Goal: Task Accomplishment & Management: Use online tool/utility

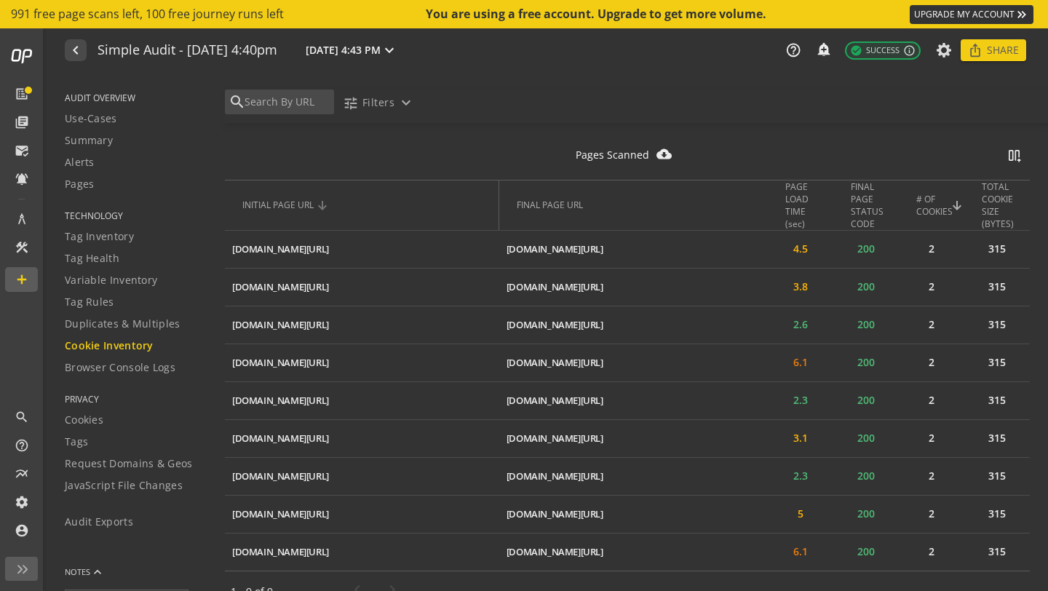
scroll to position [633, 0]
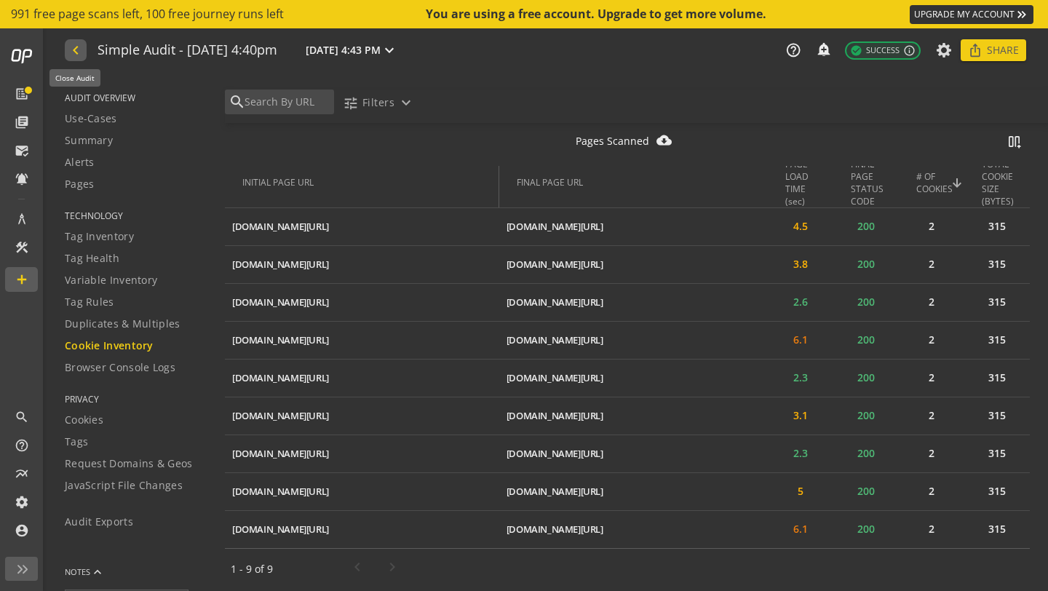
click at [74, 49] on mat-icon "navigate_before" at bounding box center [74, 49] width 15 height 17
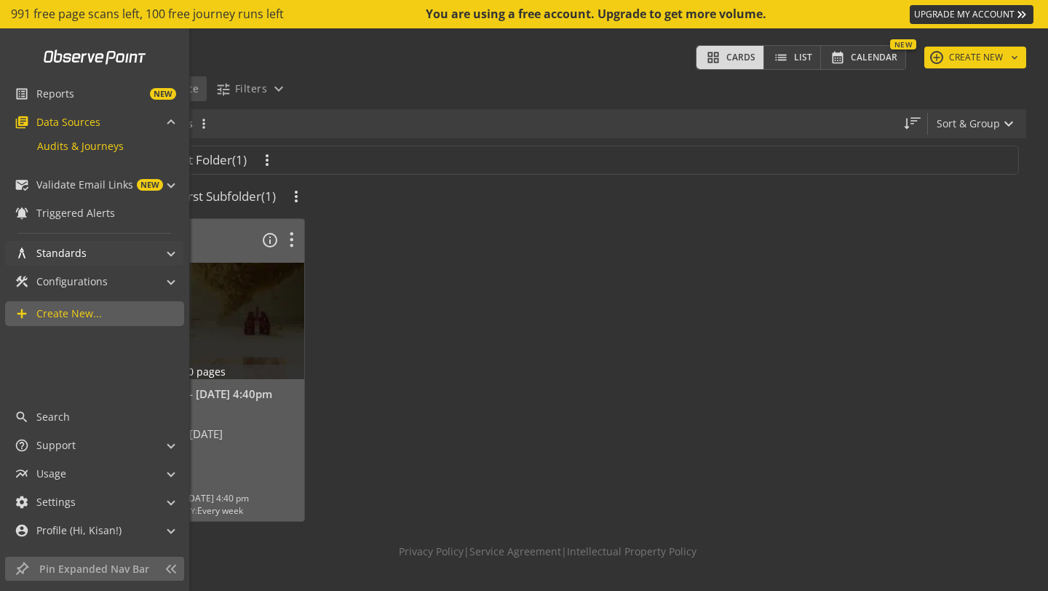
click at [72, 260] on span "Standards" at bounding box center [61, 253] width 50 height 15
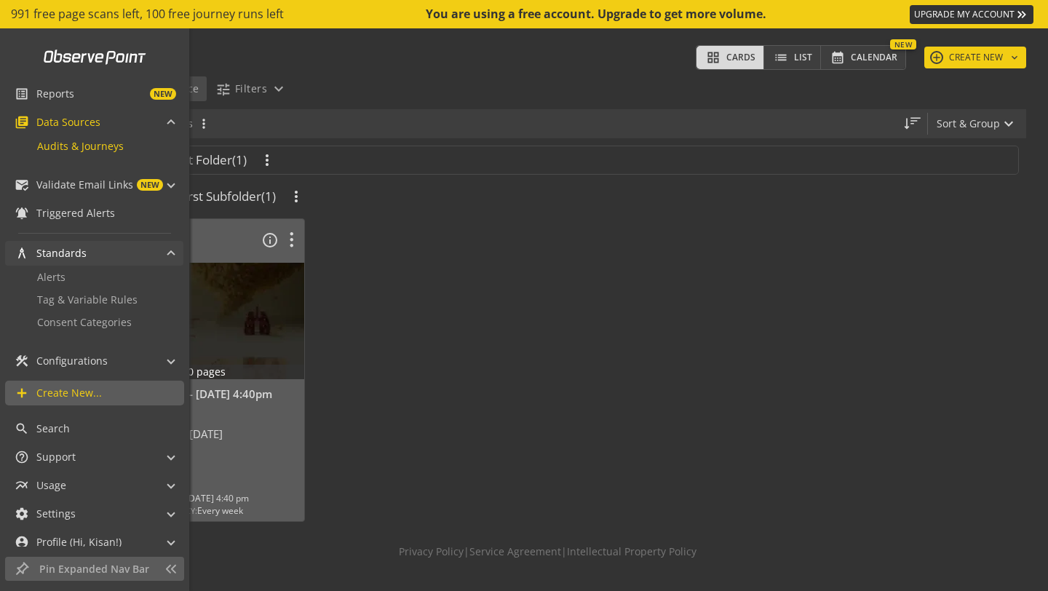
scroll to position [11, 0]
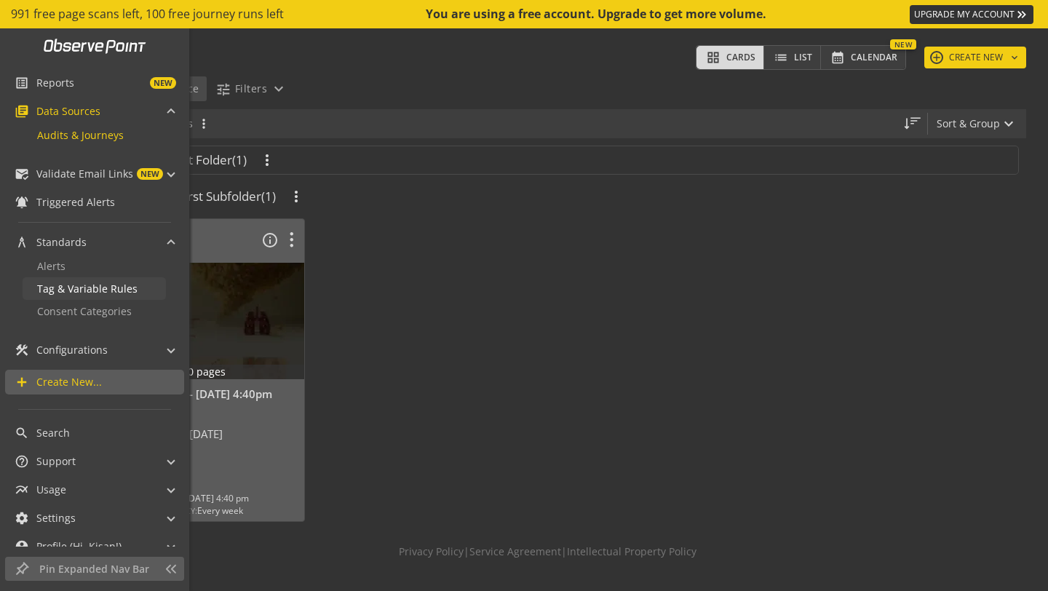
click at [85, 289] on span "Tag & Variable Rules" at bounding box center [87, 289] width 100 height 14
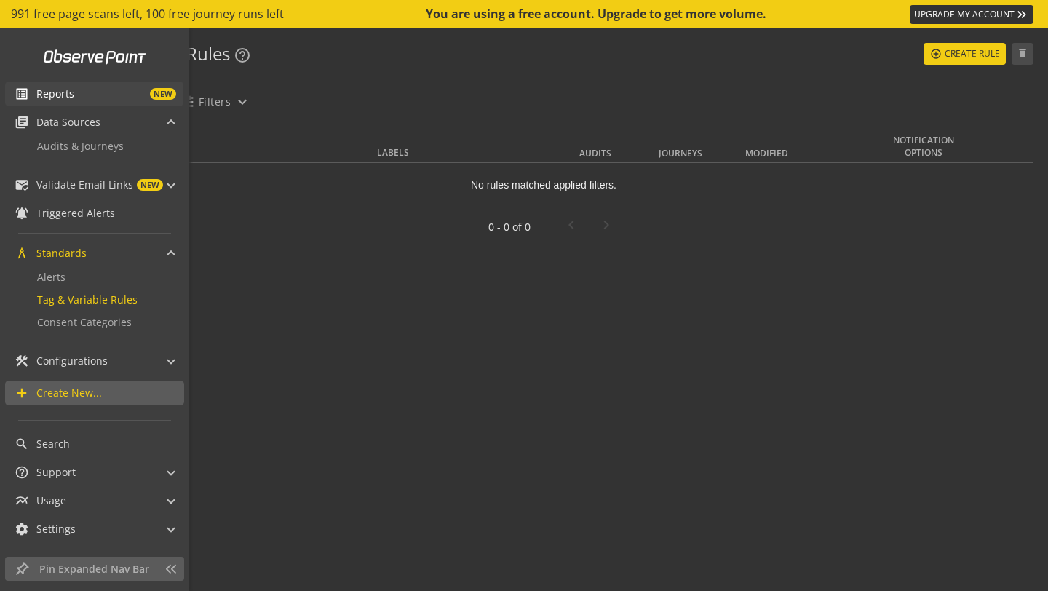
click at [20, 87] on mat-icon "list_alt" at bounding box center [22, 94] width 15 height 15
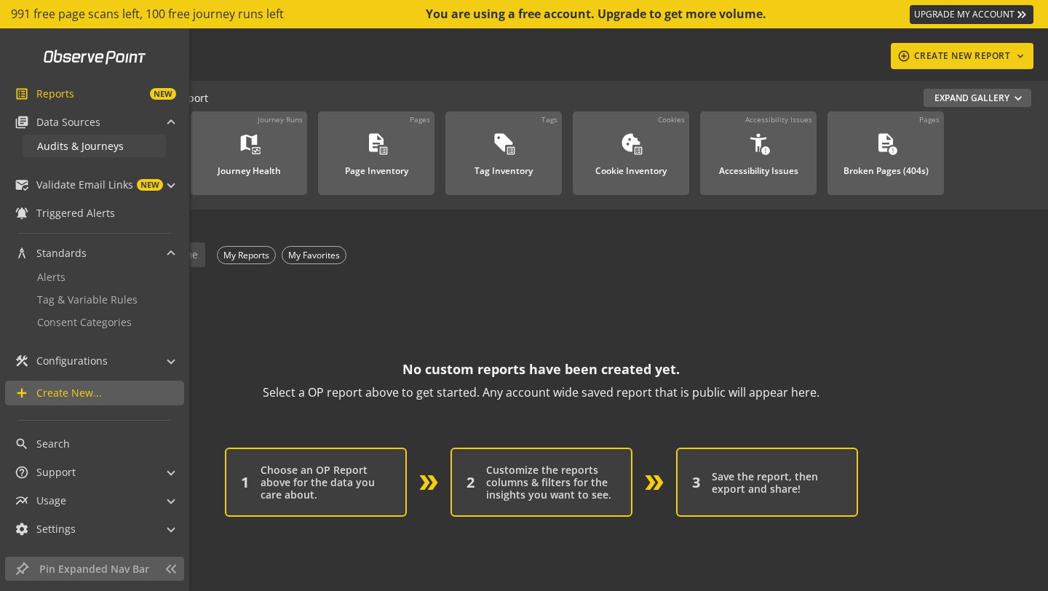
click at [82, 146] on span "Audits & Journeys" at bounding box center [80, 146] width 87 height 14
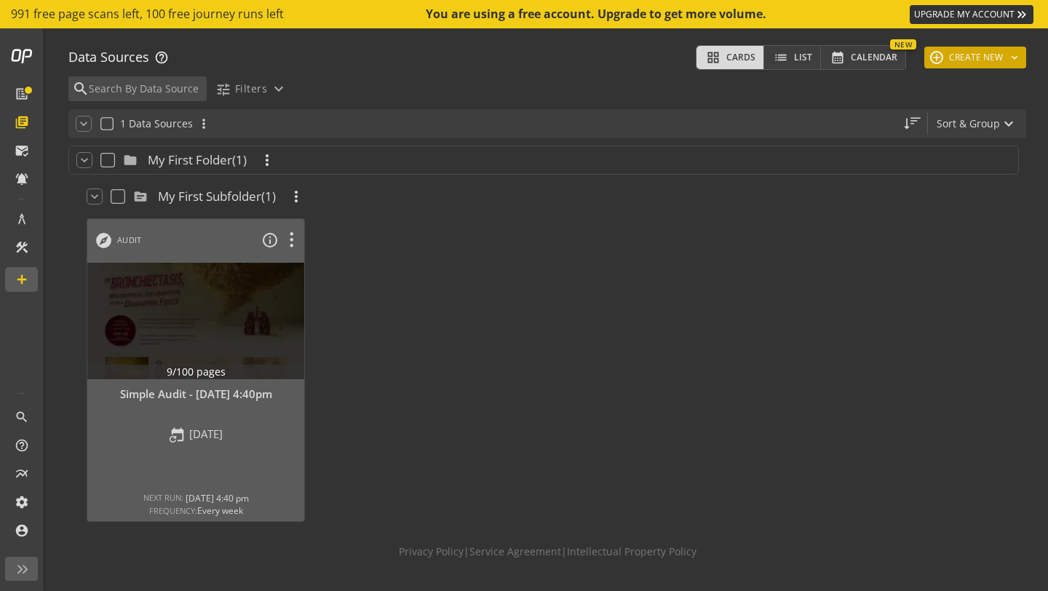
click at [965, 52] on button "add CREATE NEW keyboard_arrow_down" at bounding box center [975, 58] width 102 height 22
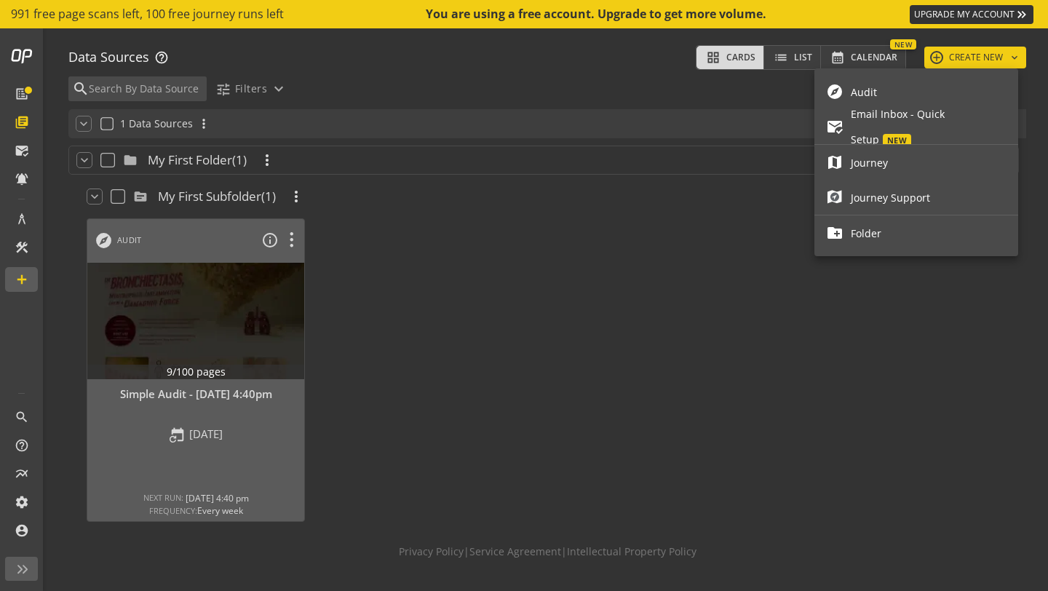
click at [916, 165] on span "Journey" at bounding box center [929, 162] width 156 height 25
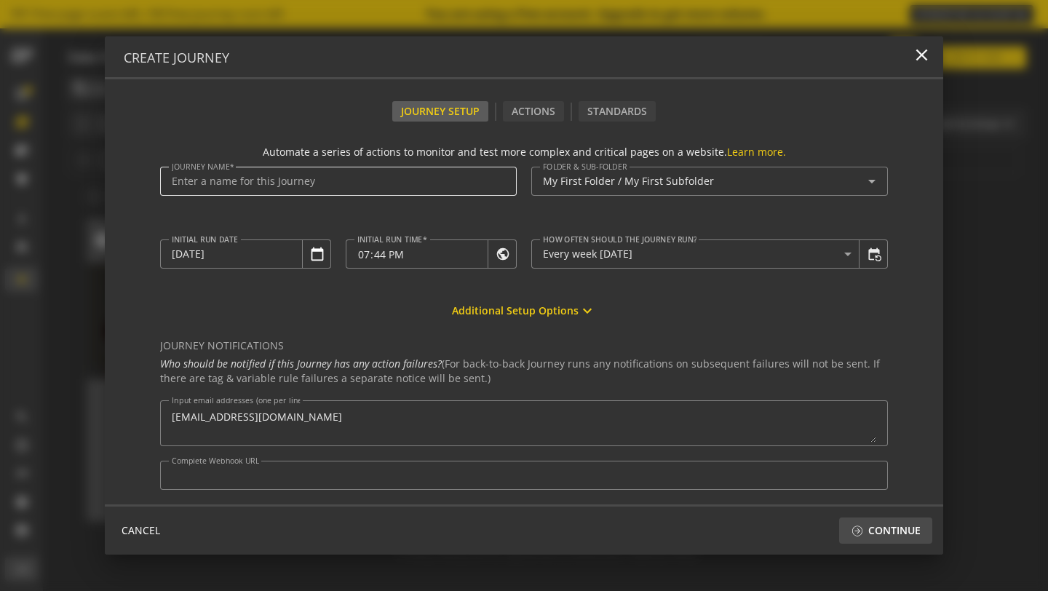
click at [376, 183] on input "Journey Name" at bounding box center [338, 181] width 333 height 12
click at [446, 178] on input "Journey Name" at bounding box center [338, 181] width 333 height 12
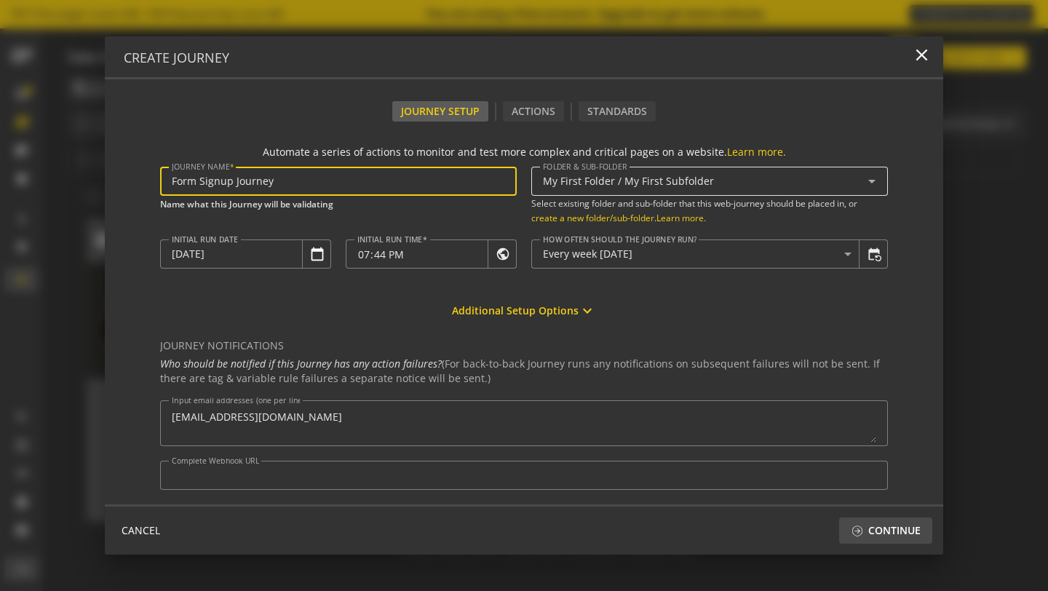
type input "Form Signup Journey"
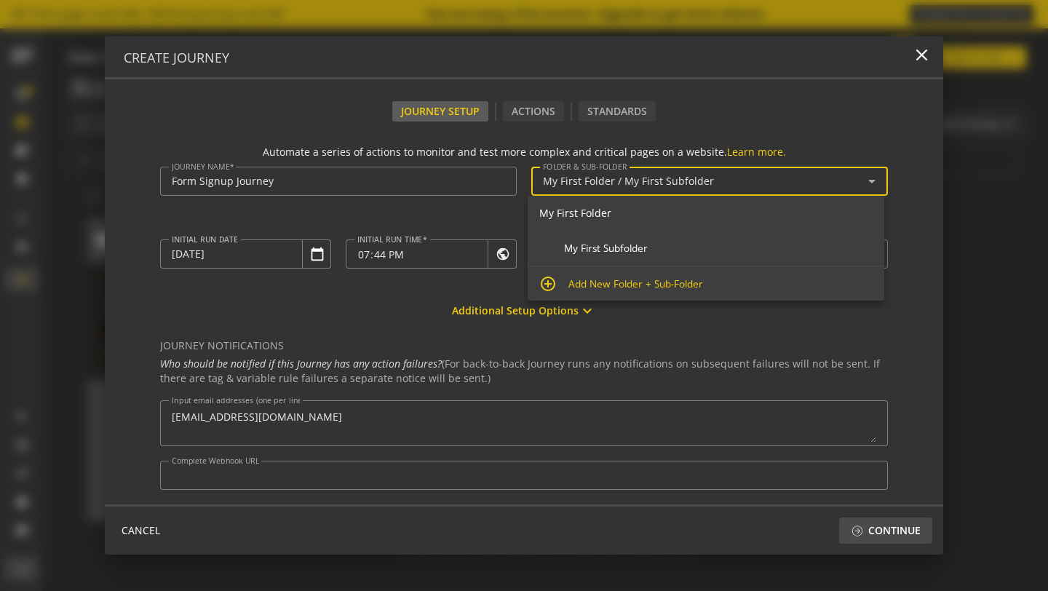
click at [587, 181] on input "My First Folder / My First Subfolder" at bounding box center [703, 181] width 320 height 12
click at [834, 127] on form "Automate a series of actions to monitor and test more complex and critical page…" at bounding box center [524, 313] width 839 height 383
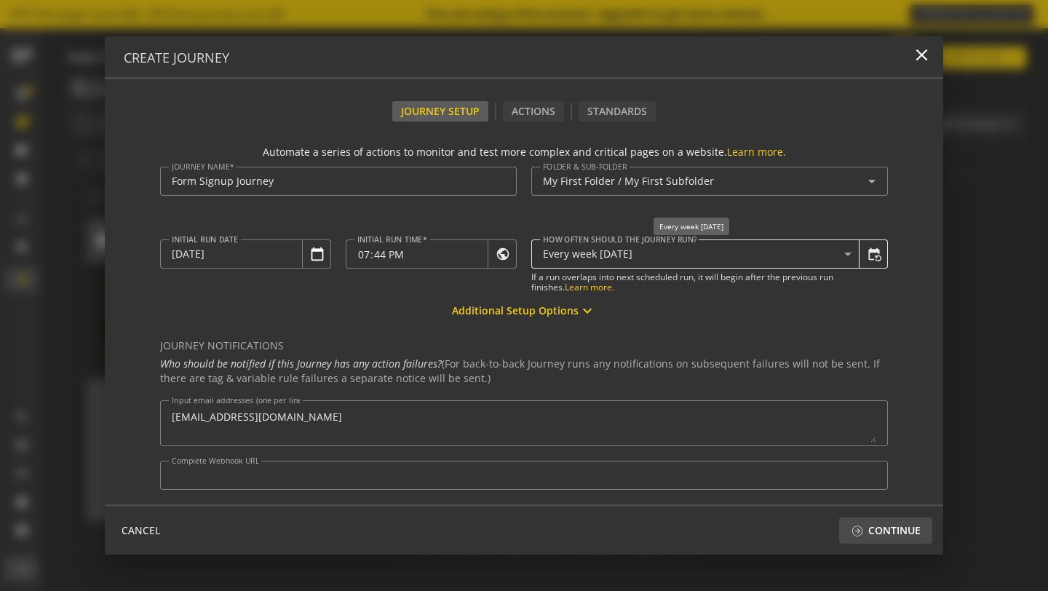
click at [846, 254] on icon at bounding box center [847, 253] width 17 height 17
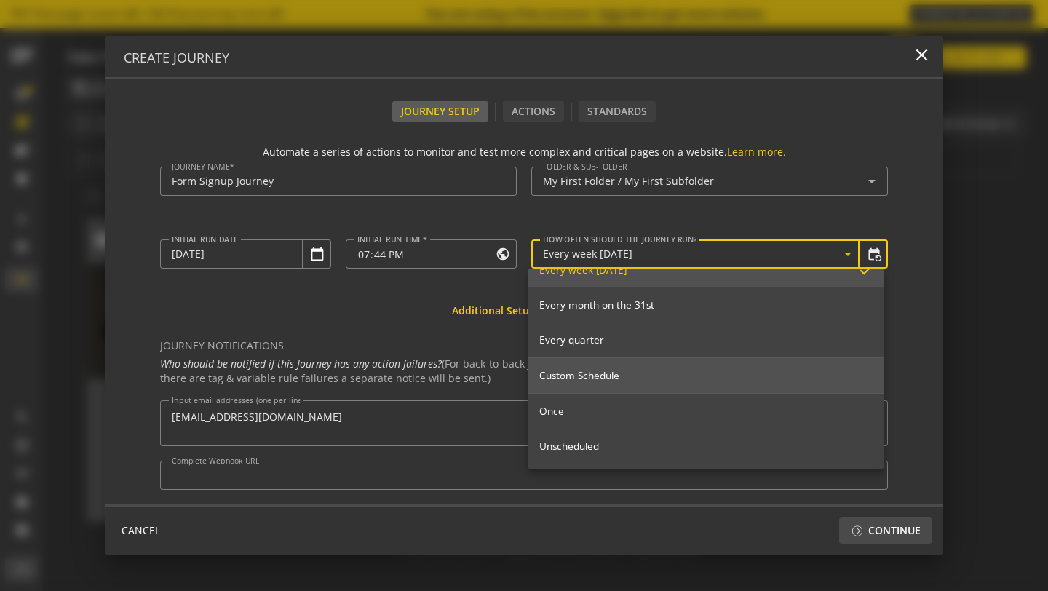
scroll to position [162, 0]
click at [686, 364] on mat-option "Custom Schedule" at bounding box center [706, 374] width 357 height 35
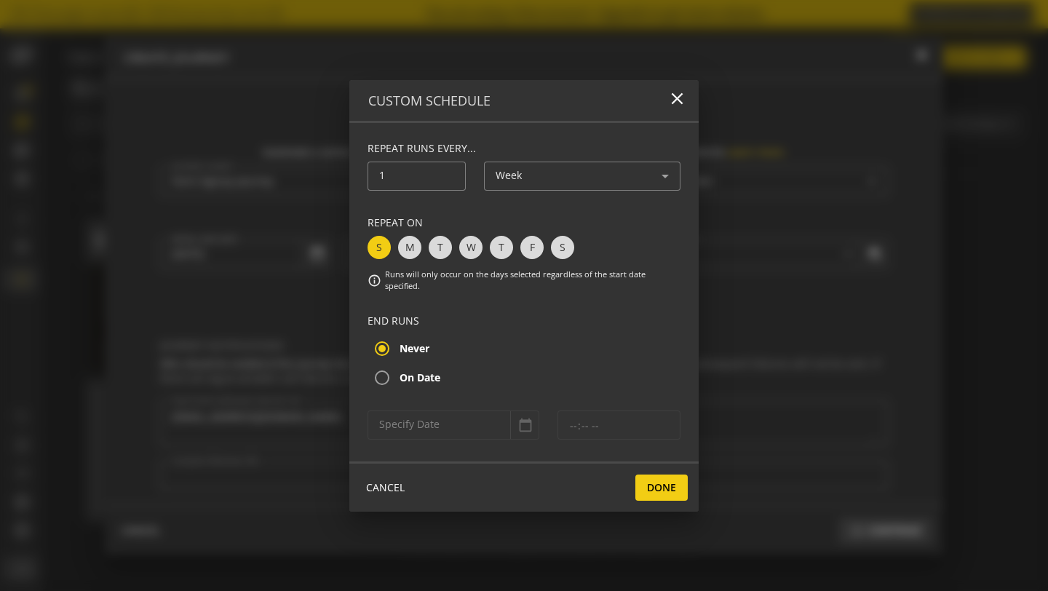
click at [518, 202] on div at bounding box center [582, 198] width 197 height 15
click at [527, 190] on div "Week" at bounding box center [582, 176] width 173 height 29
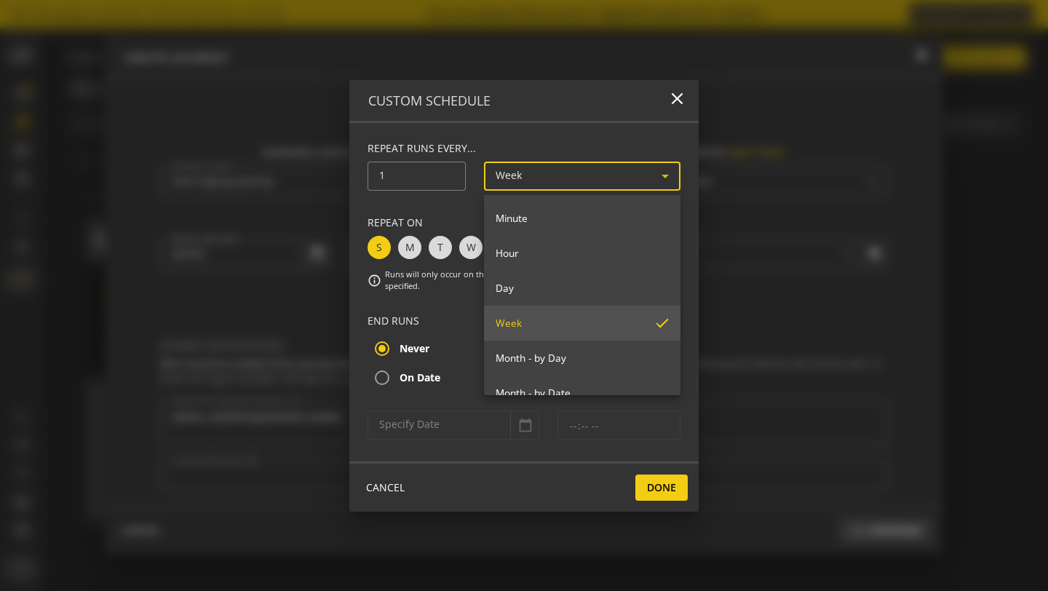
click at [528, 189] on div at bounding box center [524, 295] width 1048 height 591
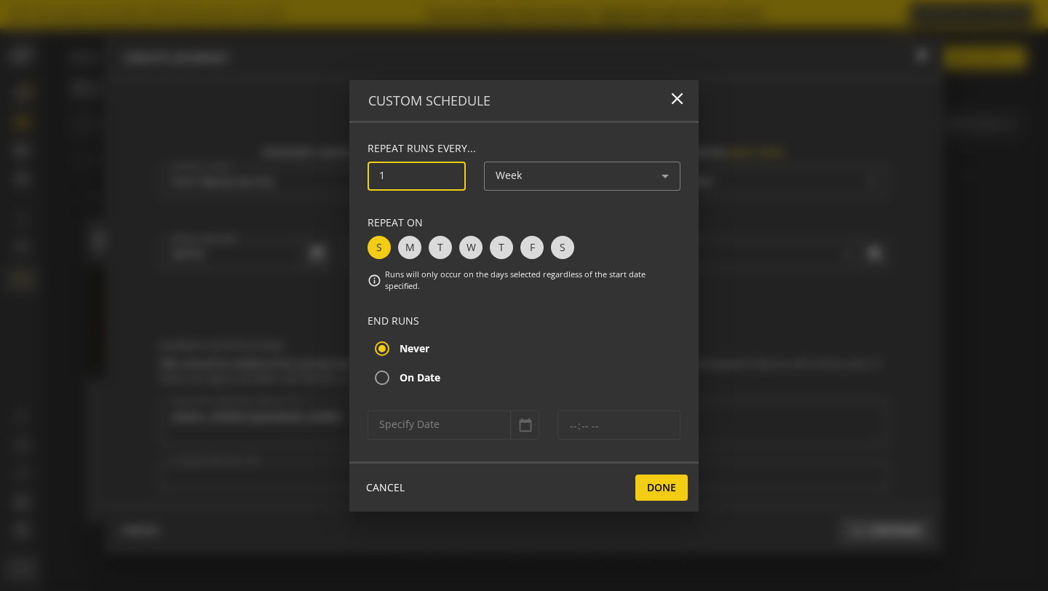
drag, startPoint x: 441, startPoint y: 186, endPoint x: 398, endPoint y: 185, distance: 43.0
click at [398, 182] on input "1" at bounding box center [416, 176] width 75 height 12
type input "2"
click at [504, 132] on div "Repeat runs every... 2 Weeks Repeat On S M T W T F S info Runs will only occur …" at bounding box center [523, 292] width 349 height 338
click at [438, 254] on span "T" at bounding box center [440, 247] width 23 height 23
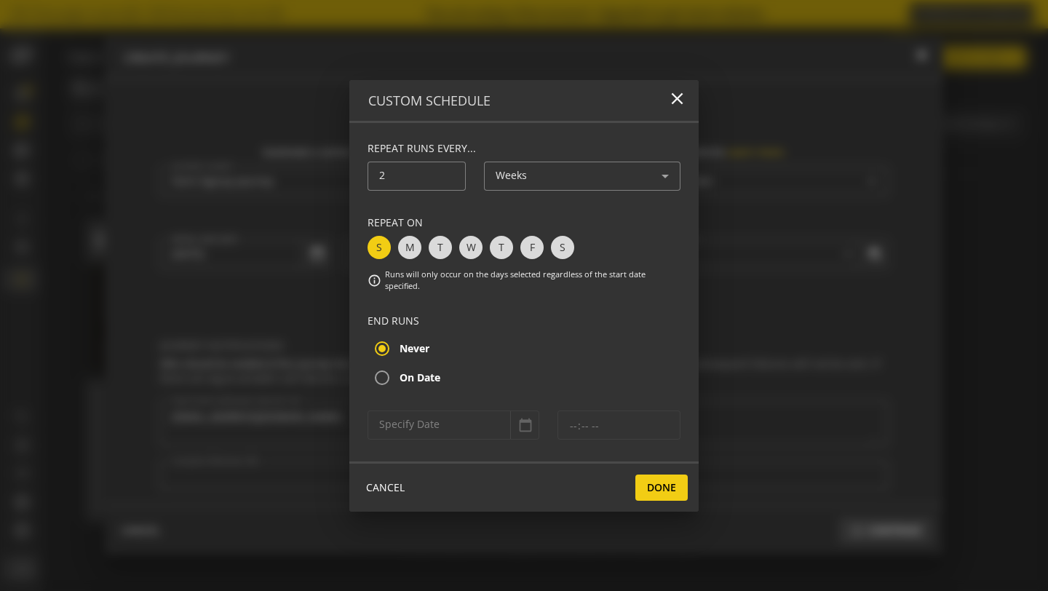
click at [429, 239] on input "T" at bounding box center [429, 239] width 0 height 0
click at [374, 247] on span "S" at bounding box center [379, 247] width 23 height 23
click at [368, 239] on input "S" at bounding box center [368, 239] width 0 height 0
click at [415, 376] on label "On Date" at bounding box center [419, 378] width 44 height 15
click at [397, 376] on input "On Date" at bounding box center [382, 377] width 29 height 29
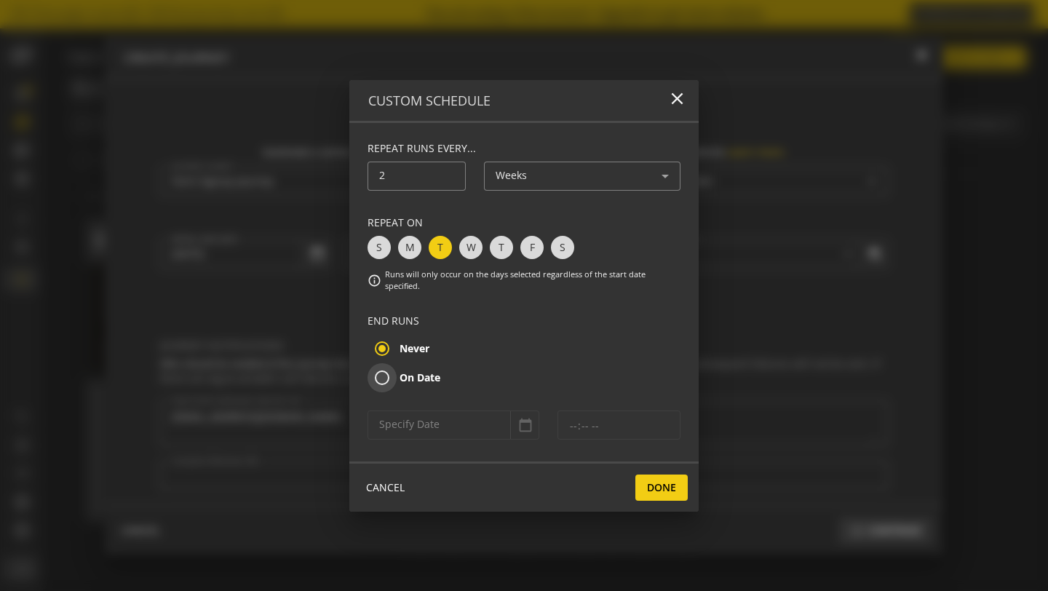
radio input "true"
click at [412, 344] on label "Never" at bounding box center [413, 348] width 33 height 15
click at [397, 344] on input "Never" at bounding box center [382, 348] width 29 height 29
radio input "true"
click at [668, 486] on span "Done" at bounding box center [661, 488] width 29 height 26
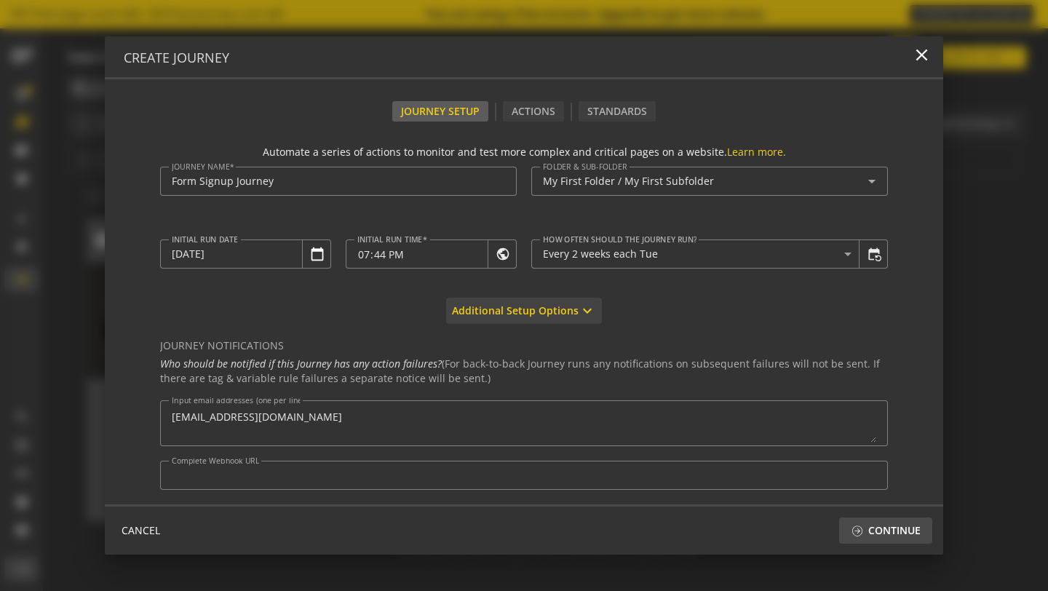
click at [521, 320] on span "Additional Setup Options" at bounding box center [515, 311] width 127 height 26
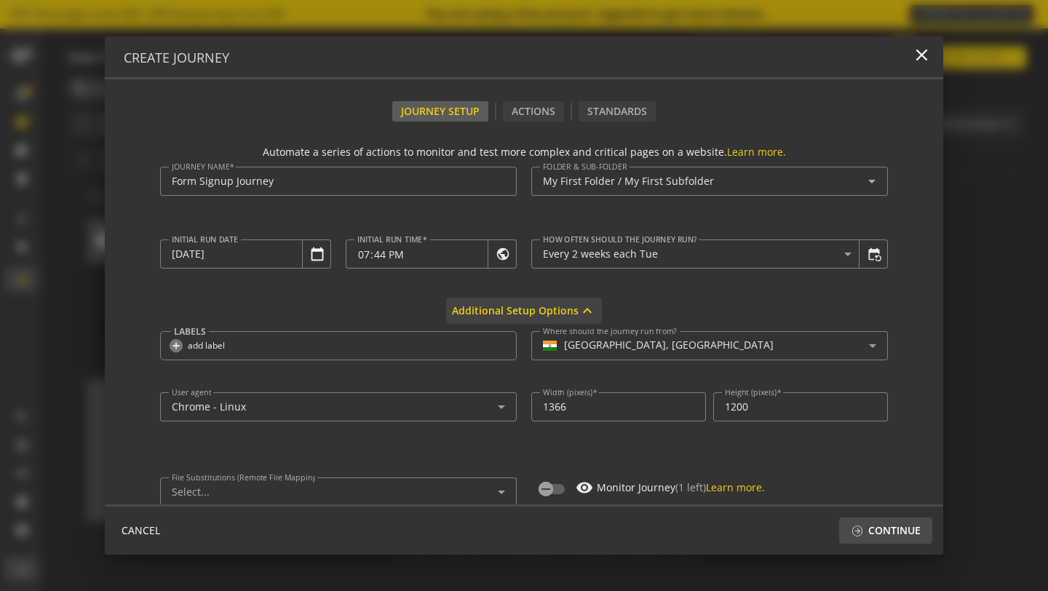
click at [522, 317] on span "Additional Setup Options" at bounding box center [515, 311] width 127 height 26
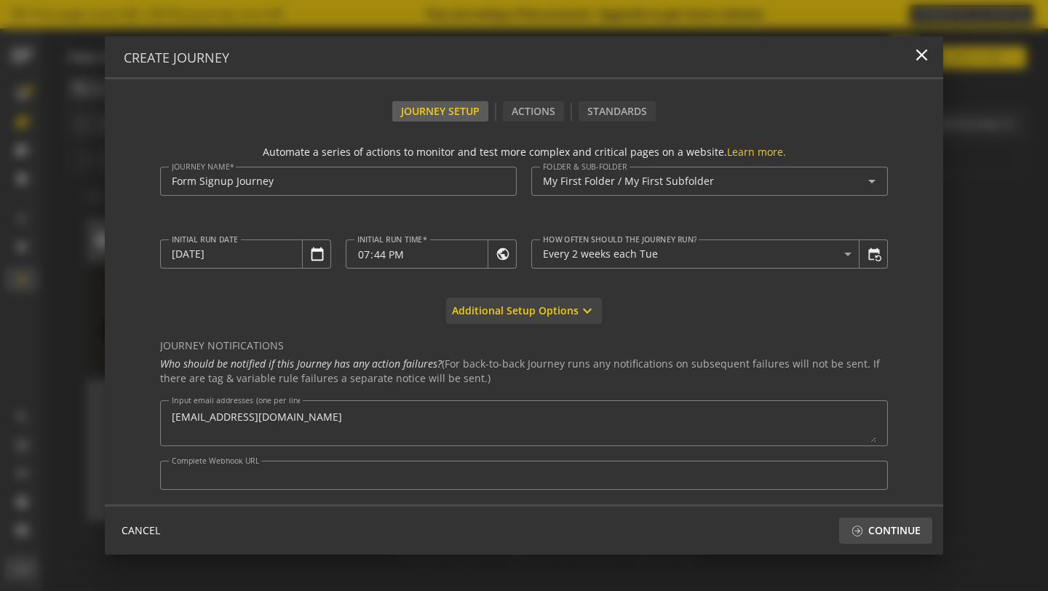
click at [522, 317] on span "Additional Setup Options" at bounding box center [515, 311] width 127 height 26
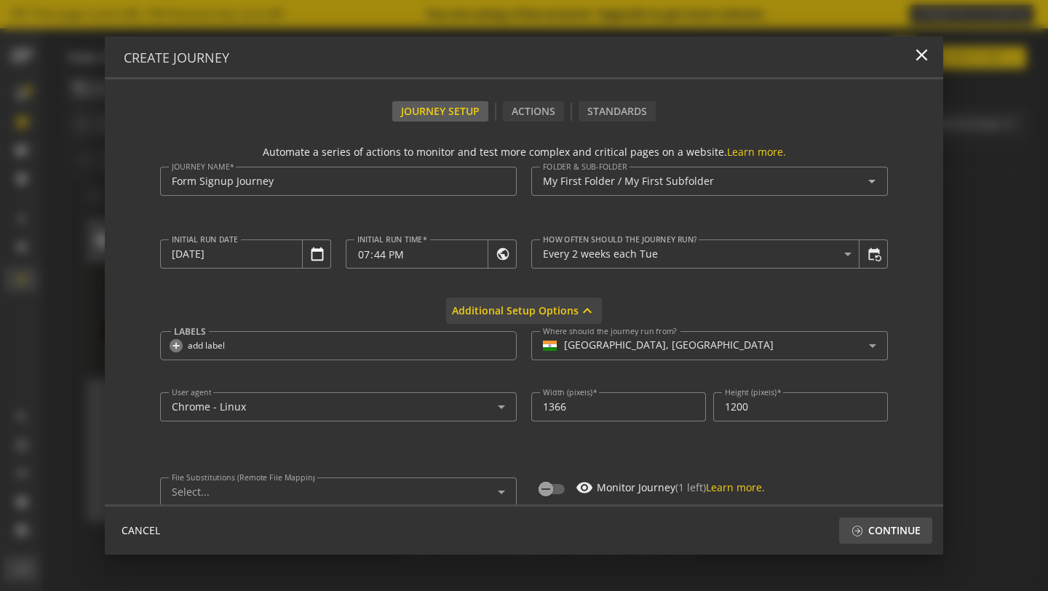
click at [522, 317] on span "Additional Setup Options" at bounding box center [515, 311] width 127 height 26
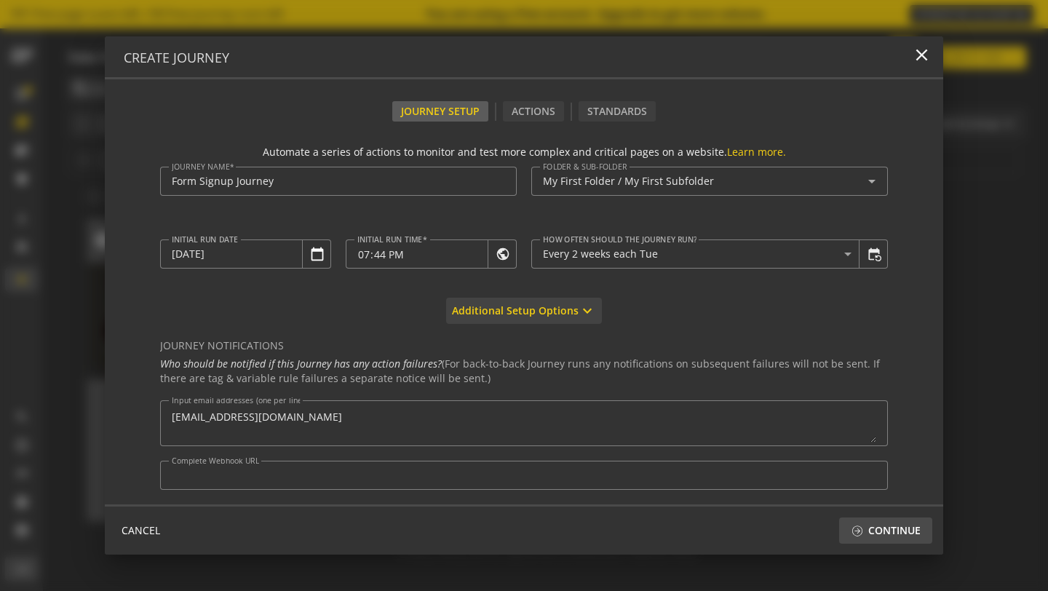
click at [522, 317] on span "Additional Setup Options" at bounding box center [515, 311] width 127 height 26
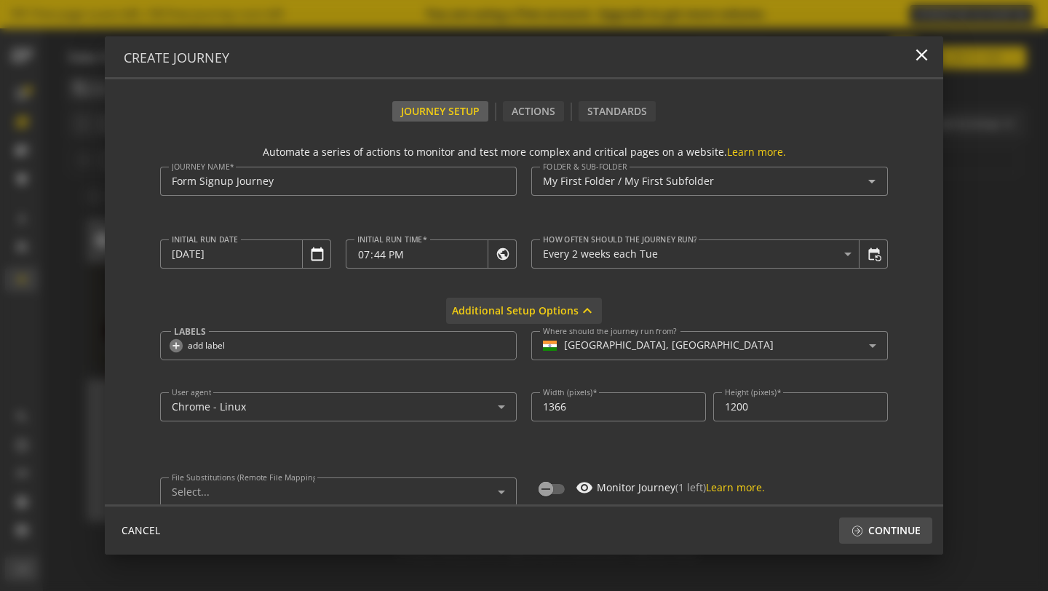
click at [522, 317] on span "Additional Setup Options" at bounding box center [515, 311] width 127 height 26
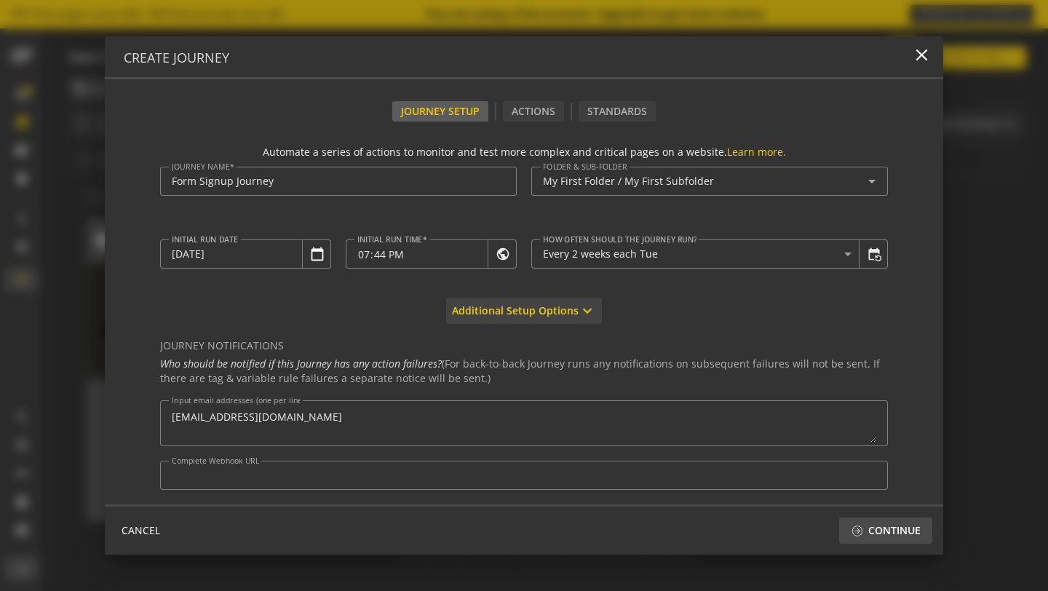
click at [522, 317] on span "Additional Setup Options" at bounding box center [515, 311] width 127 height 26
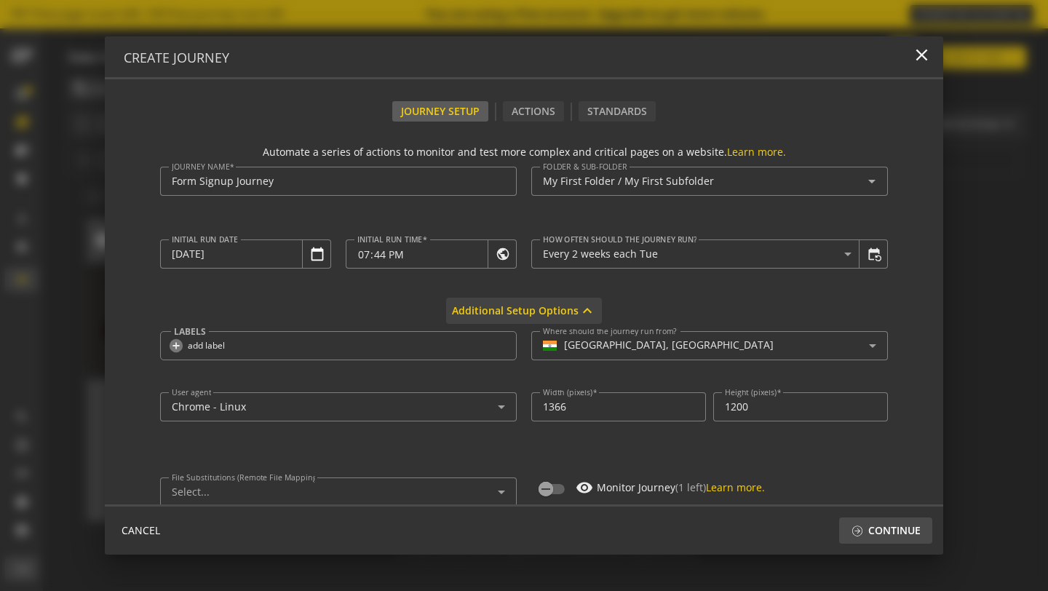
click at [522, 317] on span "Additional Setup Options" at bounding box center [515, 311] width 127 height 26
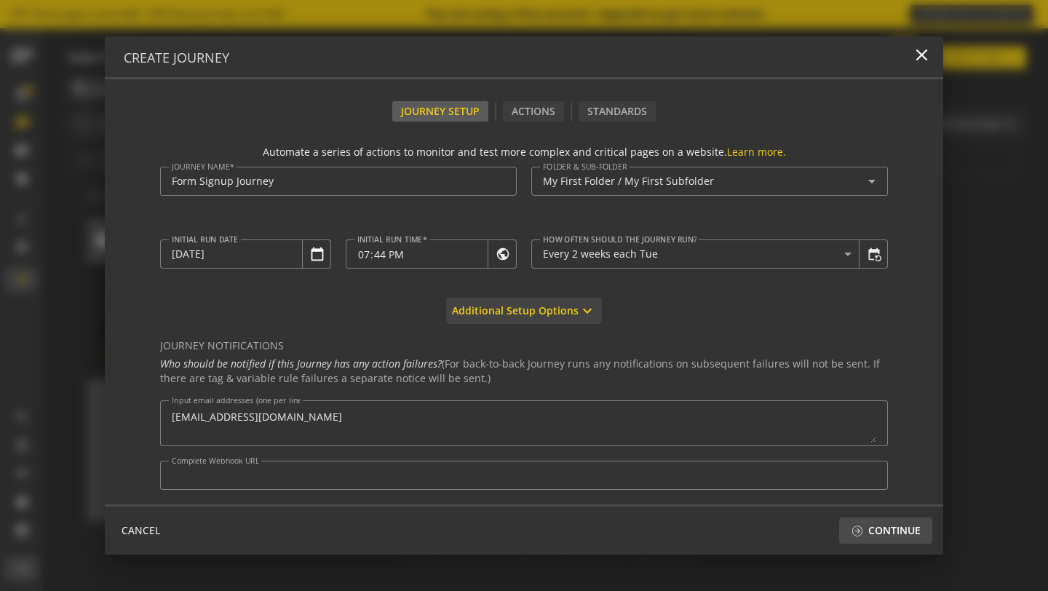
click at [522, 317] on span "Additional Setup Options" at bounding box center [515, 311] width 127 height 26
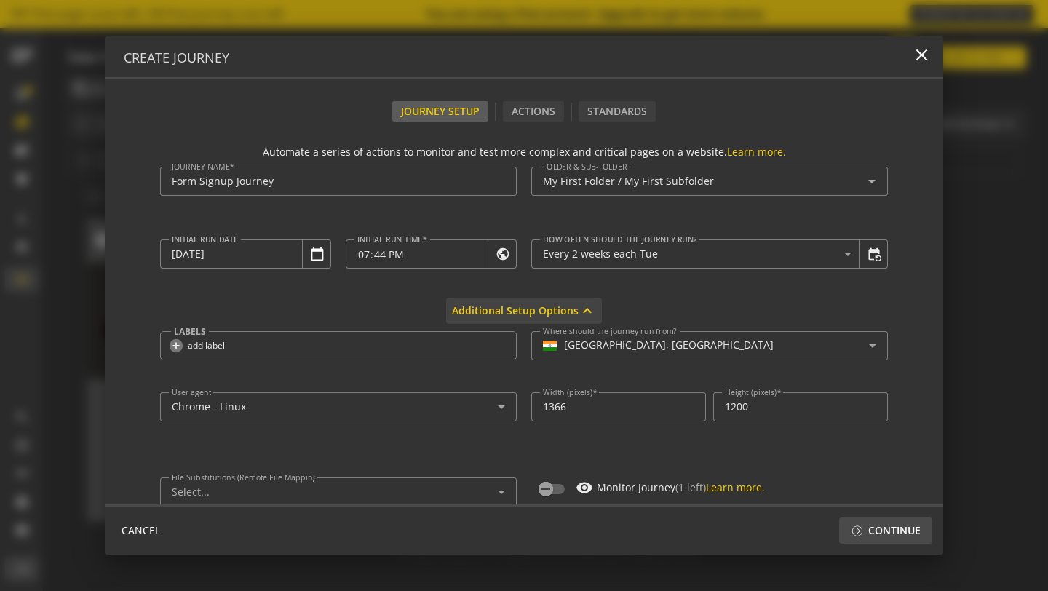
click at [522, 317] on span "Additional Setup Options" at bounding box center [515, 311] width 127 height 26
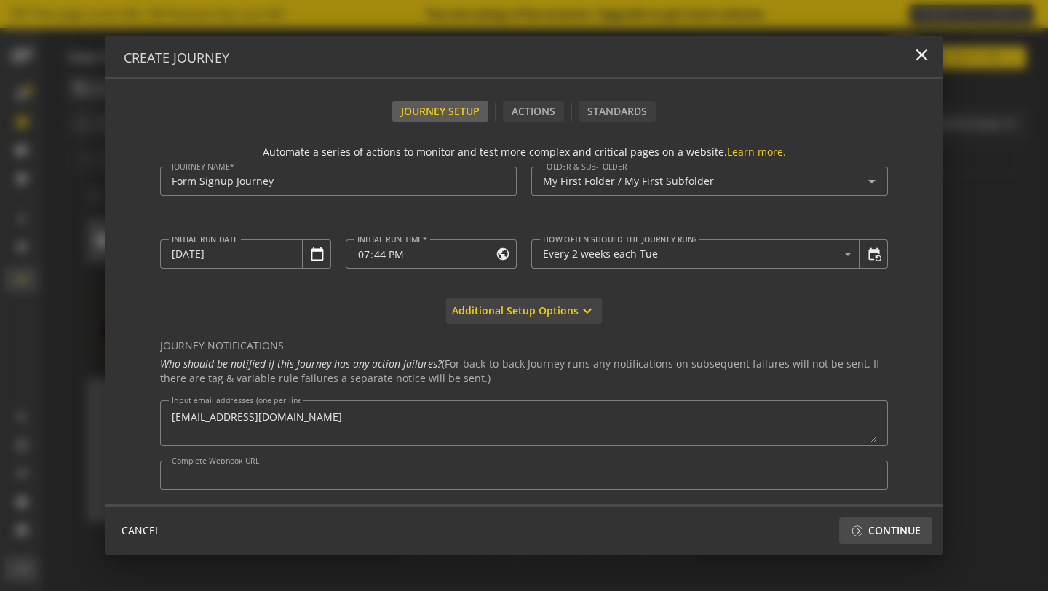
click at [522, 317] on span "Additional Setup Options" at bounding box center [515, 311] width 127 height 26
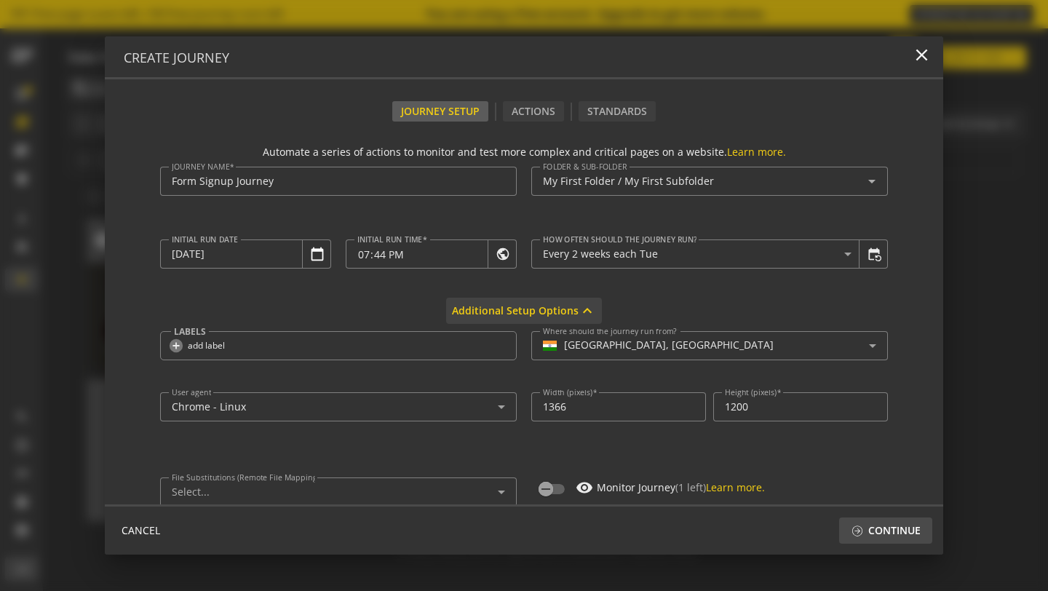
click at [522, 317] on span "Additional Setup Options" at bounding box center [515, 311] width 127 height 26
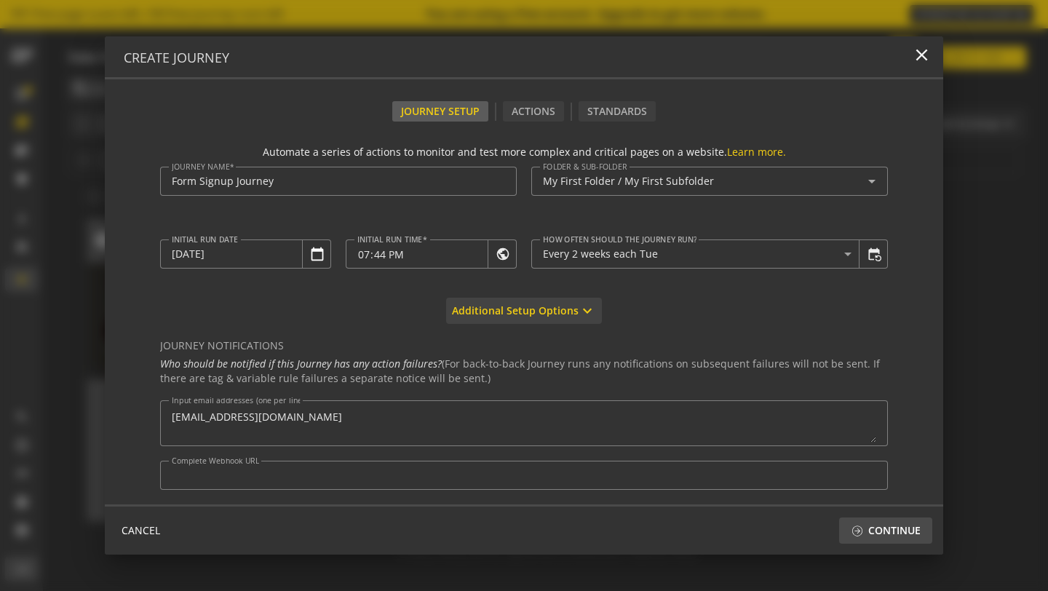
click at [522, 317] on span "Additional Setup Options" at bounding box center [515, 311] width 127 height 26
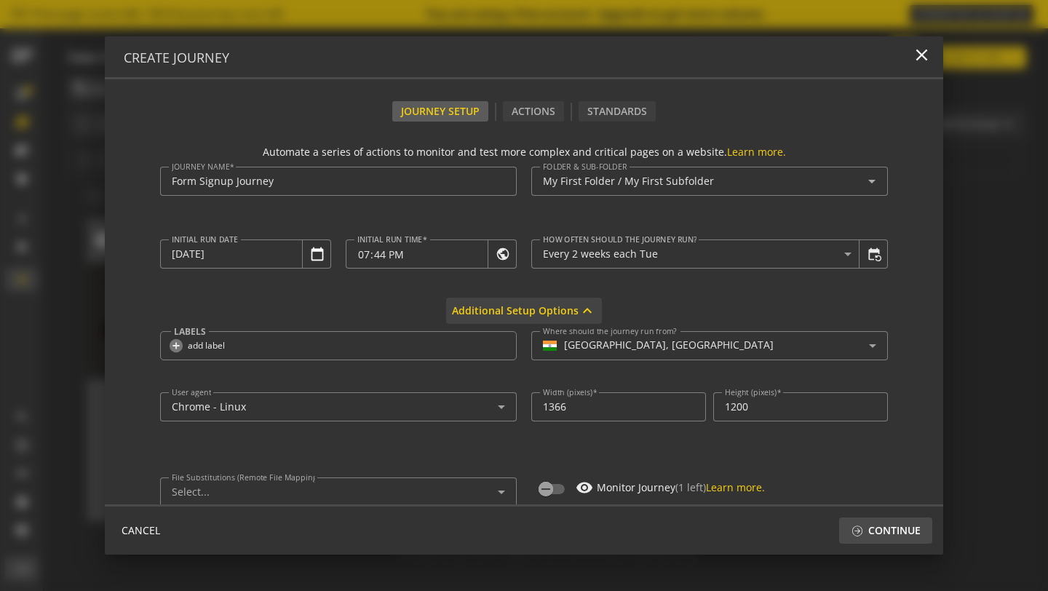
click at [522, 317] on span "Additional Setup Options" at bounding box center [515, 311] width 127 height 26
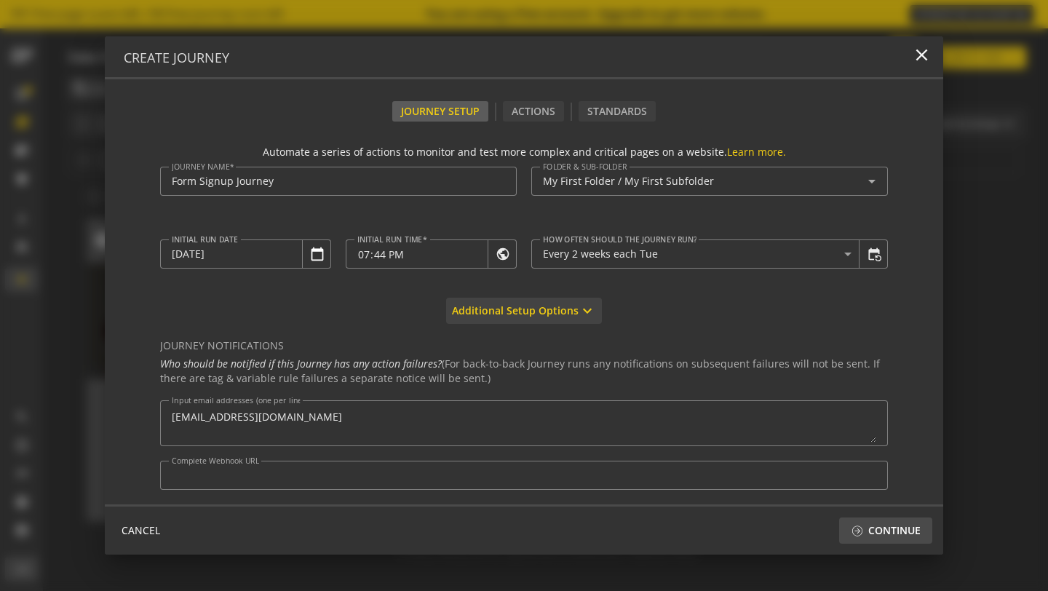
click at [522, 317] on span "Additional Setup Options" at bounding box center [515, 311] width 127 height 26
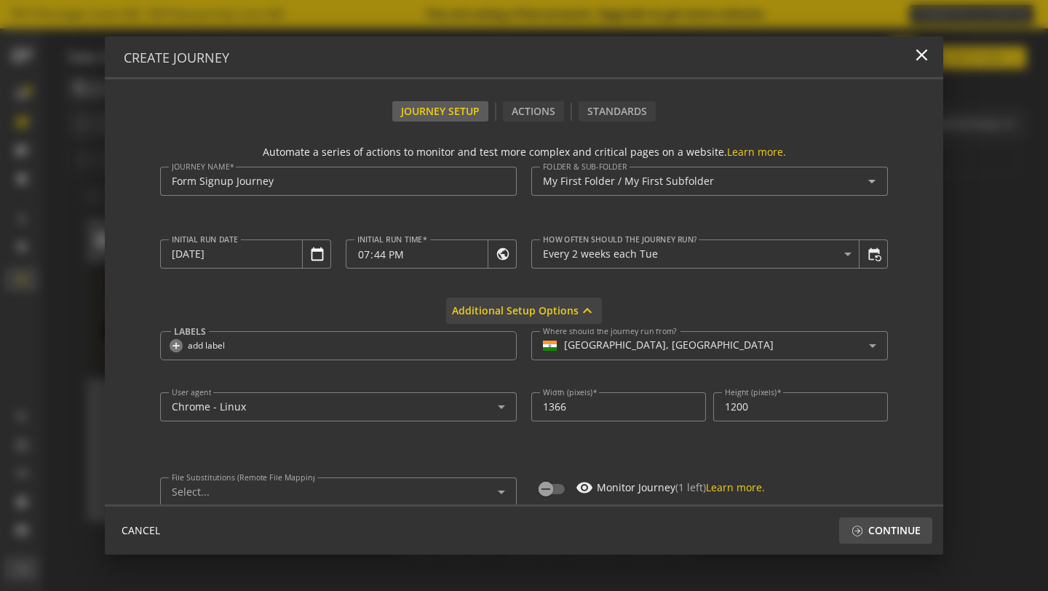
click at [522, 317] on span "Additional Setup Options" at bounding box center [515, 311] width 127 height 26
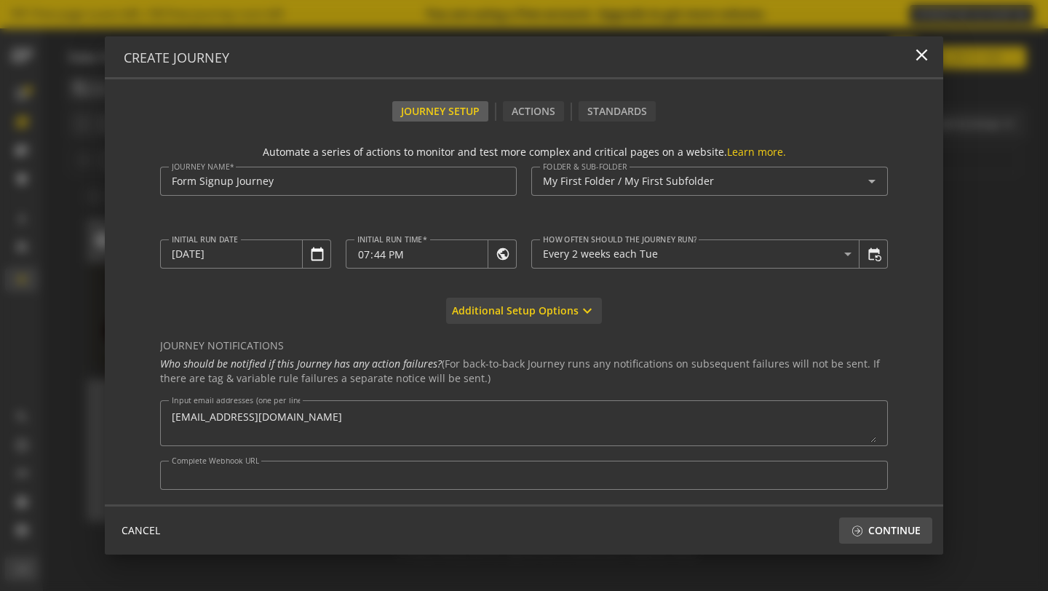
click at [522, 317] on span "Additional Setup Options" at bounding box center [515, 311] width 127 height 26
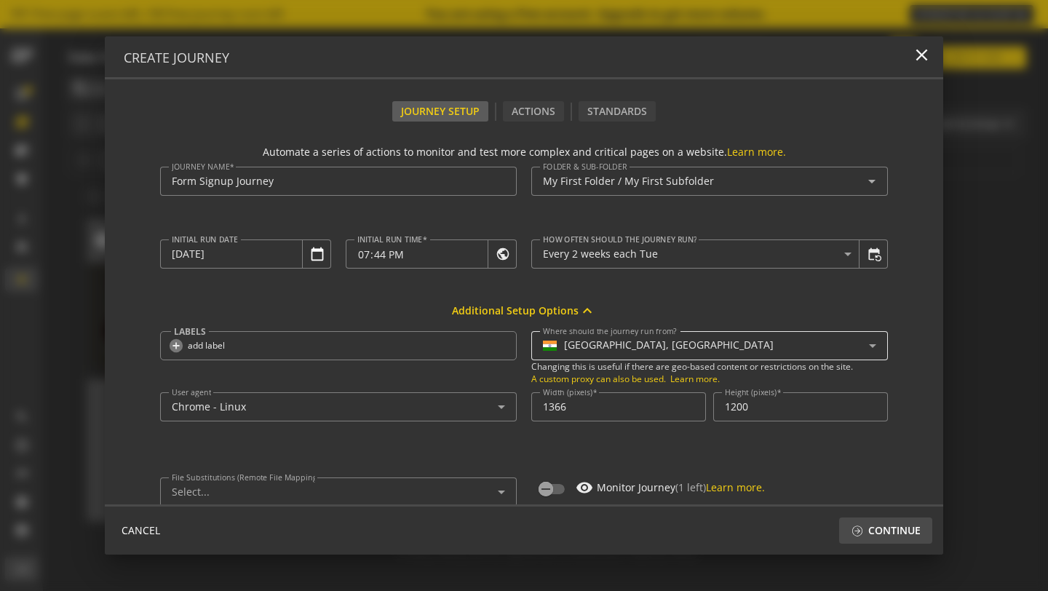
click at [662, 346] on mat-select-trigger "[GEOGRAPHIC_DATA], [GEOGRAPHIC_DATA]" at bounding box center [706, 345] width 326 height 12
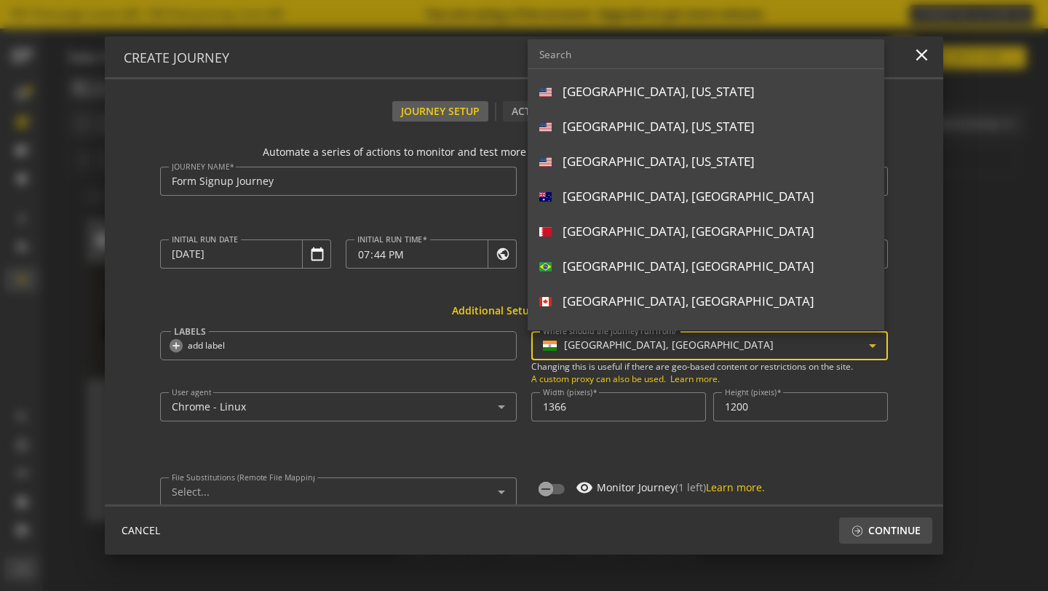
scroll to position [163, 0]
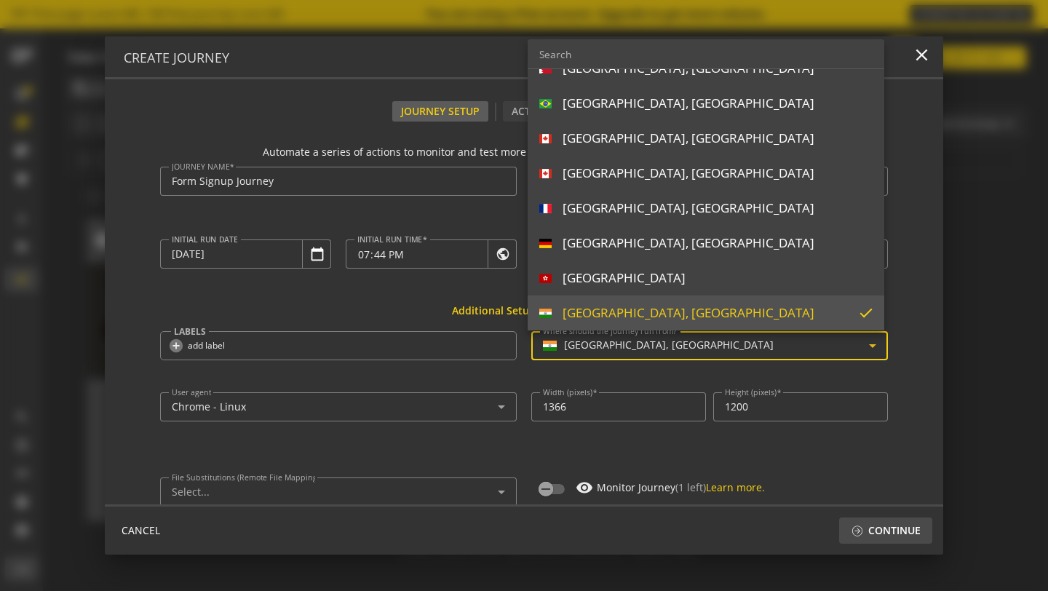
click at [668, 350] on div at bounding box center [524, 295] width 1048 height 591
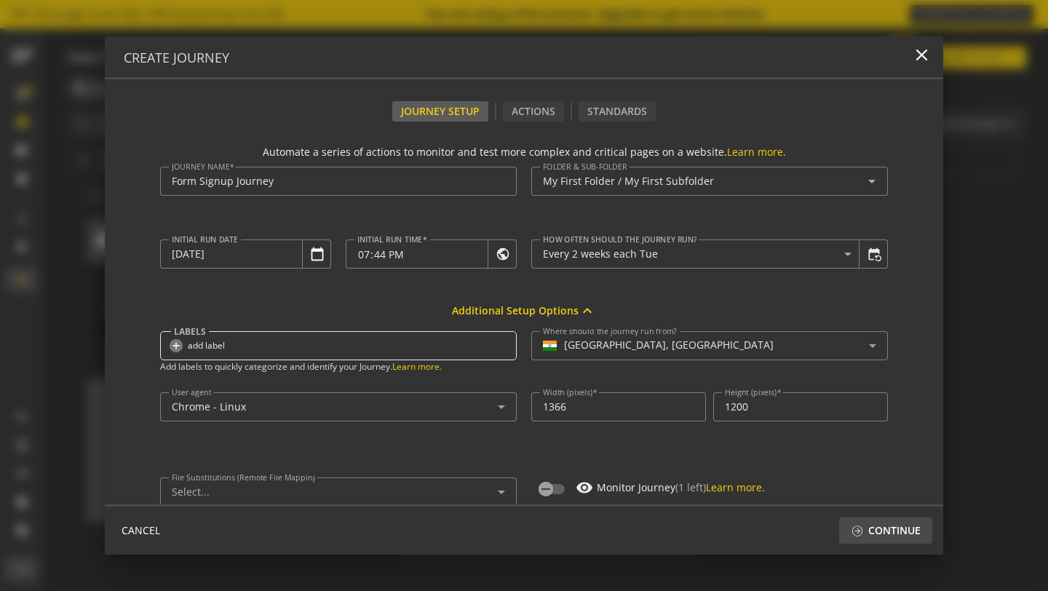
click at [384, 349] on div "0 more expand_more add_circle add label" at bounding box center [338, 345] width 341 height 17
click at [181, 344] on button "add_circle add label" at bounding box center [196, 345] width 57 height 15
click at [184, 349] on mat-icon "close" at bounding box center [188, 346] width 10 height 10
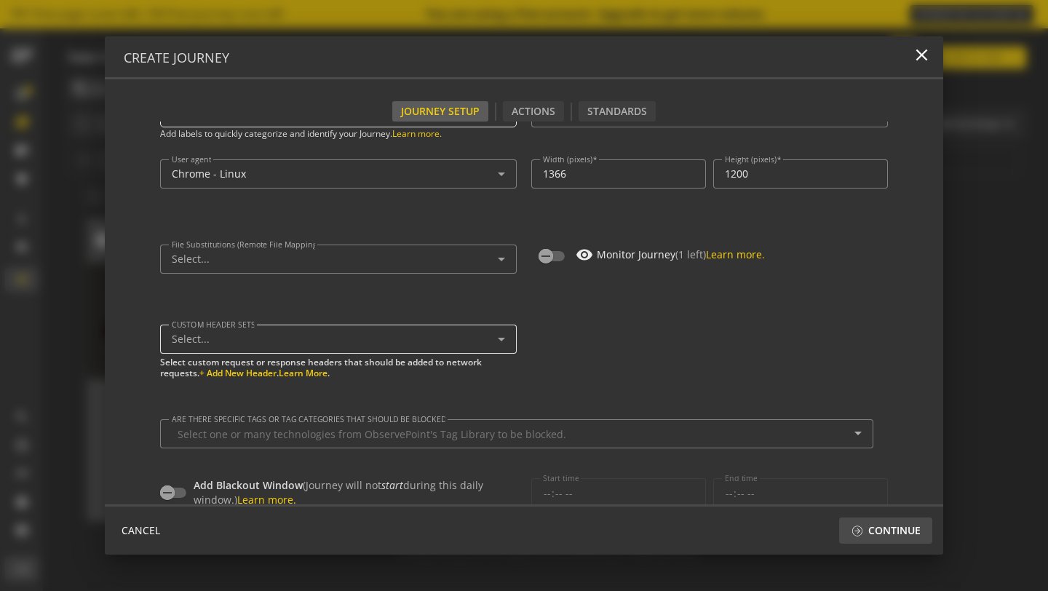
scroll to position [211, 0]
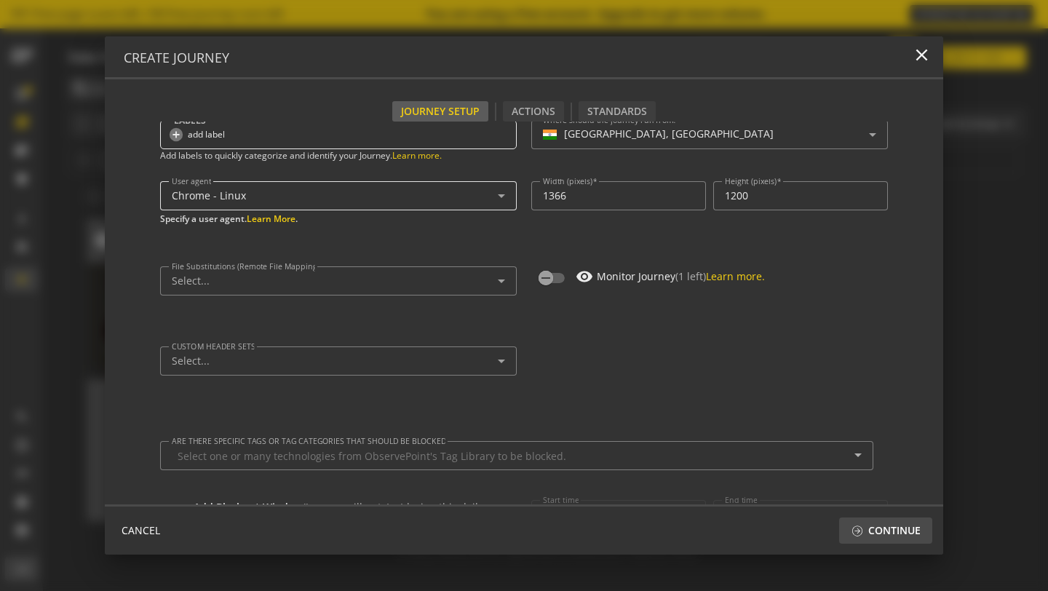
click at [296, 203] on div "Chrome - Linux" at bounding box center [338, 195] width 333 height 17
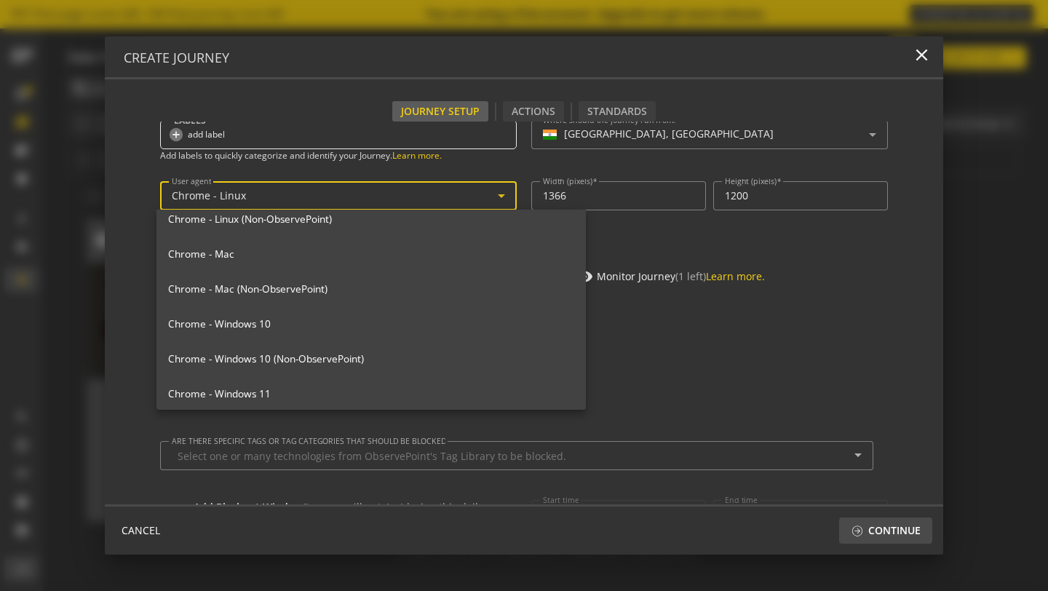
scroll to position [244, 0]
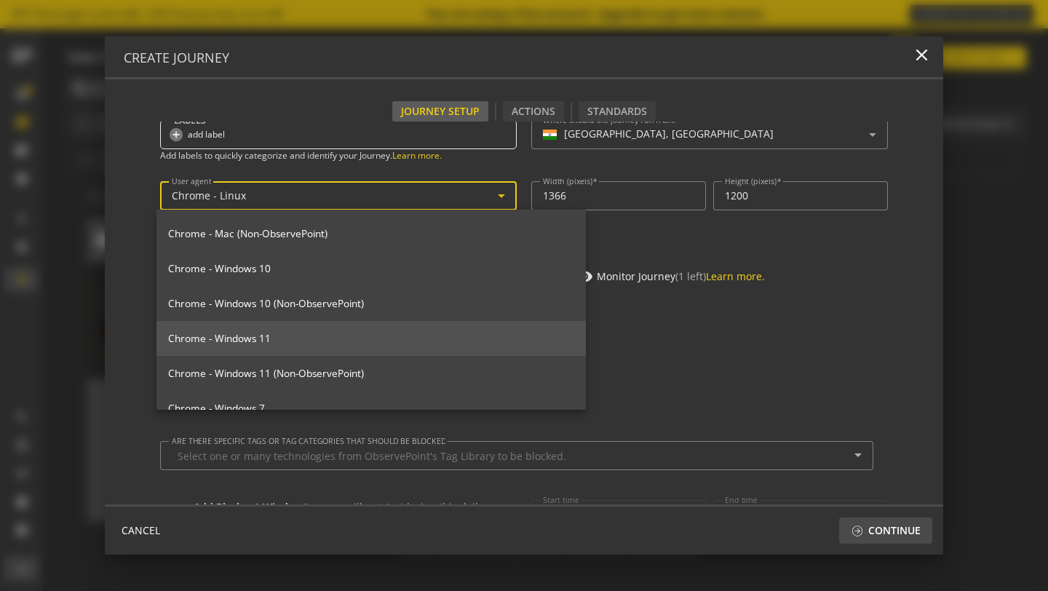
click at [391, 341] on span "Chrome - Windows 11" at bounding box center [371, 338] width 406 height 13
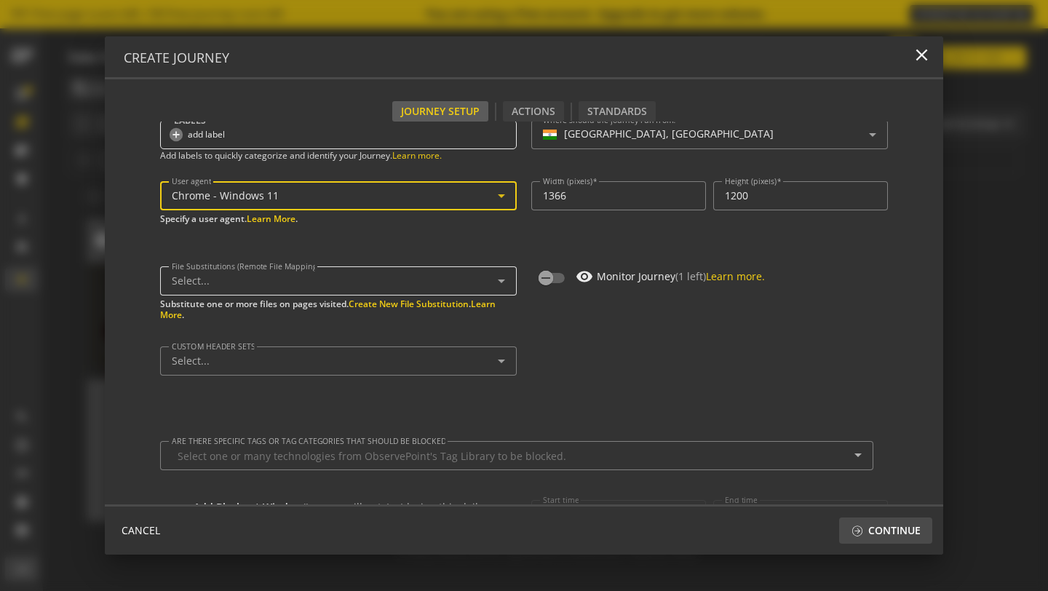
click at [341, 284] on div "Select..." at bounding box center [335, 281] width 326 height 12
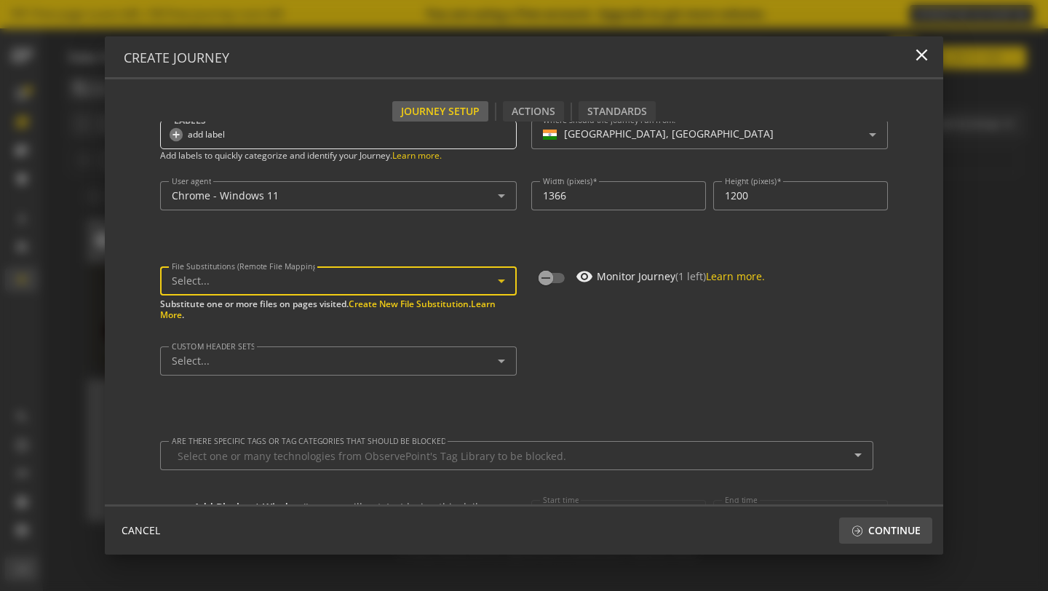
click at [448, 281] on div "Select..." at bounding box center [335, 281] width 326 height 12
click at [498, 281] on icon at bounding box center [501, 282] width 7 height 4
click at [547, 274] on icon "button" at bounding box center [545, 278] width 13 height 13
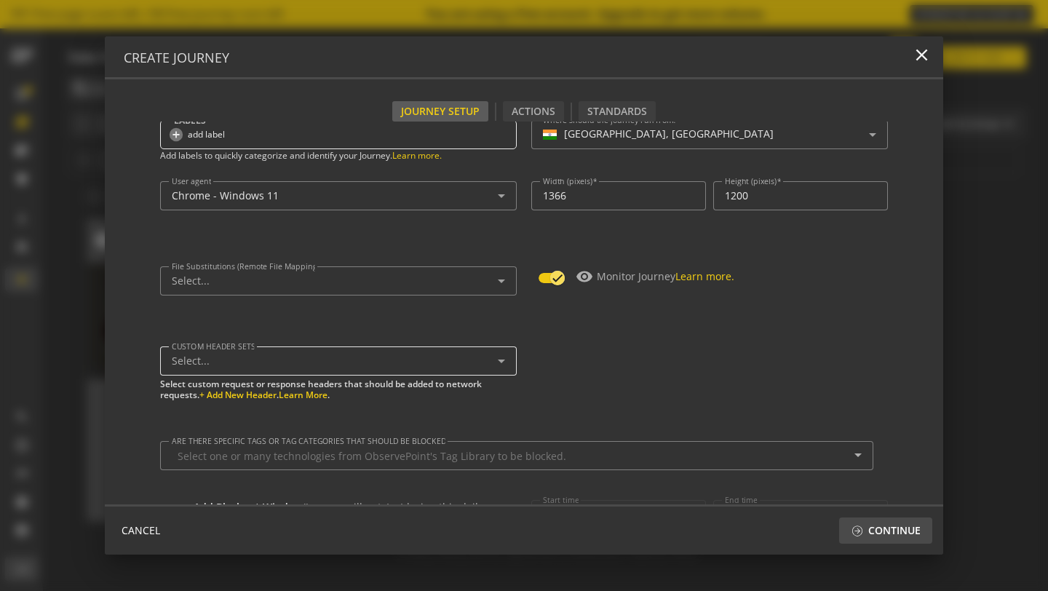
click at [472, 360] on div "Select..." at bounding box center [335, 361] width 326 height 12
click at [493, 355] on icon at bounding box center [501, 360] width 17 height 17
click at [493, 357] on icon at bounding box center [501, 360] width 17 height 17
click at [555, 336] on div "CUSTOM HEADER SETS Select... Select custom request or response headers that sho…" at bounding box center [524, 379] width 728 height 95
click at [475, 357] on div "Select..." at bounding box center [335, 361] width 326 height 12
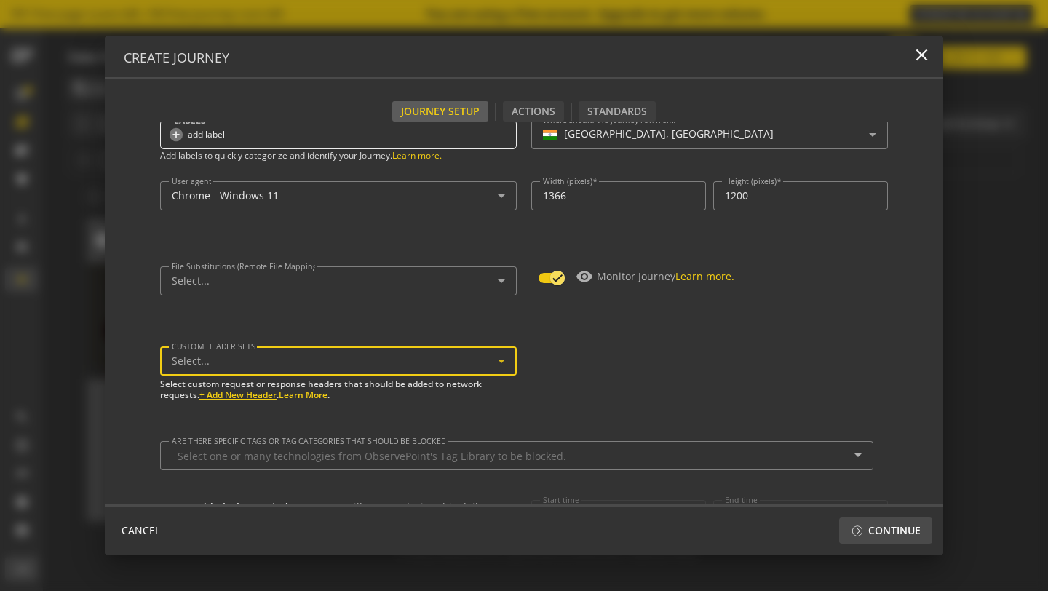
click at [261, 395] on button "+ Add New Header" at bounding box center [237, 395] width 77 height 10
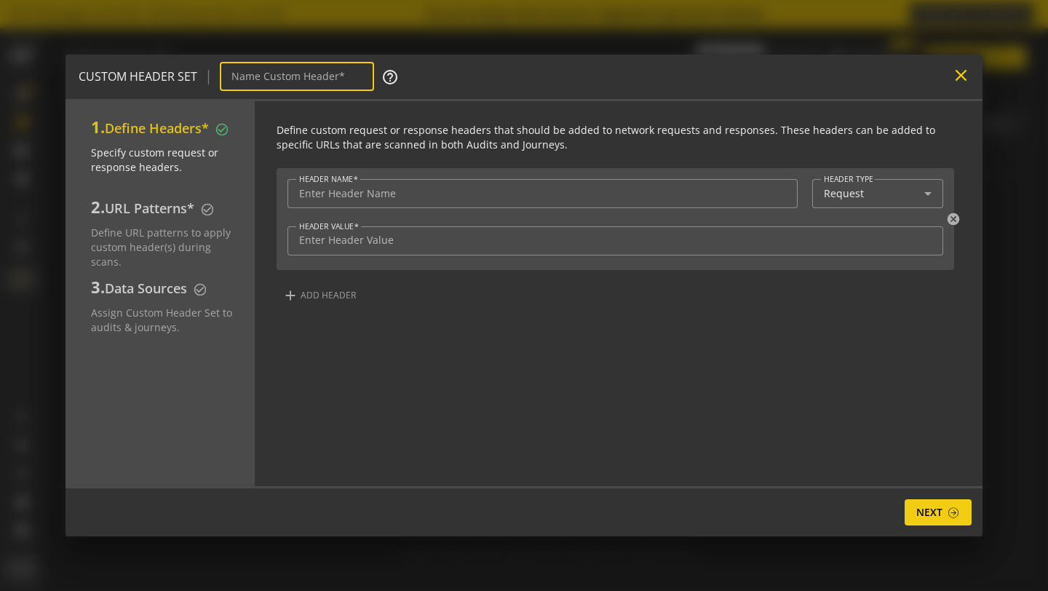
click at [954, 81] on mat-icon "close" at bounding box center [961, 76] width 20 height 20
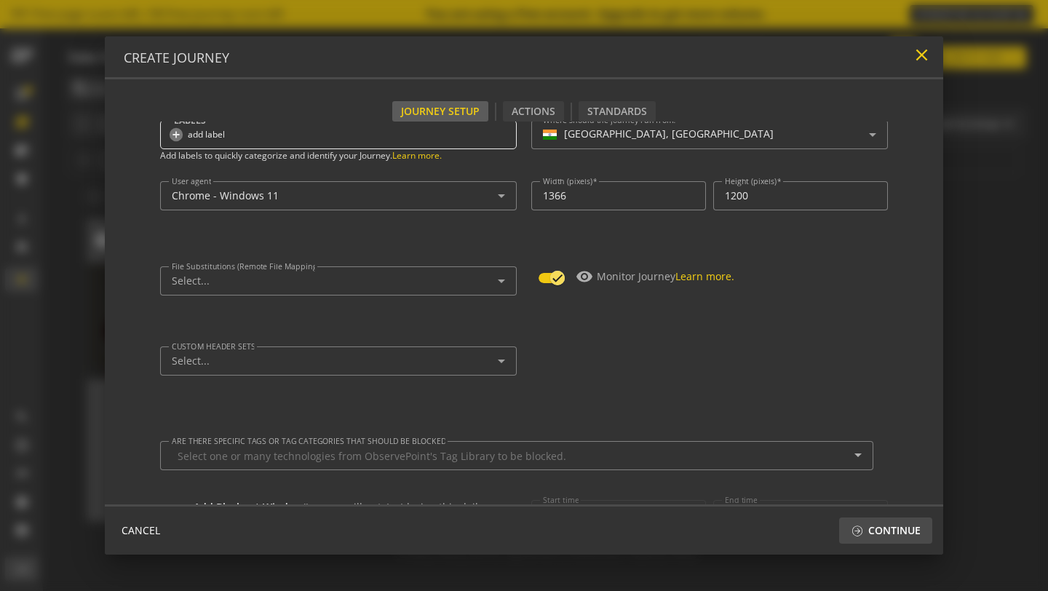
click at [921, 49] on mat-icon "close" at bounding box center [922, 55] width 20 height 20
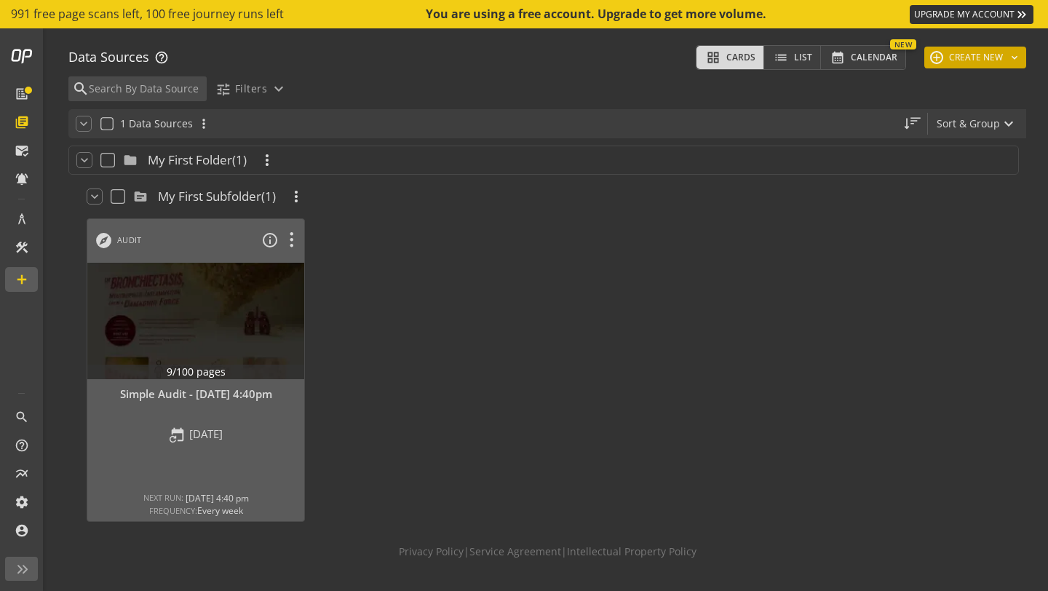
click at [994, 60] on button "add CREATE NEW keyboard_arrow_down" at bounding box center [975, 58] width 102 height 22
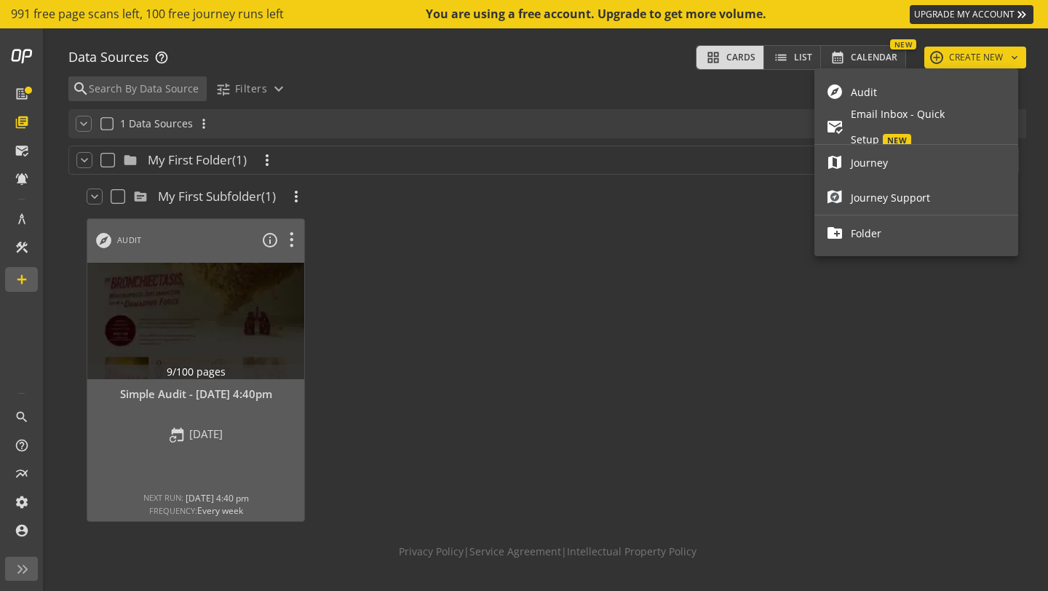
click at [942, 98] on span "Audit" at bounding box center [929, 91] width 156 height 25
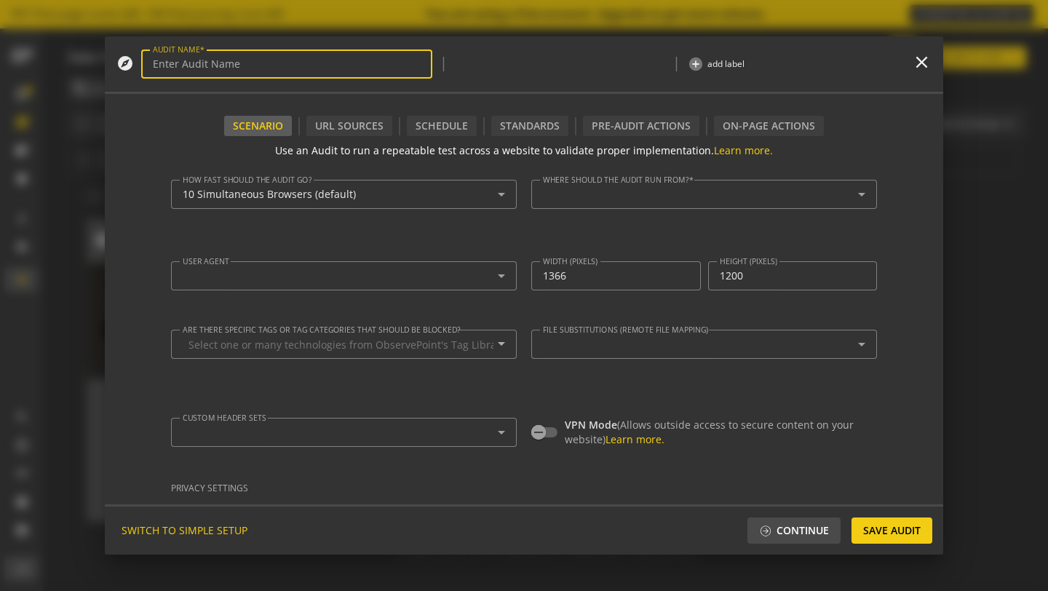
type textarea "[EMAIL_ADDRESS][DOMAIN_NAME]"
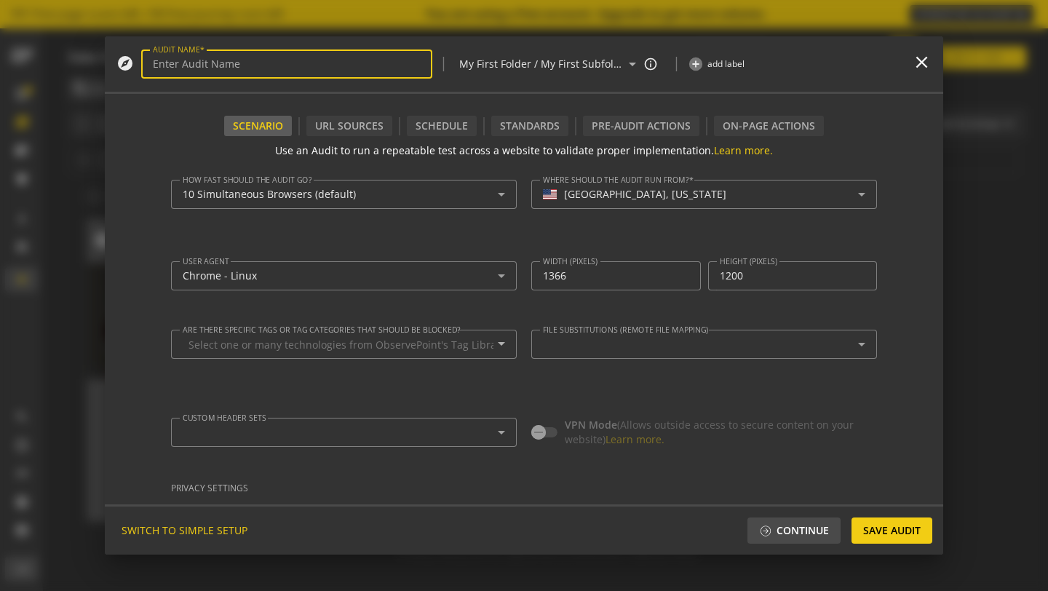
click at [929, 74] on op-close-btn "close" at bounding box center [922, 63] width 20 height 23
click at [923, 66] on mat-icon "close" at bounding box center [922, 62] width 20 height 20
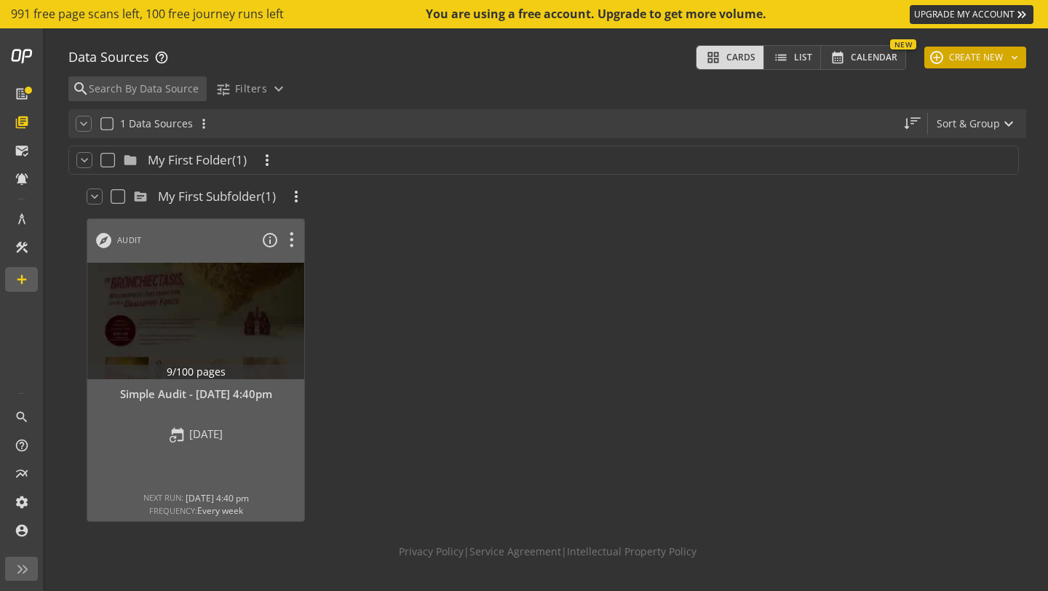
click at [966, 58] on button "add CREATE NEW keyboard_arrow_down" at bounding box center [975, 58] width 102 height 22
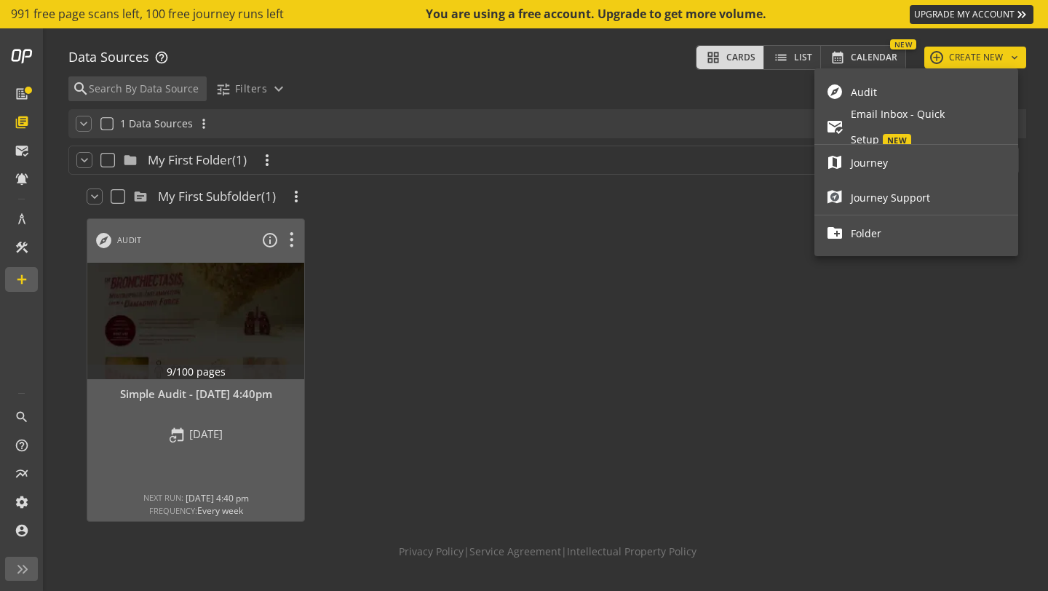
click at [920, 154] on span "Journey" at bounding box center [929, 162] width 156 height 25
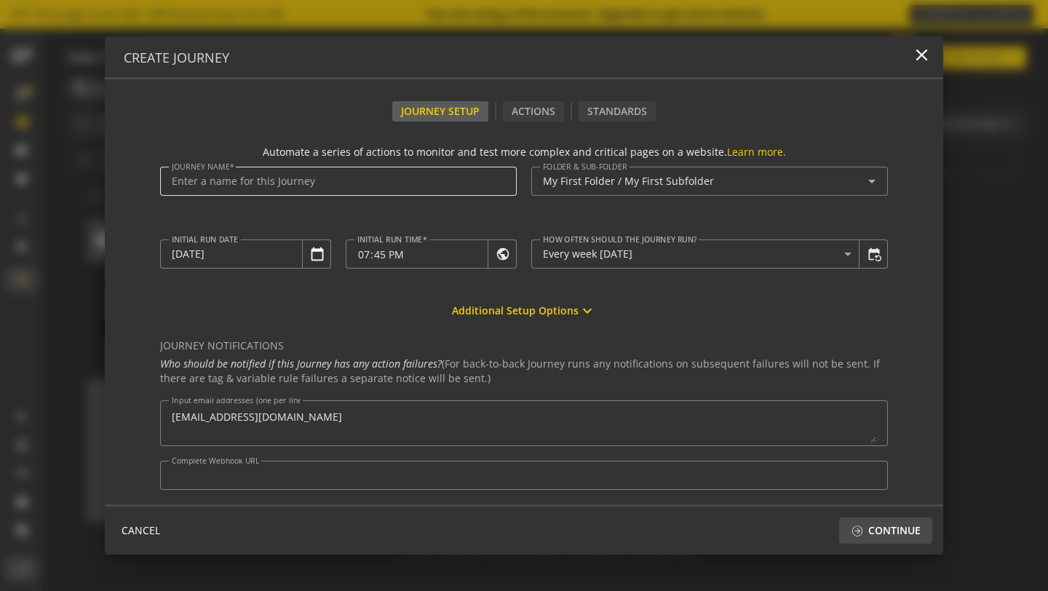
click at [262, 183] on input "Journey Name" at bounding box center [338, 181] width 333 height 12
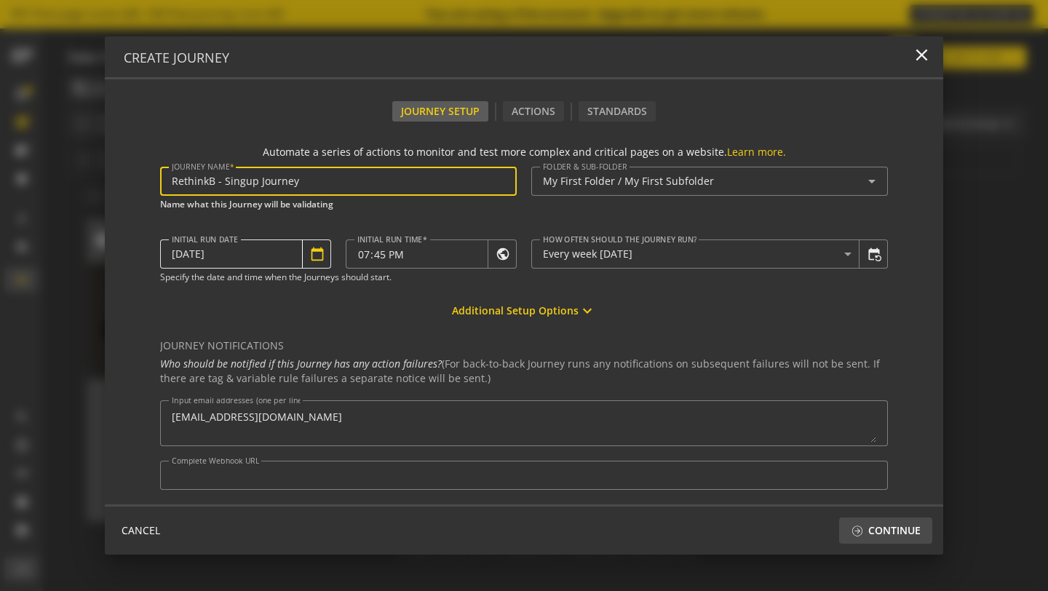
type input "RethinkB - Singup Journey"
click at [316, 261] on mat-icon "calendar_today" at bounding box center [317, 254] width 15 height 15
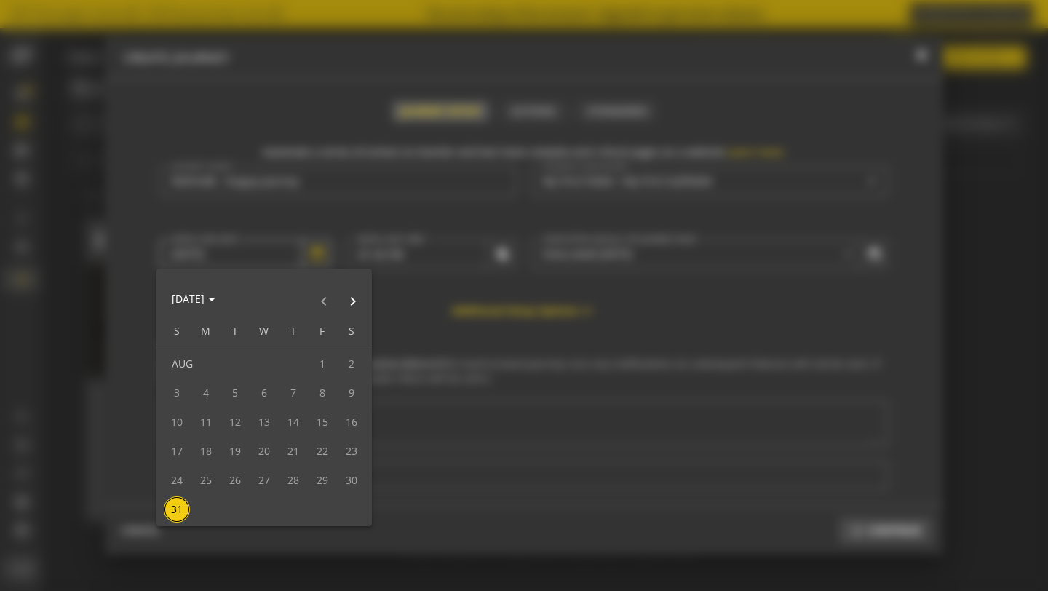
click at [316, 261] on div at bounding box center [524, 295] width 1048 height 591
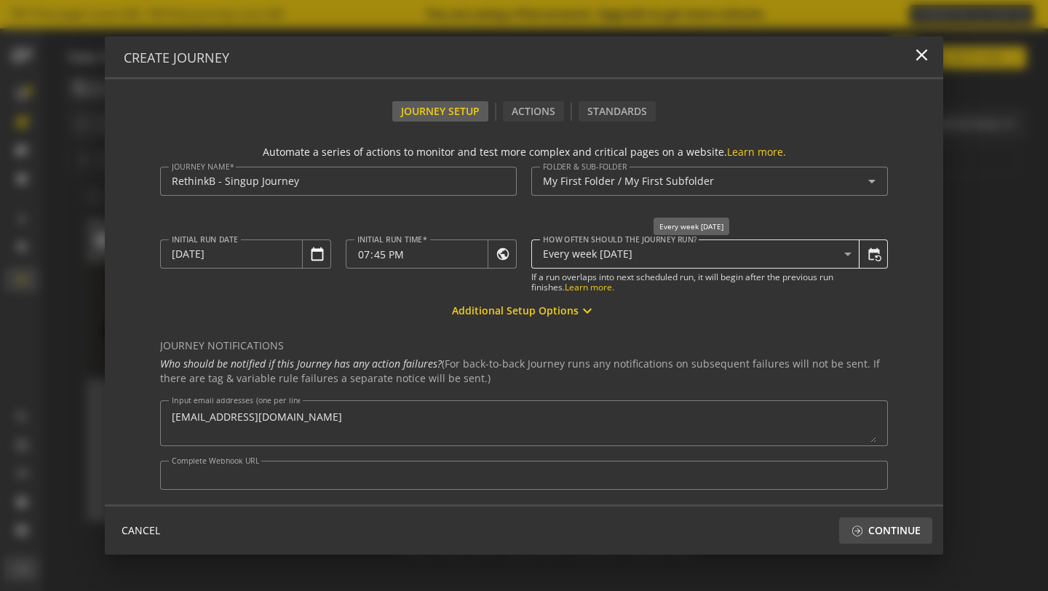
click at [633, 258] on span "Every week [DATE]" at bounding box center [588, 254] width 90 height 14
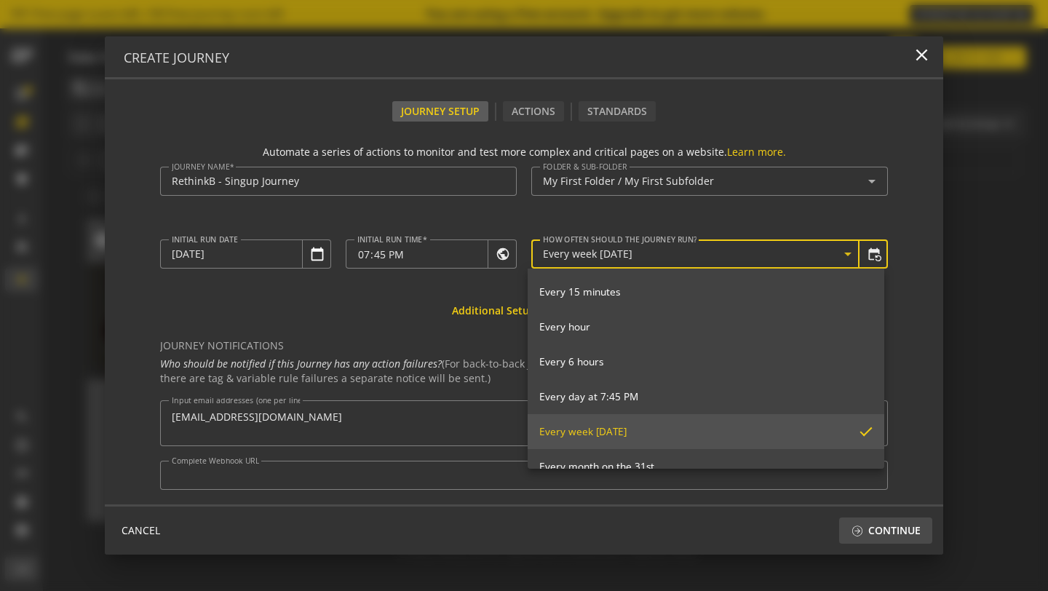
click at [869, 259] on div at bounding box center [524, 295] width 1048 height 591
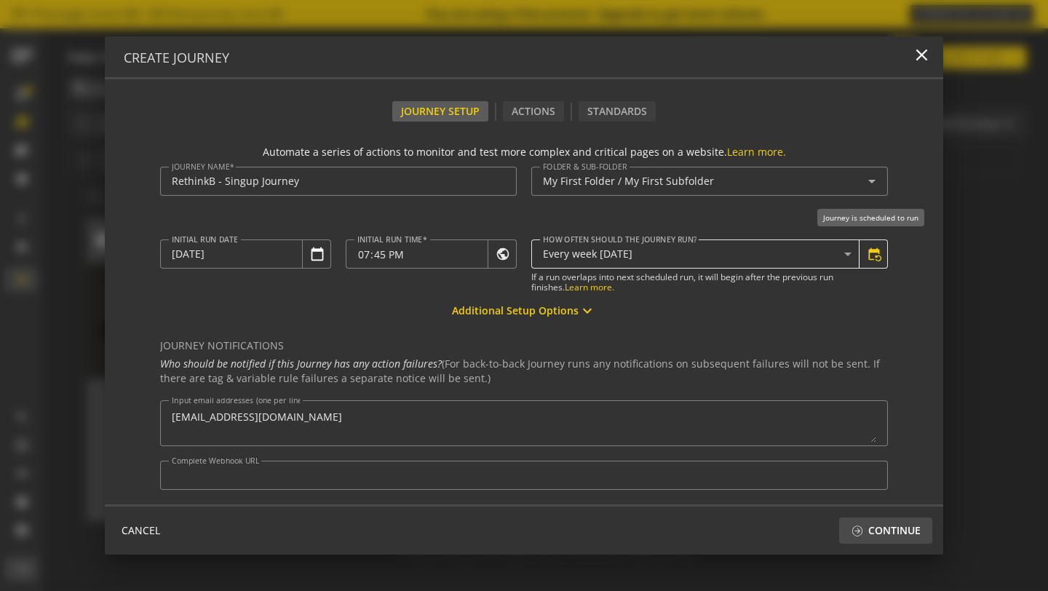
click at [870, 258] on mat-icon "event_repeat" at bounding box center [874, 254] width 15 height 15
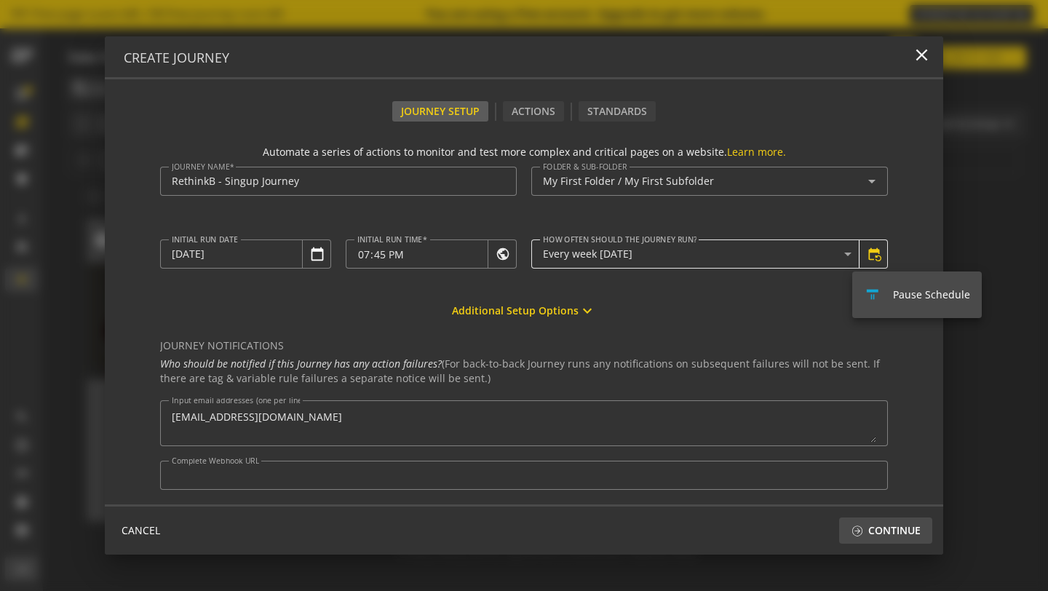
click at [870, 258] on div at bounding box center [524, 295] width 1048 height 591
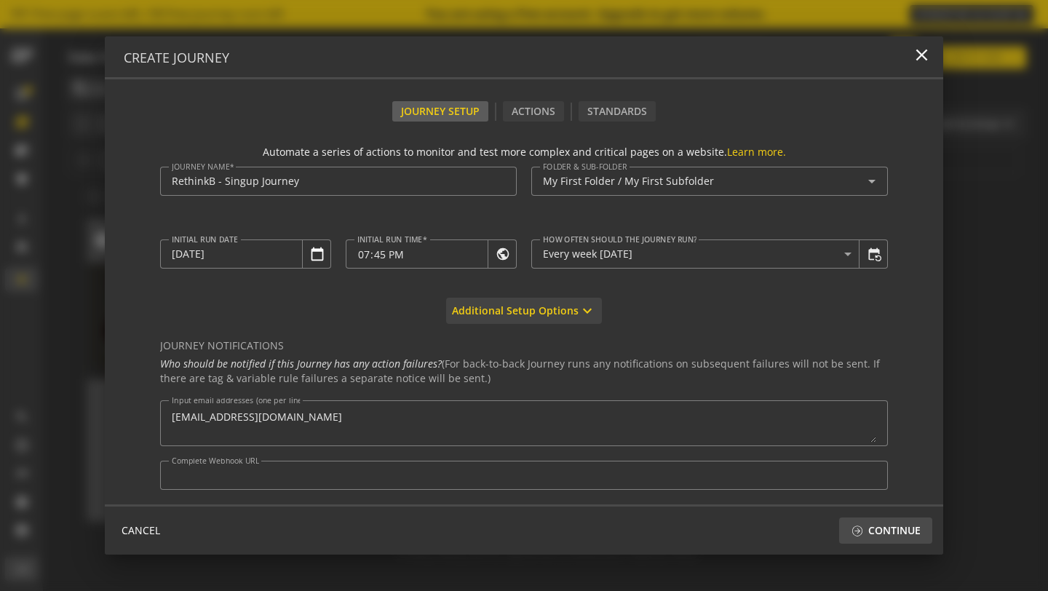
click at [579, 306] on mat-icon "expand_more" at bounding box center [587, 310] width 17 height 17
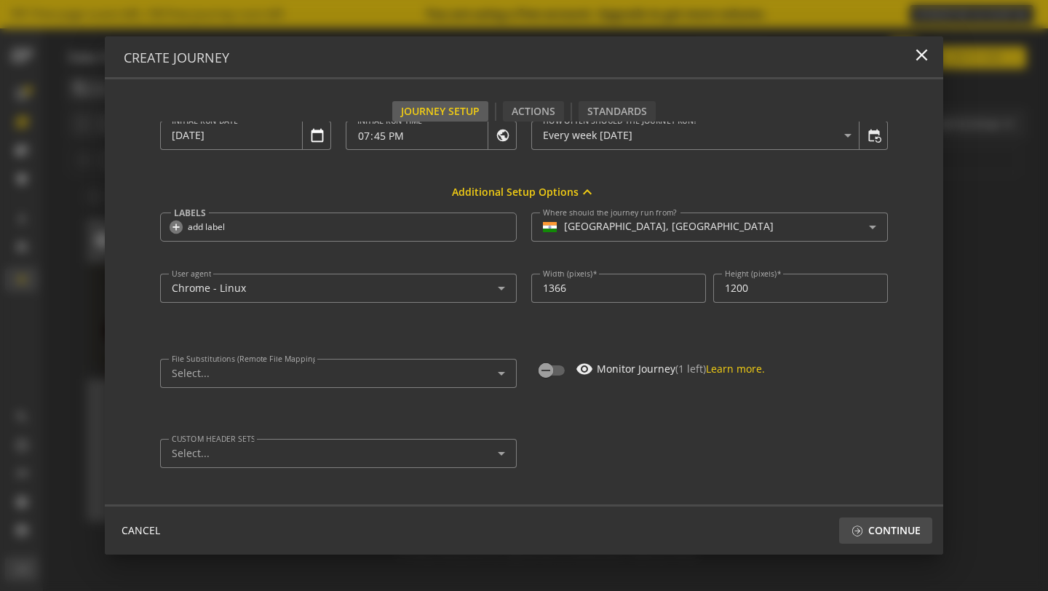
scroll to position [0, 0]
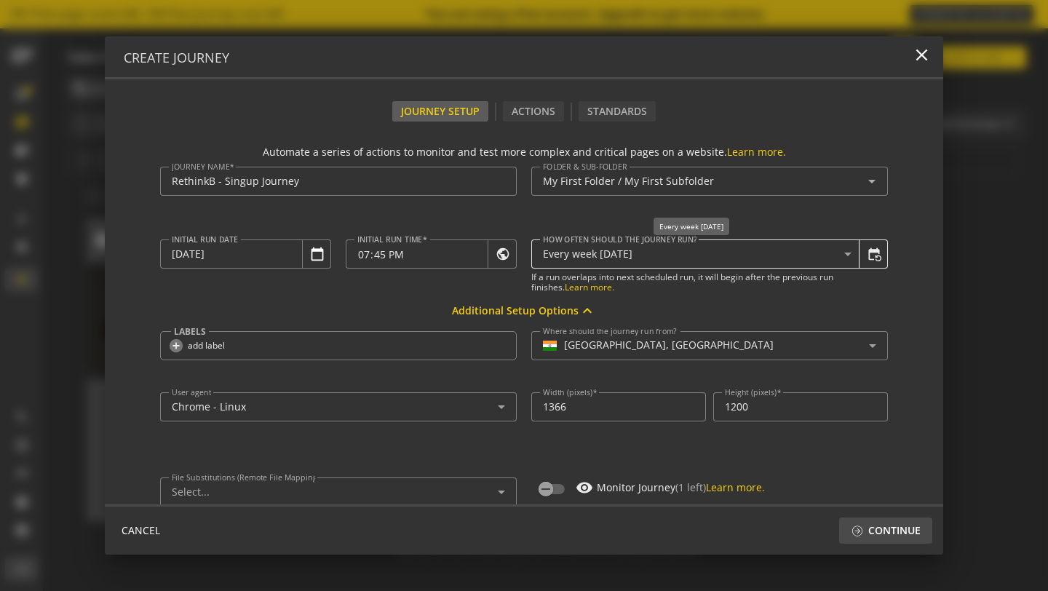
click at [595, 254] on span "Every week [DATE]" at bounding box center [588, 254] width 90 height 14
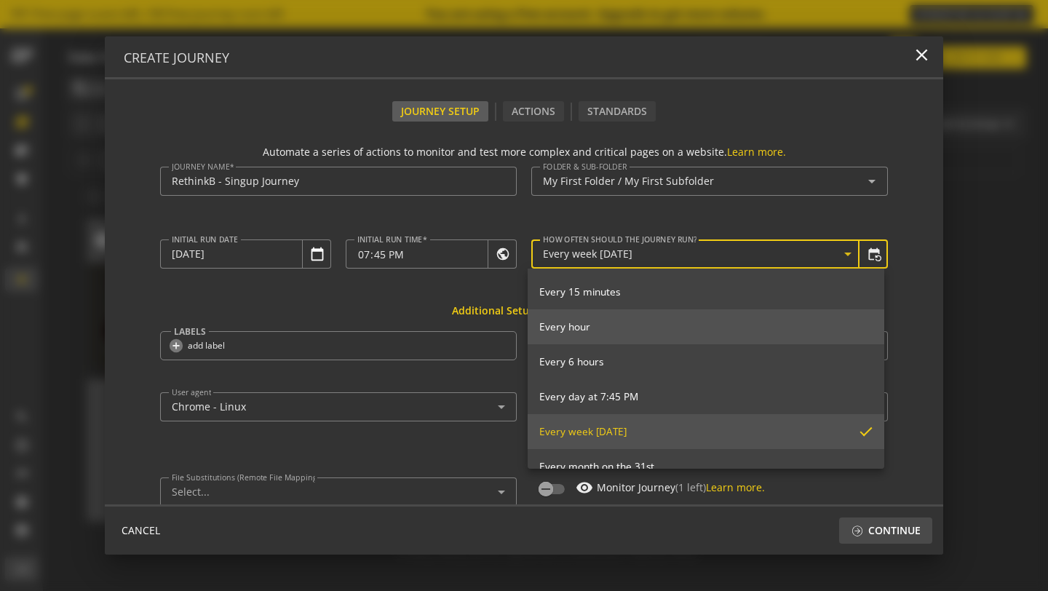
scroll to position [162, 0]
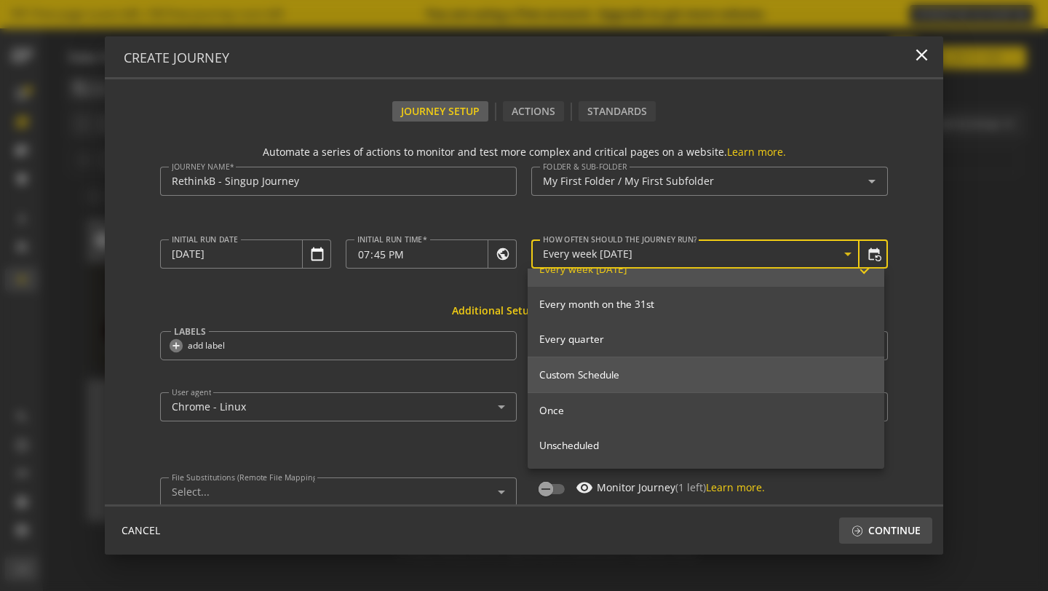
click at [598, 381] on mat-option "Custom Schedule" at bounding box center [706, 374] width 357 height 35
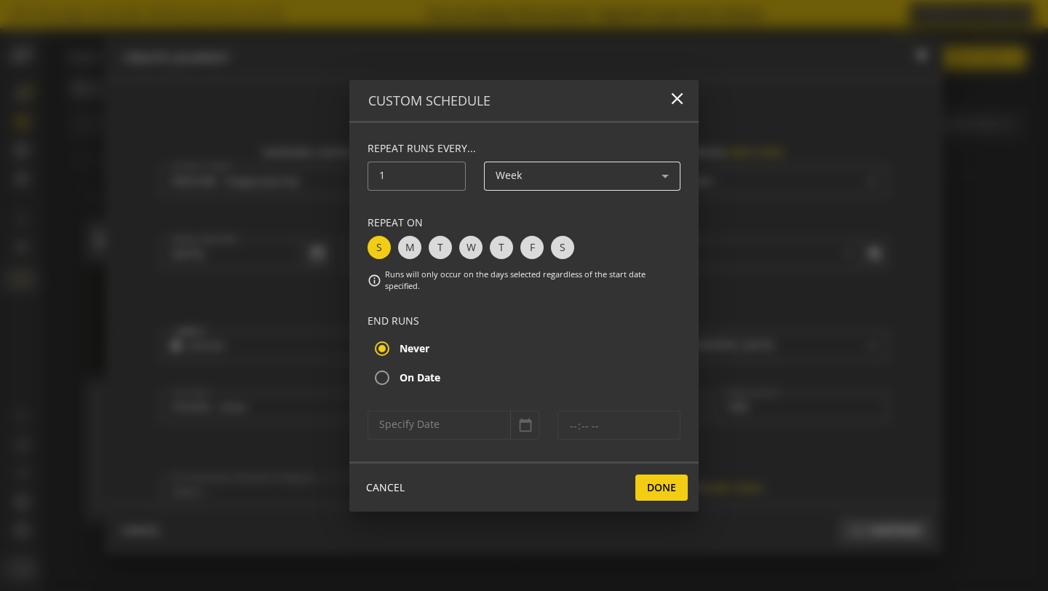
click at [518, 182] on span "Week" at bounding box center [509, 175] width 26 height 14
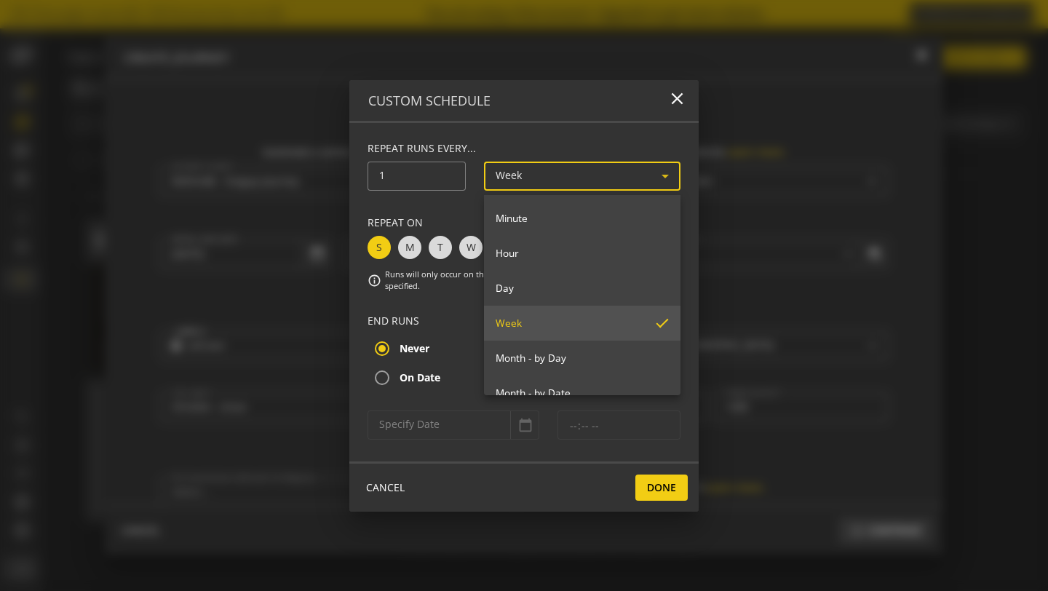
click at [419, 189] on div at bounding box center [524, 295] width 1048 height 591
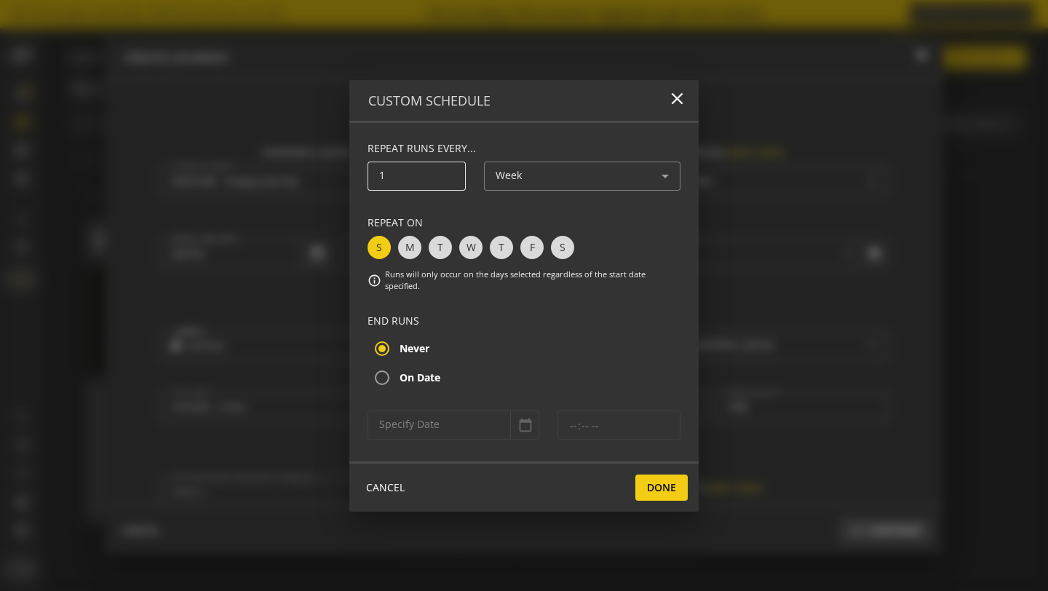
click at [411, 182] on input "1" at bounding box center [416, 176] width 75 height 12
type input "2"
click at [518, 135] on div "Repeat runs every... 2 Weeks Repeat On S M T W T F S info Runs will only occur …" at bounding box center [523, 292] width 349 height 338
click at [658, 478] on span "Done" at bounding box center [661, 488] width 29 height 26
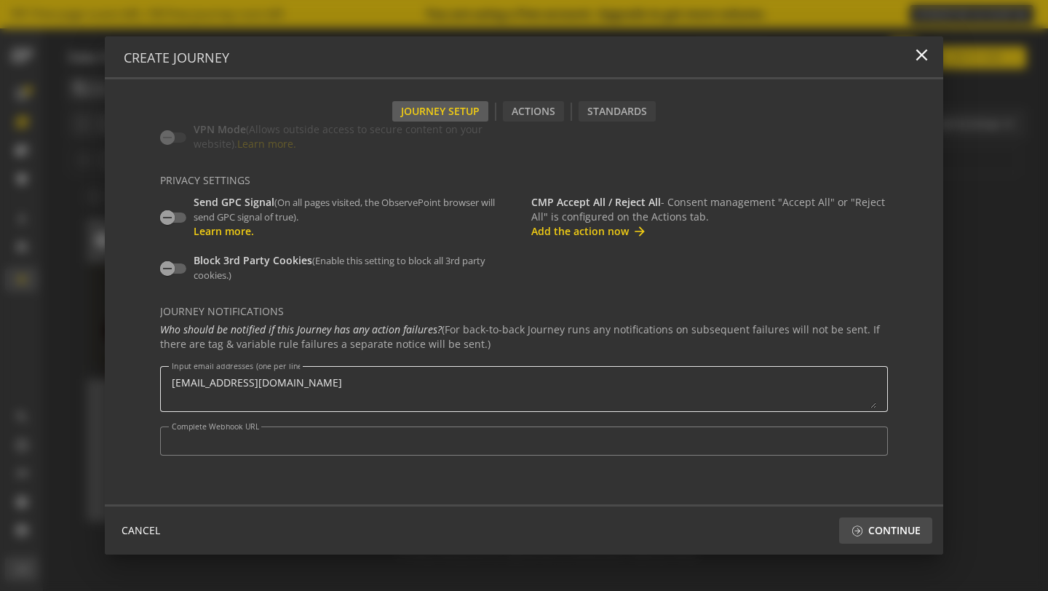
scroll to position [0, 0]
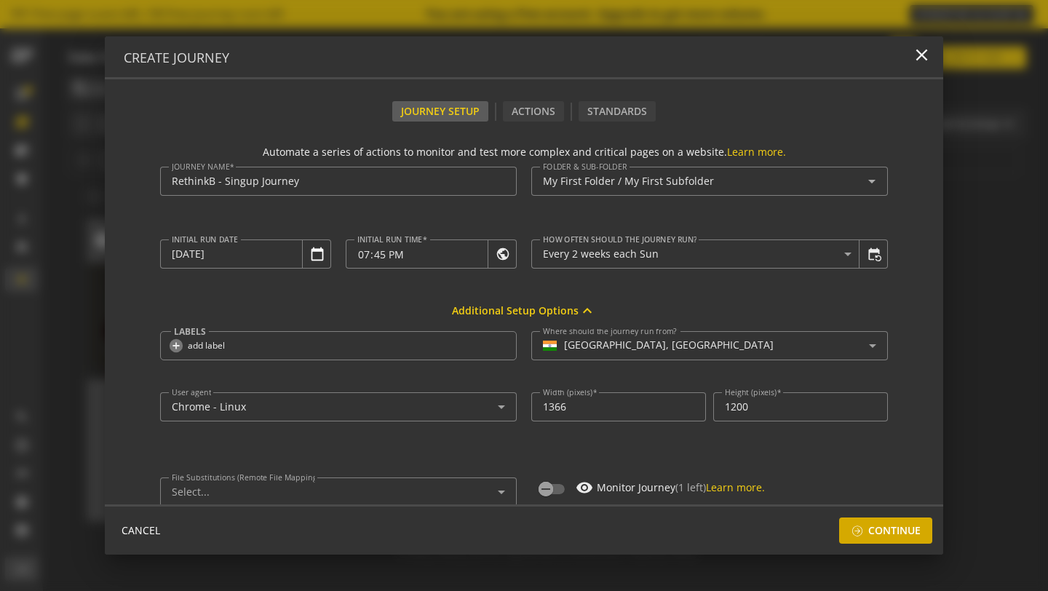
click at [864, 541] on span "Continue" at bounding box center [886, 531] width 70 height 26
click at [539, 114] on div "Actions" at bounding box center [533, 111] width 61 height 20
click at [532, 112] on div "Actions" at bounding box center [533, 111] width 61 height 20
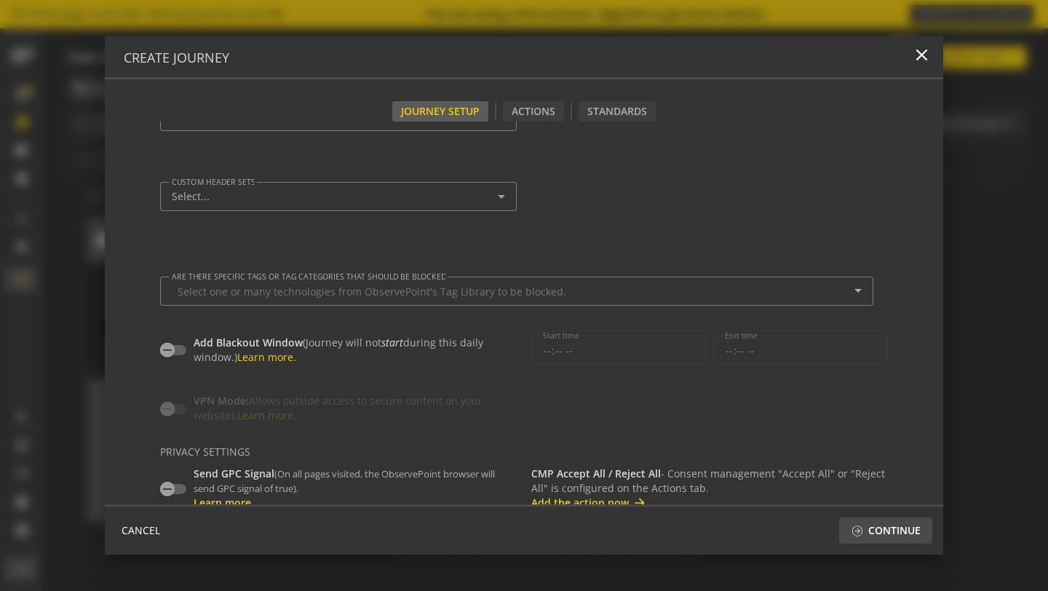
scroll to position [647, 0]
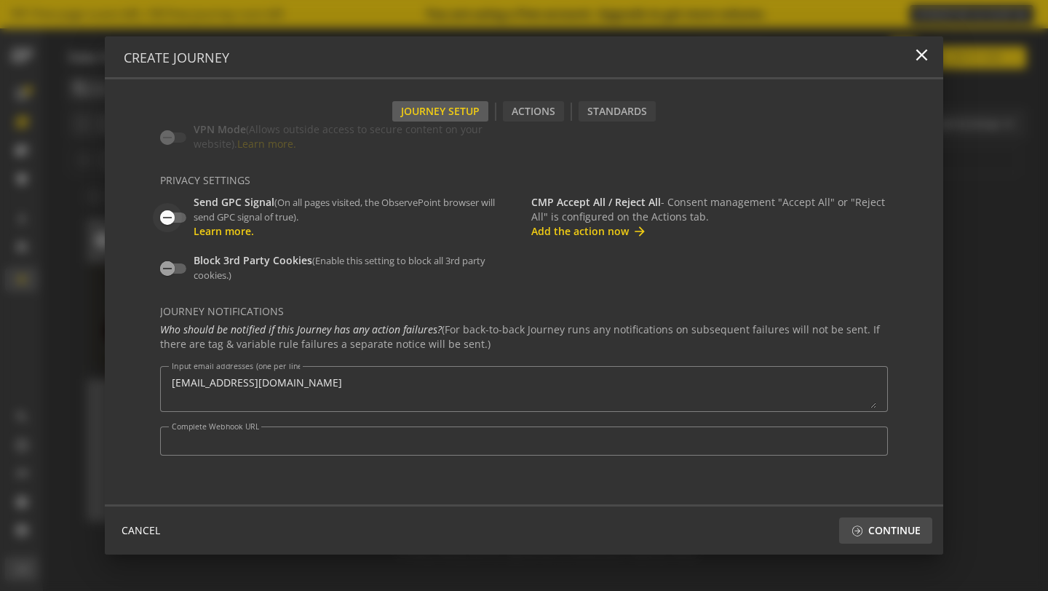
click at [178, 215] on span "button" at bounding box center [167, 217] width 29 height 29
click at [176, 272] on span "button" at bounding box center [167, 268] width 29 height 29
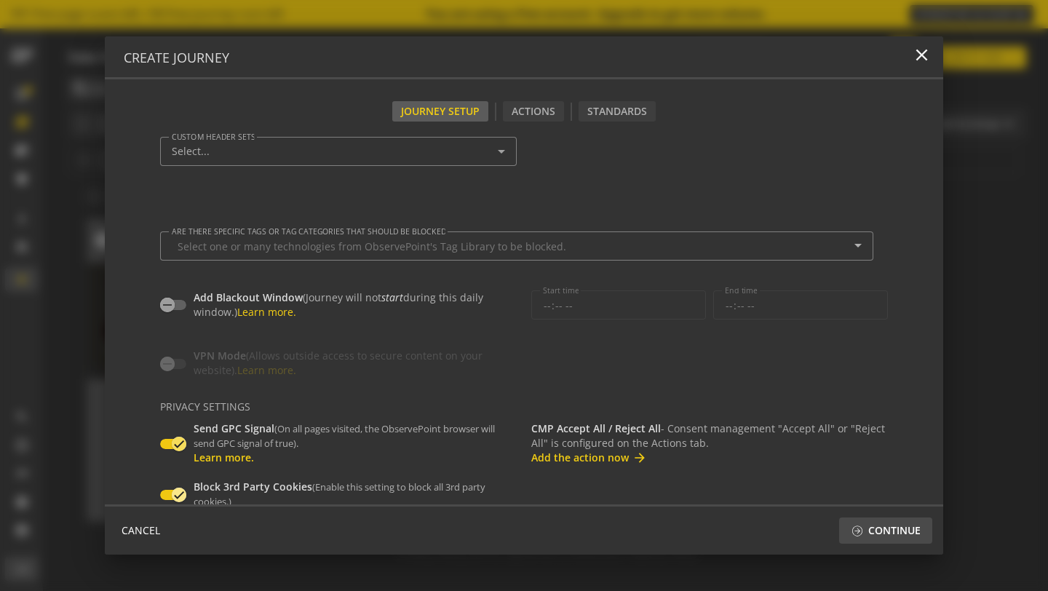
scroll to position [467, 0]
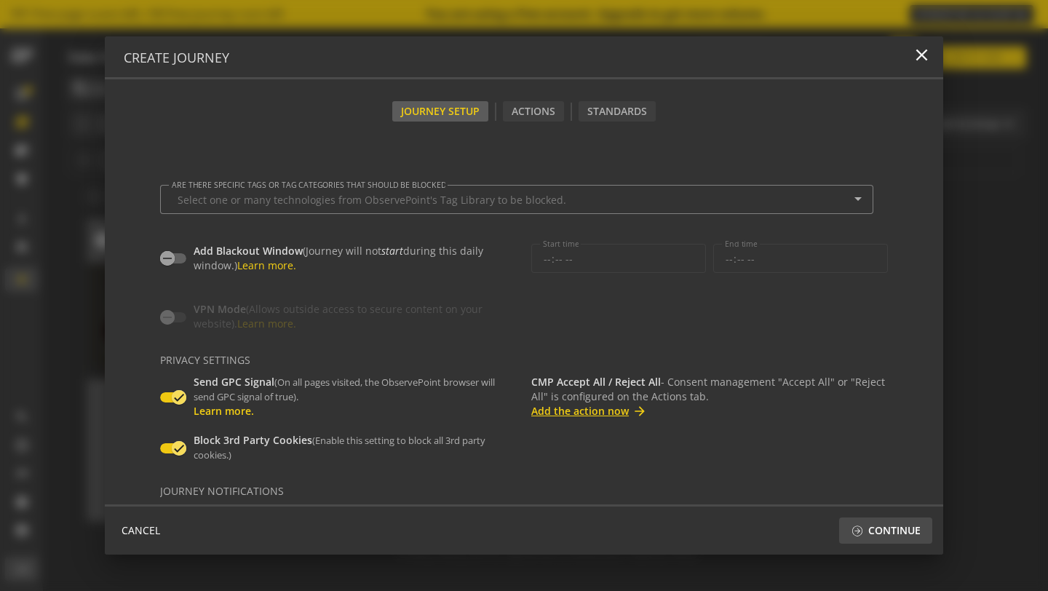
click at [562, 415] on link "Add the action now arrow_forward" at bounding box center [709, 411] width 357 height 15
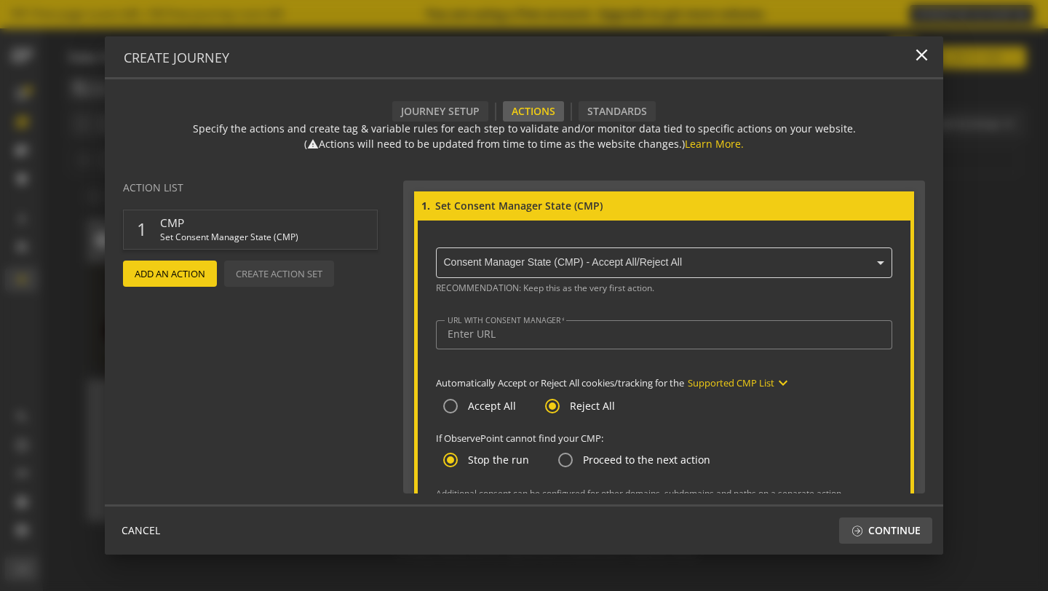
scroll to position [47, 0]
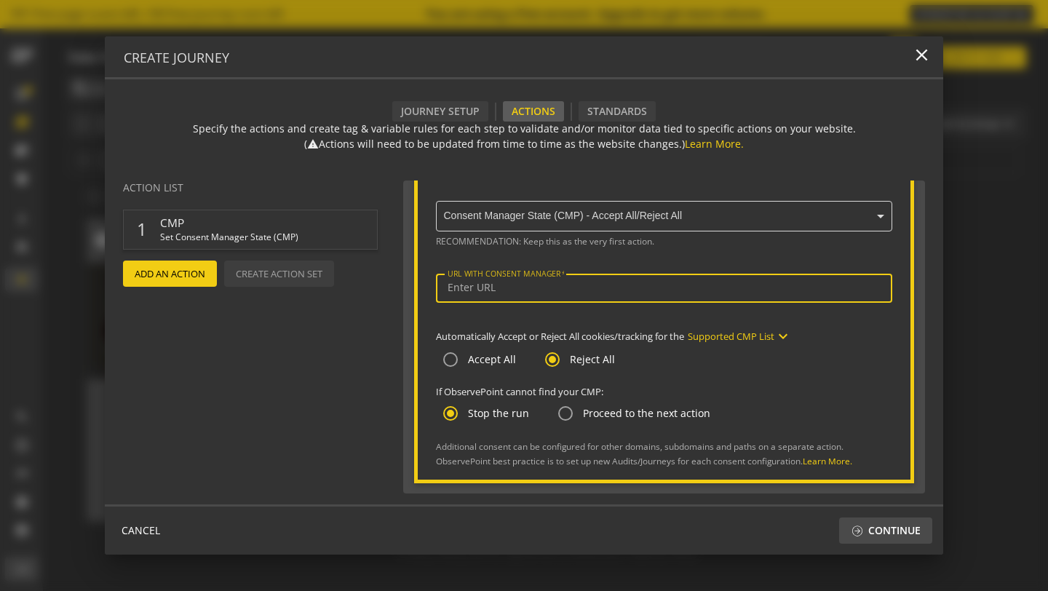
click at [520, 289] on input "URL WITH CONSENT MANAGER" at bounding box center [664, 288] width 433 height 12
click at [539, 264] on div "RECOMMENDATION: Keep this as the very first action. URL WITH CONSENT MANAGER Au…" at bounding box center [664, 350] width 456 height 235
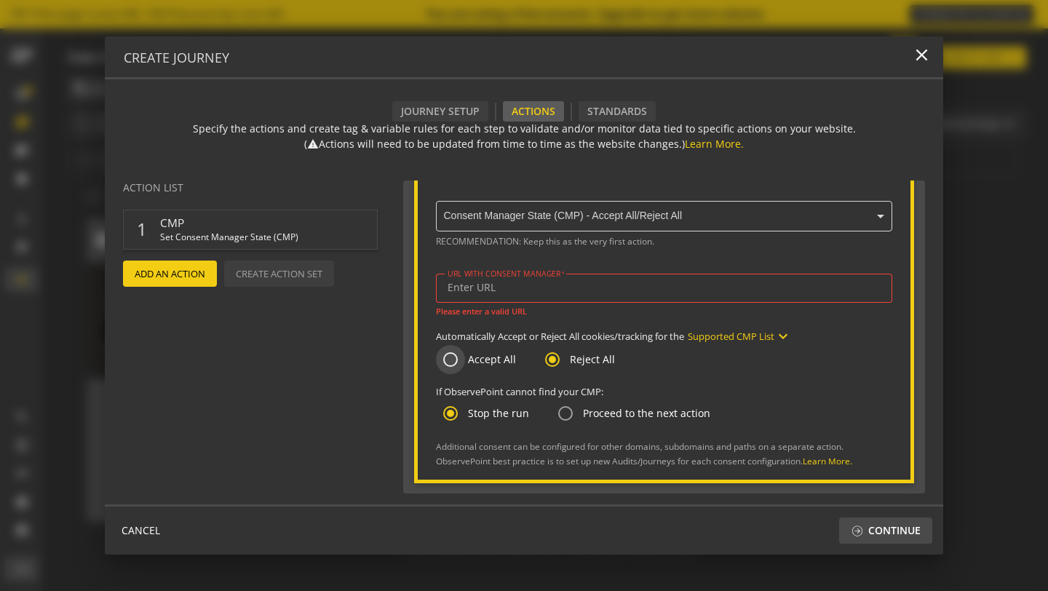
click at [454, 356] on input "Accept All" at bounding box center [450, 359] width 29 height 29
radio input "true"
click at [559, 360] on input "Reject All" at bounding box center [552, 359] width 29 height 29
radio input "true"
click at [772, 334] on button "Supported CMP List expand_more" at bounding box center [740, 336] width 104 height 17
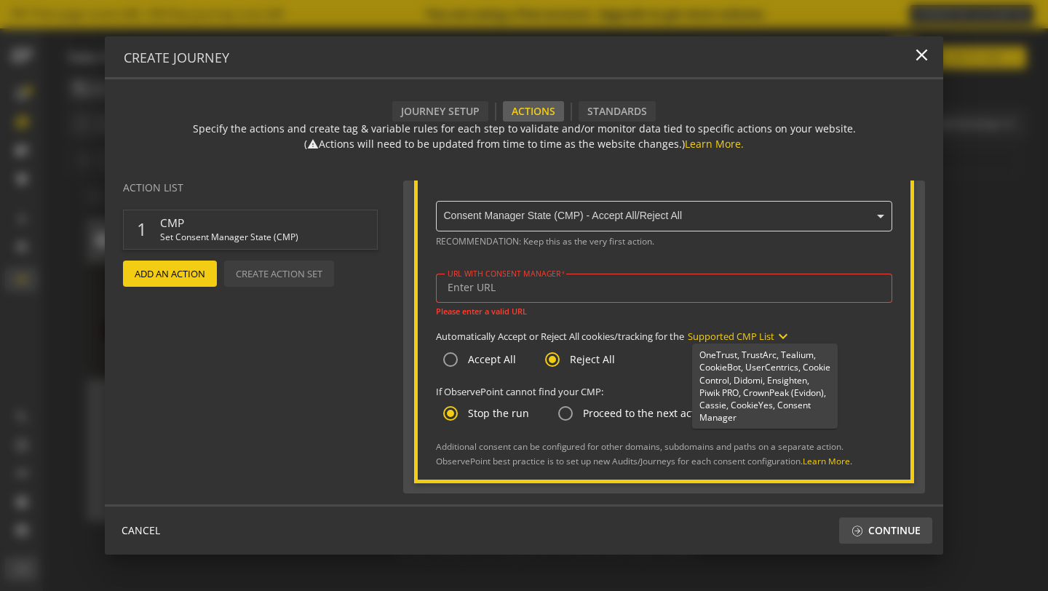
click at [676, 312] on div at bounding box center [524, 295] width 1048 height 591
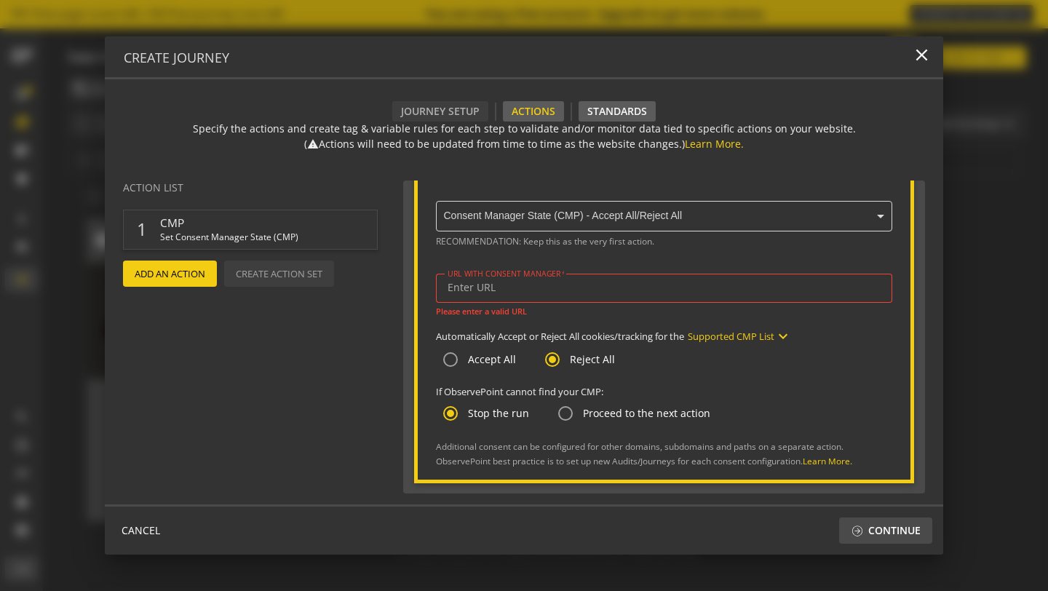
click at [605, 114] on div "Standards" at bounding box center [617, 111] width 77 height 20
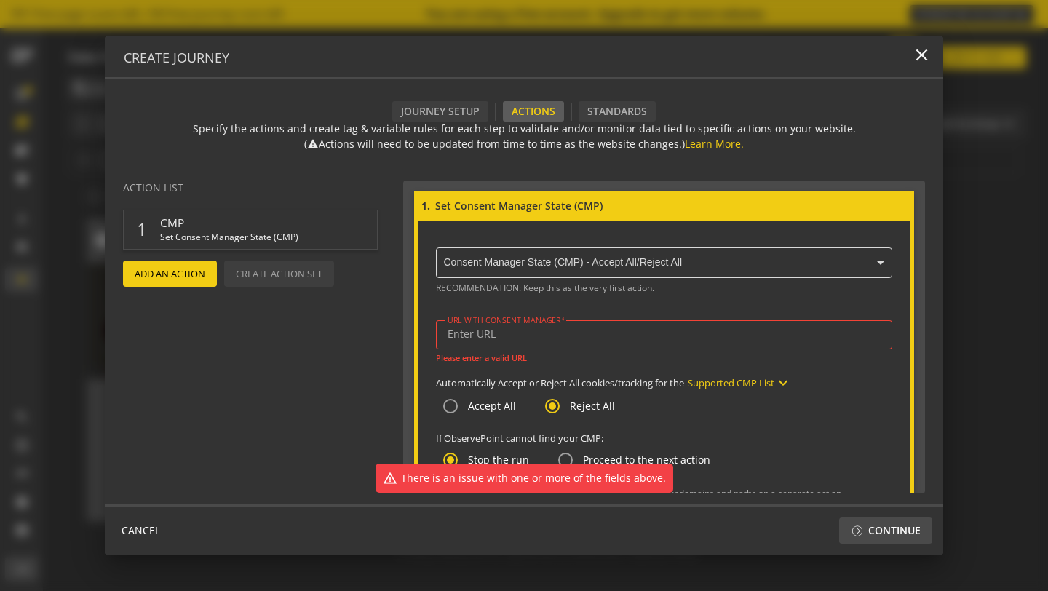
click at [524, 118] on div "Actions" at bounding box center [533, 111] width 61 height 20
click at [467, 117] on div "Journey Setup" at bounding box center [440, 111] width 96 height 20
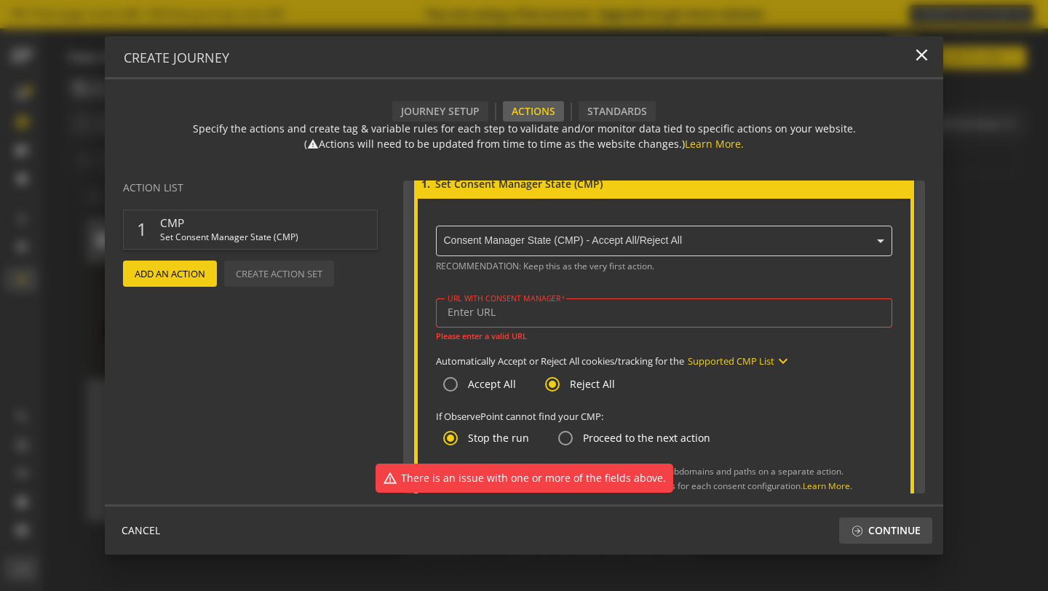
scroll to position [47, 0]
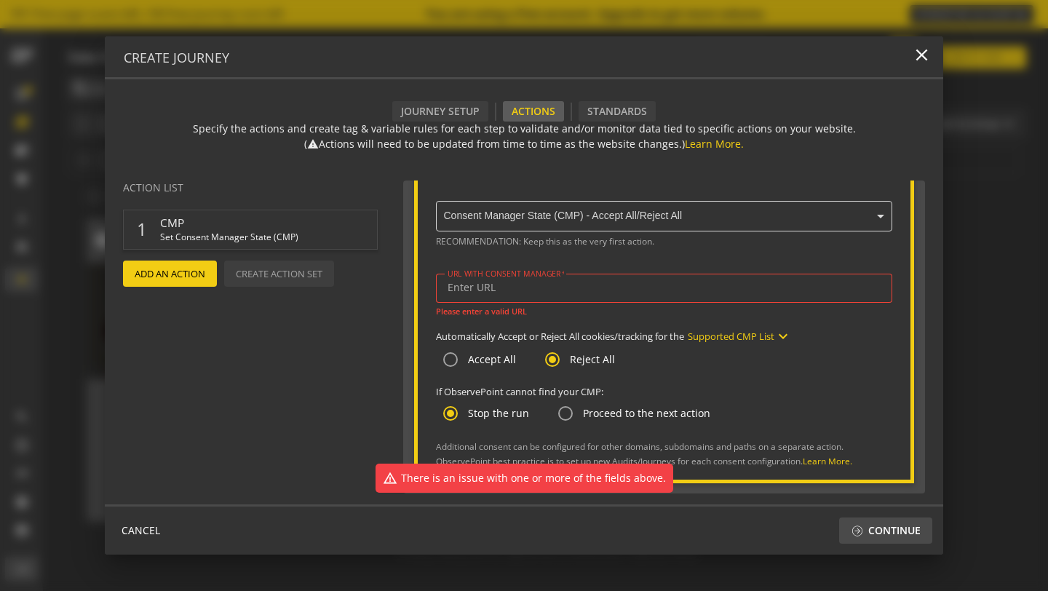
click at [491, 359] on label "Accept All" at bounding box center [490, 359] width 51 height 15
click at [465, 359] on input "Accept All" at bounding box center [450, 359] width 29 height 29
radio input "true"
click at [569, 265] on div "RECOMMENDATION: Keep this as the very first action. URL WITH CONSENT MANAGER Pl…" at bounding box center [664, 350] width 456 height 235
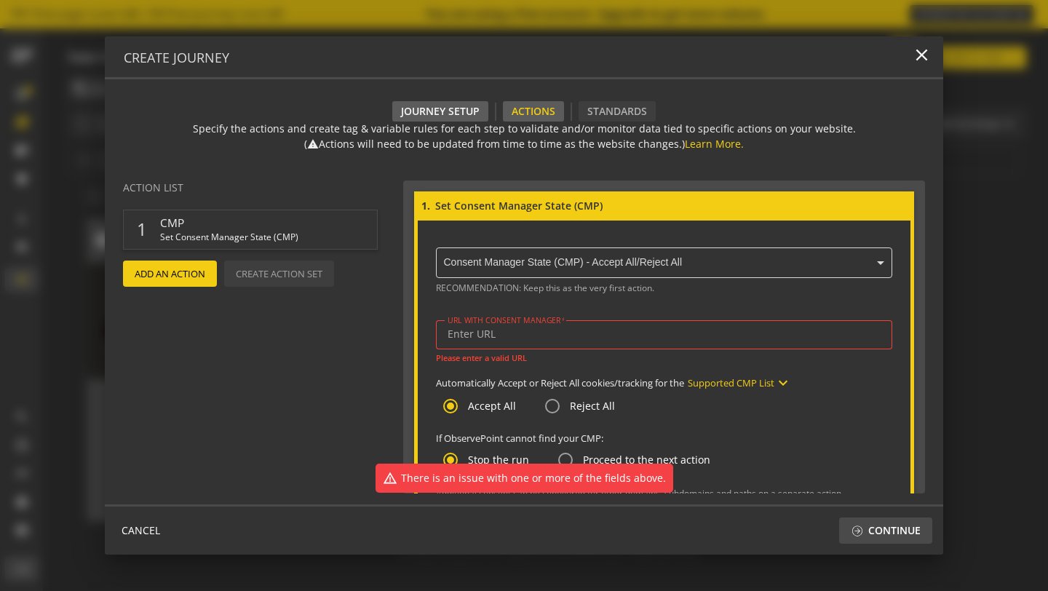
click at [432, 106] on div "Journey Setup" at bounding box center [440, 111] width 96 height 20
click at [432, 112] on div "Journey Setup" at bounding box center [440, 111] width 96 height 20
click at [141, 529] on span "CANCEL" at bounding box center [141, 531] width 39 height 26
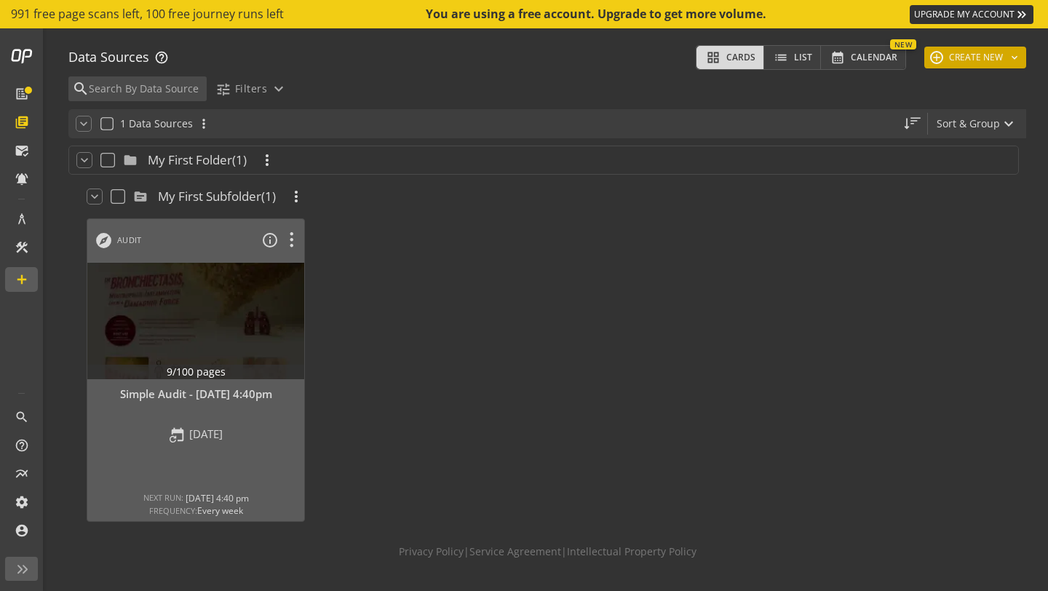
click at [959, 66] on button "add CREATE NEW keyboard_arrow_down" at bounding box center [975, 58] width 102 height 22
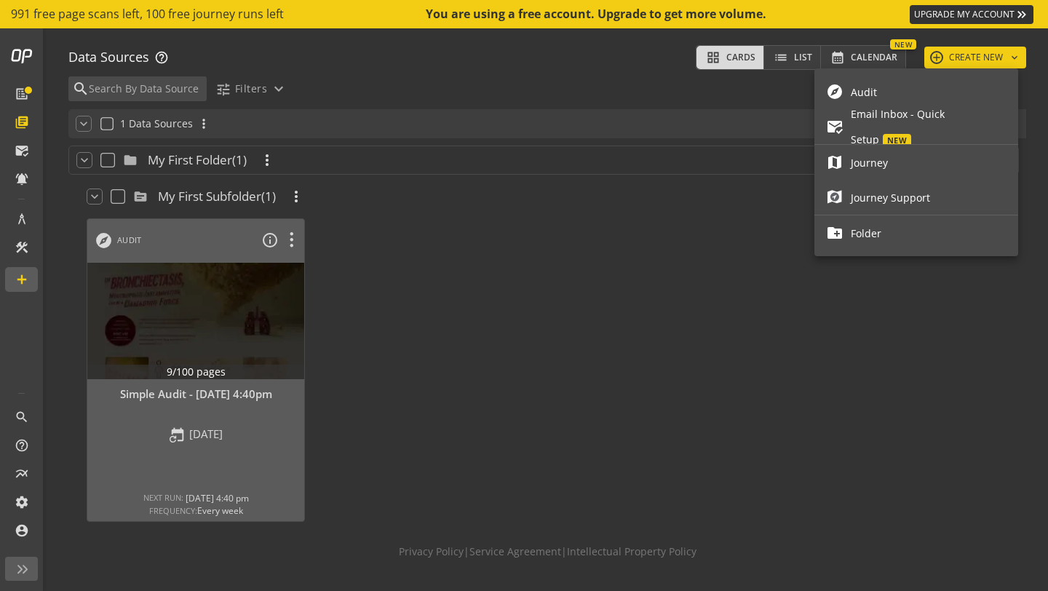
click at [929, 89] on span "Audit" at bounding box center [929, 91] width 156 height 25
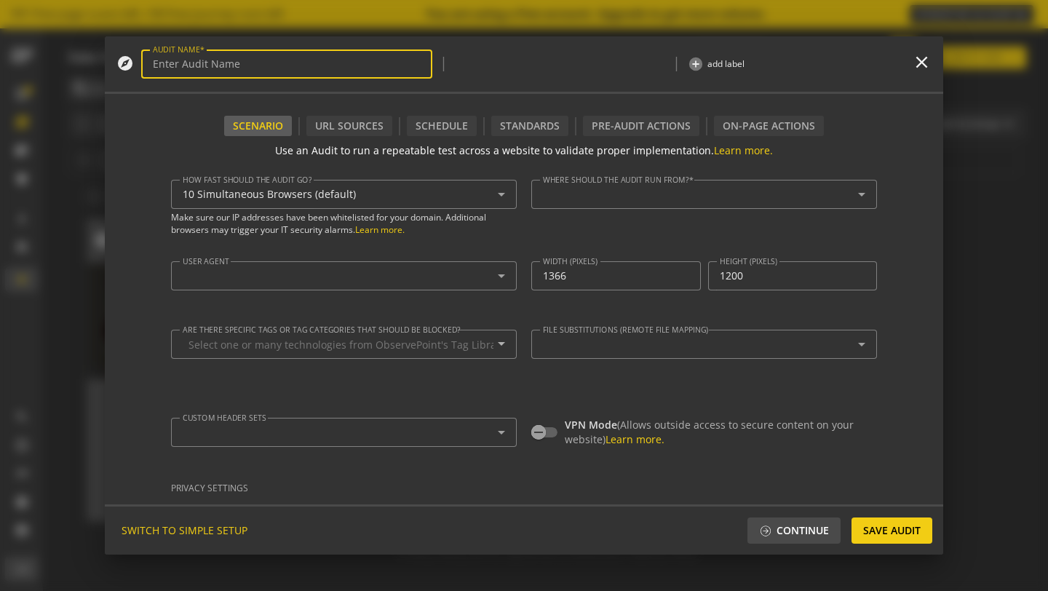
type textarea "[EMAIL_ADDRESS][DOMAIN_NAME]"
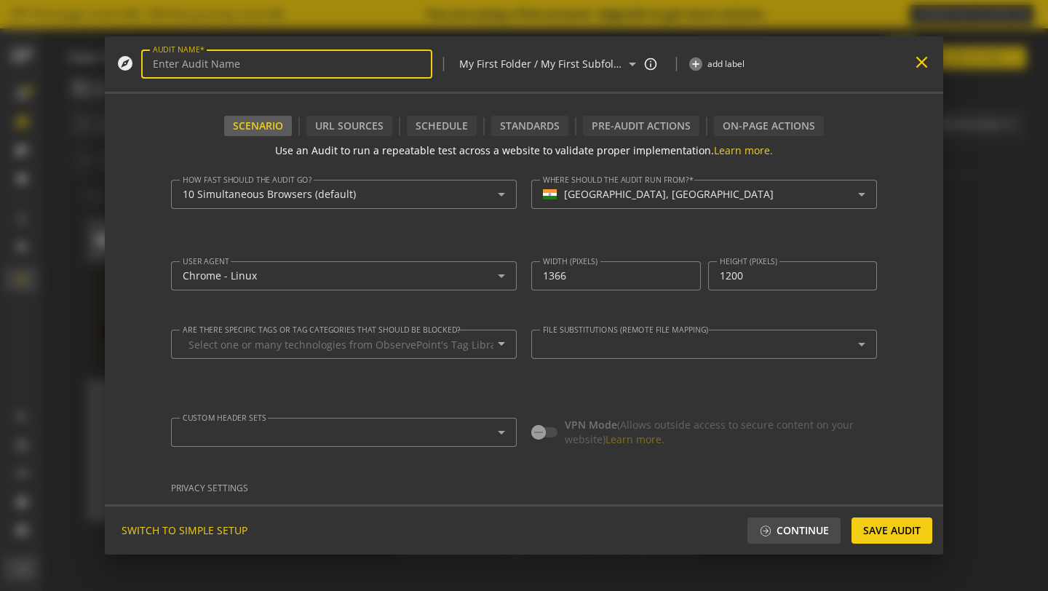
click at [920, 59] on mat-icon "close" at bounding box center [922, 62] width 20 height 20
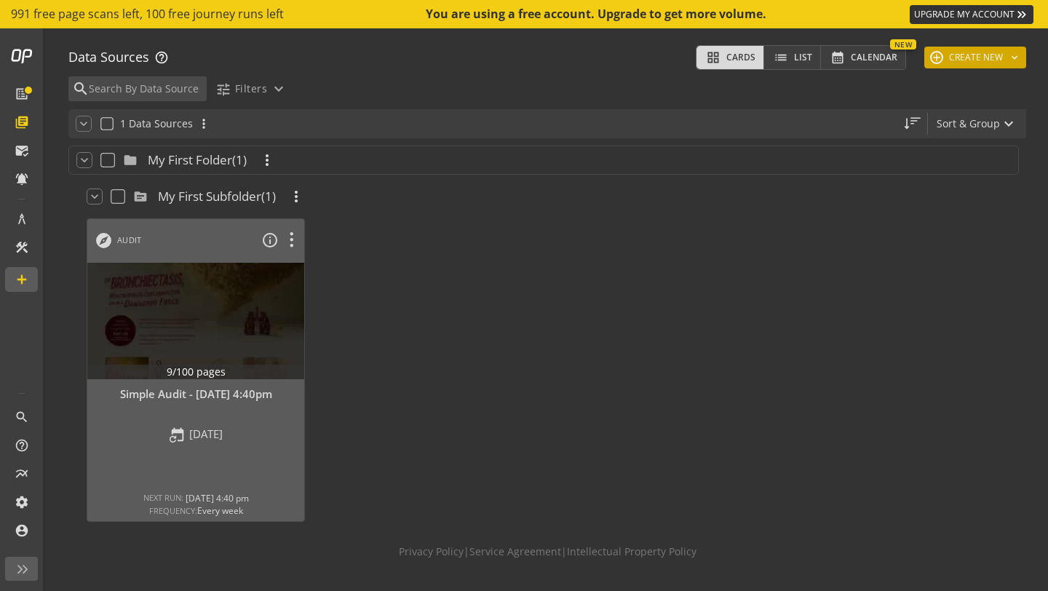
click at [959, 58] on button "add CREATE NEW keyboard_arrow_down" at bounding box center [975, 58] width 102 height 22
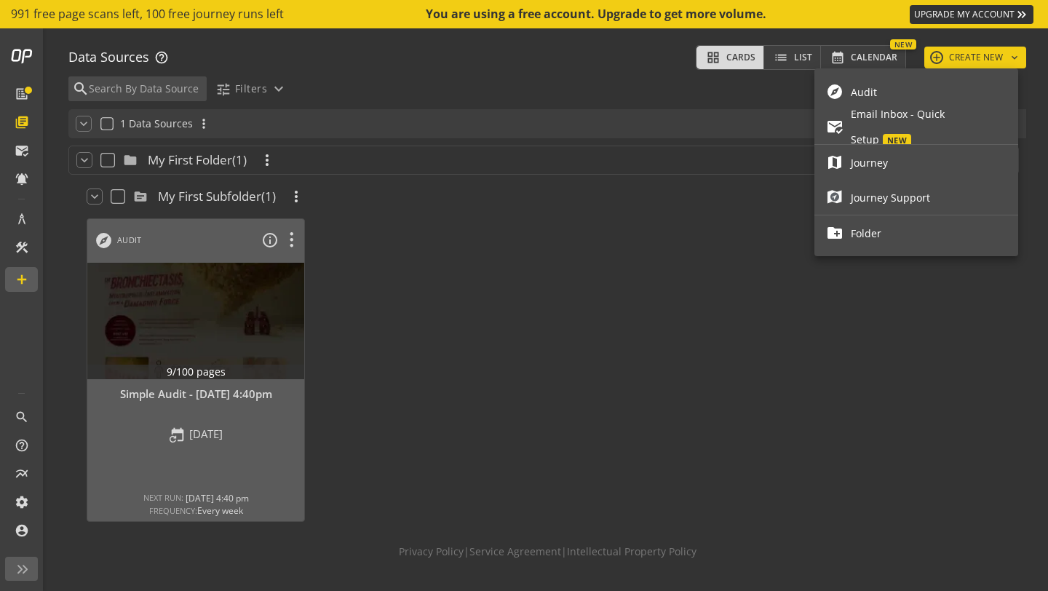
click at [920, 173] on span "Journey" at bounding box center [929, 162] width 156 height 25
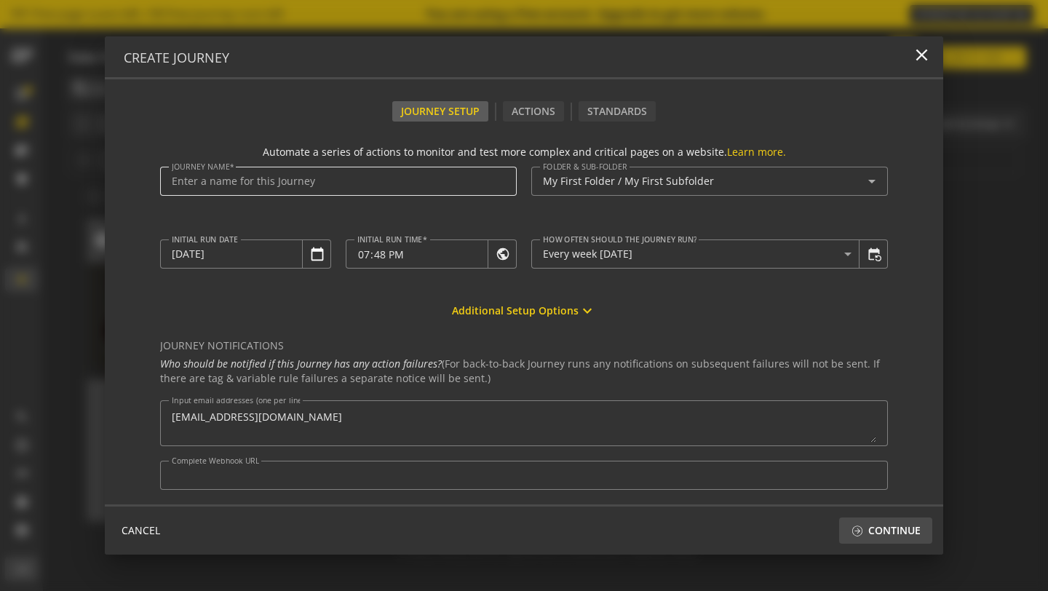
click at [408, 182] on input "Journey Name" at bounding box center [338, 181] width 333 height 12
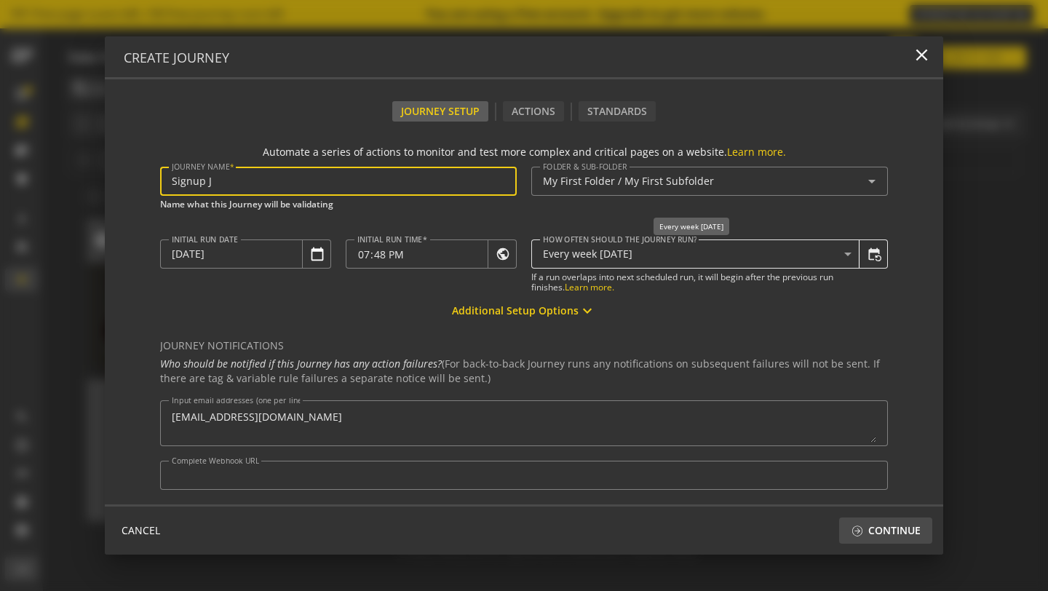
type input "Signup J"
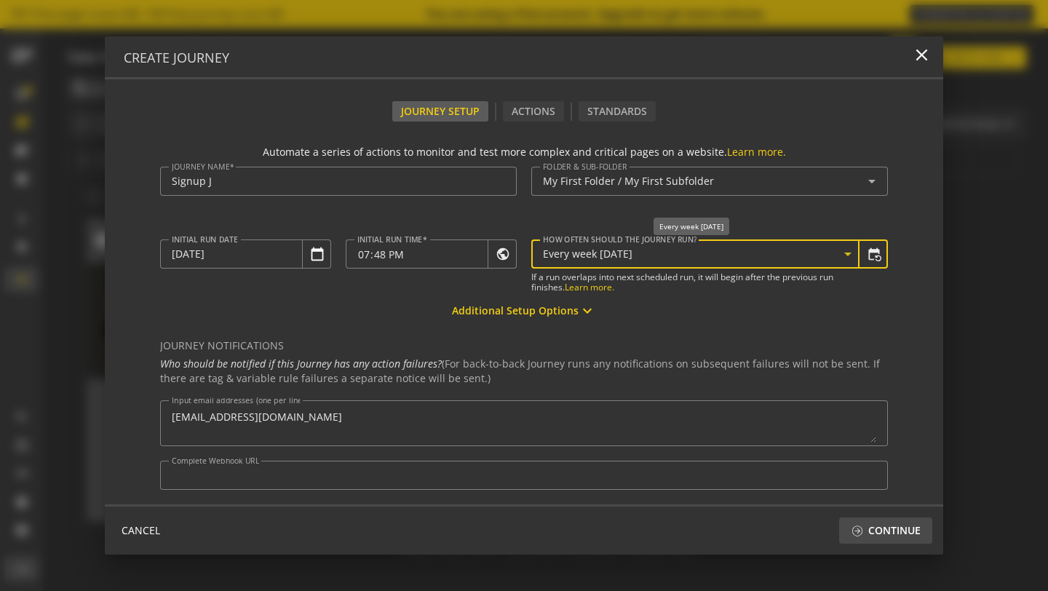
click at [606, 257] on span "Every week [DATE]" at bounding box center [588, 254] width 90 height 14
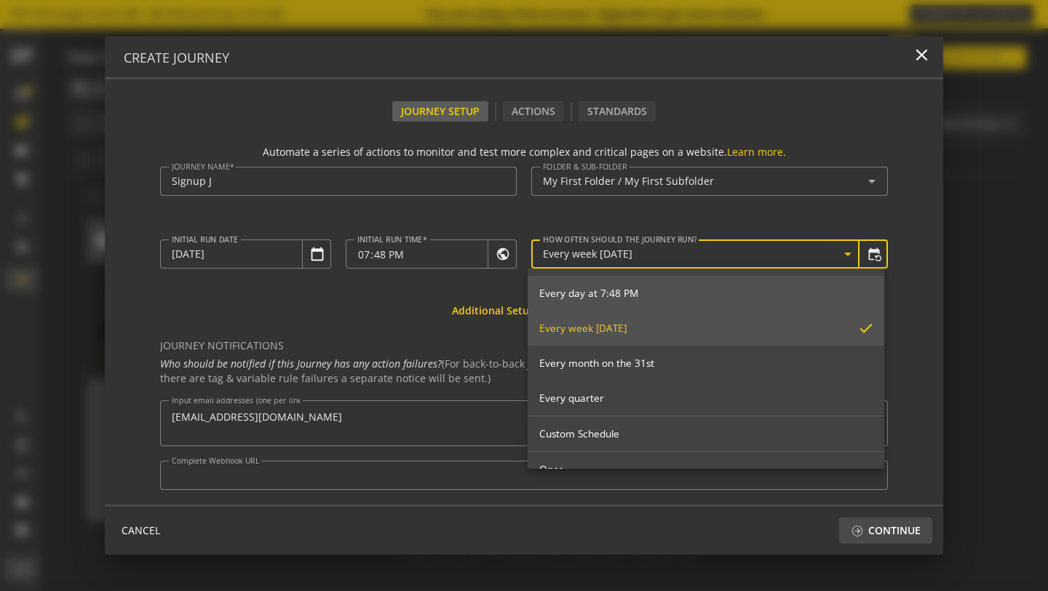
scroll to position [162, 0]
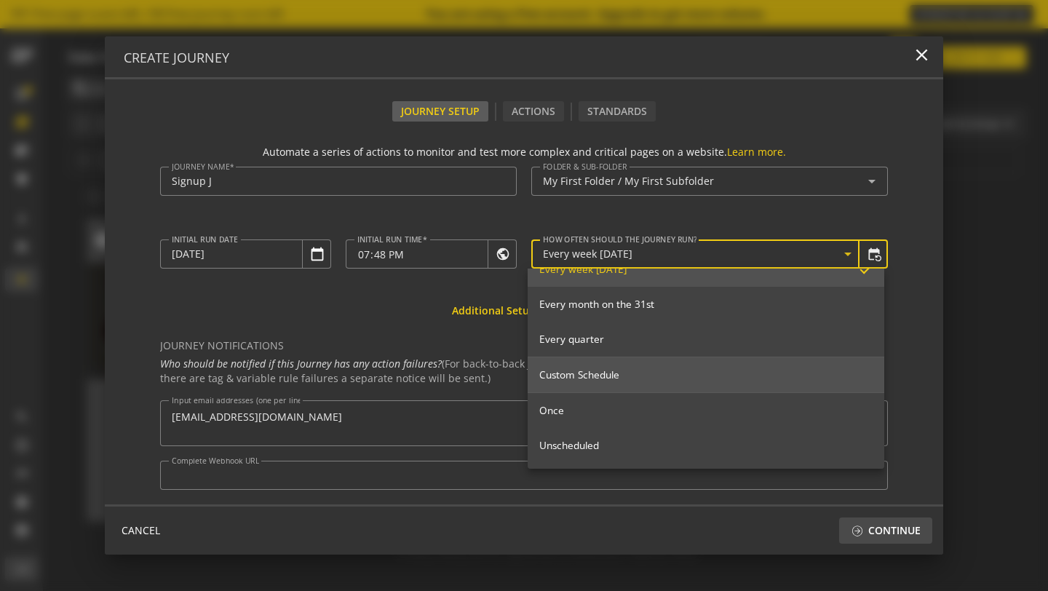
click at [601, 372] on span "Custom Schedule" at bounding box center [705, 374] width 333 height 13
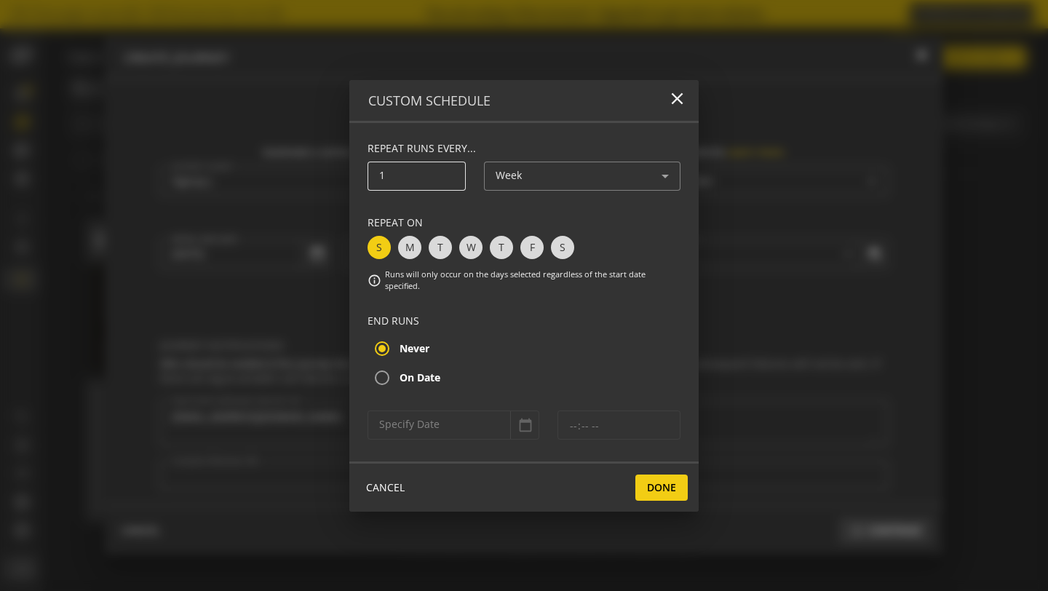
click at [456, 173] on div "1" at bounding box center [417, 176] width 98 height 29
type input "2"
drag, startPoint x: 643, startPoint y: 502, endPoint x: 654, endPoint y: 488, distance: 17.6
click at [644, 501] on div "CANCEL Done" at bounding box center [523, 487] width 349 height 50
click at [655, 488] on span "Done" at bounding box center [661, 488] width 29 height 26
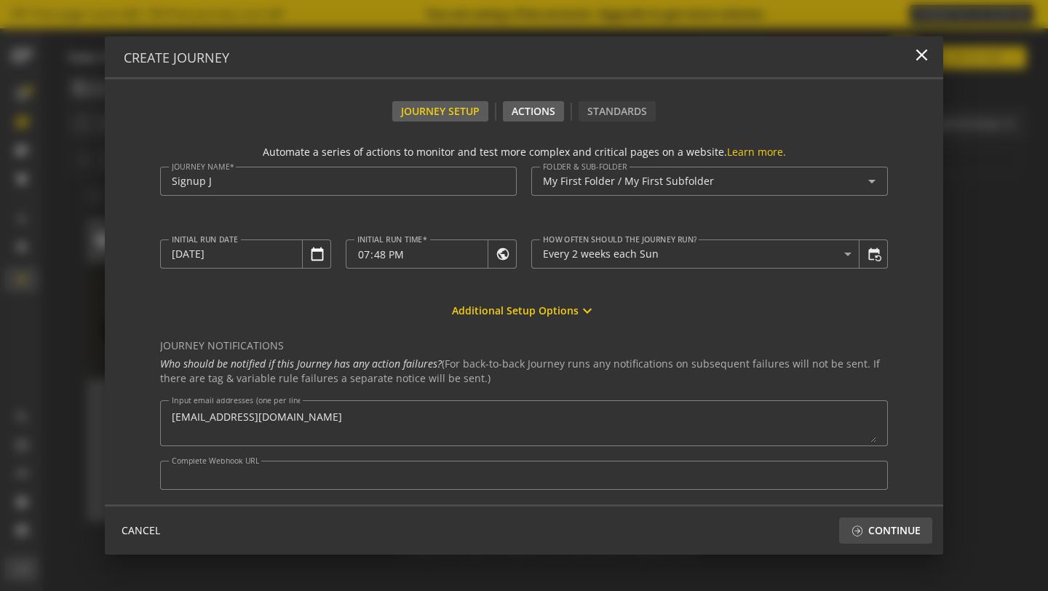
click at [536, 114] on div "Actions" at bounding box center [533, 111] width 61 height 20
click at [539, 111] on div "Actions" at bounding box center [533, 111] width 61 height 20
click at [533, 112] on div "Actions" at bounding box center [533, 111] width 61 height 20
click at [462, 189] on div "Signup J" at bounding box center [338, 181] width 333 height 29
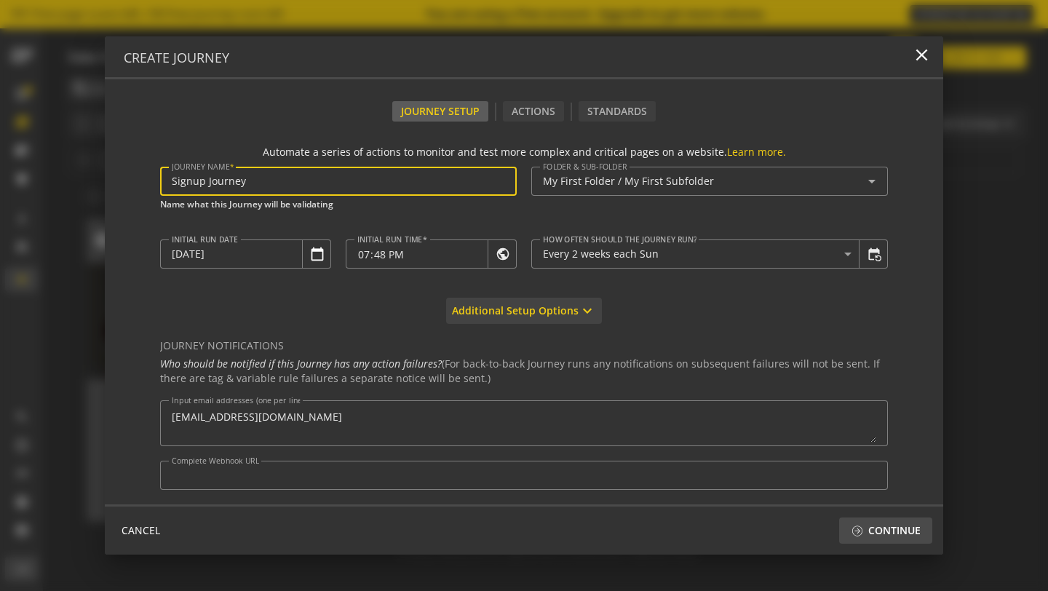
click at [595, 295] on span "button" at bounding box center [524, 310] width 156 height 35
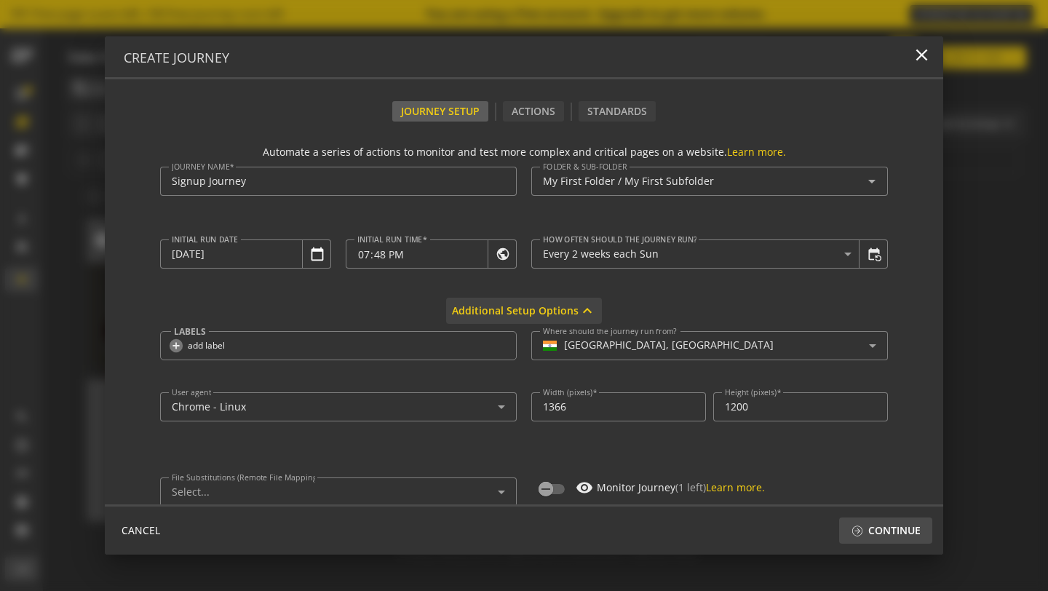
click at [590, 298] on span "button" at bounding box center [524, 310] width 156 height 35
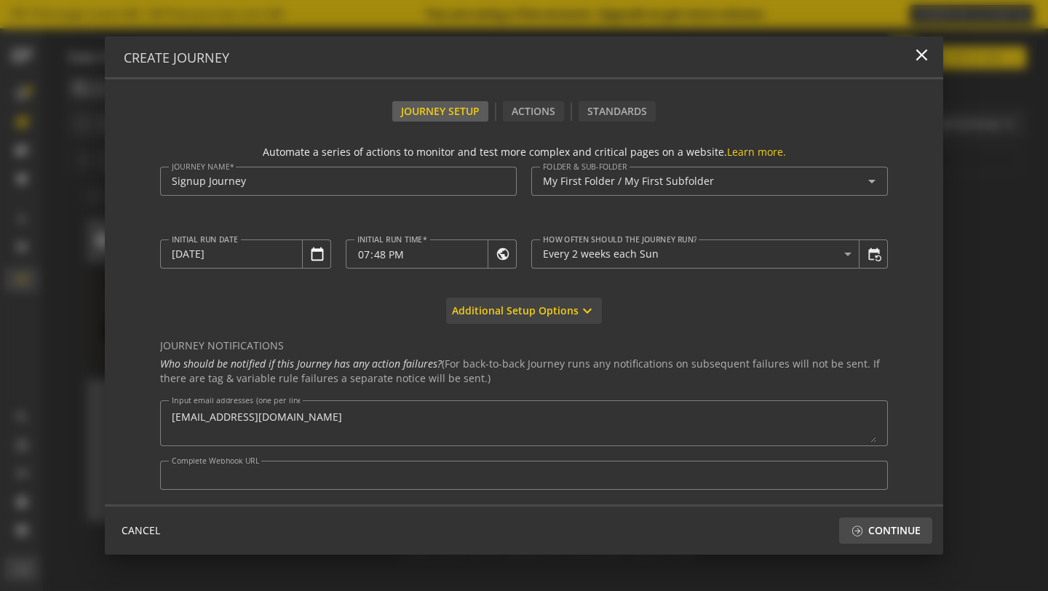
click at [590, 298] on span "button" at bounding box center [524, 310] width 156 height 35
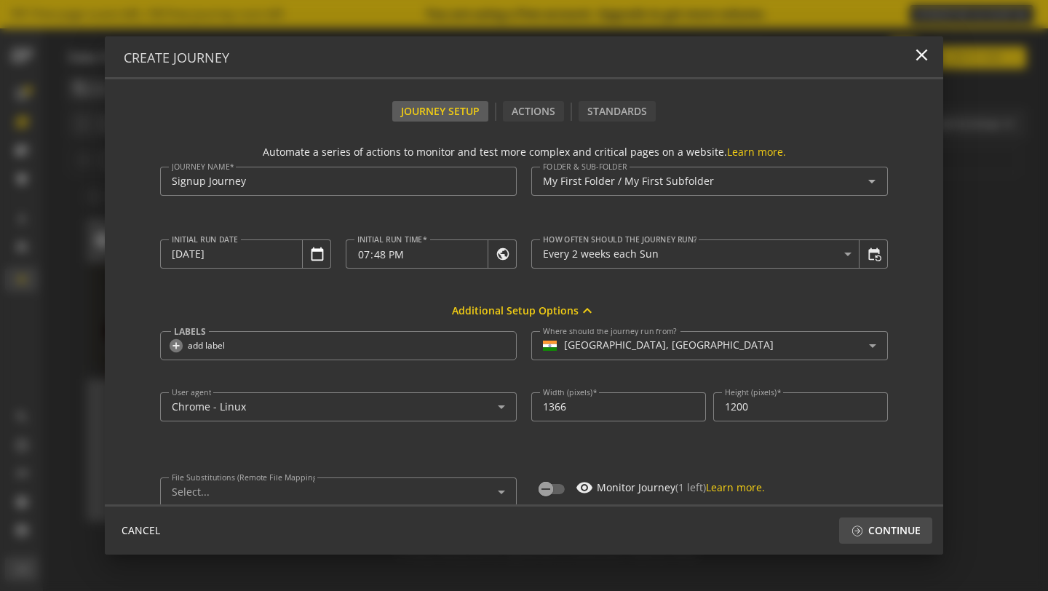
scroll to position [28, 0]
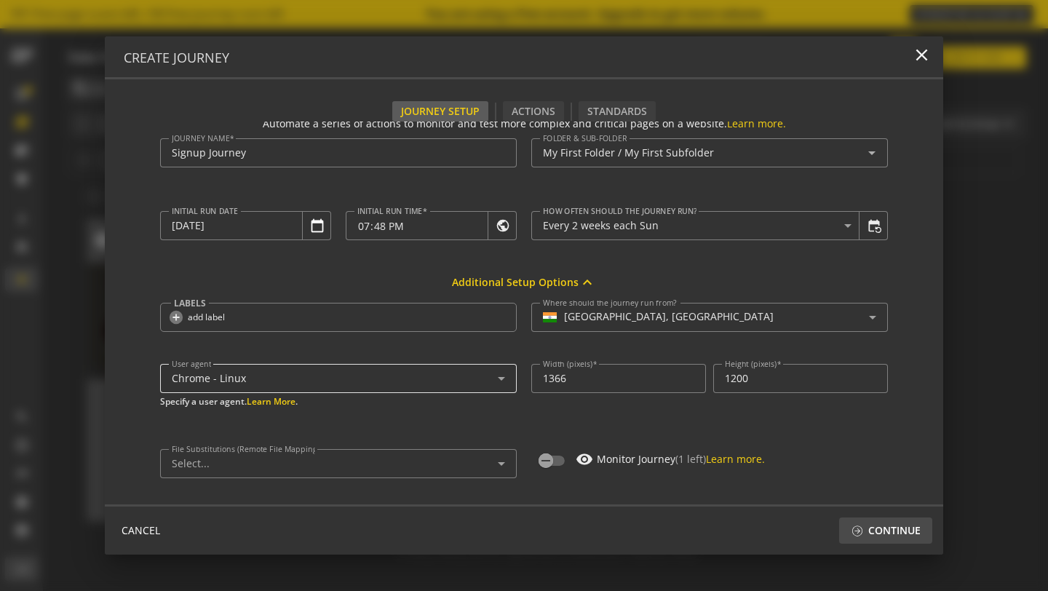
click at [461, 380] on div "Chrome - Linux" at bounding box center [335, 379] width 326 height 12
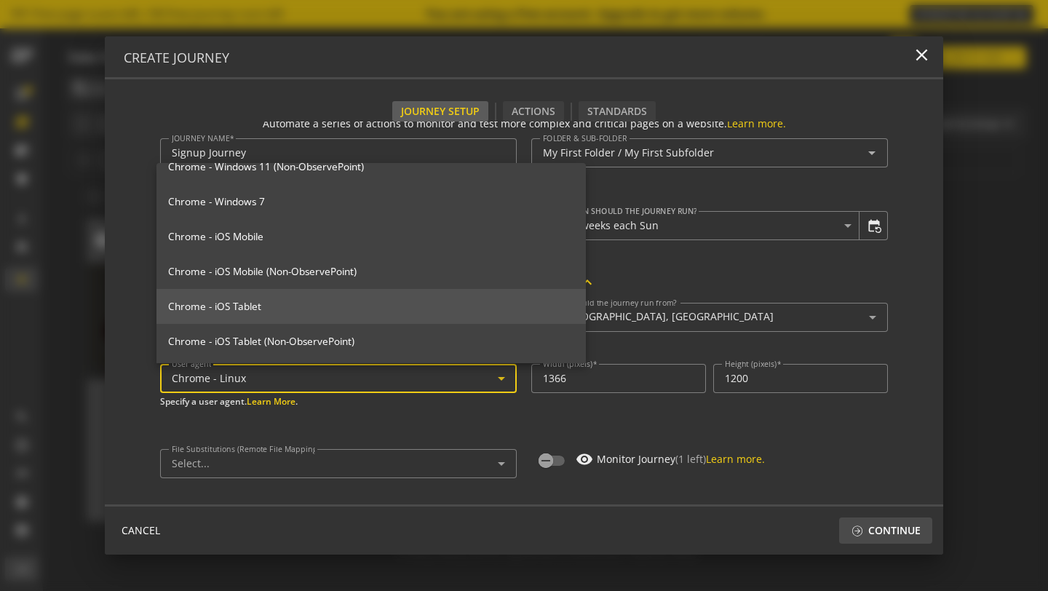
scroll to position [532, 0]
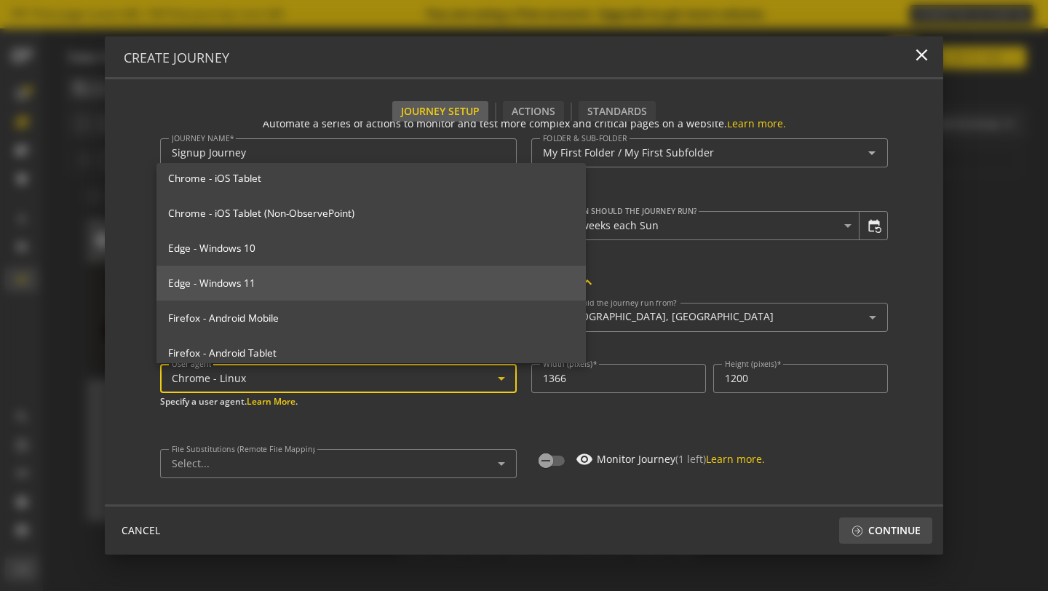
click at [306, 271] on mat-option "Edge - Windows 11" at bounding box center [371, 283] width 429 height 35
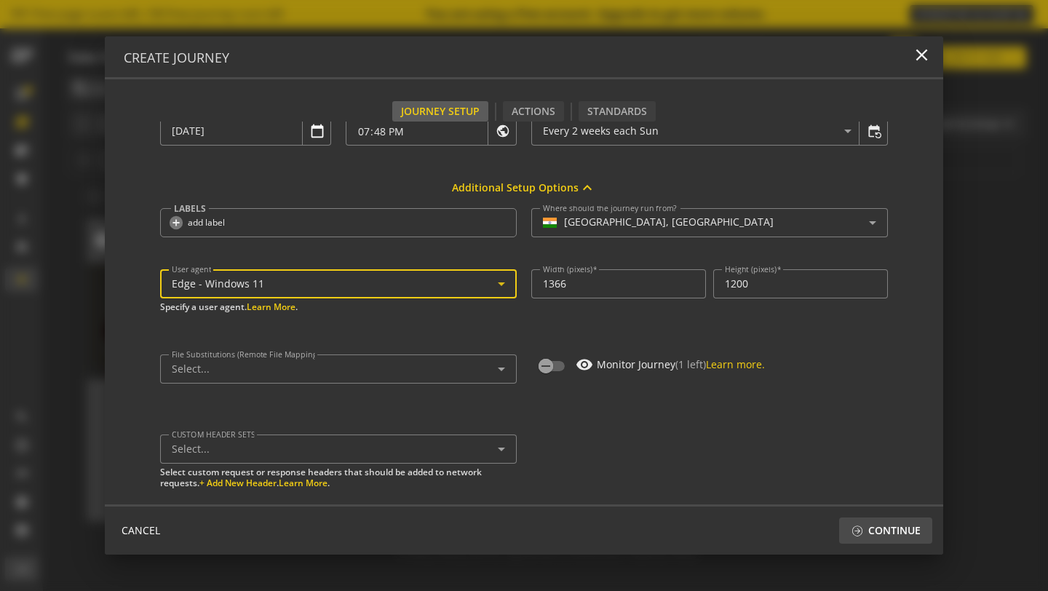
scroll to position [124, 0]
click at [492, 326] on div "User agent Edge - Windows 11 Specify a user agent. Learn More ." at bounding box center [338, 304] width 357 height 71
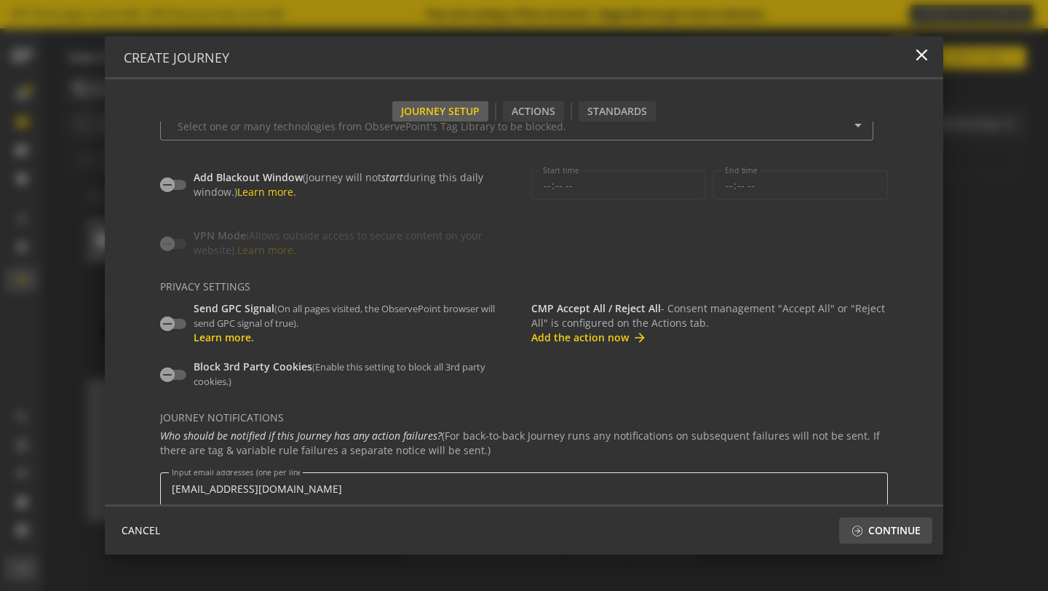
scroll to position [538, 0]
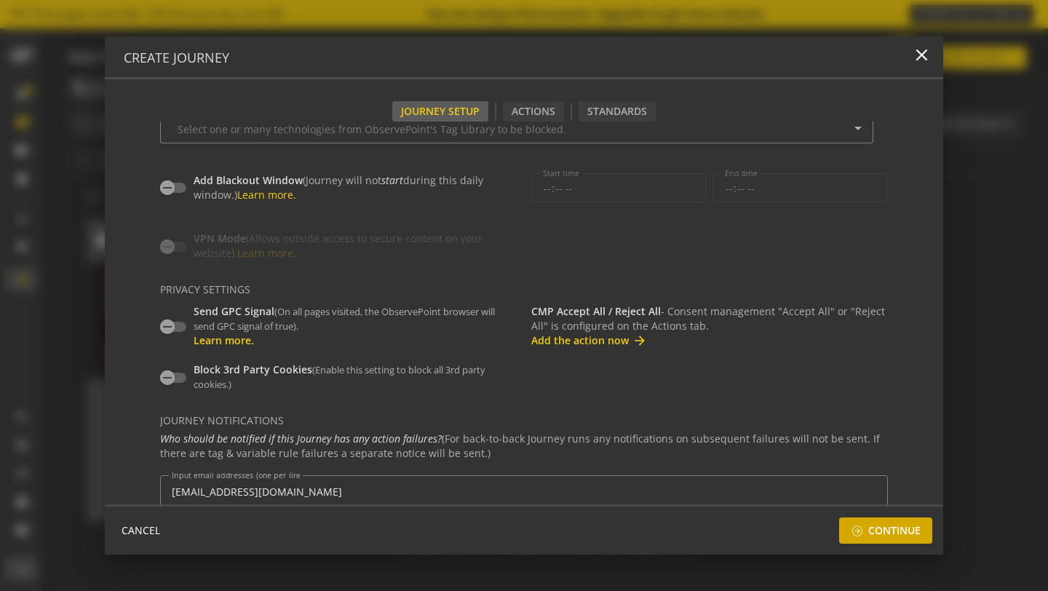
click at [868, 541] on span "Continue" at bounding box center [894, 531] width 52 height 26
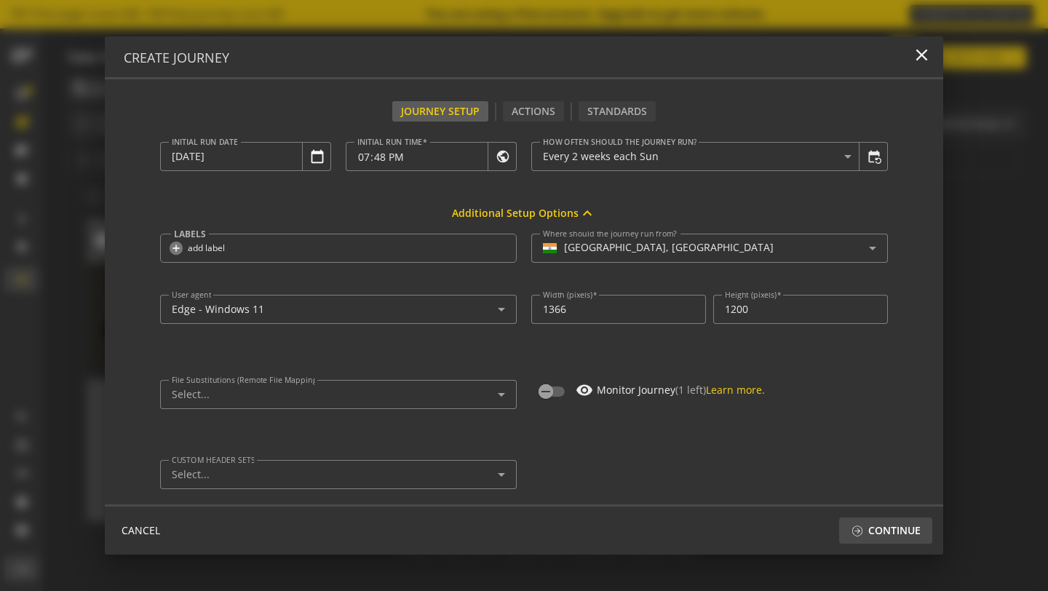
scroll to position [0, 0]
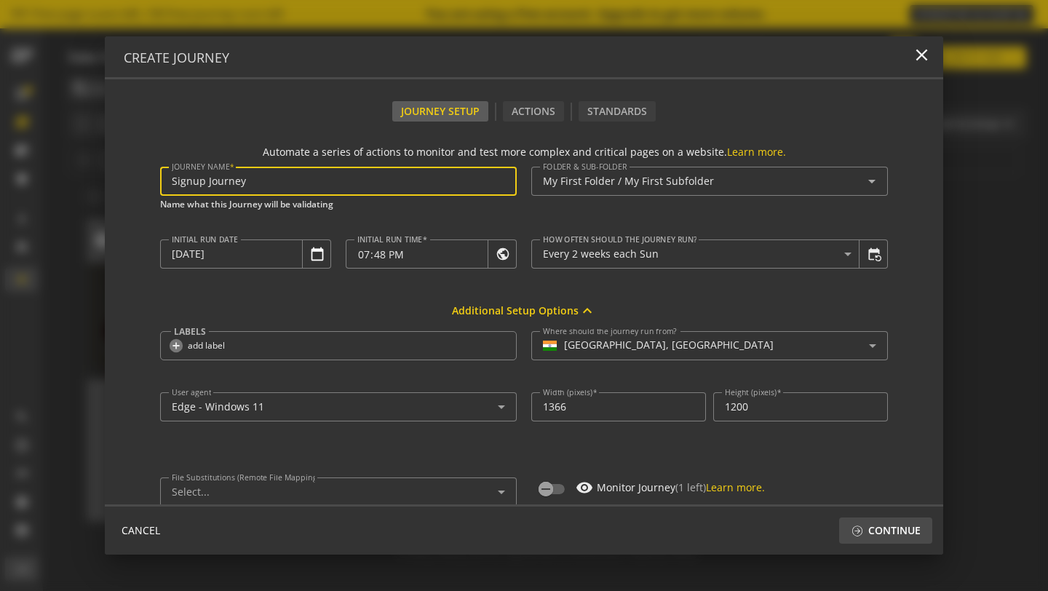
click at [336, 182] on input "Signup Journey" at bounding box center [338, 181] width 333 height 12
type input "Signup Journey - Rethink B"
click at [517, 106] on div "Actions" at bounding box center [533, 111] width 61 height 20
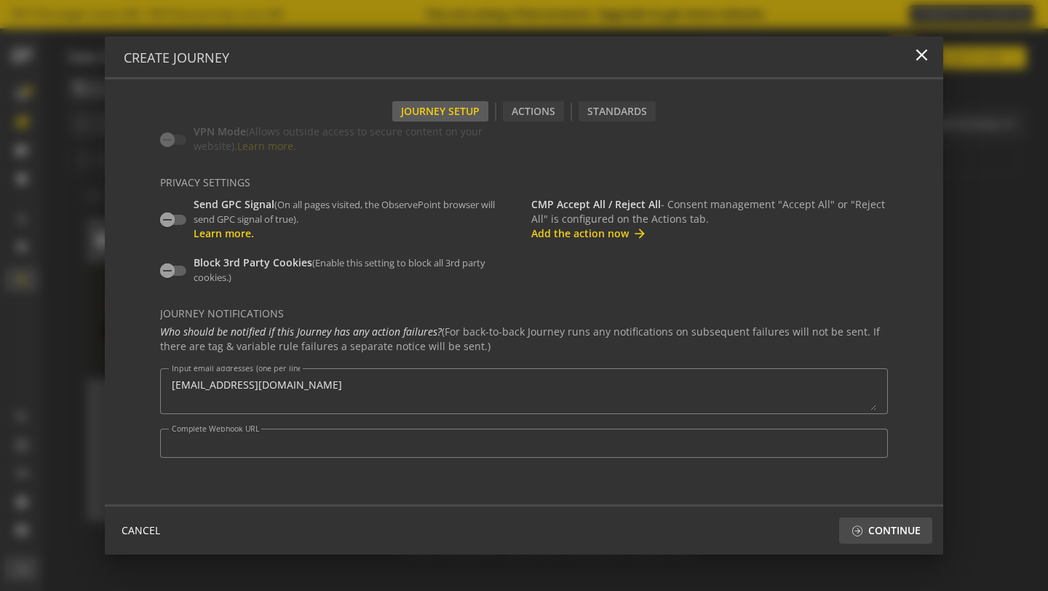
scroll to position [647, 0]
click at [872, 526] on span "Continue" at bounding box center [894, 531] width 52 height 26
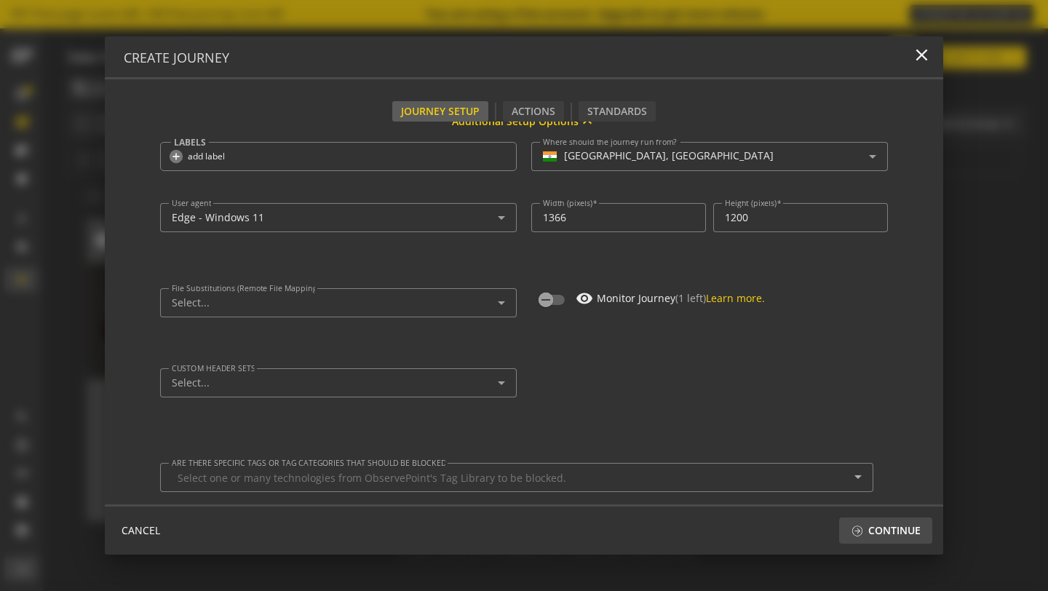
scroll to position [79, 0]
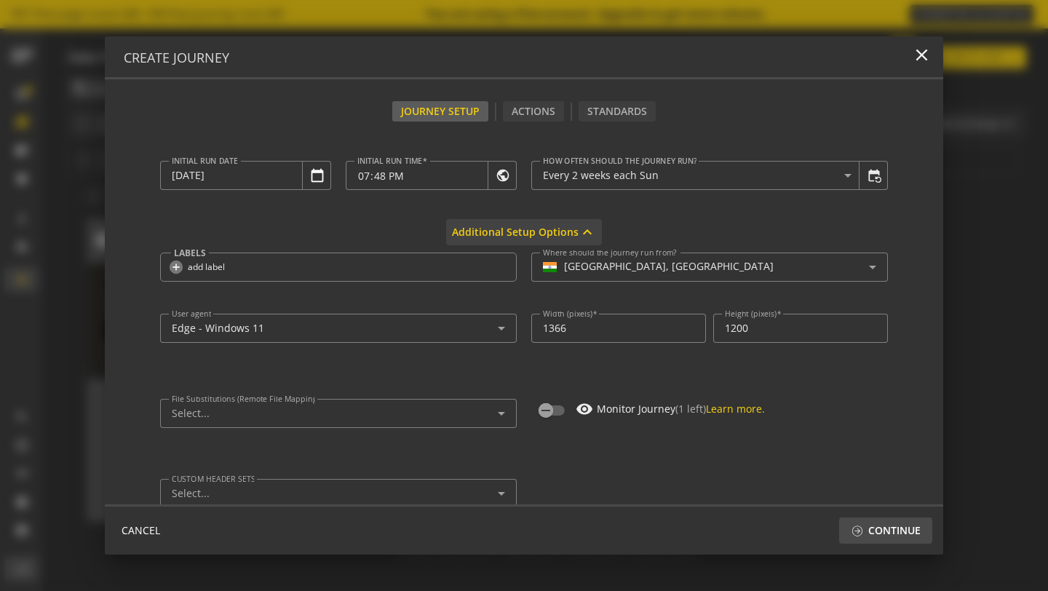
click at [566, 231] on span "Additional Setup Options" at bounding box center [515, 232] width 127 height 26
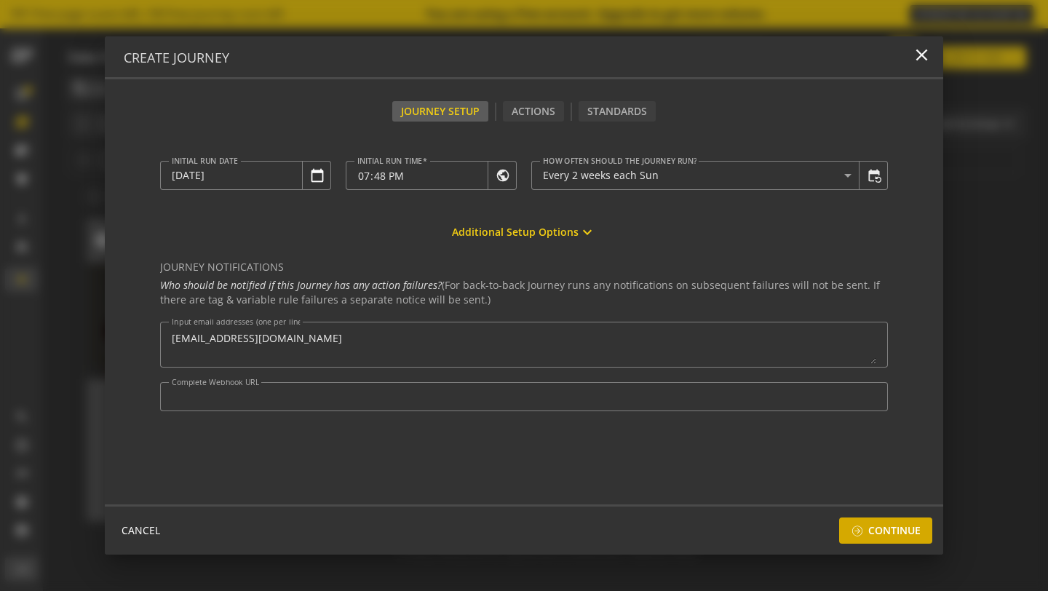
click at [876, 530] on span "Continue" at bounding box center [894, 531] width 52 height 26
click at [534, 122] on div "Select existing folder and sub-folder that this web-journey should be placed in…" at bounding box center [694, 132] width 326 height 27
click at [532, 114] on div "Actions" at bounding box center [533, 111] width 61 height 20
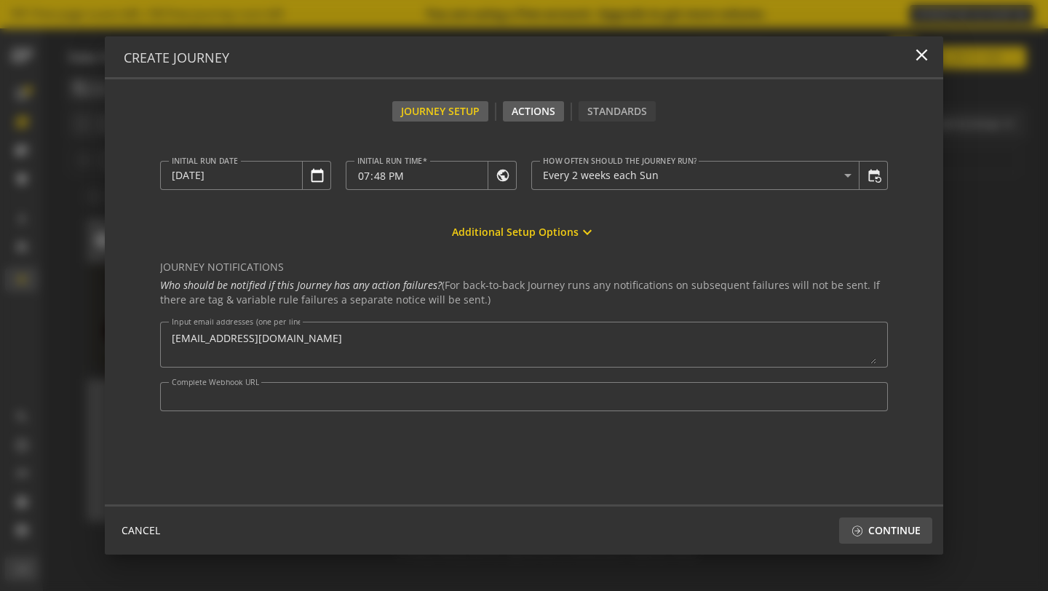
click at [532, 114] on div "Actions" at bounding box center [533, 111] width 61 height 20
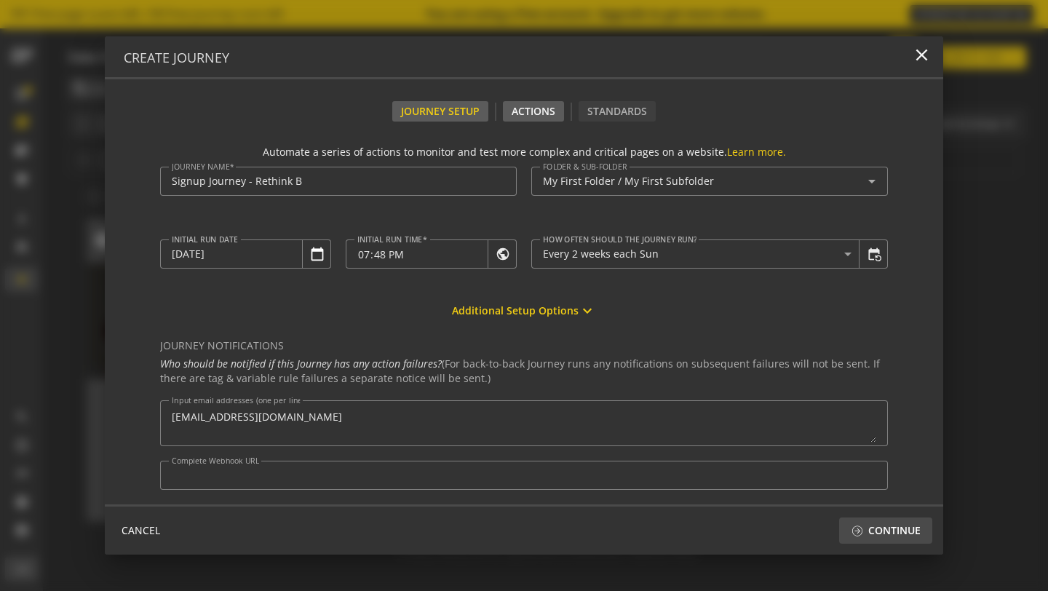
click at [515, 111] on div "Actions" at bounding box center [533, 111] width 61 height 20
click at [594, 175] on input "My First Folder / My First Subfolder" at bounding box center [703, 181] width 320 height 12
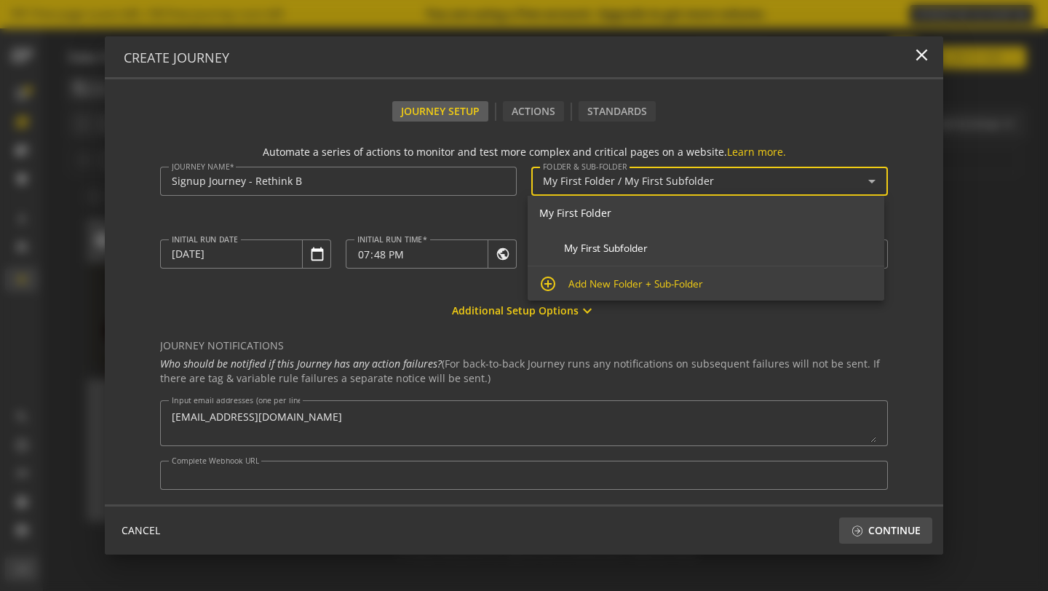
click at [594, 180] on input "My First Folder / My First Subfolder" at bounding box center [703, 181] width 320 height 12
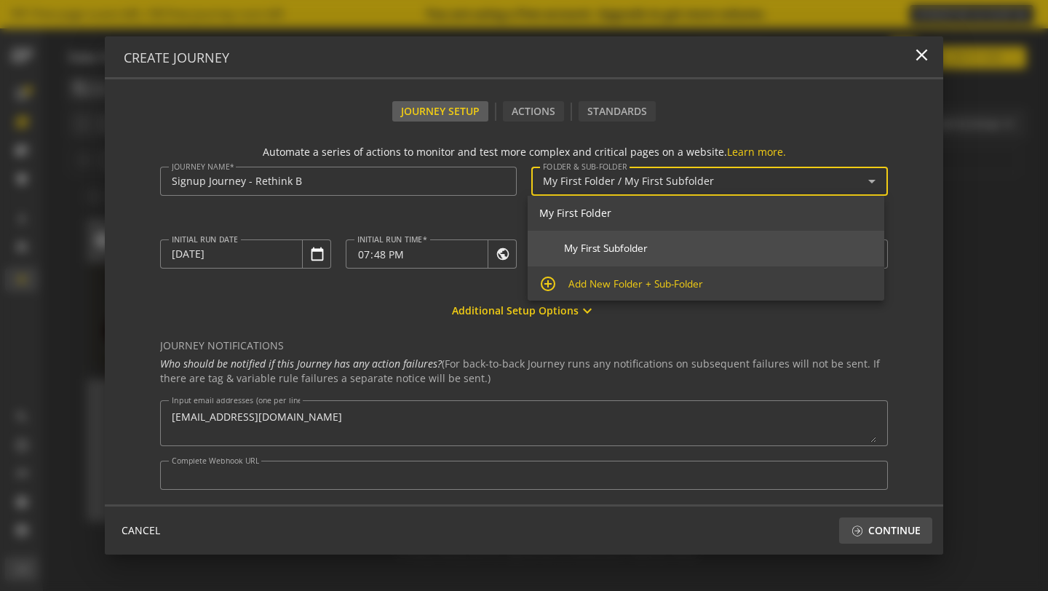
click at [608, 244] on span "My First Subfolder" at bounding box center [718, 248] width 309 height 13
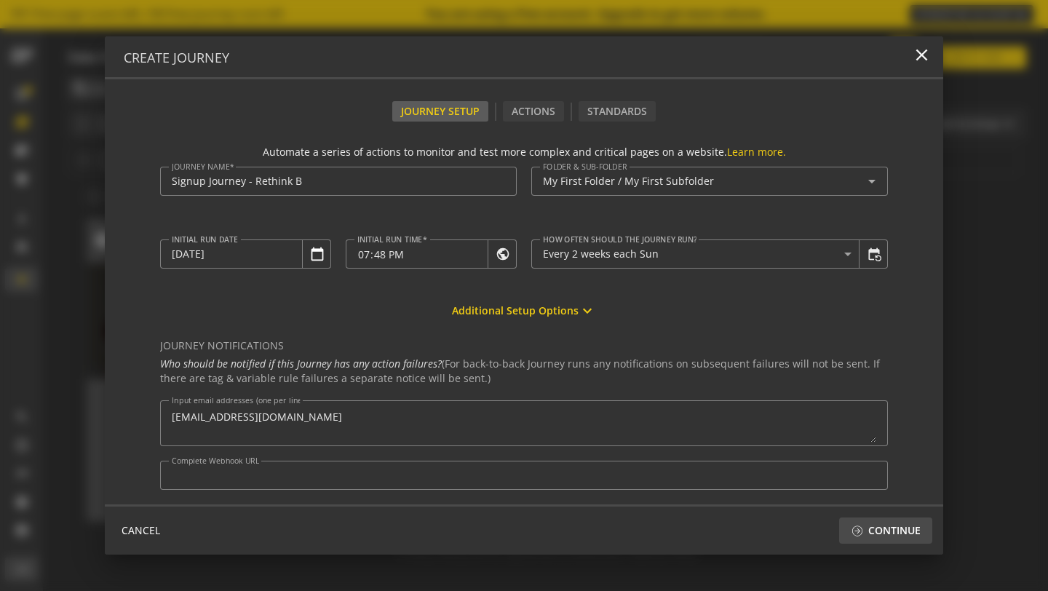
click at [702, 93] on div "Journey Setup Actions Standards Automate a series of actions to monitor and tes…" at bounding box center [524, 316] width 839 height 475
click at [523, 109] on div "Actions" at bounding box center [533, 111] width 61 height 20
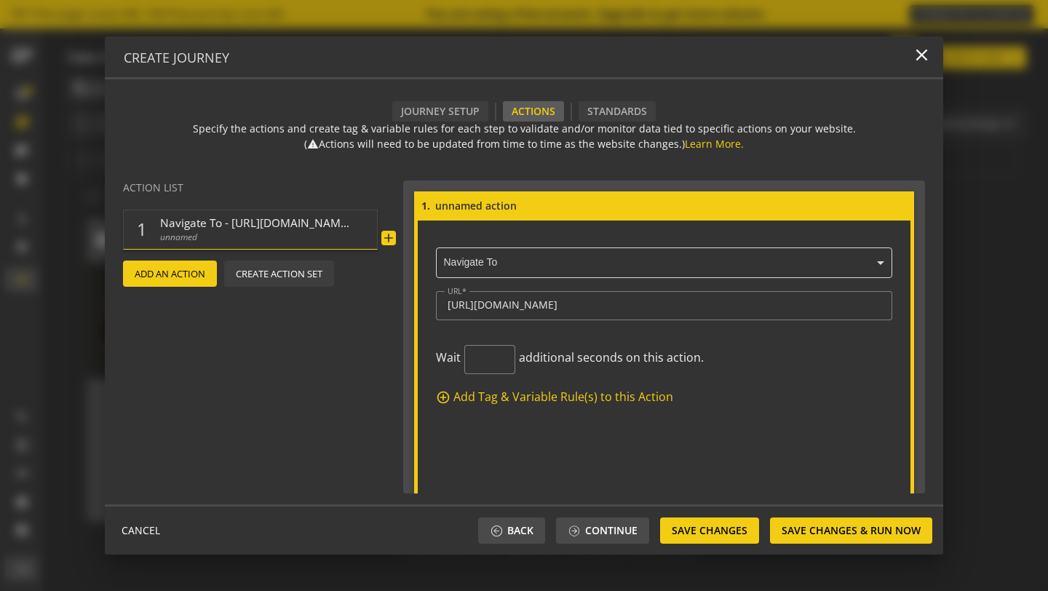
click at [283, 227] on span "Navigate To - [URL][DOMAIN_NAME]" at bounding box center [254, 222] width 189 height 15
click at [314, 221] on span "Navigate To - [URL][DOMAIN_NAME]" at bounding box center [254, 222] width 189 height 15
click at [715, 301] on input "[URL][DOMAIN_NAME]" at bounding box center [664, 305] width 433 height 12
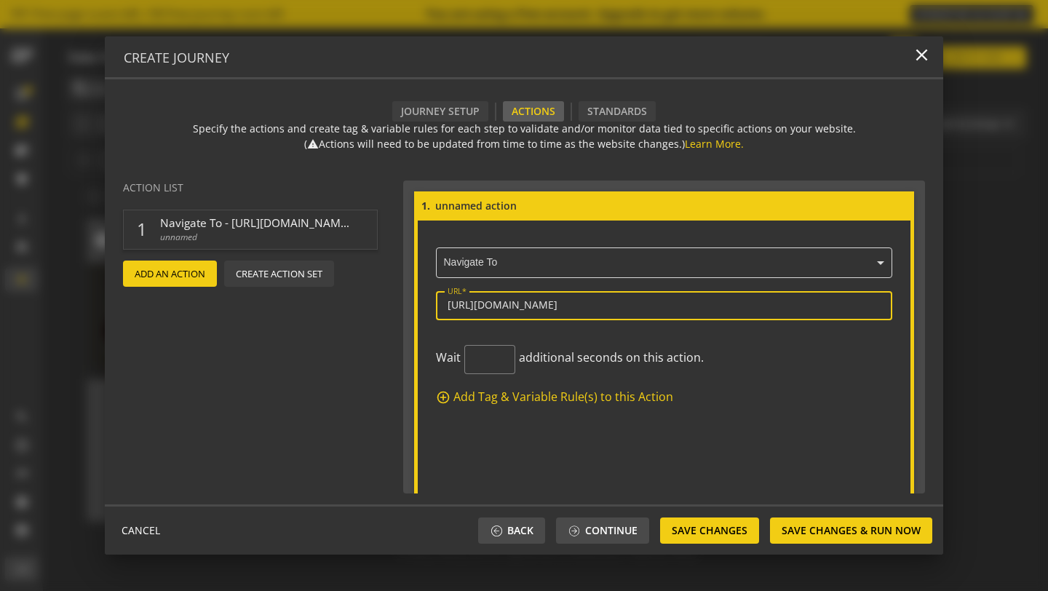
drag, startPoint x: 710, startPoint y: 307, endPoint x: 440, endPoint y: 275, distance: 272.7
click at [440, 275] on div "× Navigate To URL [URL][DOMAIN_NAME]" at bounding box center [664, 288] width 456 height 92
paste input "[DOMAIN_NAME][URL]"
type input "[URL][DOMAIN_NAME]"
click at [494, 198] on input at bounding box center [672, 206] width 477 height 16
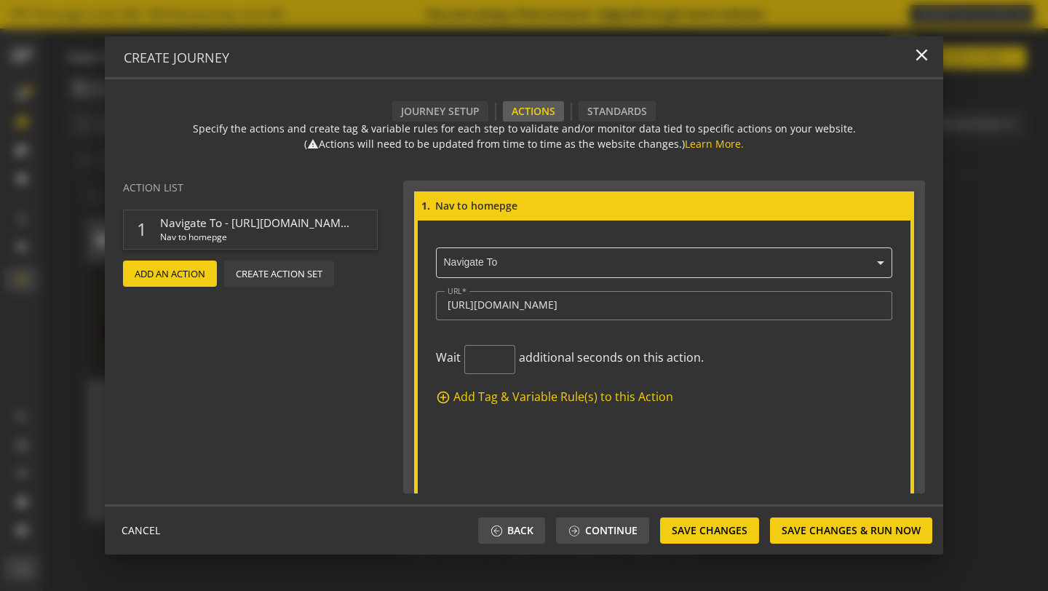
type input "Nav to homepge"
click at [372, 186] on actions-preview "Action List 1 Navigate To - [URL][DOMAIN_NAME] Nav to homepge add Add An Action…" at bounding box center [254, 337] width 298 height 335
click at [197, 272] on span "Add An Action" at bounding box center [170, 274] width 71 height 26
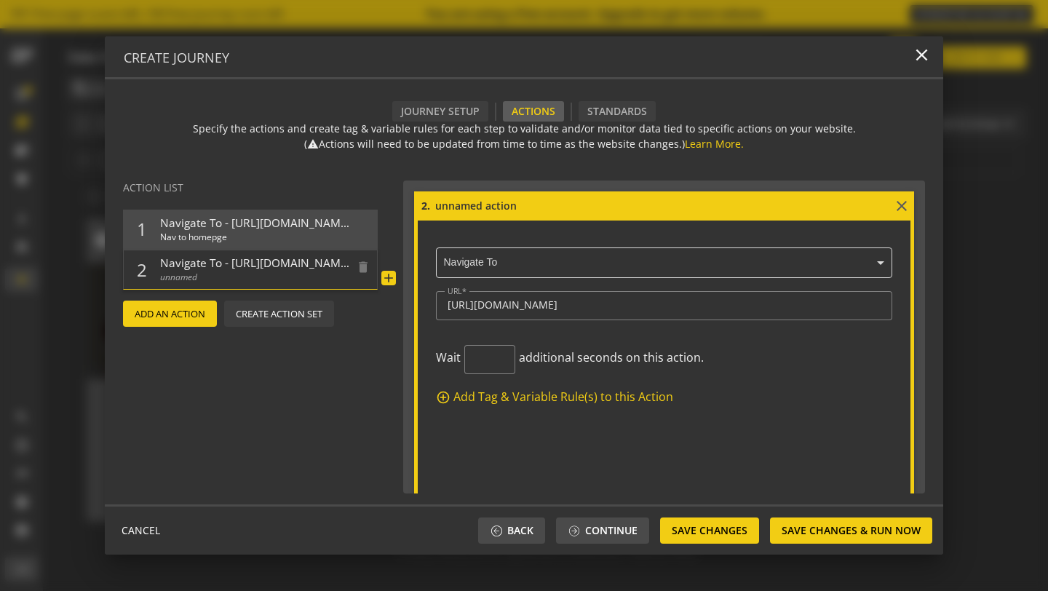
click at [242, 276] on span "unnamed" at bounding box center [254, 277] width 189 height 13
click at [460, 259] on input "text" at bounding box center [667, 263] width 449 height 13
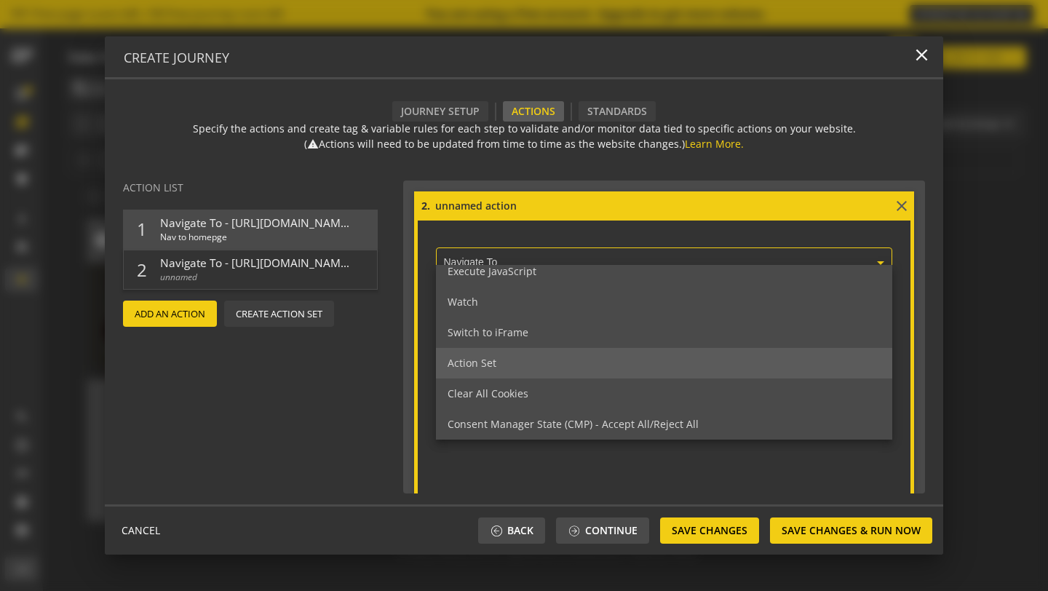
scroll to position [380, 0]
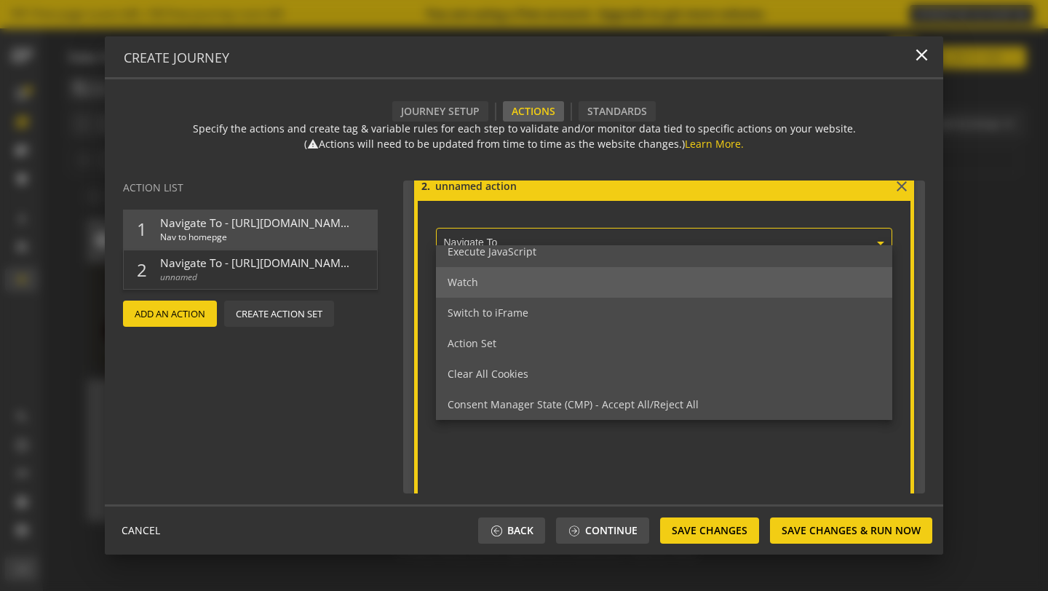
click at [506, 291] on div "Watch" at bounding box center [664, 282] width 456 height 31
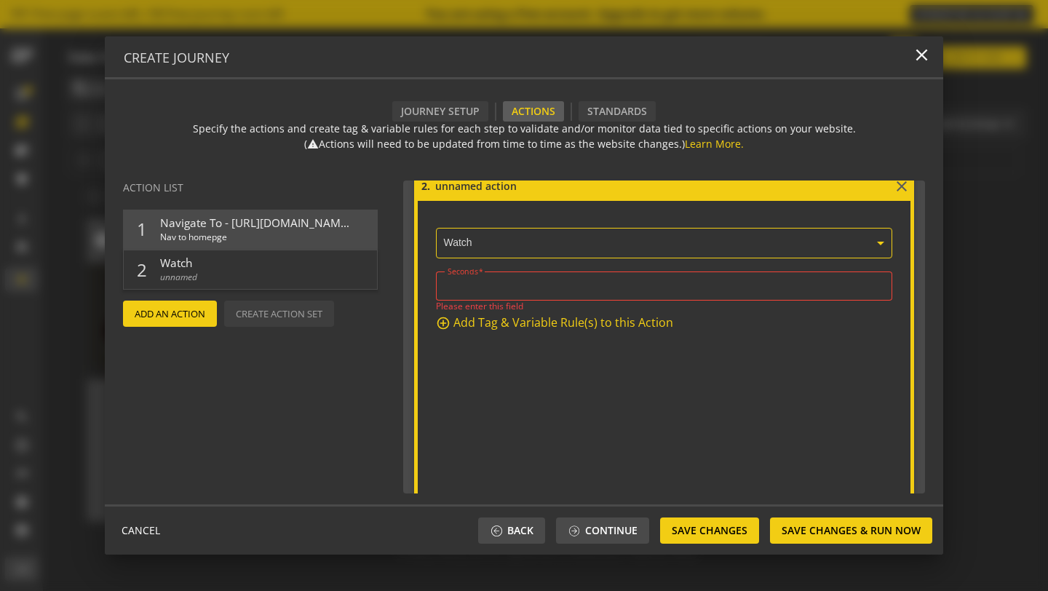
click at [507, 291] on div at bounding box center [664, 286] width 433 height 29
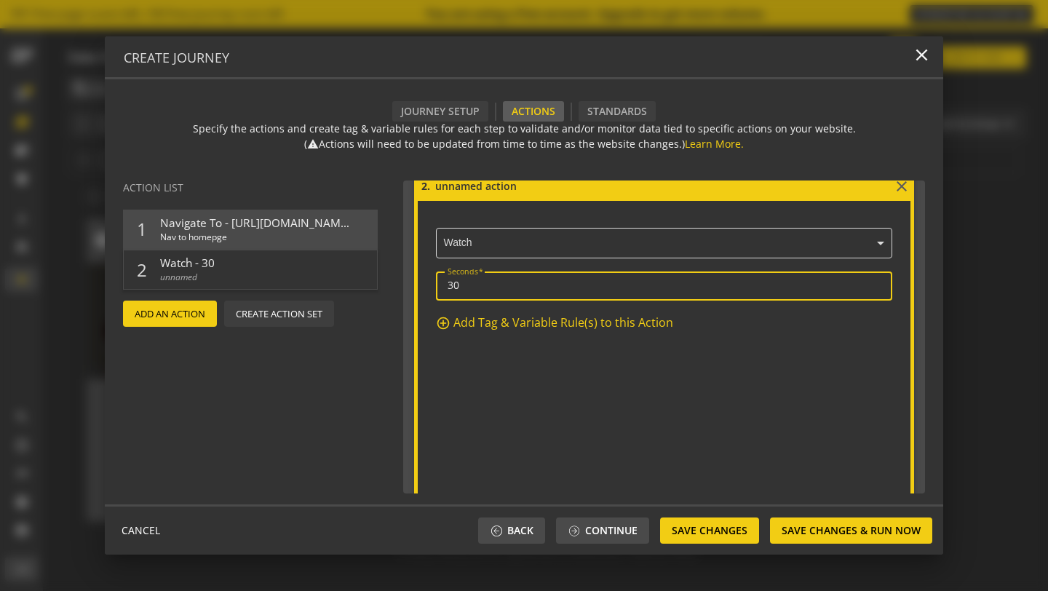
click at [530, 393] on form "2. close × Watch Seconds 30 add_circle_outline Add Tag & Variable Rule(s) to th…" at bounding box center [664, 341] width 500 height 338
drag, startPoint x: 489, startPoint y: 288, endPoint x: 427, endPoint y: 282, distance: 62.1
click at [427, 282] on div "× Watch Seconds 30 add_circle_outline Add Tag & Variable Rule(s) to this Action" at bounding box center [664, 275] width 493 height 148
type input "30"
click at [665, 407] on form "2. close × Watch Seconds 30 add_circle_outline Add Tag & Variable Rule(s) to th…" at bounding box center [664, 341] width 500 height 338
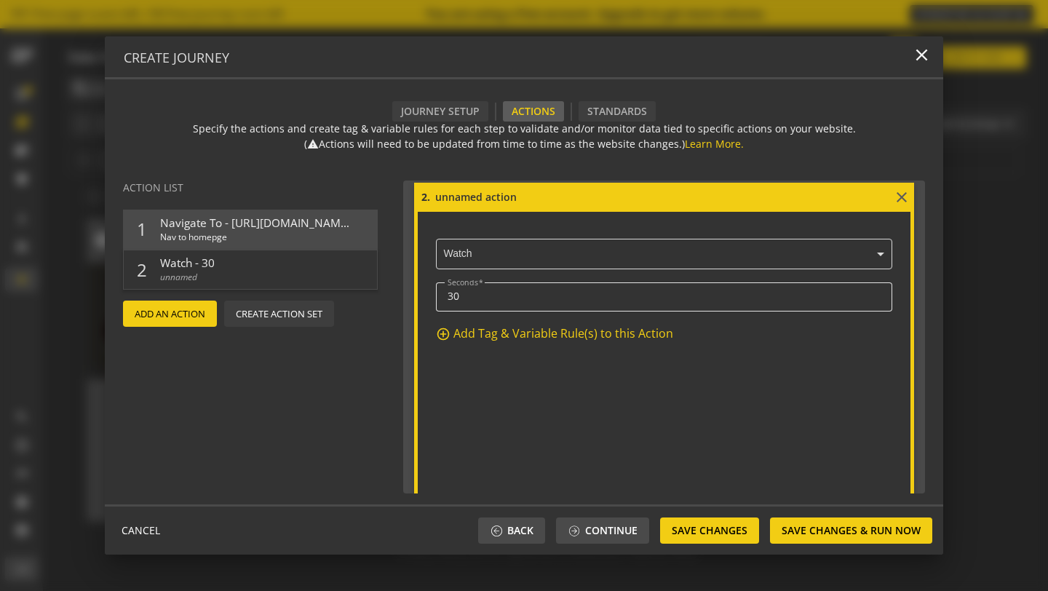
scroll to position [351, 0]
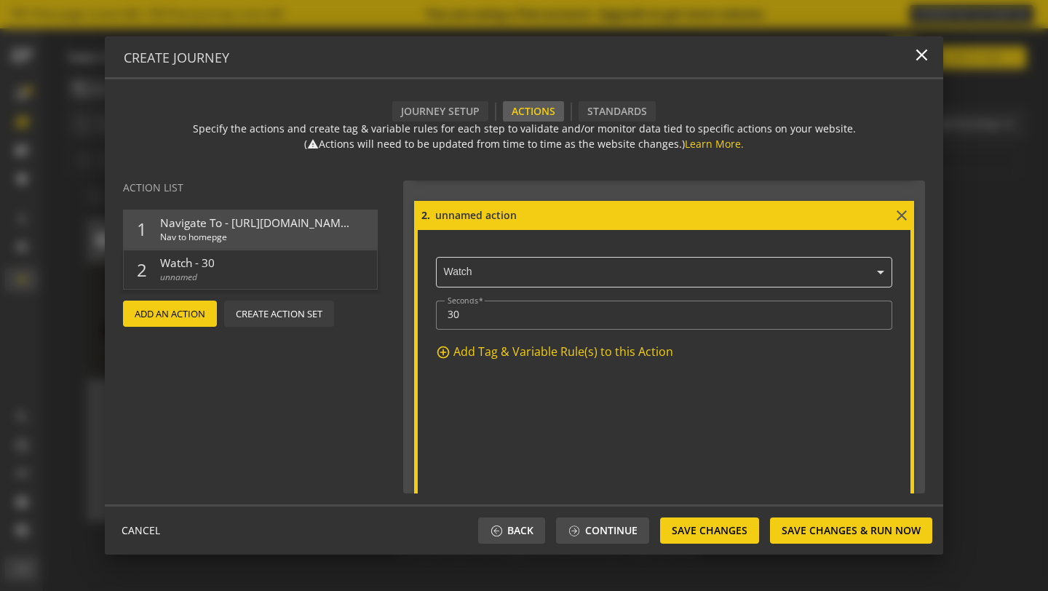
click at [483, 215] on input at bounding box center [663, 215] width 459 height 16
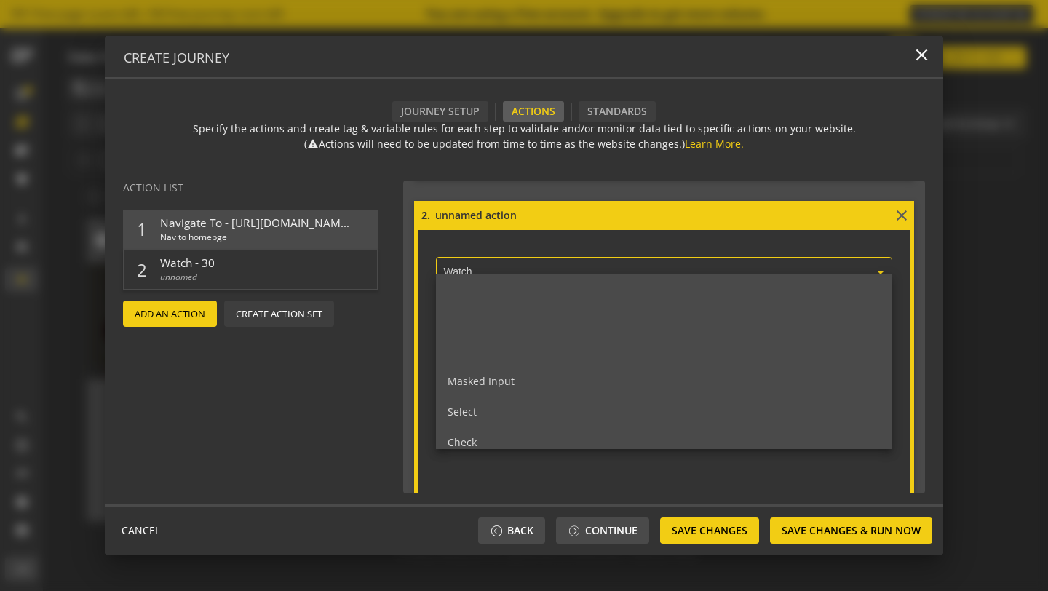
click at [498, 266] on input "text" at bounding box center [667, 272] width 449 height 13
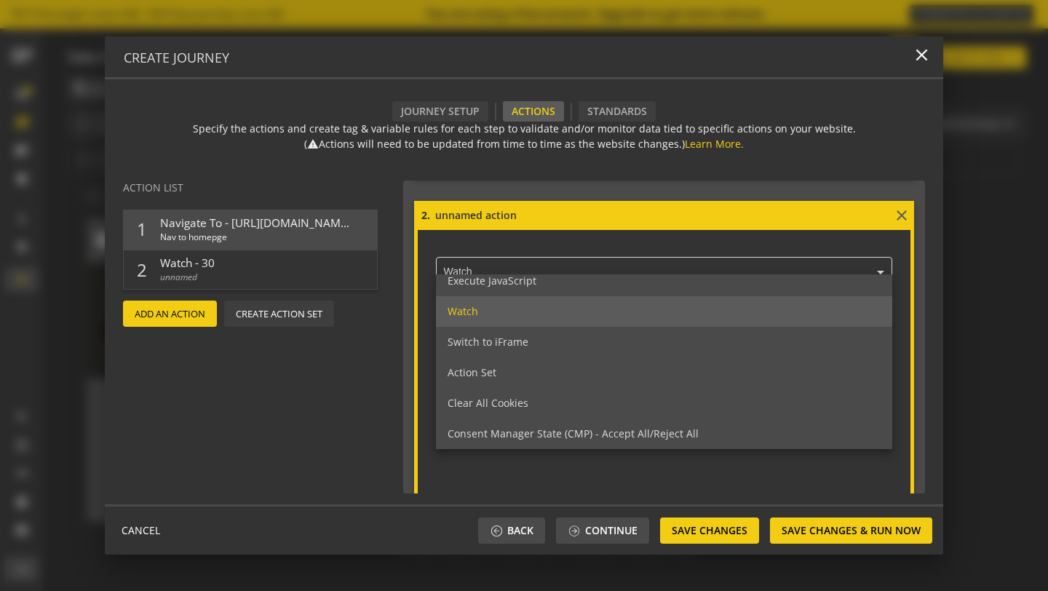
click at [510, 242] on div "× Watch Masked Input Select Check Uncheck Execute JavaScript Watch Switch to iF…" at bounding box center [664, 304] width 493 height 148
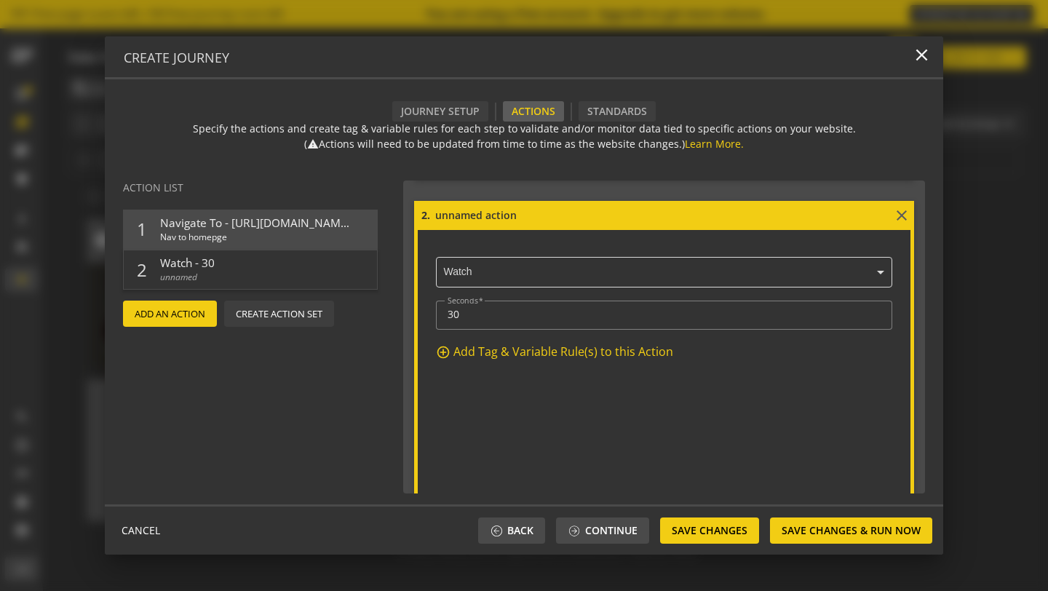
click at [495, 207] on input at bounding box center [663, 215] width 459 height 16
drag, startPoint x: 483, startPoint y: 217, endPoint x: 450, endPoint y: 210, distance: 34.3
click at [450, 210] on input at bounding box center [663, 215] width 459 height 16
click at [524, 213] on input at bounding box center [663, 215] width 459 height 16
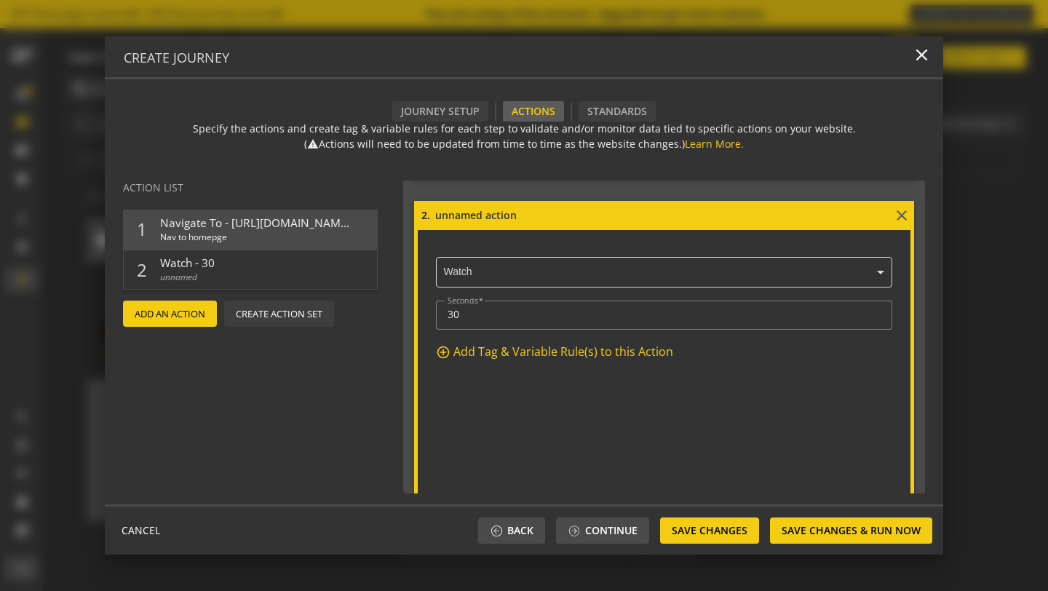
click at [524, 213] on input at bounding box center [663, 215] width 459 height 16
type input "Vc"
click at [201, 309] on span "Add An Action" at bounding box center [170, 314] width 71 height 26
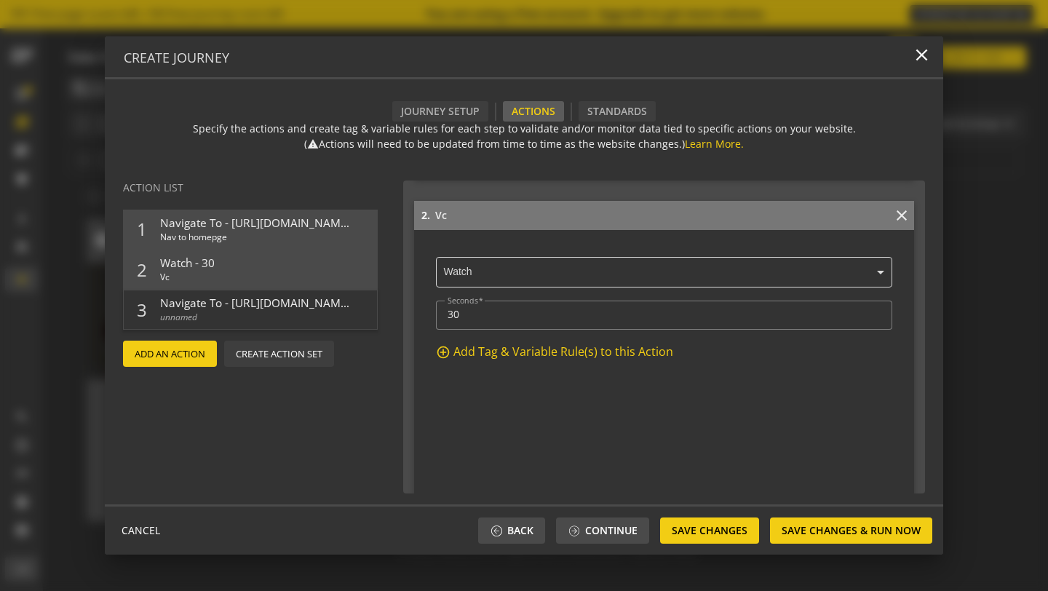
scroll to position [721, 0]
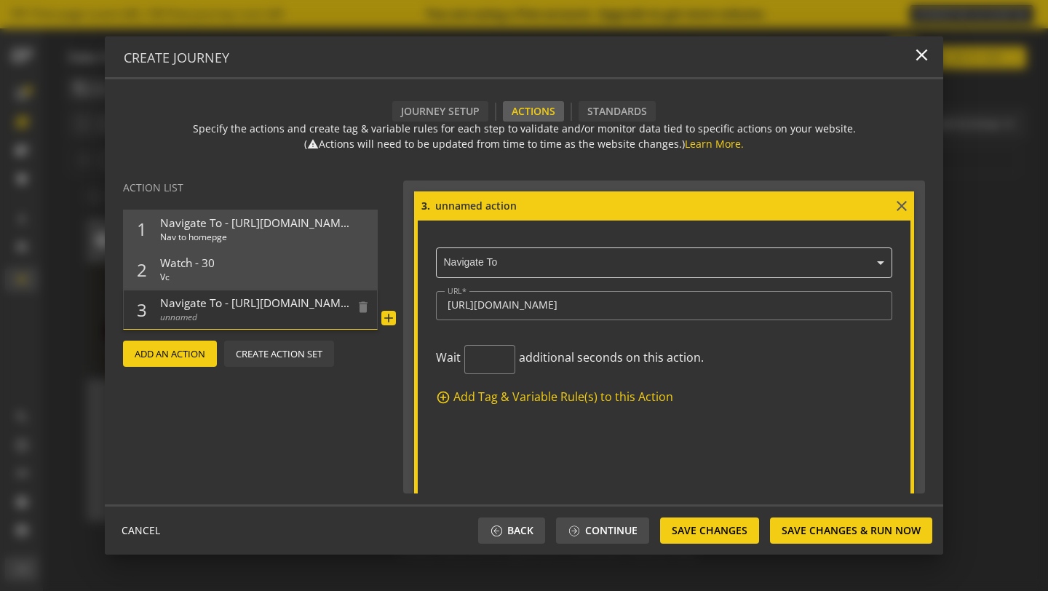
click at [266, 305] on span "Navigate To - [URL][DOMAIN_NAME]" at bounding box center [254, 303] width 189 height 15
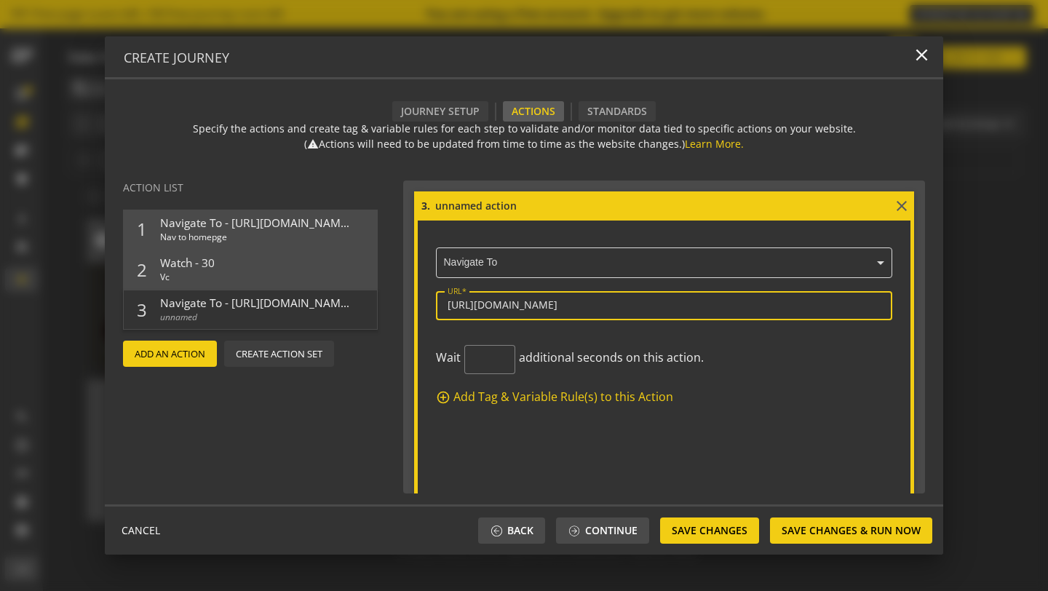
click at [534, 304] on input "[URL][DOMAIN_NAME]" at bounding box center [664, 305] width 433 height 12
drag, startPoint x: 551, startPoint y: 309, endPoint x: 413, endPoint y: 298, distance: 138.0
click at [413, 304] on action-details "3. close × Navigate To URL [URL][DOMAIN_NAME] Wait additional seconds on this a…" at bounding box center [664, 361] width 522 height 360
click at [456, 271] on ng-select "× Navigate To" at bounding box center [664, 260] width 456 height 36
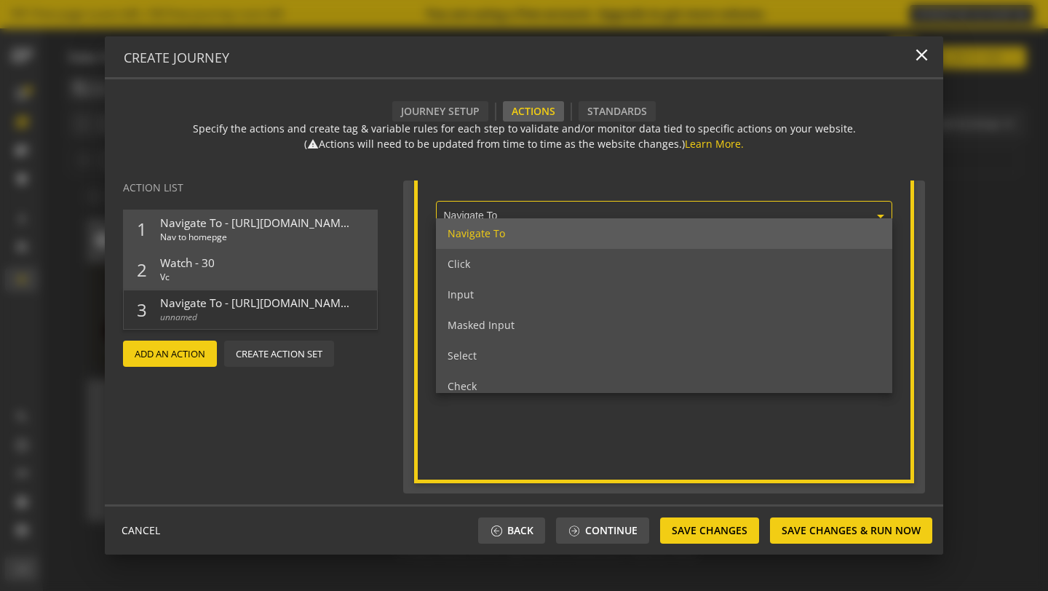
scroll to position [741, 0]
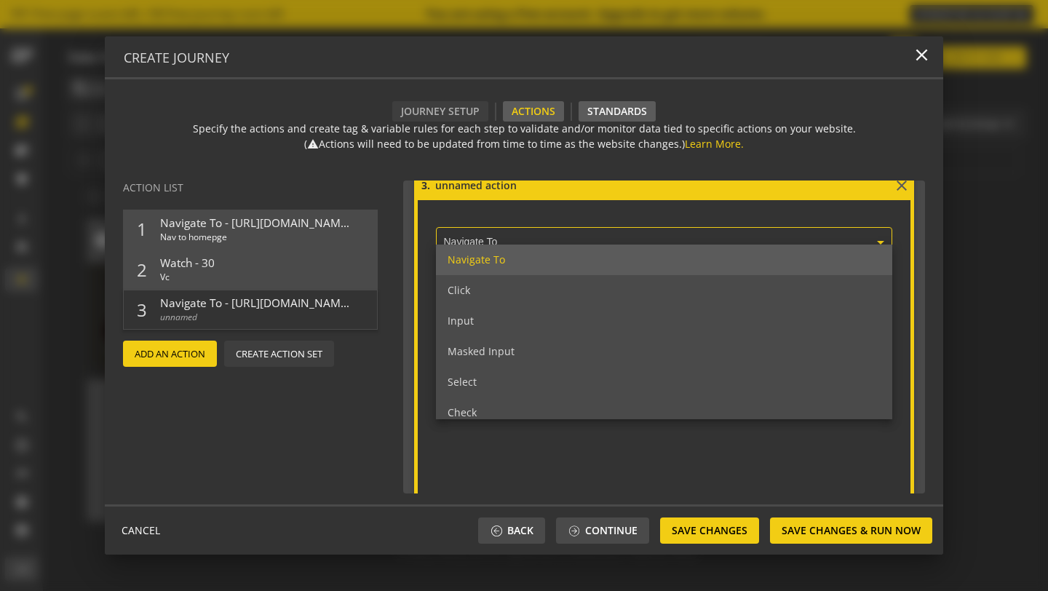
click at [628, 111] on div "Standards" at bounding box center [617, 111] width 77 height 20
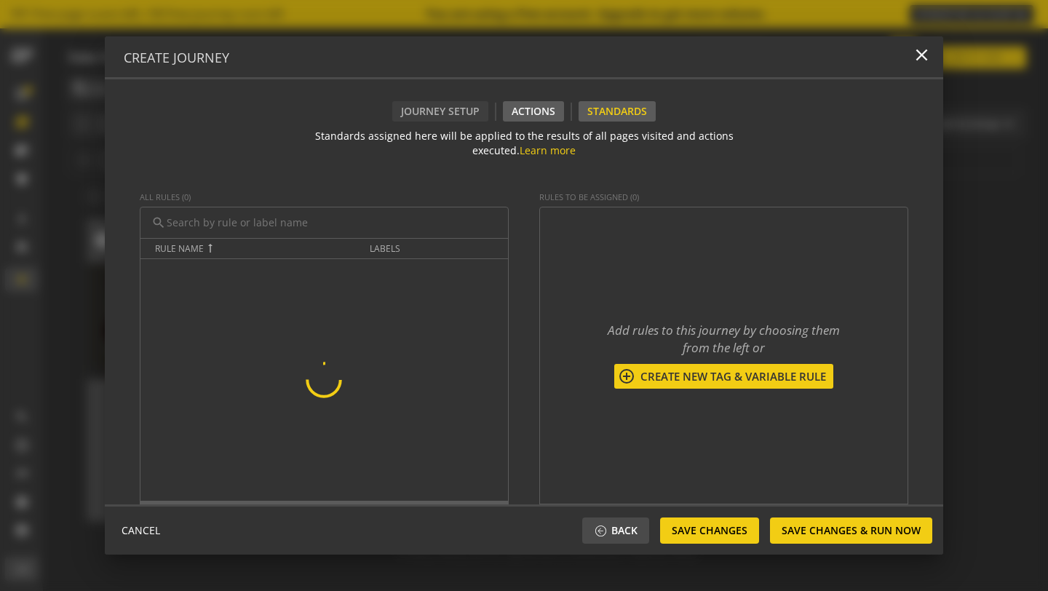
click at [544, 115] on div "Actions" at bounding box center [533, 111] width 61 height 20
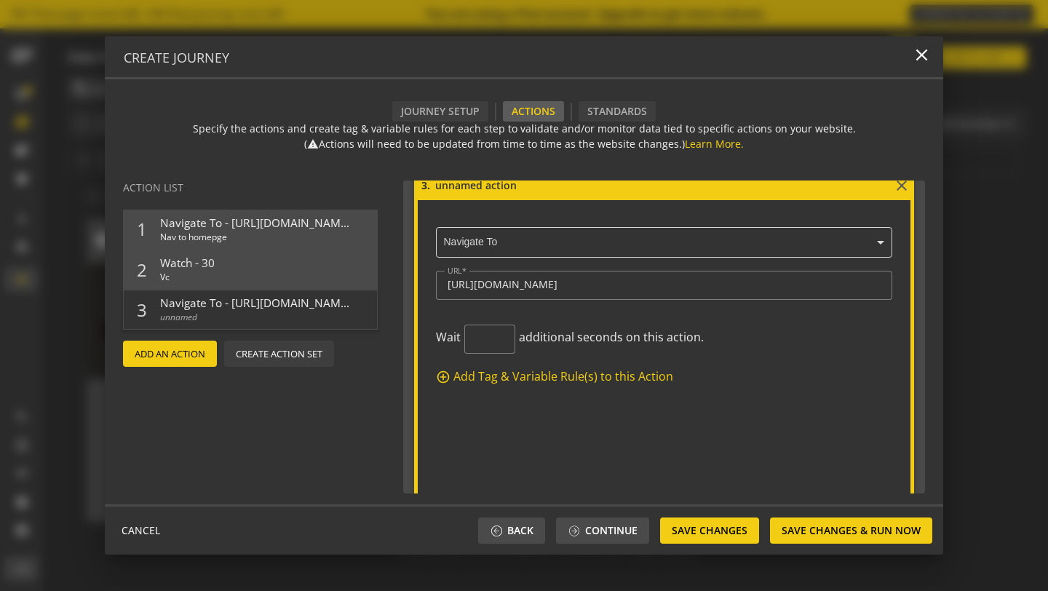
click at [507, 247] on ng-select "× Navigate To" at bounding box center [664, 240] width 456 height 36
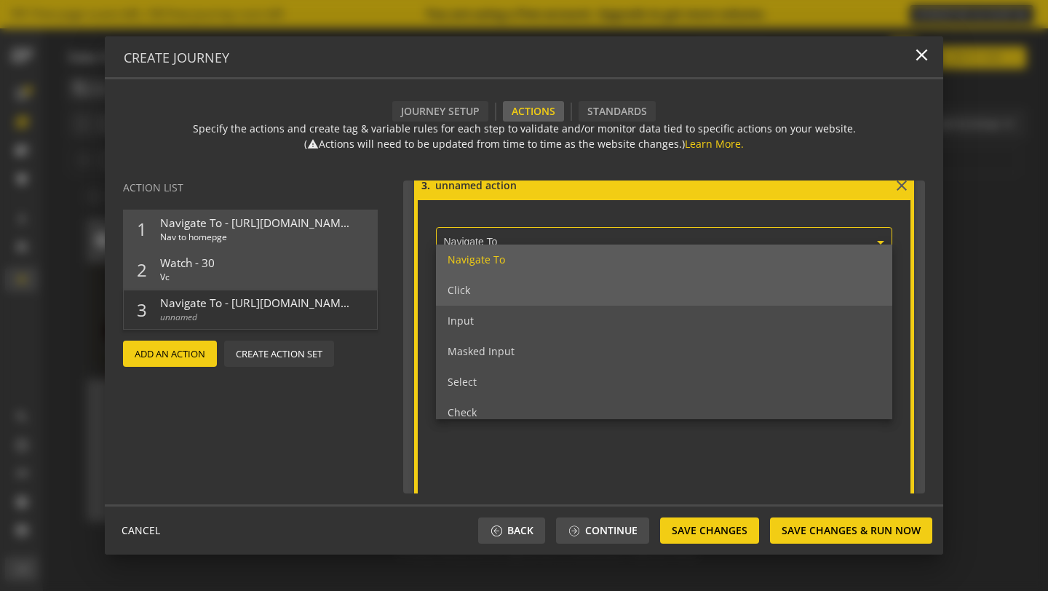
click at [500, 294] on div "Click" at bounding box center [664, 290] width 456 height 31
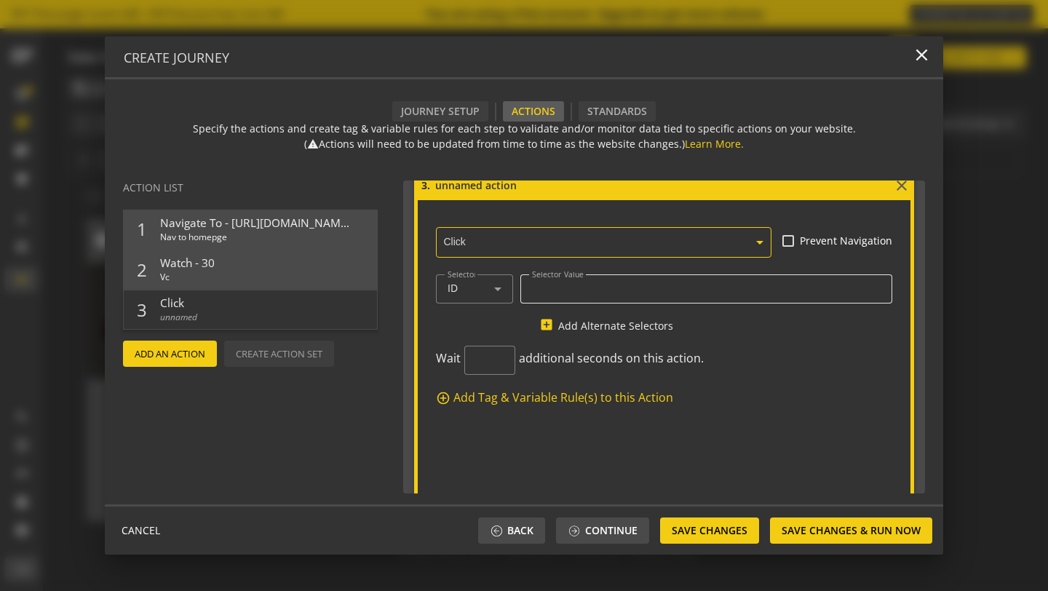
click at [541, 290] on input "Selector Value" at bounding box center [706, 288] width 349 height 12
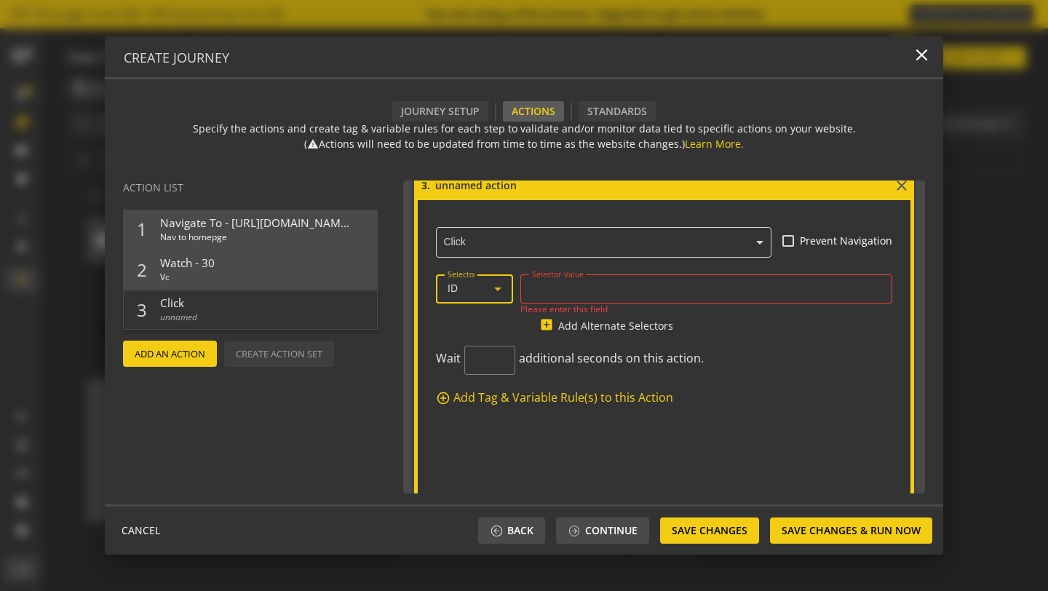
click at [487, 290] on div "ID" at bounding box center [471, 288] width 47 height 12
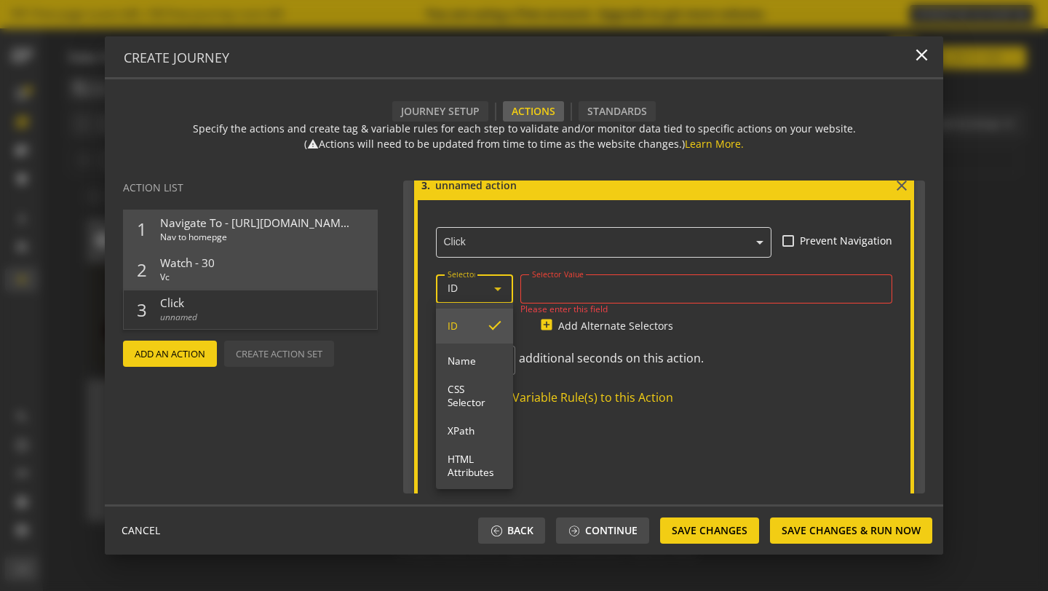
click at [557, 291] on div at bounding box center [524, 295] width 1048 height 591
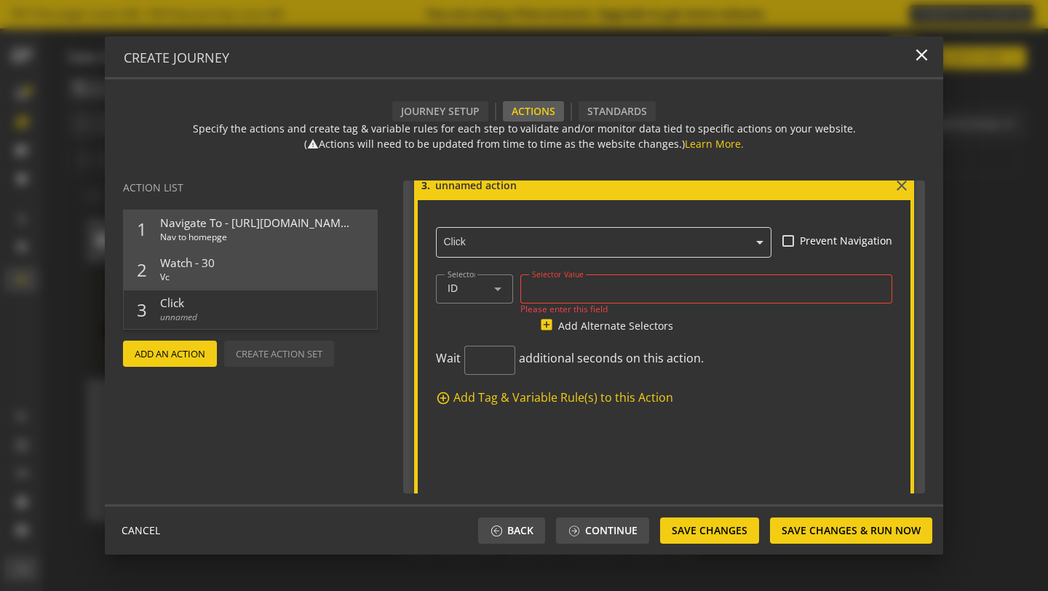
click at [515, 251] on ng-select "× Click" at bounding box center [604, 240] width 336 height 36
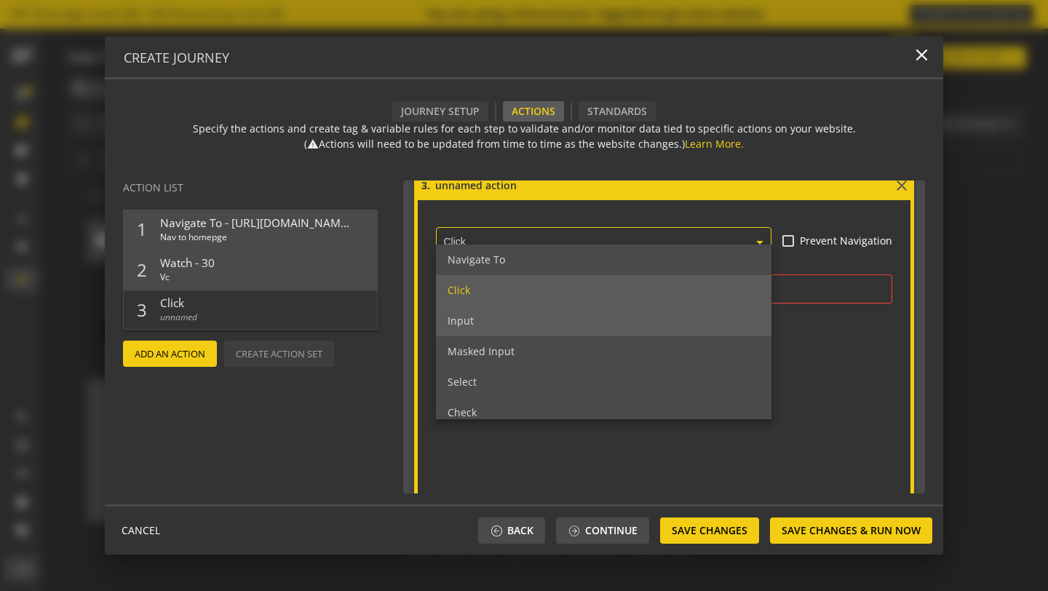
click at [526, 317] on div "Input" at bounding box center [604, 321] width 336 height 31
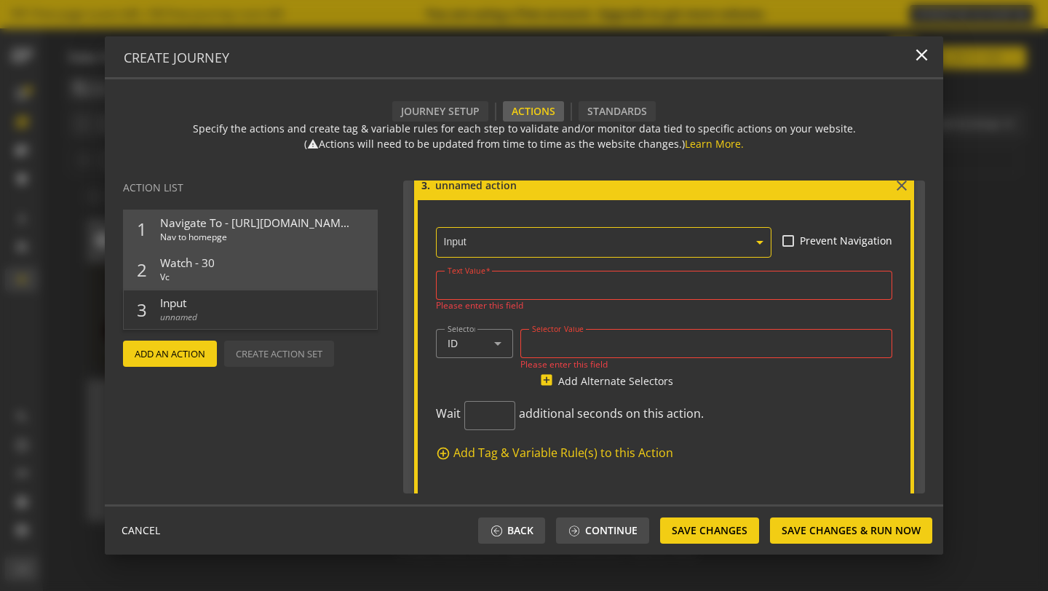
click at [542, 280] on input "Text Value" at bounding box center [664, 285] width 433 height 12
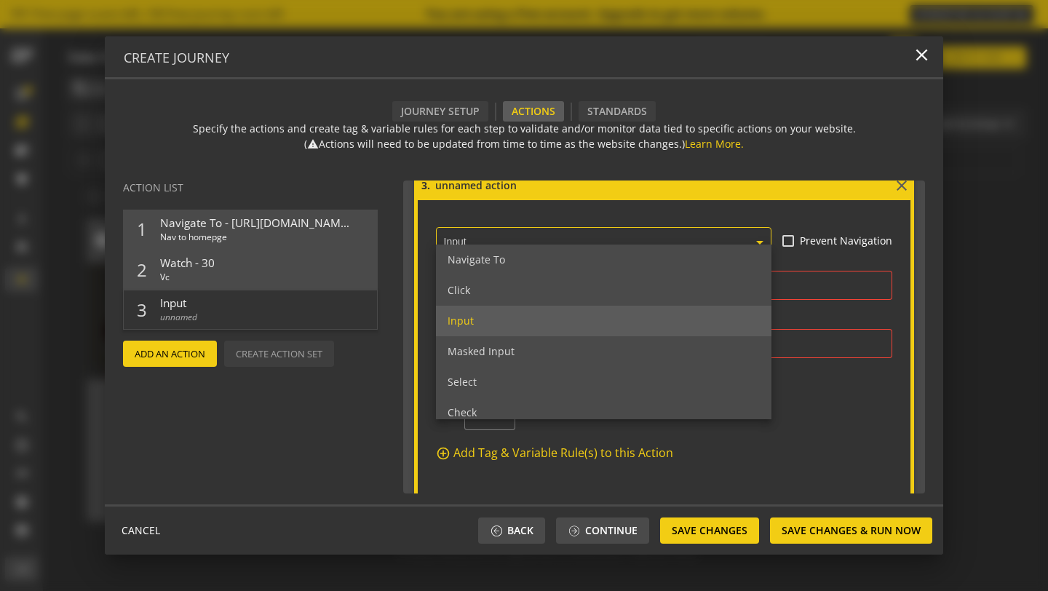
click at [529, 245] on ng-select "× Input Navigate To Click Input Masked Input Select Check Uncheck Execute JavaS…" at bounding box center [604, 240] width 336 height 36
click at [529, 245] on div "Navigate To" at bounding box center [604, 260] width 336 height 31
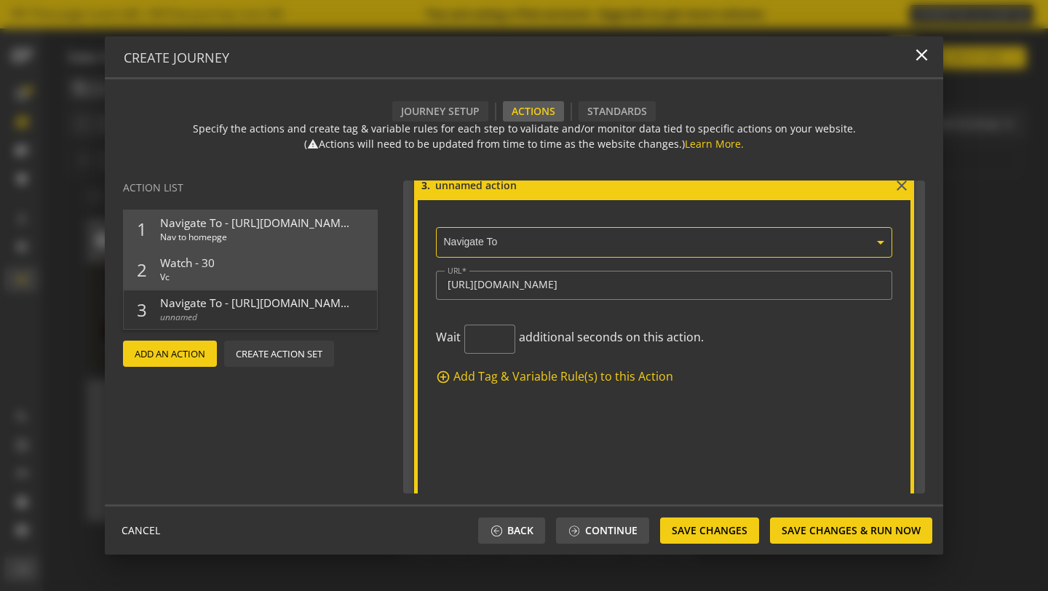
click at [529, 245] on ng-select "× Navigate To" at bounding box center [664, 240] width 456 height 36
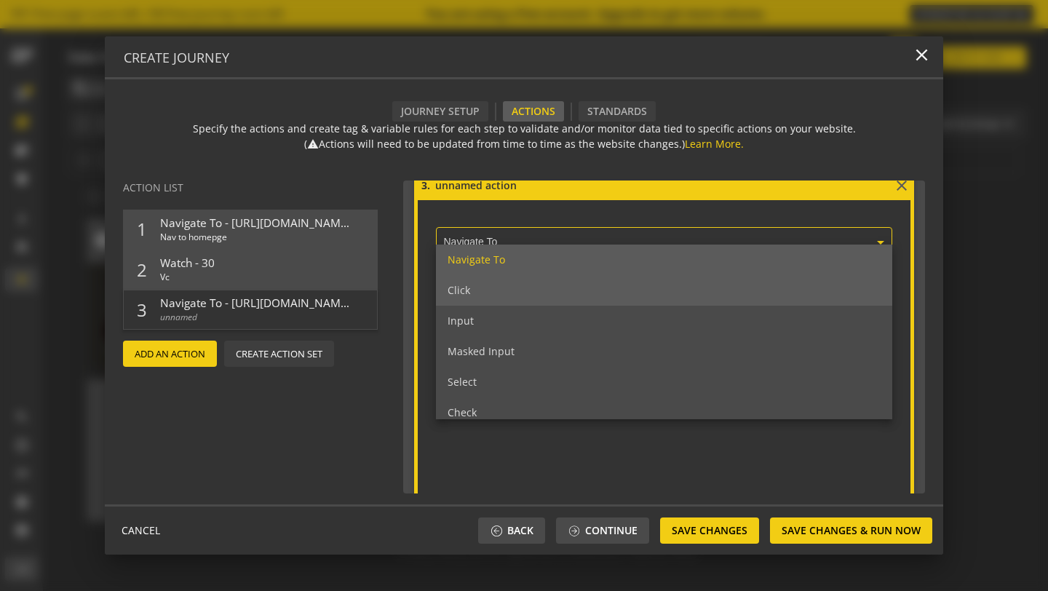
click at [526, 289] on div "Click" at bounding box center [664, 290] width 456 height 31
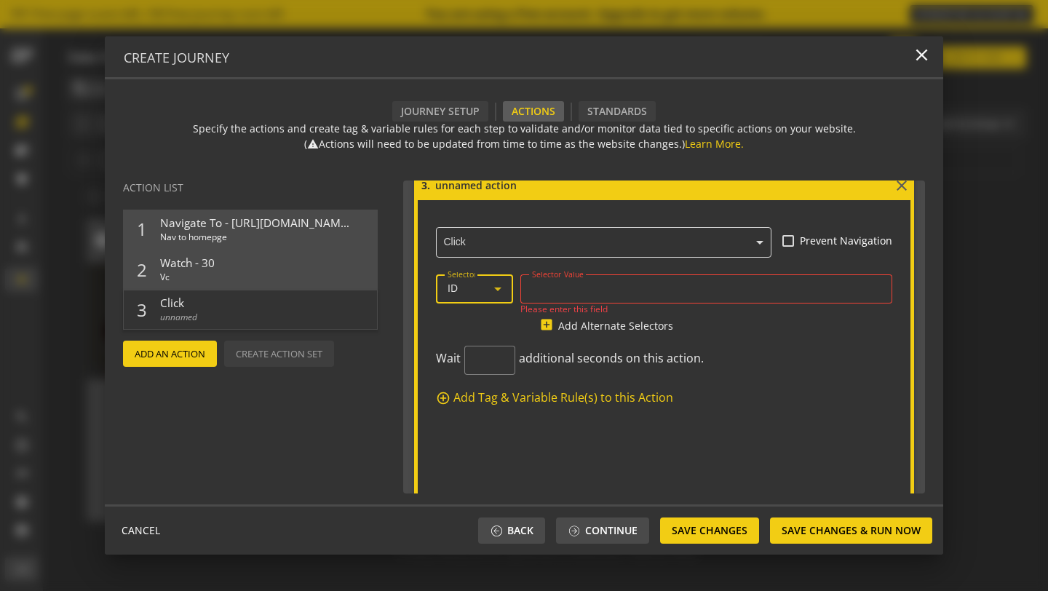
click at [484, 289] on div "ID" at bounding box center [471, 288] width 47 height 12
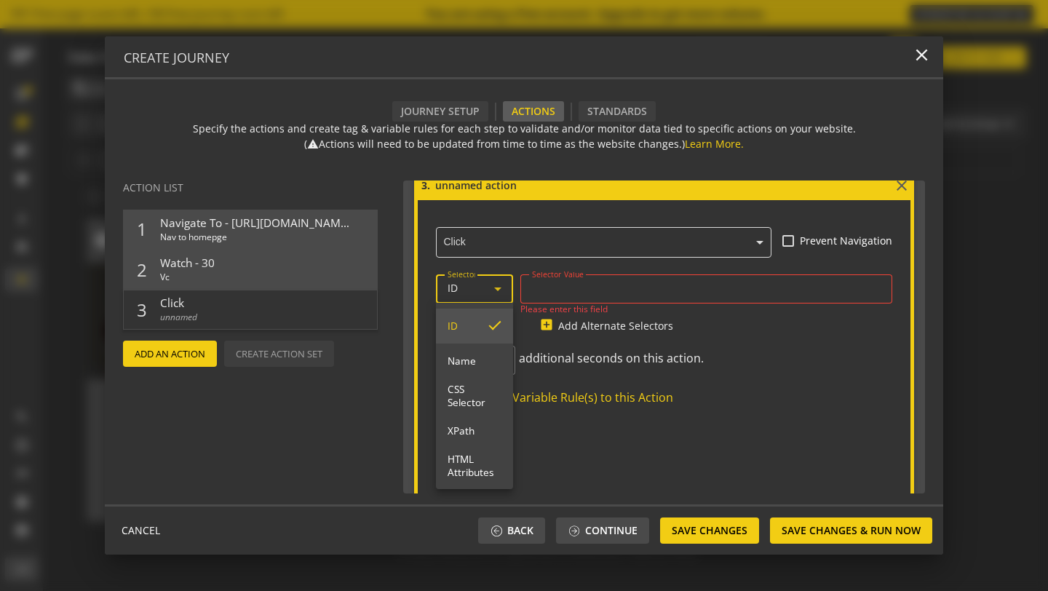
click at [569, 269] on div at bounding box center [524, 295] width 1048 height 591
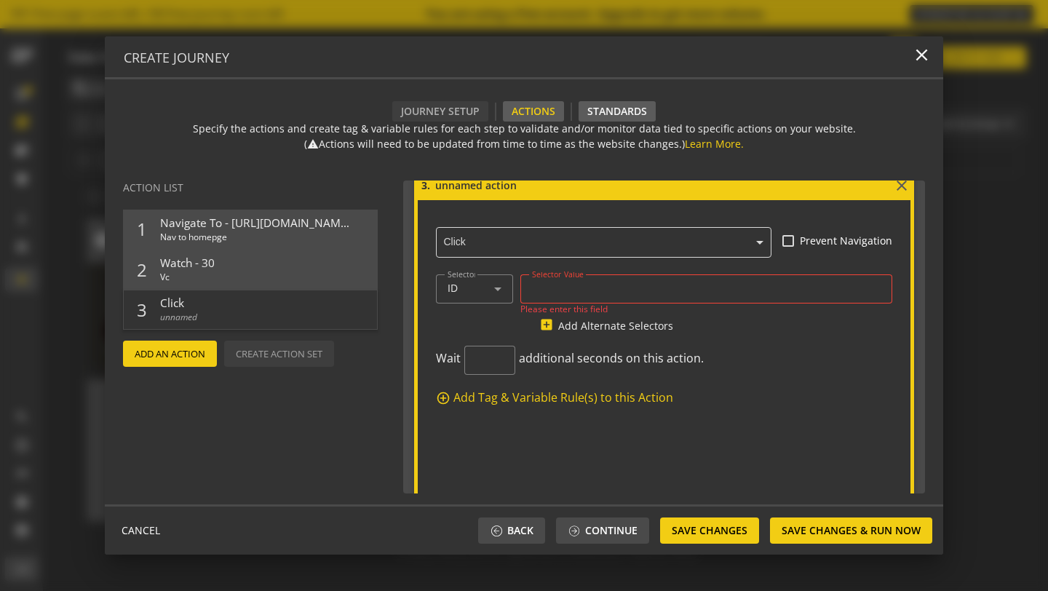
click at [593, 112] on div "Standards" at bounding box center [617, 111] width 77 height 20
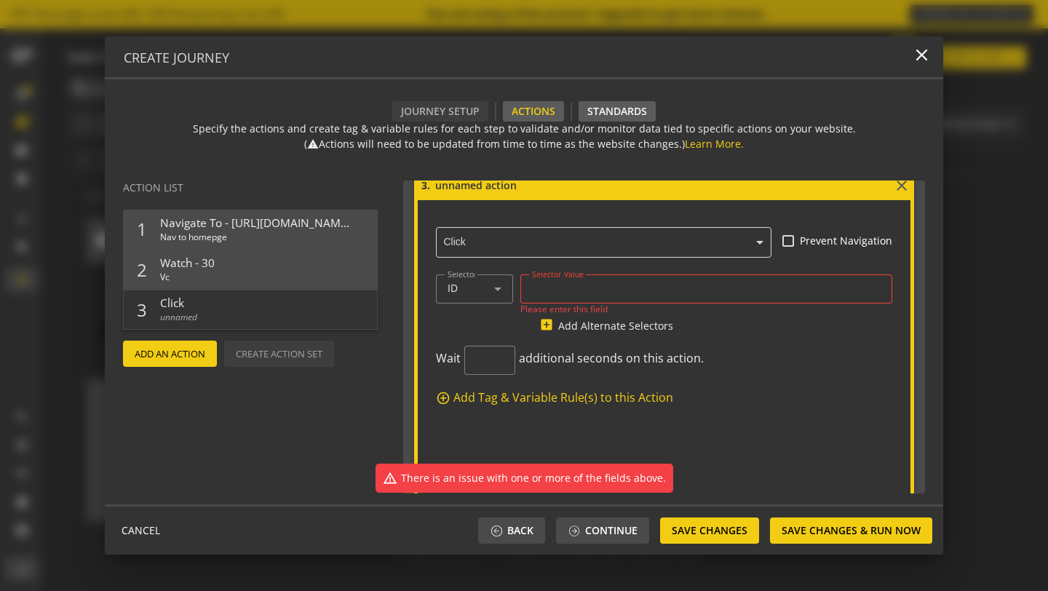
scroll to position [721, 0]
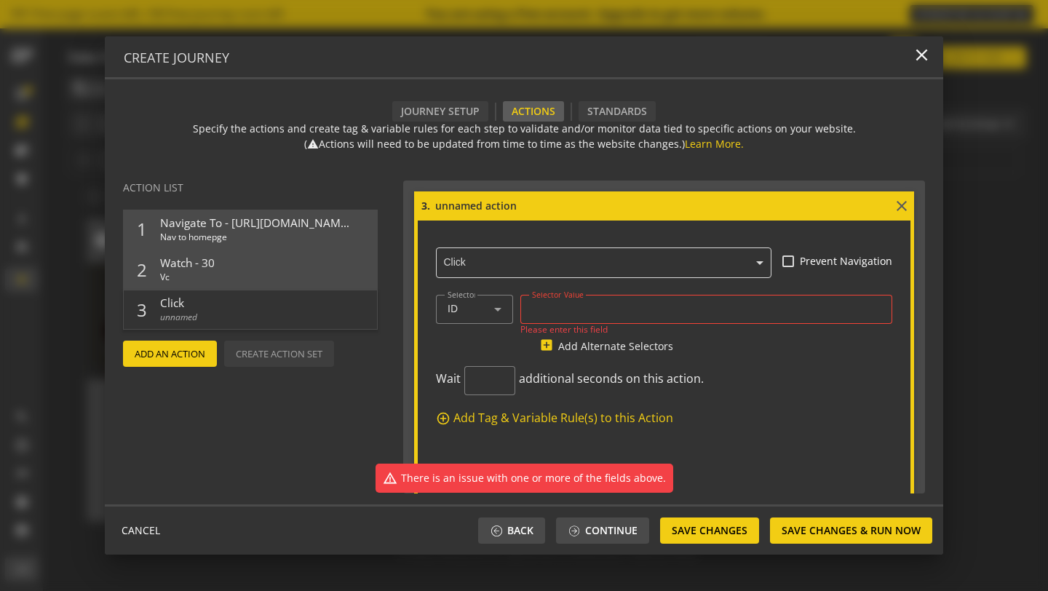
click at [551, 113] on div "Actions" at bounding box center [533, 111] width 61 height 20
click at [480, 114] on div "Journey Setup" at bounding box center [440, 111] width 96 height 20
click at [520, 117] on div "Actions" at bounding box center [533, 111] width 61 height 20
click at [898, 206] on mat-icon "close" at bounding box center [901, 205] width 17 height 17
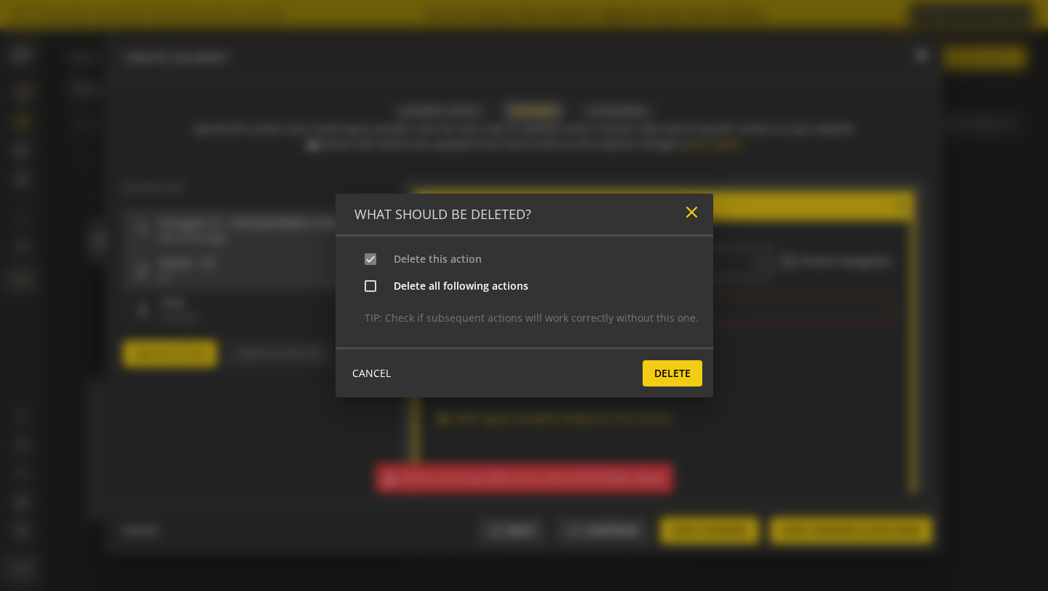
click at [687, 214] on mat-icon "close" at bounding box center [692, 212] width 20 height 20
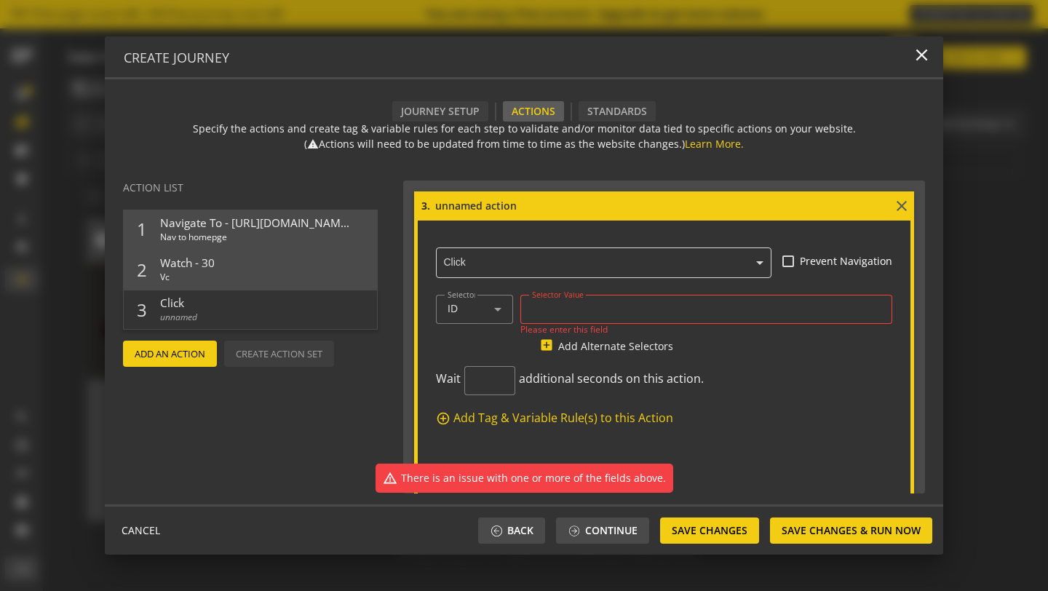
click at [893, 203] on mat-icon "close" at bounding box center [901, 205] width 17 height 17
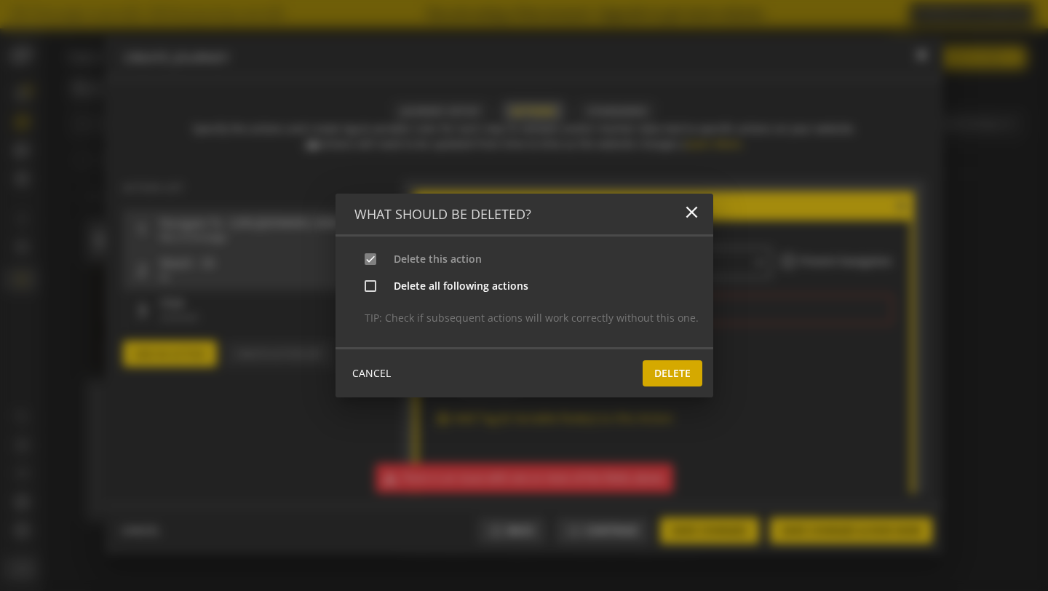
click at [686, 367] on span at bounding box center [673, 373] width 60 height 35
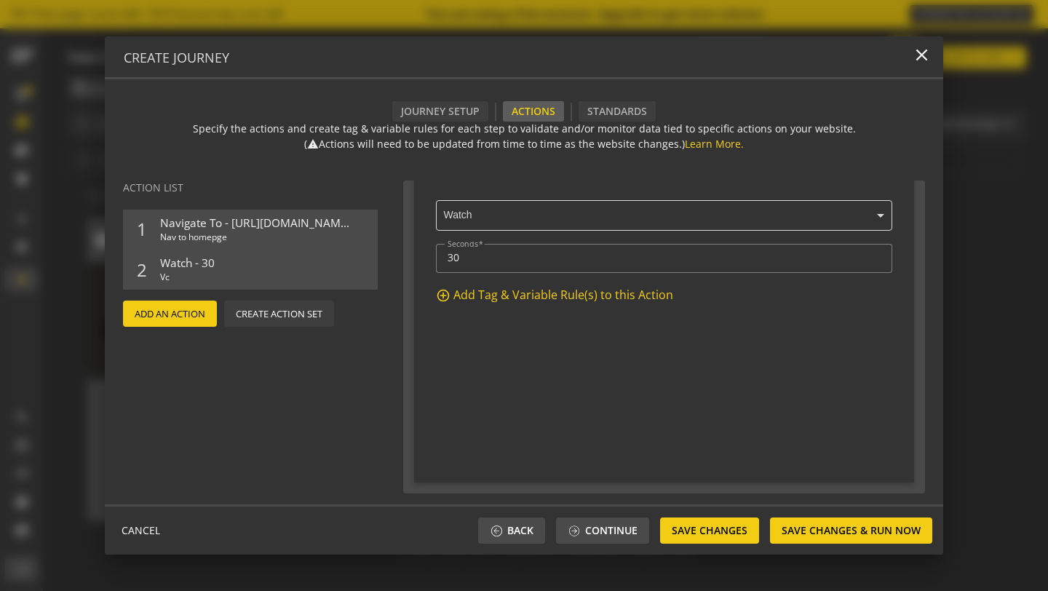
scroll to position [360, 0]
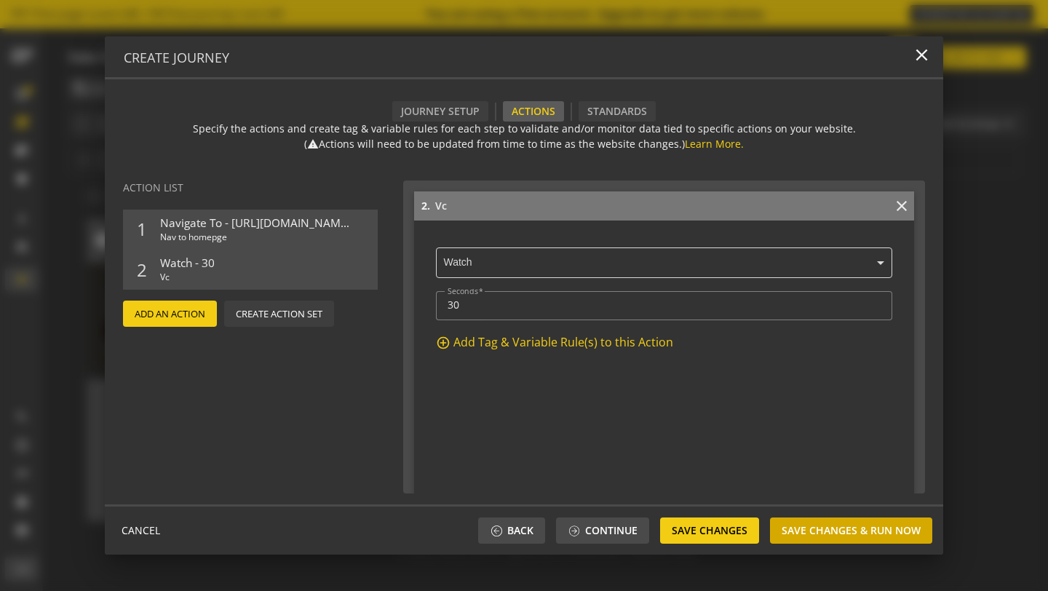
click at [846, 533] on span "Save Changes & Run Now" at bounding box center [851, 531] width 139 height 26
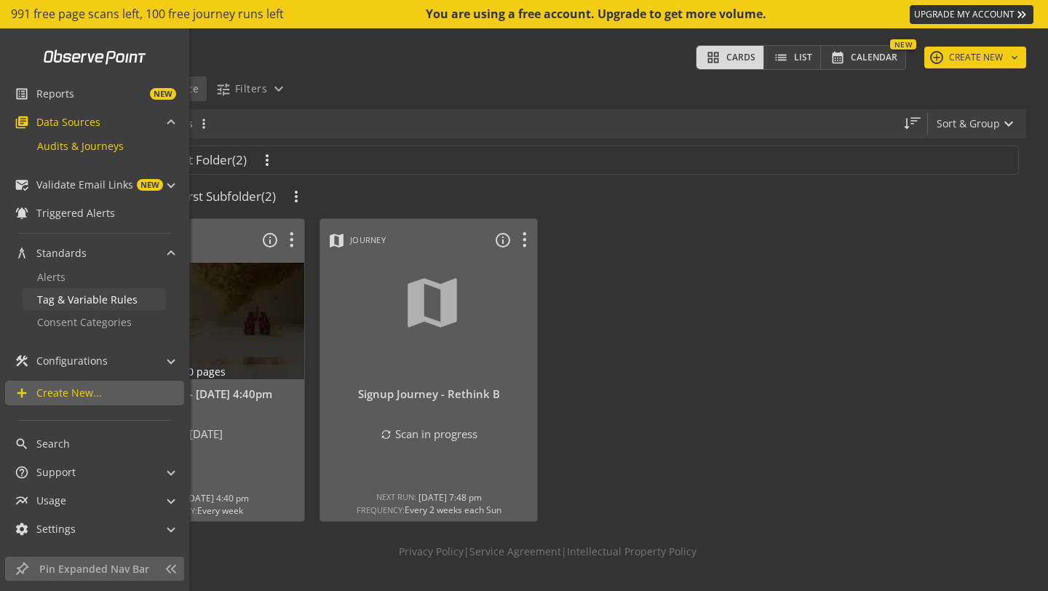
click at [76, 307] on link "Tag & Variable Rules" at bounding box center [94, 299] width 143 height 23
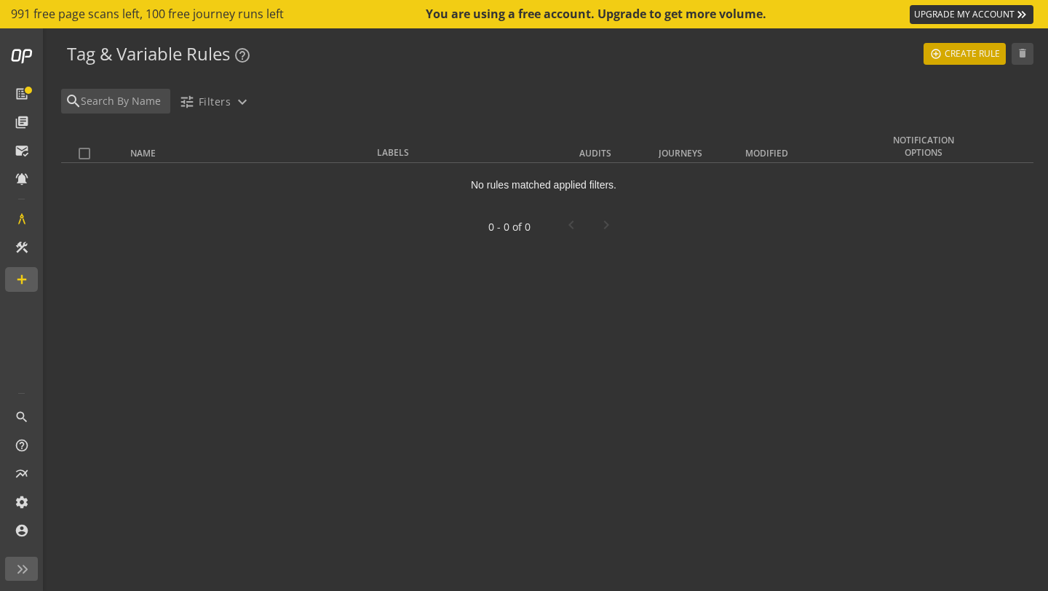
click at [951, 71] on span at bounding box center [965, 53] width 82 height 35
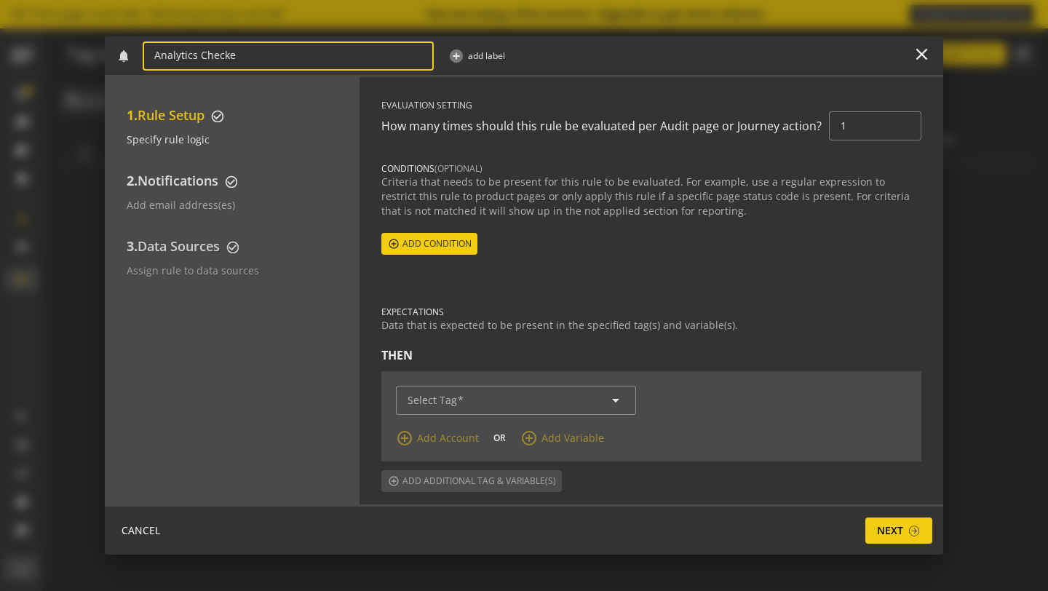
type input "Analytics Checker"
click at [695, 199] on div "Criteria that needs to be present for this rule to be evaluated. For example, u…" at bounding box center [651, 197] width 540 height 44
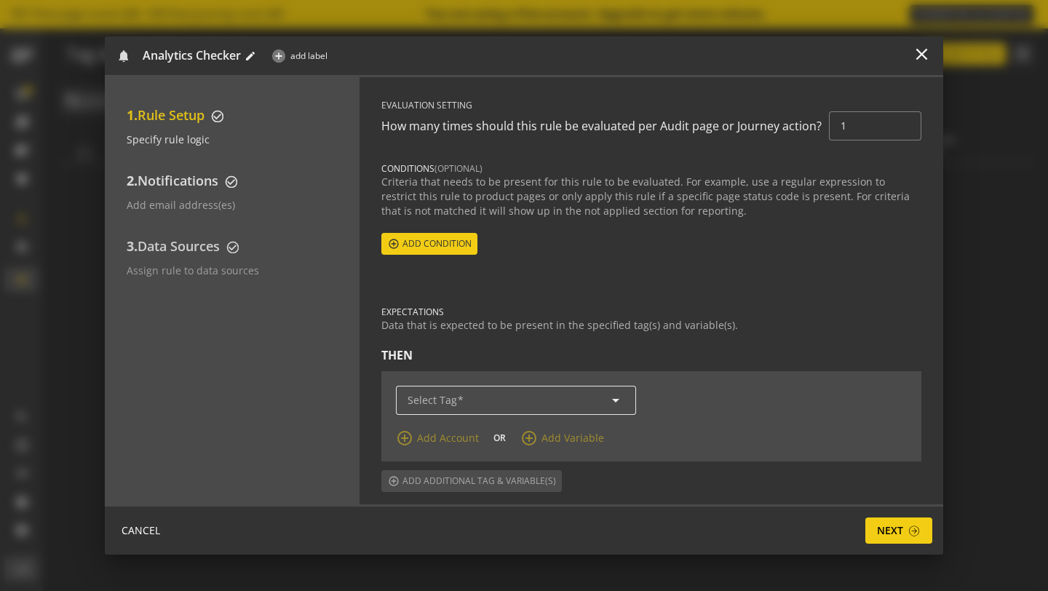
click at [579, 405] on input "Select Tag" at bounding box center [516, 401] width 217 height 12
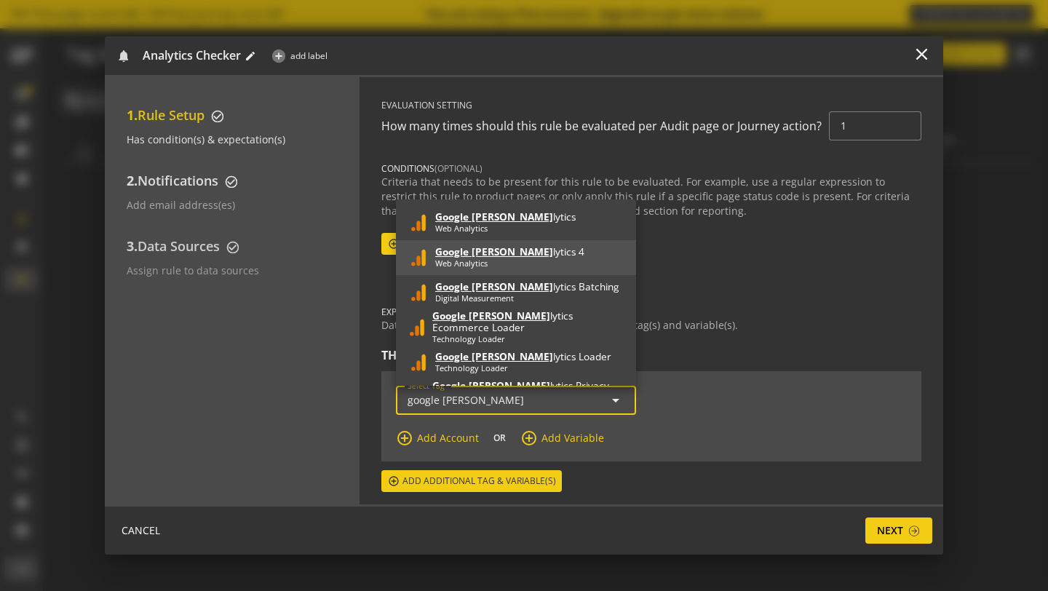
click at [514, 256] on div "Google [PERSON_NAME] lytics 4" at bounding box center [509, 252] width 149 height 12
type input "Google Analytics 4"
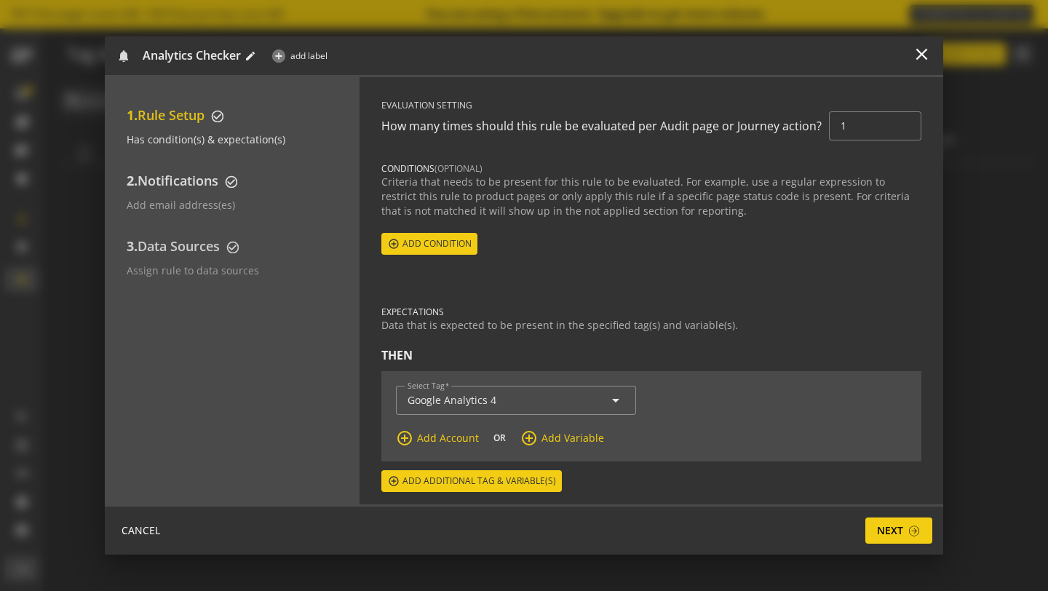
click at [709, 413] on div "Select Tag Google Analytics 4 arrow_drop_down" at bounding box center [651, 408] width 511 height 44
click at [590, 408] on div "Google Analytics 4 arrow_drop_down" at bounding box center [516, 400] width 217 height 29
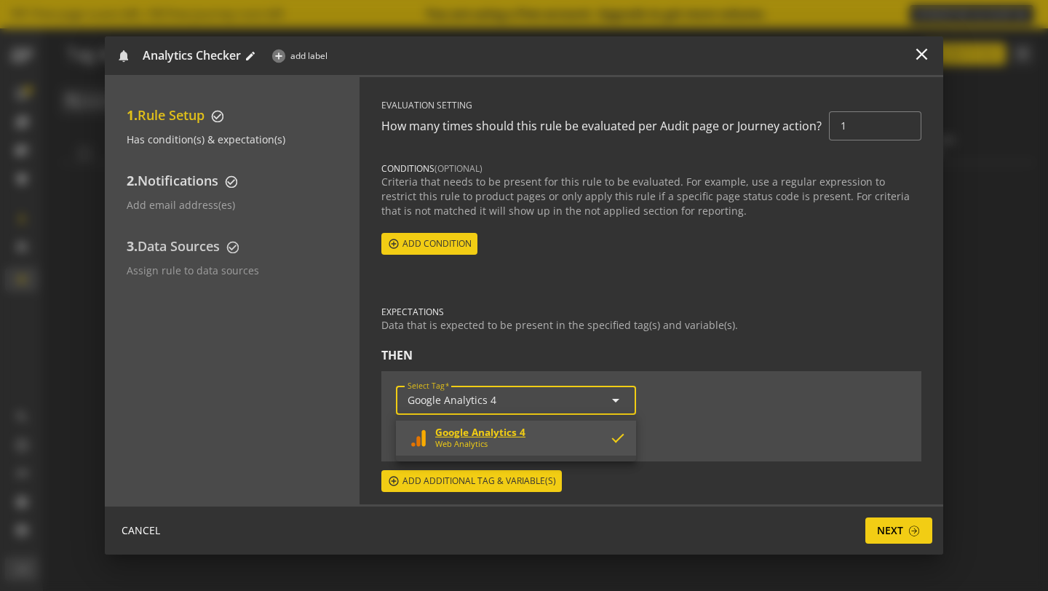
click at [513, 433] on span "Google Analytics 4" at bounding box center [480, 432] width 90 height 14
click at [652, 435] on div "add_circle_outline Add Account OR add_circle_outline Add Variable" at bounding box center [651, 443] width 511 height 28
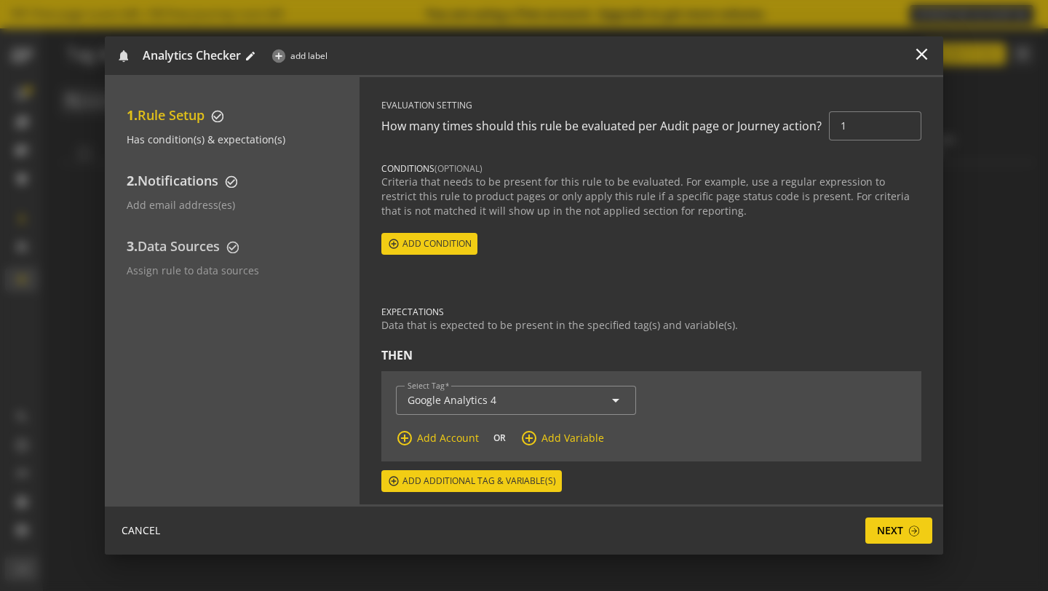
click at [455, 442] on span "Add Account" at bounding box center [448, 438] width 62 height 15
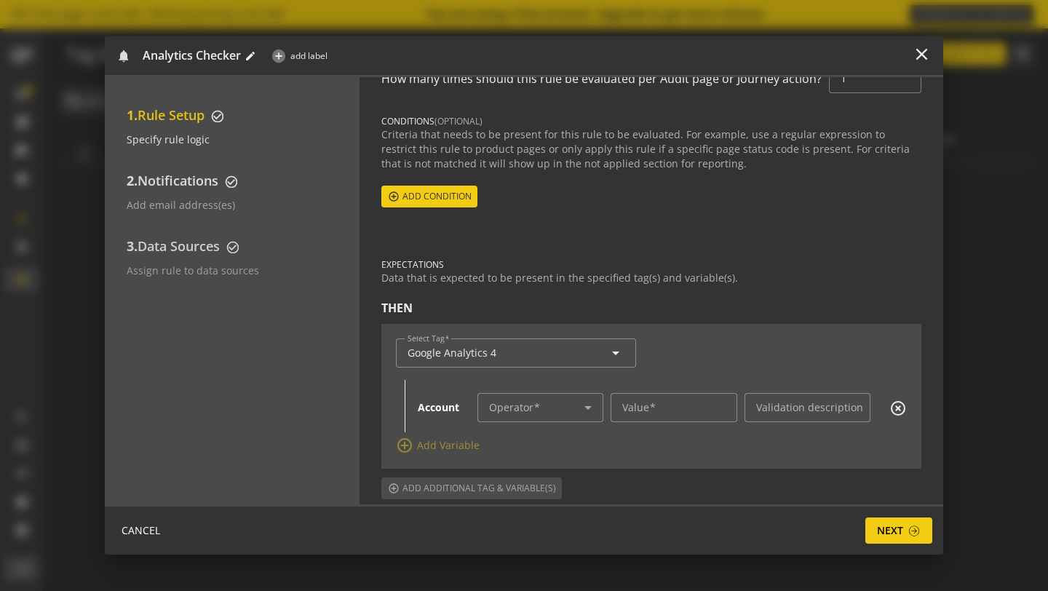
scroll to position [48, 0]
click at [560, 408] on span at bounding box center [536, 407] width 95 height 12
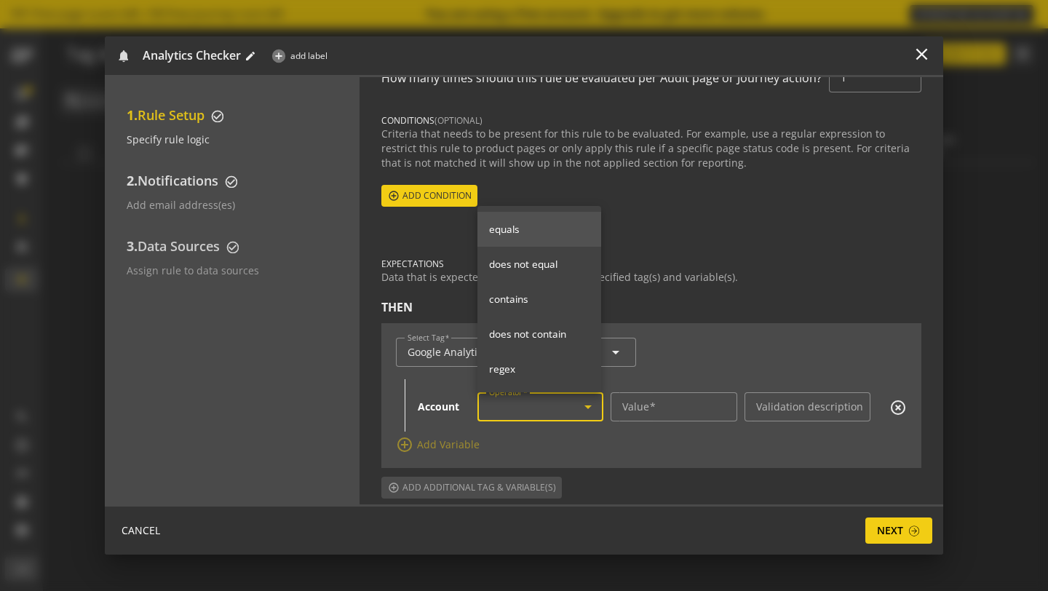
click at [560, 408] on div at bounding box center [524, 295] width 1048 height 591
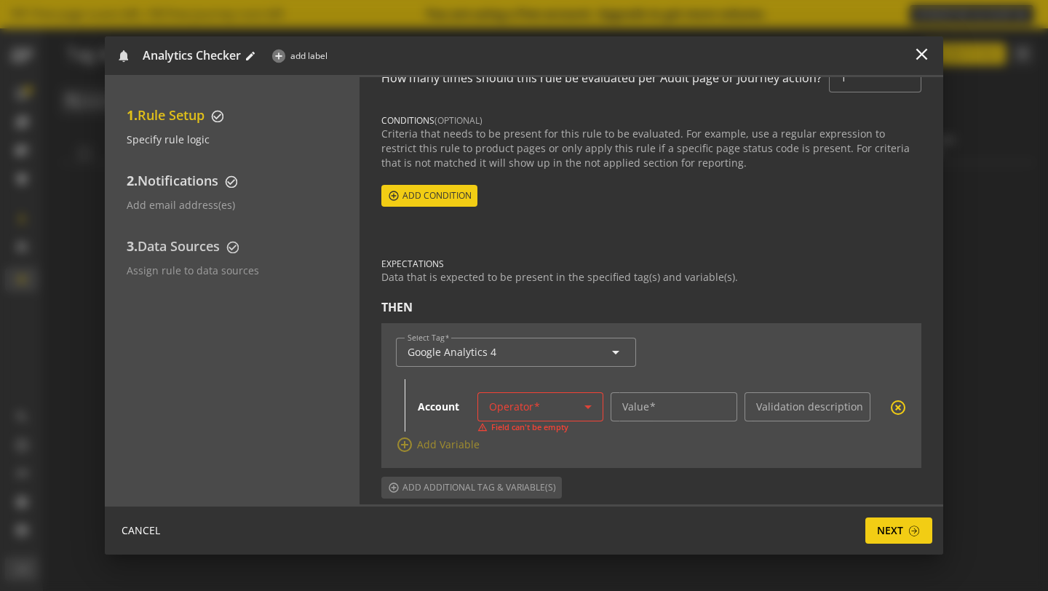
click at [890, 409] on mat-icon "highlight_off" at bounding box center [898, 407] width 17 height 17
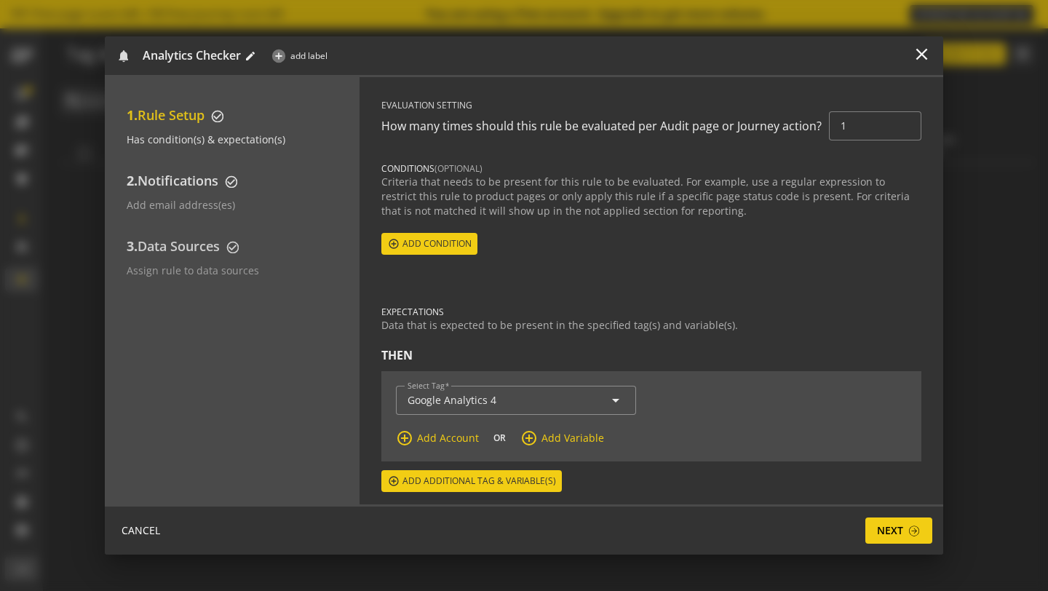
click at [571, 435] on span "Add Variable" at bounding box center [573, 438] width 63 height 15
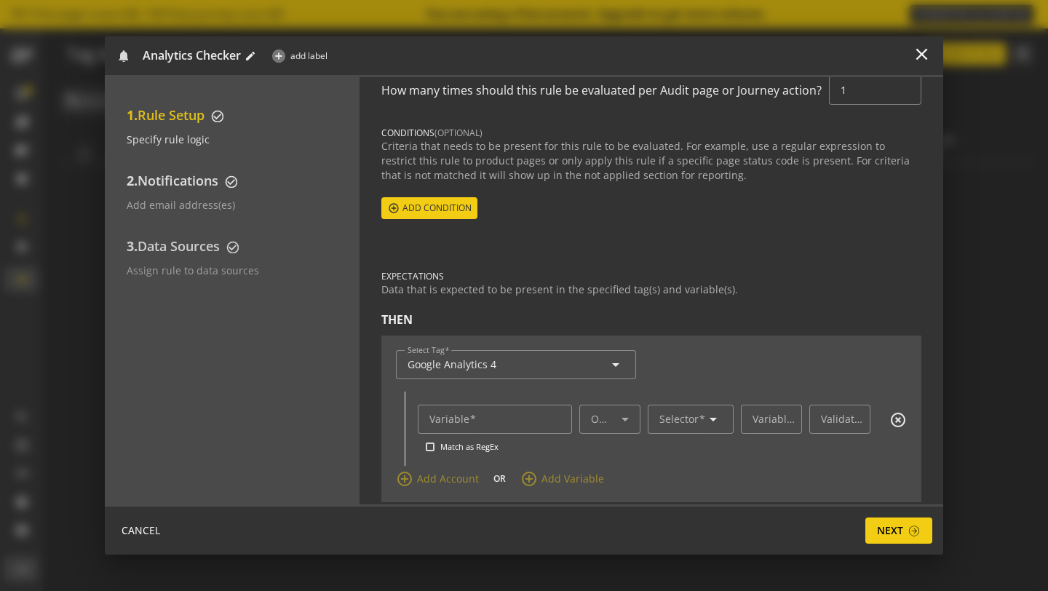
scroll to position [70, 0]
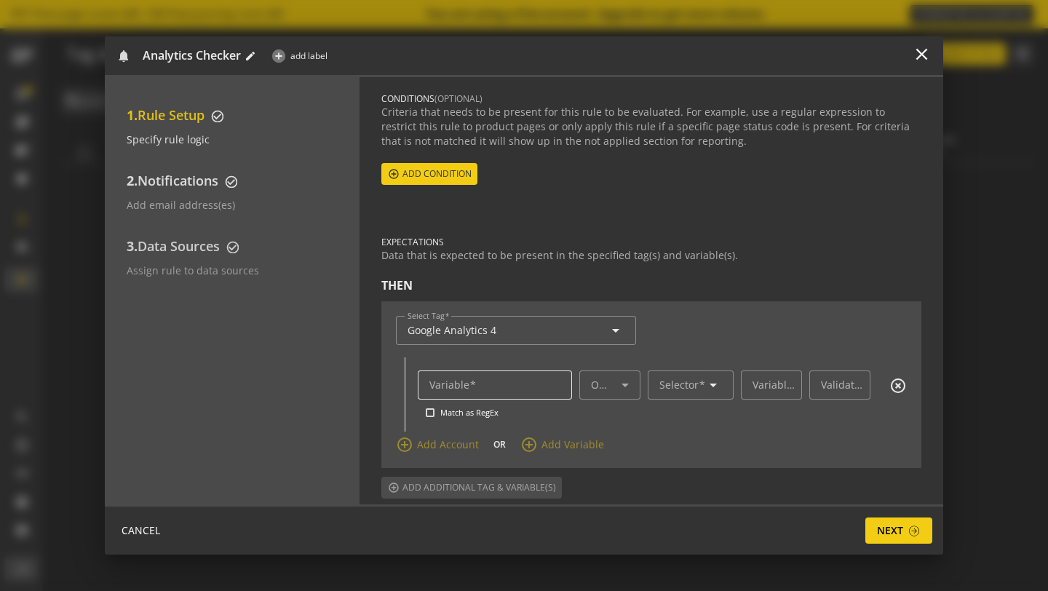
click at [526, 387] on input "Variable" at bounding box center [494, 385] width 131 height 12
click at [598, 385] on mat-label "Operator" at bounding box center [613, 385] width 44 height 14
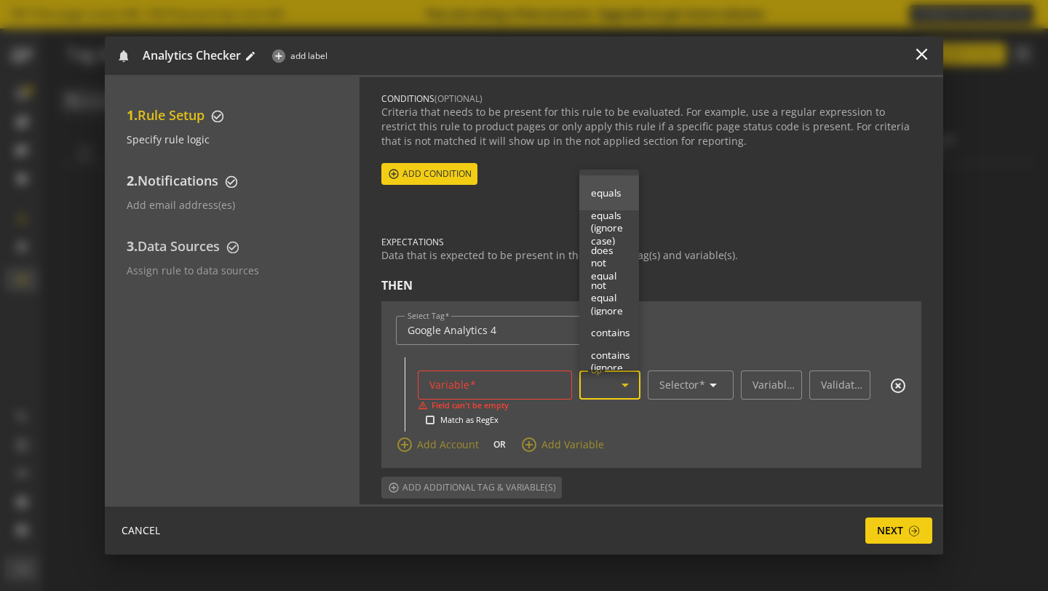
click at [717, 336] on div at bounding box center [524, 295] width 1048 height 591
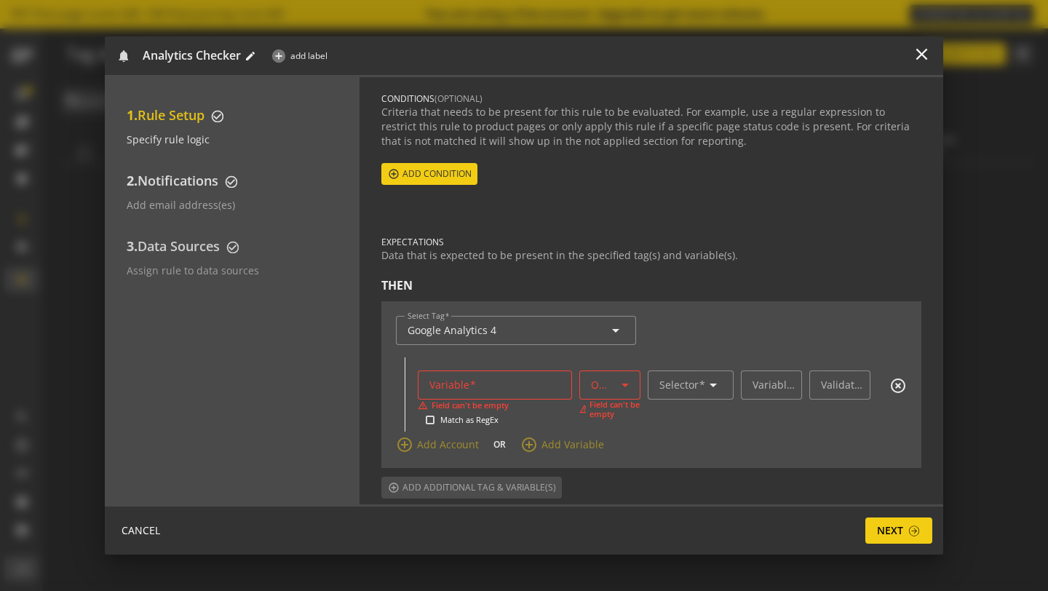
click at [547, 389] on input "Variable" at bounding box center [494, 385] width 131 height 12
click at [732, 328] on div "Select Tag Google Analytics 4 arrow_drop_down" at bounding box center [651, 338] width 511 height 44
click at [890, 387] on mat-icon "highlight_off" at bounding box center [898, 385] width 17 height 17
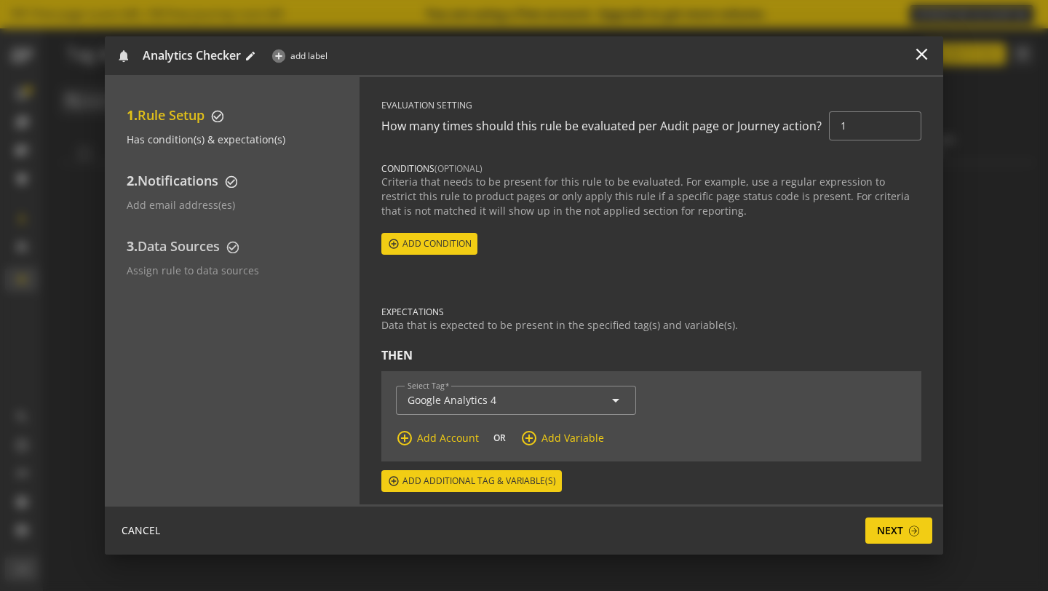
scroll to position [0, 0]
click at [779, 399] on div "Select Tag Google Analytics 4 arrow_drop_down" at bounding box center [651, 408] width 511 height 44
click at [452, 250] on span "Add condition" at bounding box center [437, 244] width 69 height 26
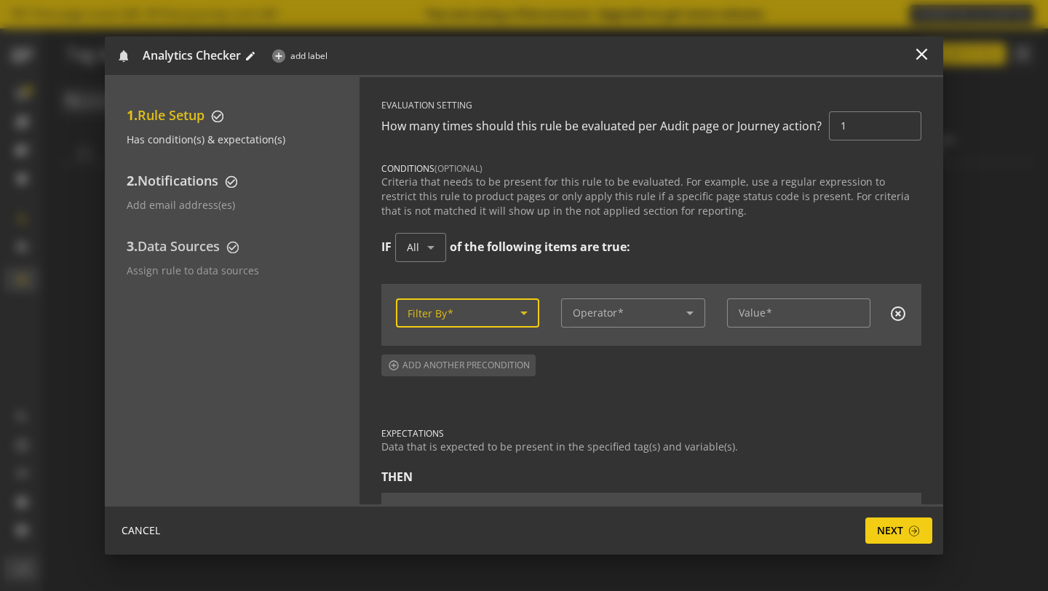
click at [466, 314] on span at bounding box center [464, 313] width 113 height 12
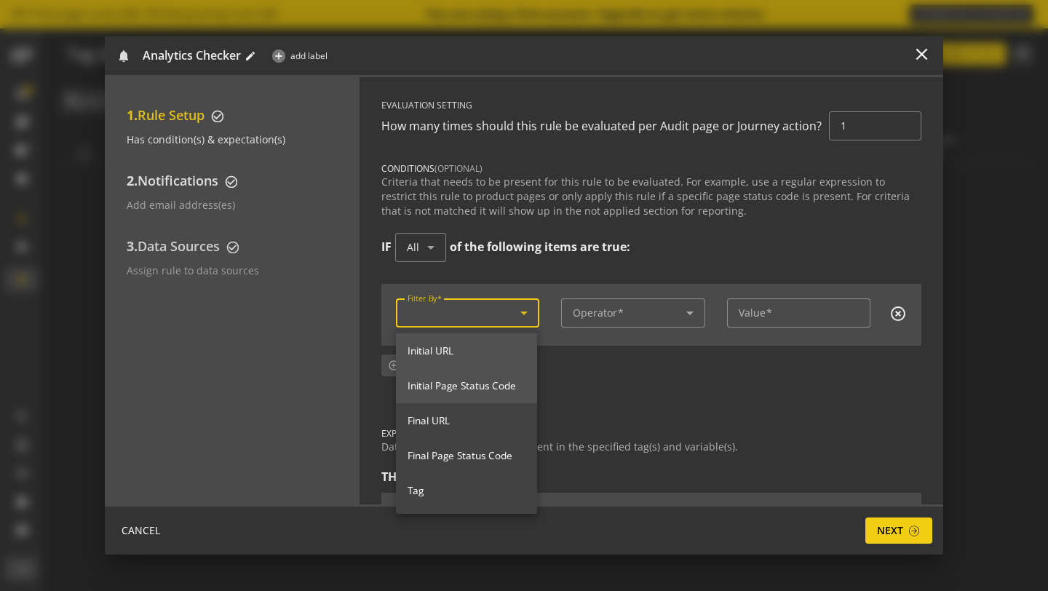
click at [507, 398] on mat-option "Initial Page Status Code" at bounding box center [466, 385] width 141 height 35
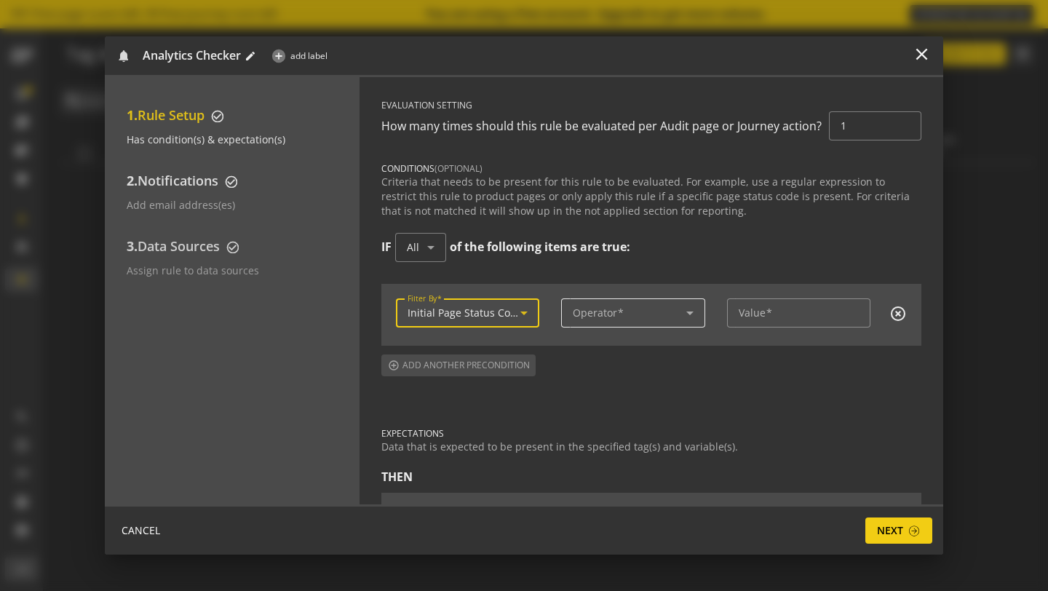
click at [645, 314] on span at bounding box center [629, 313] width 113 height 12
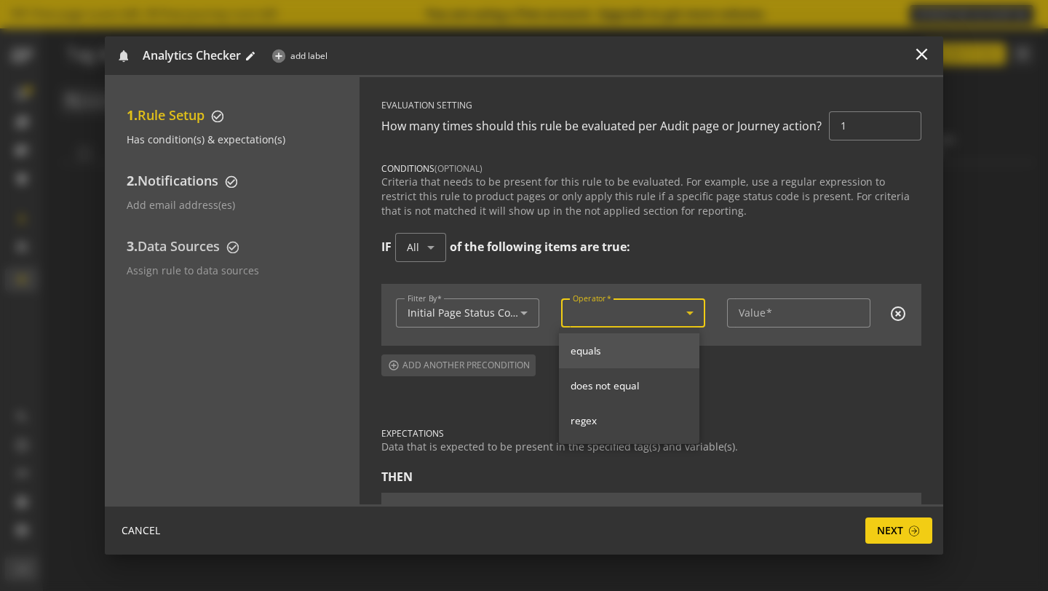
click at [638, 359] on mat-option "equals" at bounding box center [629, 350] width 141 height 35
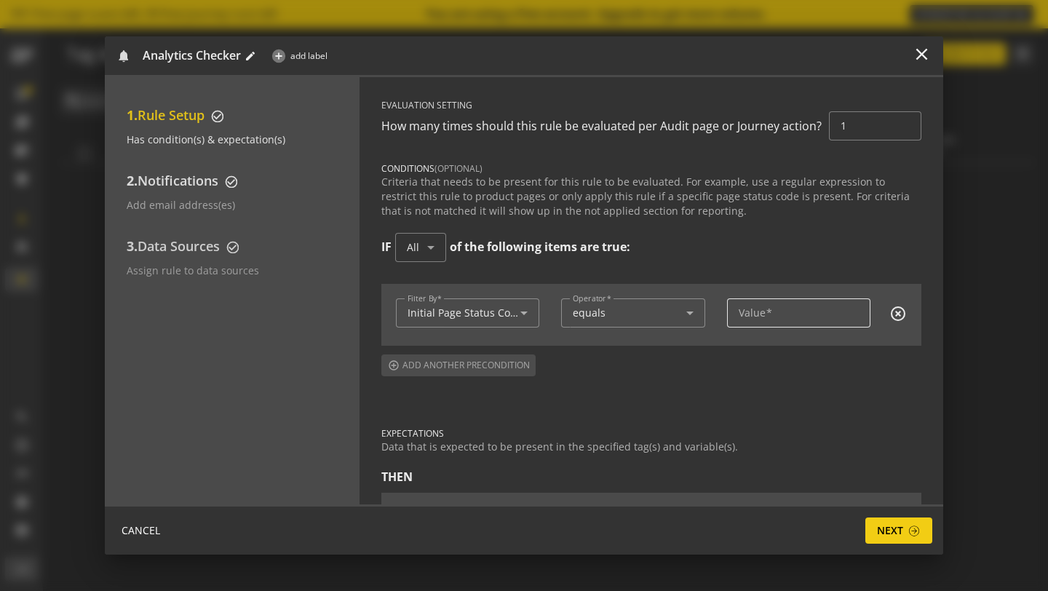
click at [749, 322] on div at bounding box center [799, 312] width 120 height 29
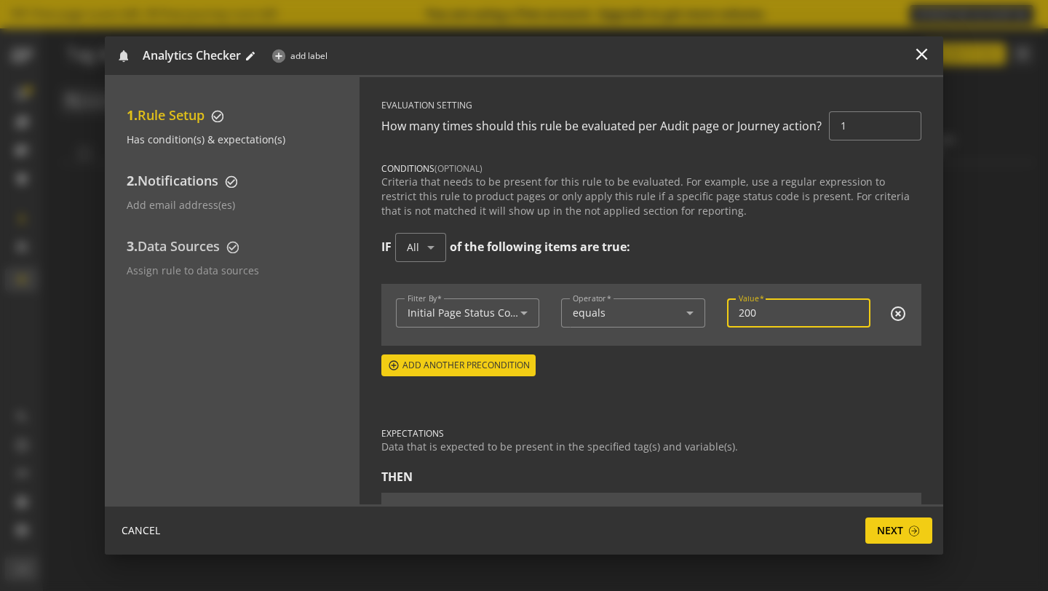
type input "200"
click at [815, 365] on form "Filter By Initial Page Status Code Operator equals Value 200 highlight_off cont…" at bounding box center [651, 330] width 540 height 92
click at [650, 294] on form "Filter By Initial Page Status Code Operator equals Value 200 highlight_off" at bounding box center [651, 315] width 540 height 62
click at [668, 320] on div "equals" at bounding box center [633, 312] width 120 height 17
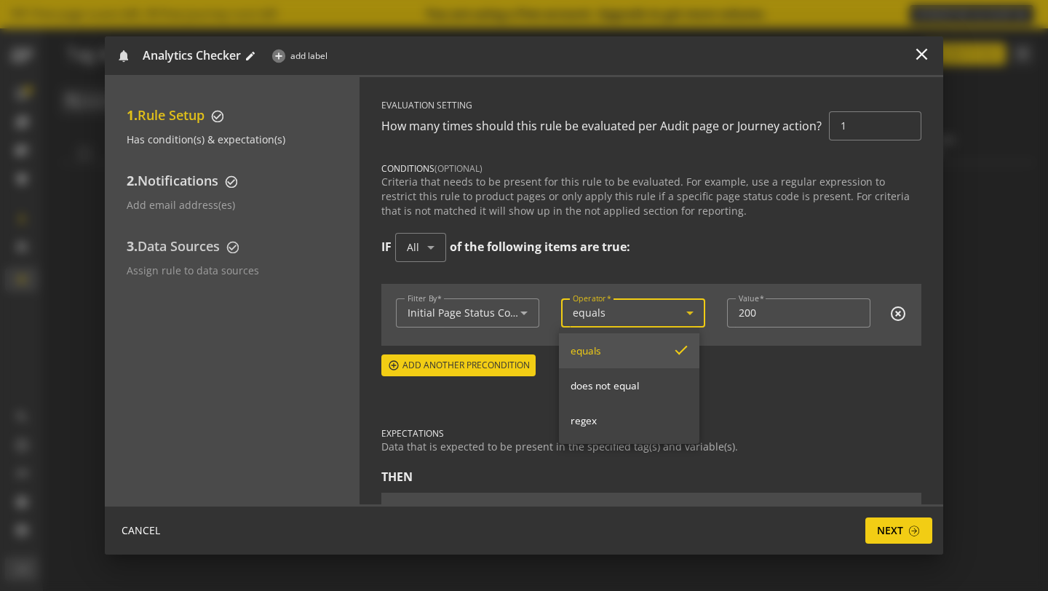
click at [668, 320] on div at bounding box center [524, 295] width 1048 height 591
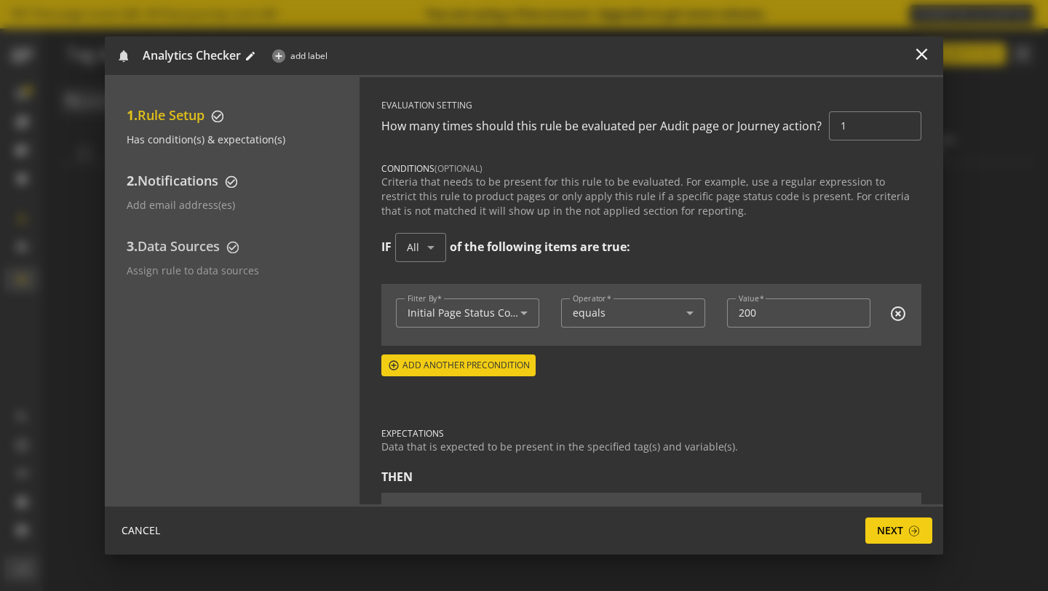
click at [694, 276] on div "IF All of the following items are true:" at bounding box center [651, 255] width 540 height 44
click at [660, 325] on div "equals" at bounding box center [633, 312] width 120 height 29
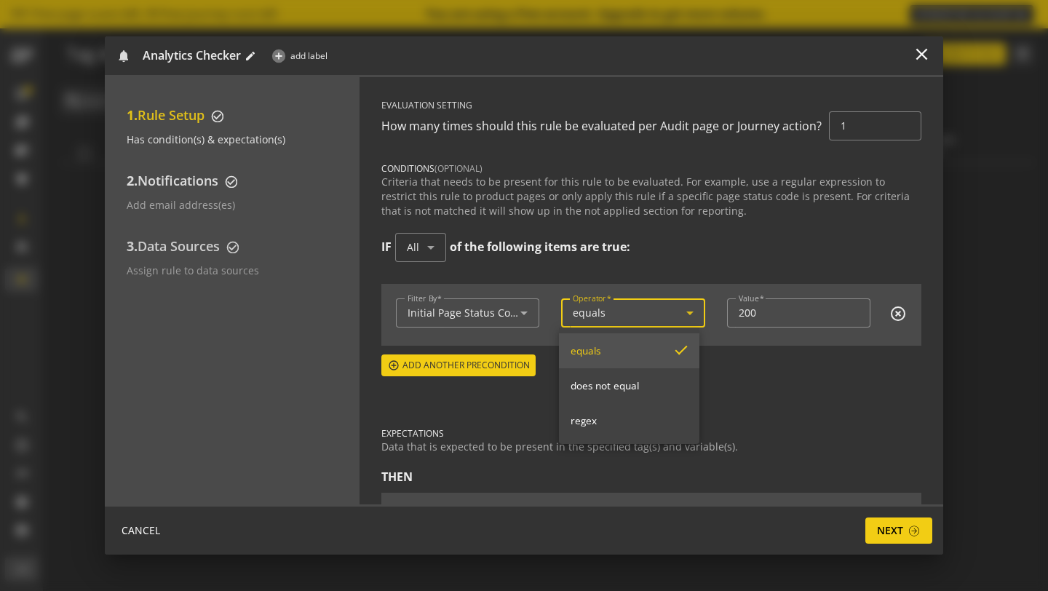
click at [683, 266] on div at bounding box center [524, 295] width 1048 height 591
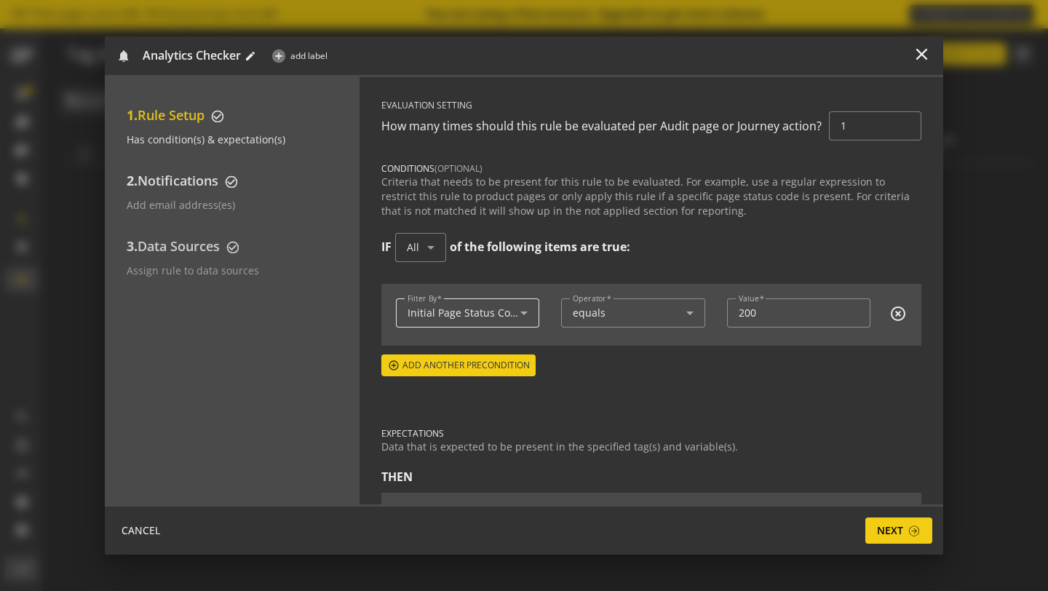
click at [511, 316] on span "Initial Page Status Code" at bounding box center [465, 313] width 115 height 14
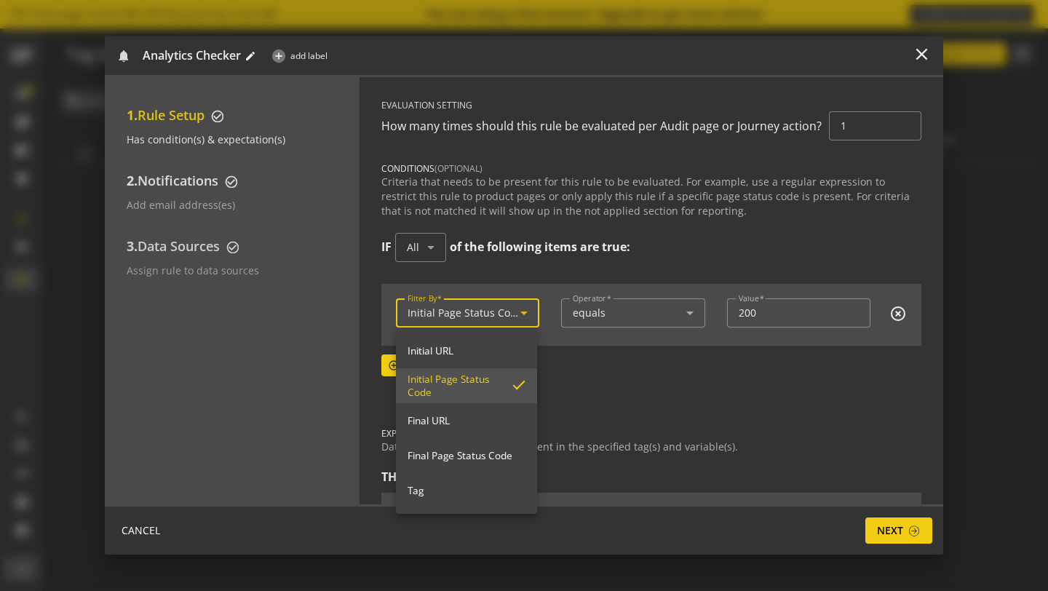
click at [511, 316] on div at bounding box center [524, 295] width 1048 height 591
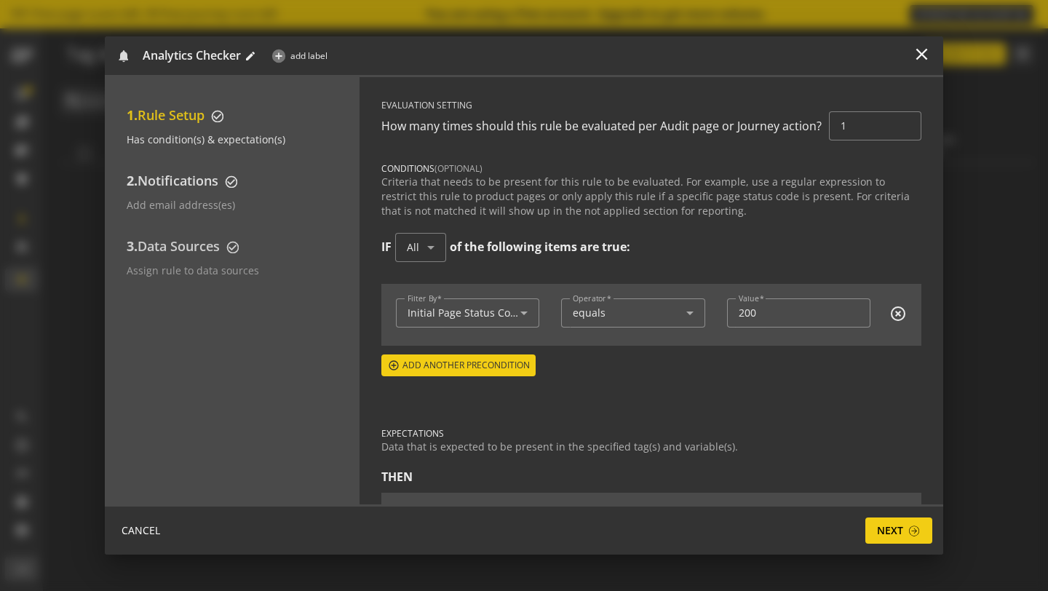
click at [653, 258] on div "IF All of the following items are true:" at bounding box center [651, 255] width 540 height 44
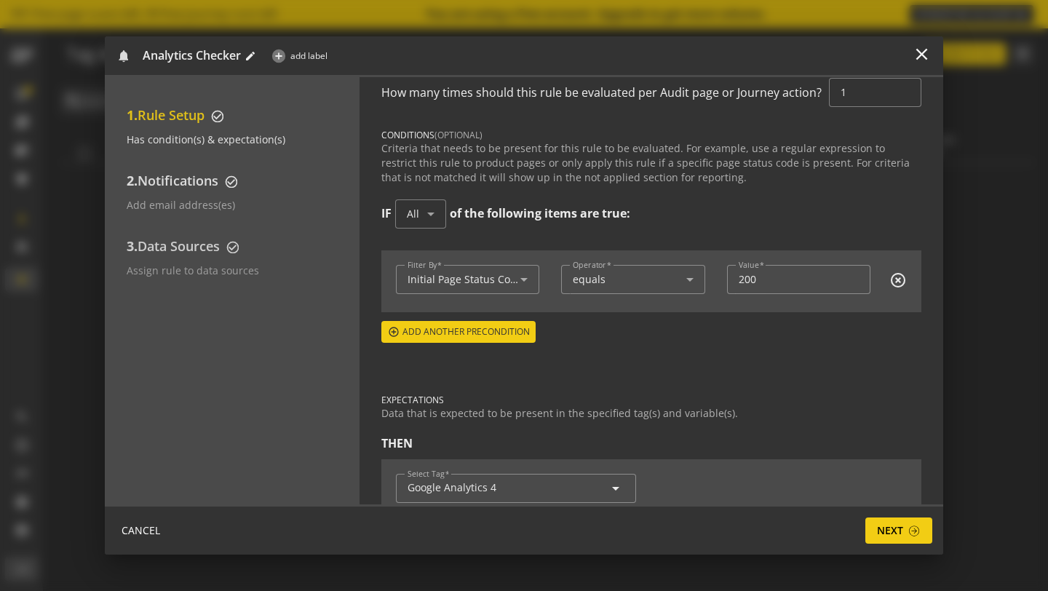
scroll to position [114, 0]
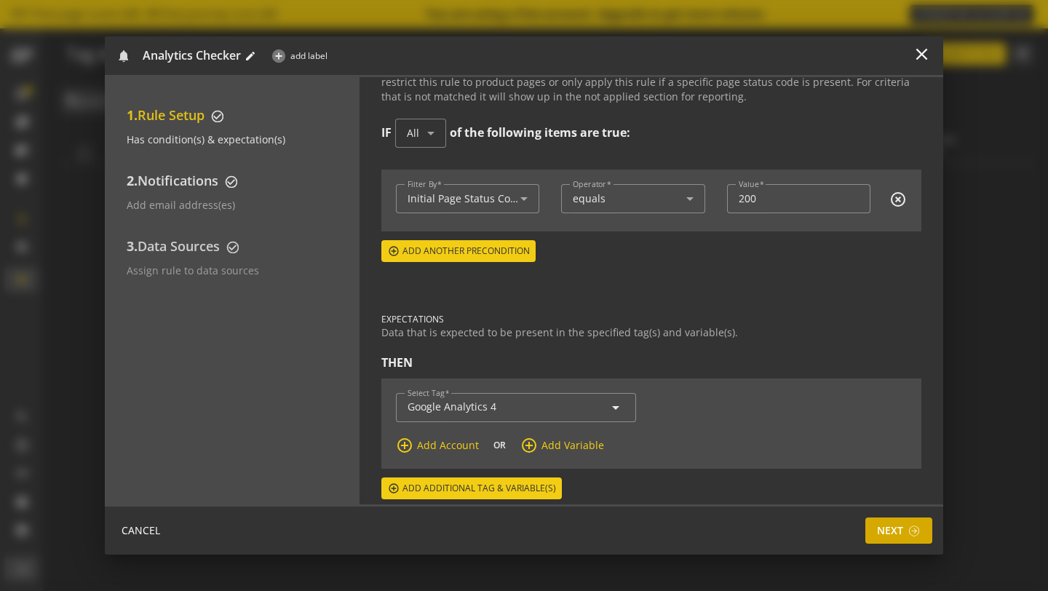
click at [896, 542] on span "Next" at bounding box center [890, 531] width 26 height 26
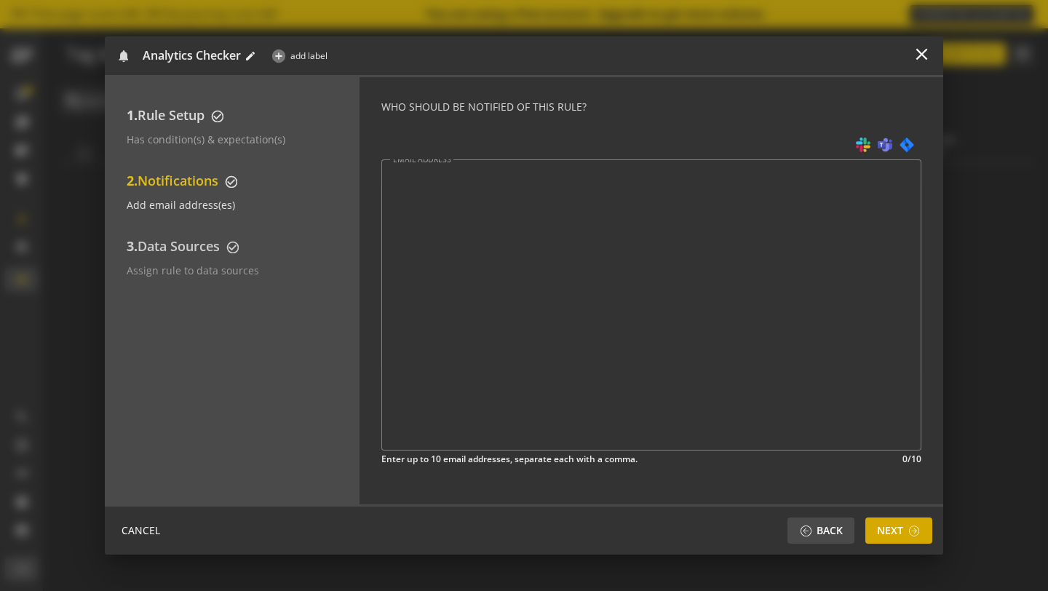
scroll to position [0, 0]
click at [803, 237] on div "EMAIL ADDRESS" at bounding box center [651, 304] width 540 height 291
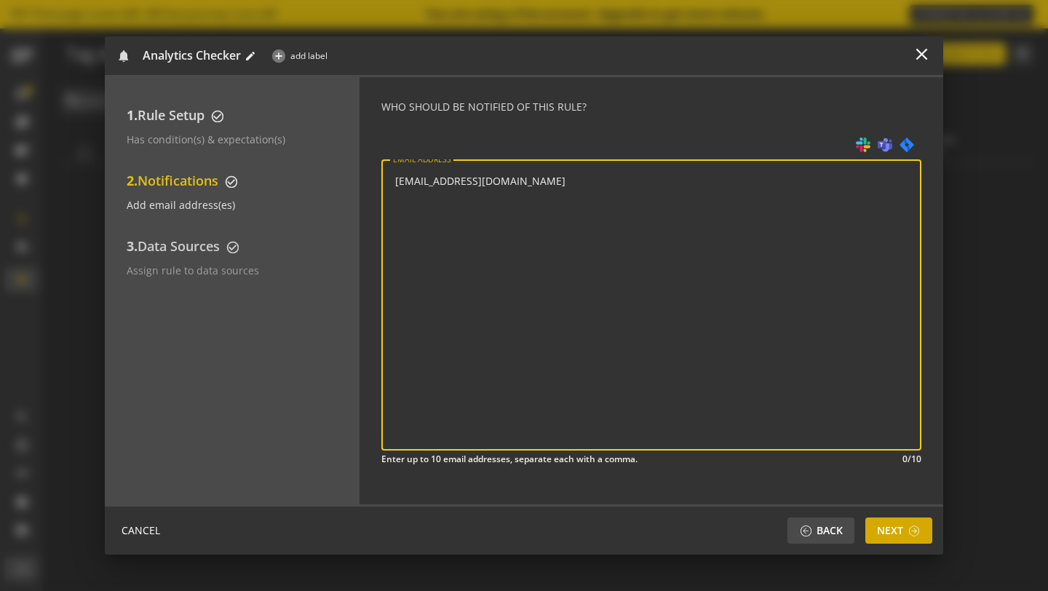
type input "[EMAIL_ADDRESS][DOMAIN_NAME]"
click at [920, 530] on span at bounding box center [914, 531] width 13 height 12
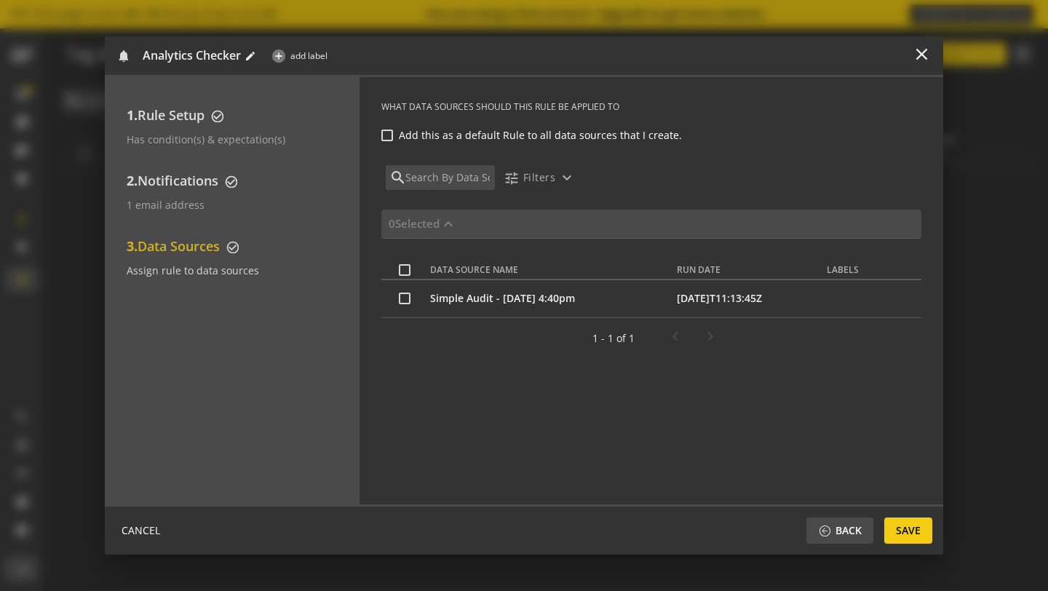
click at [920, 530] on span "Save" at bounding box center [908, 531] width 25 height 26
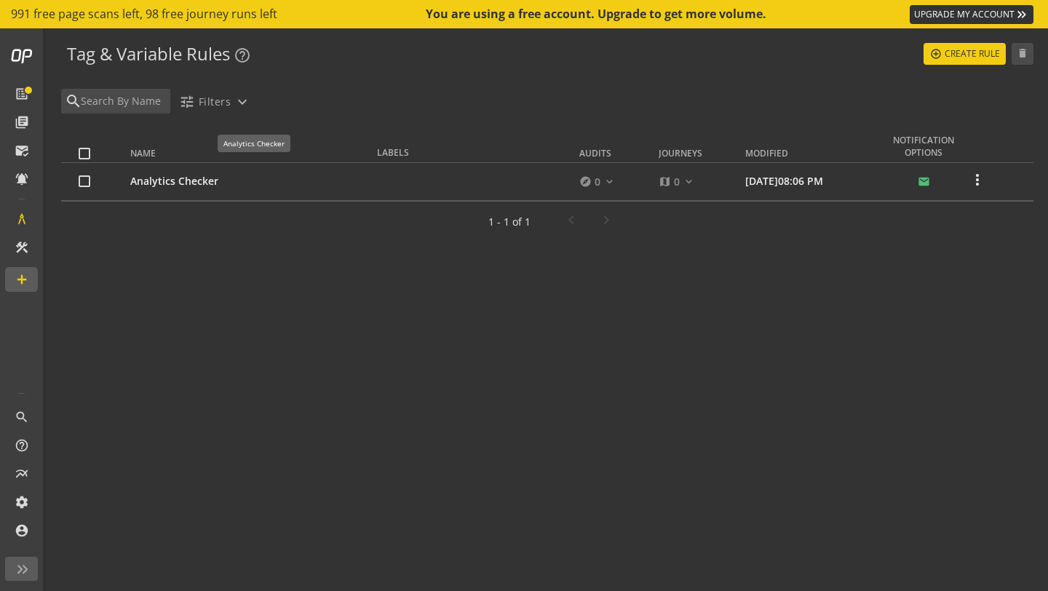
click at [168, 181] on span "Analytics Checker" at bounding box center [174, 181] width 88 height 14
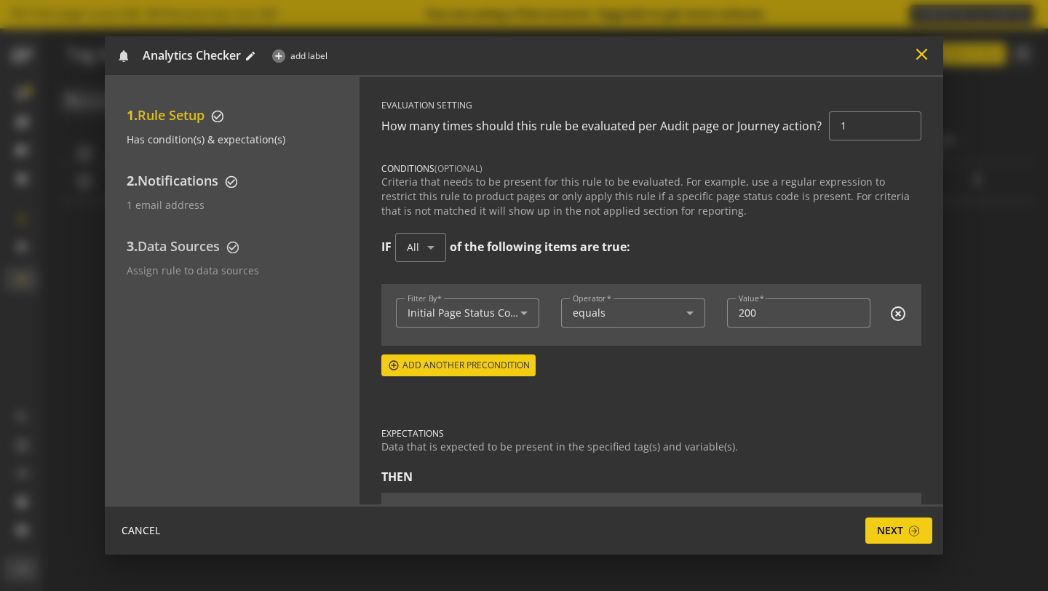
click at [921, 58] on mat-icon "close" at bounding box center [922, 54] width 20 height 20
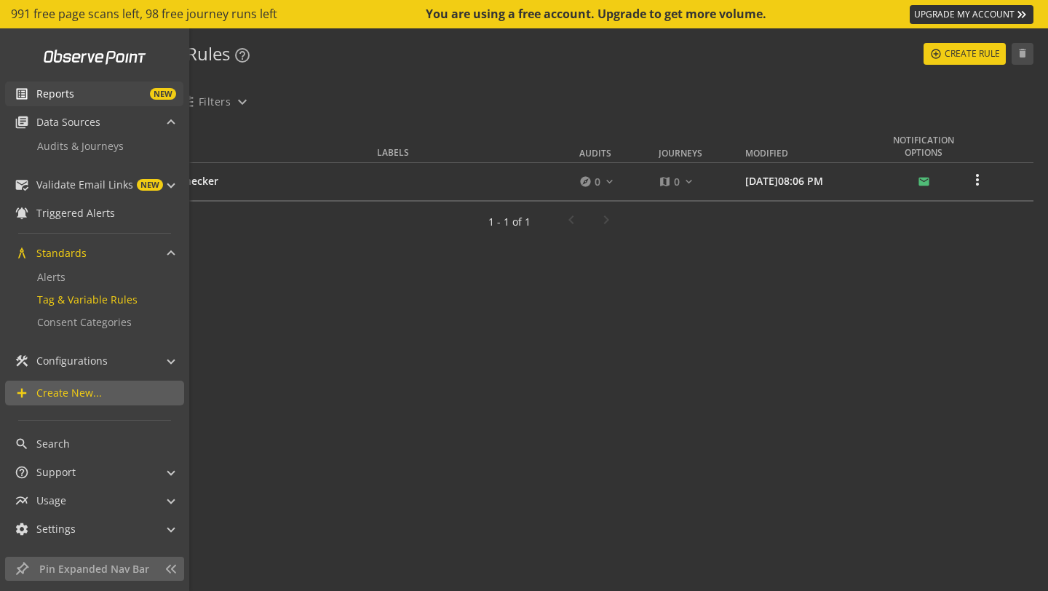
click at [63, 99] on span "Reports" at bounding box center [55, 94] width 38 height 15
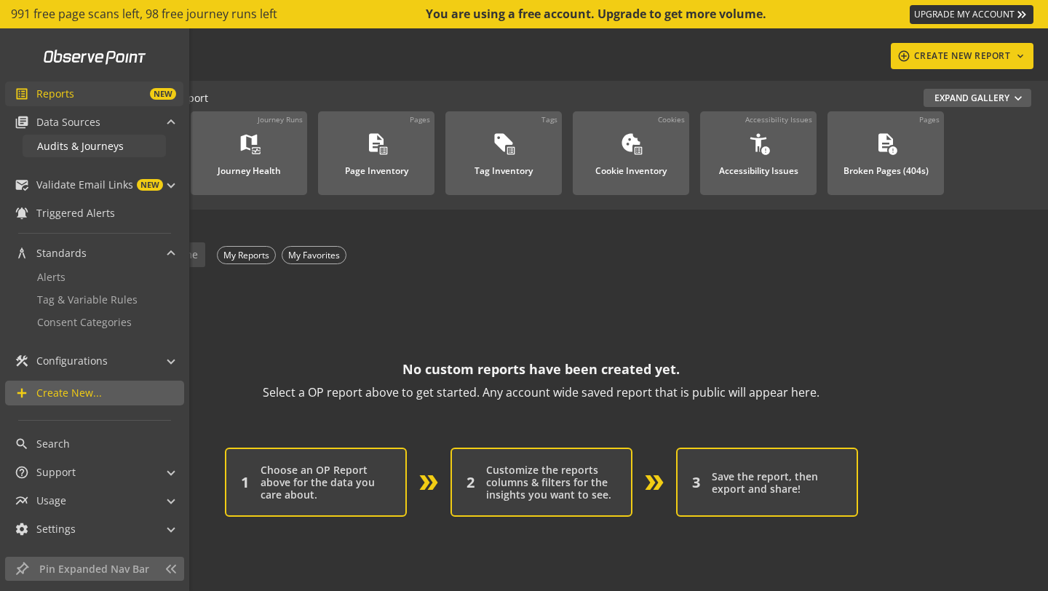
click at [82, 148] on span "Audits & Journeys" at bounding box center [80, 146] width 87 height 14
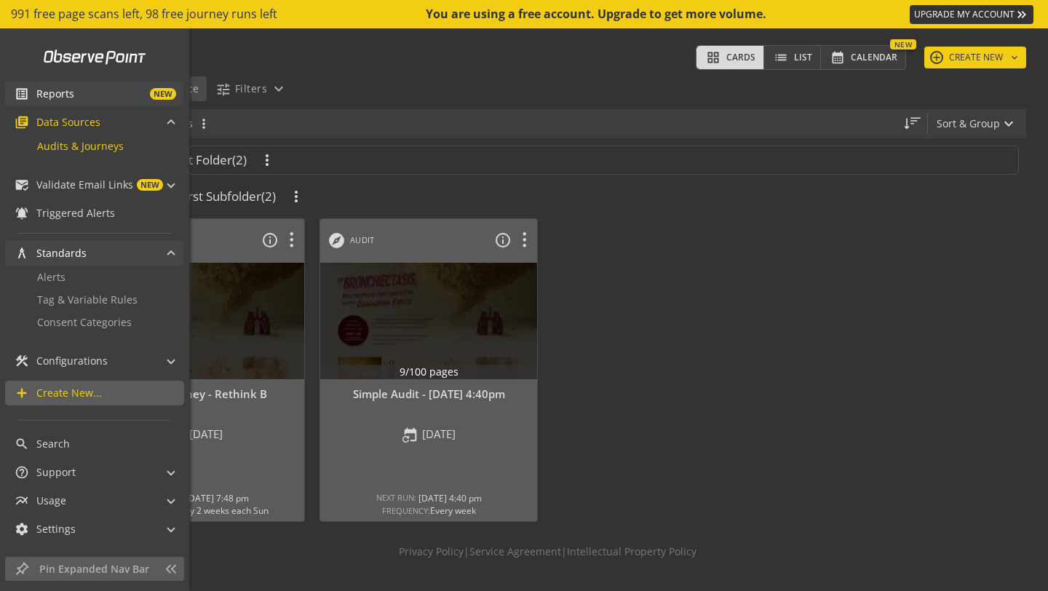
click at [43, 260] on span "Standards" at bounding box center [61, 253] width 50 height 15
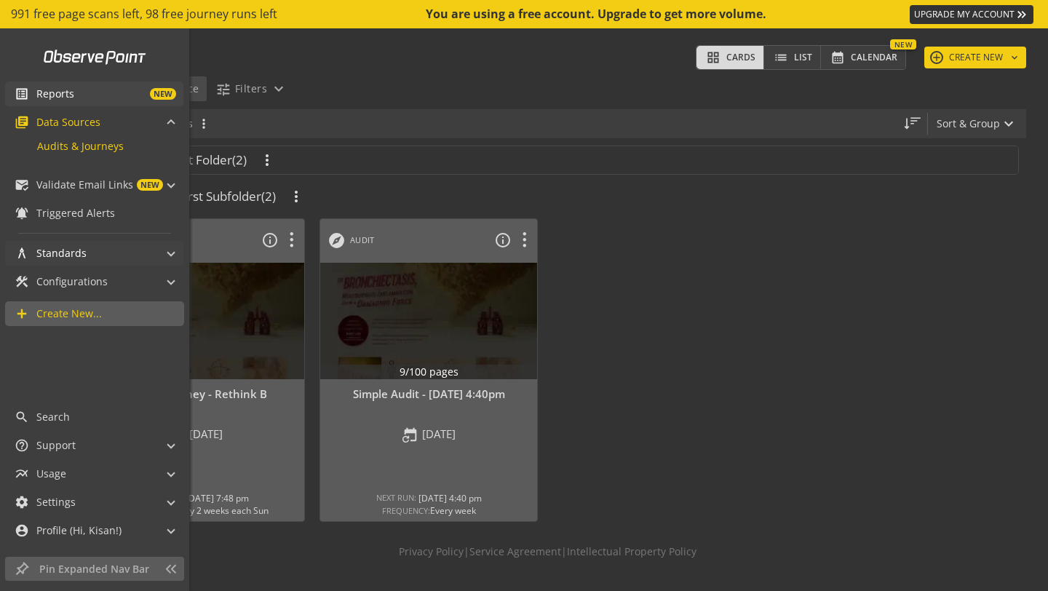
click at [43, 259] on span "Standards" at bounding box center [61, 253] width 50 height 15
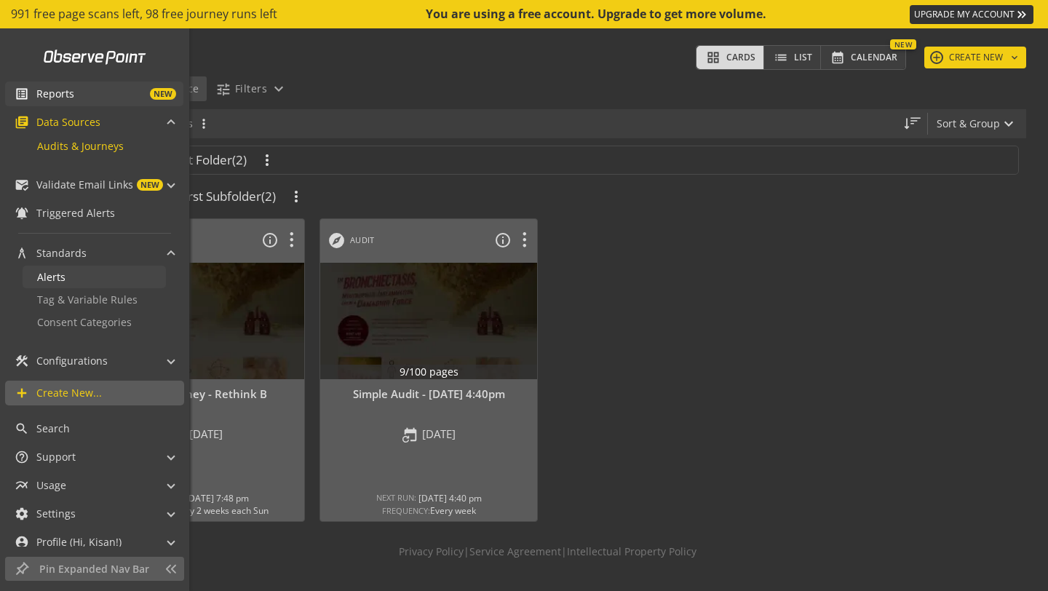
scroll to position [10, 0]
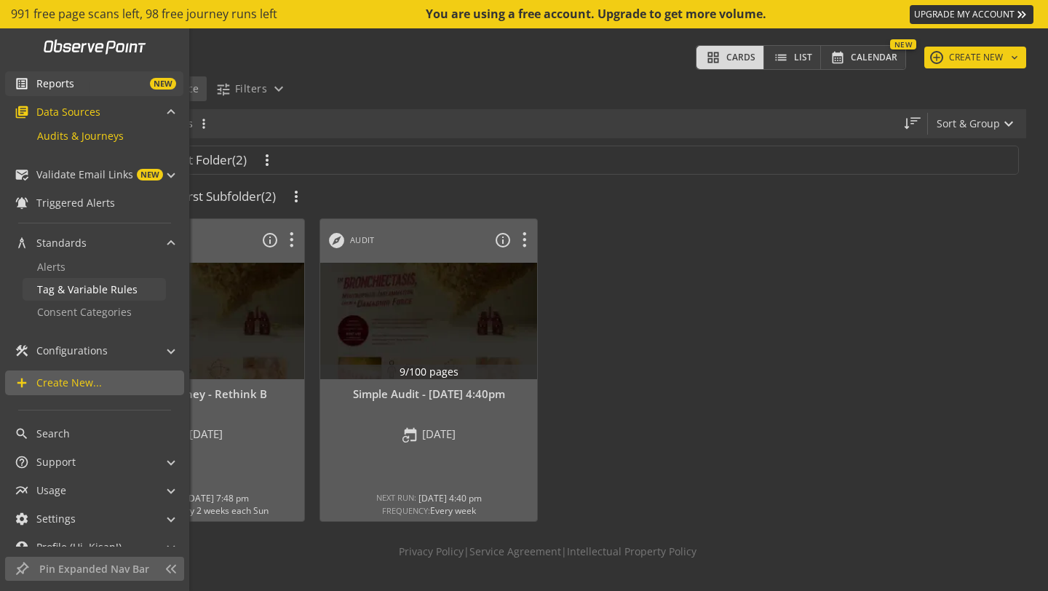
click at [55, 286] on span "Tag & Variable Rules" at bounding box center [87, 289] width 100 height 14
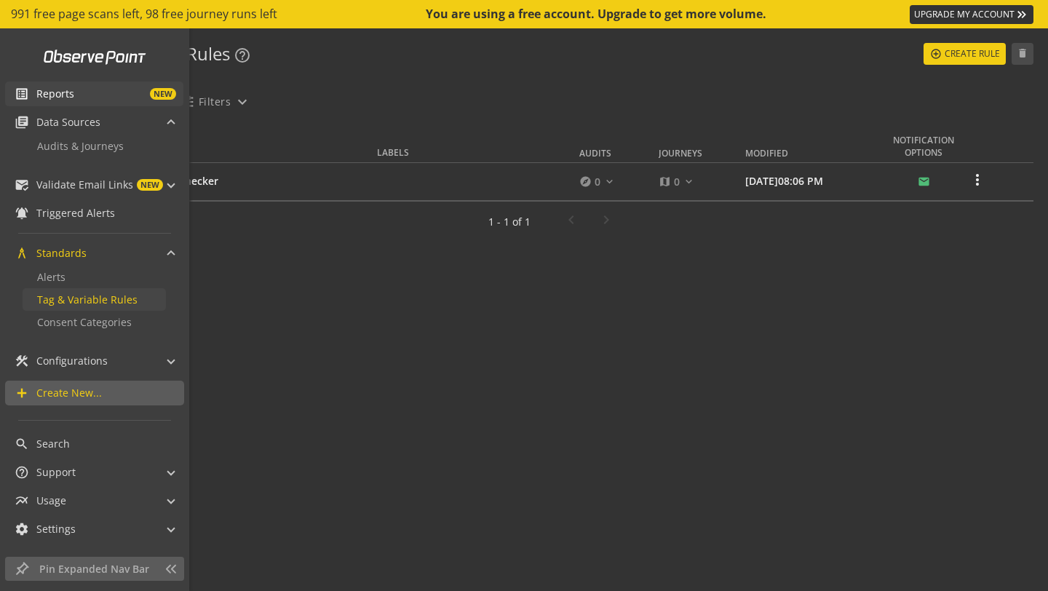
click at [95, 301] on span "Tag & Variable Rules" at bounding box center [87, 300] width 100 height 14
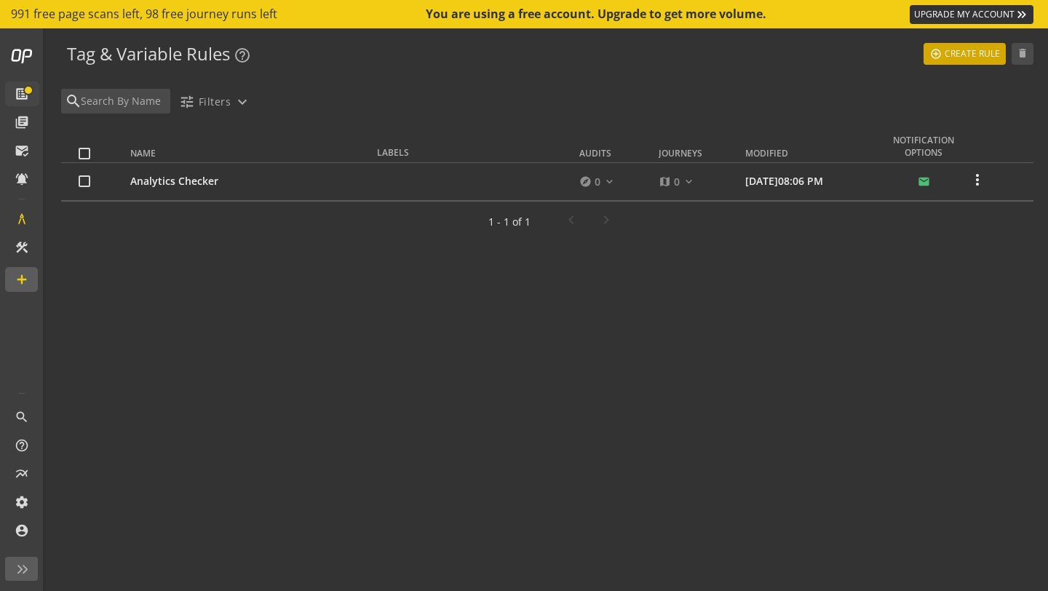
click at [948, 55] on span "Create Rule" at bounding box center [972, 54] width 55 height 26
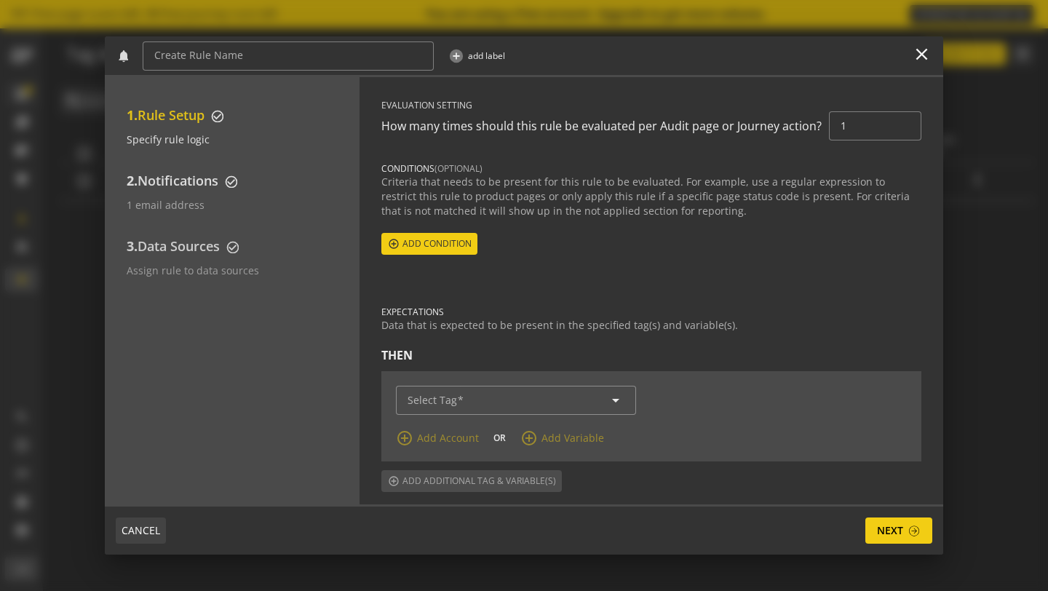
click at [132, 534] on span "CANCEL" at bounding box center [141, 531] width 39 height 26
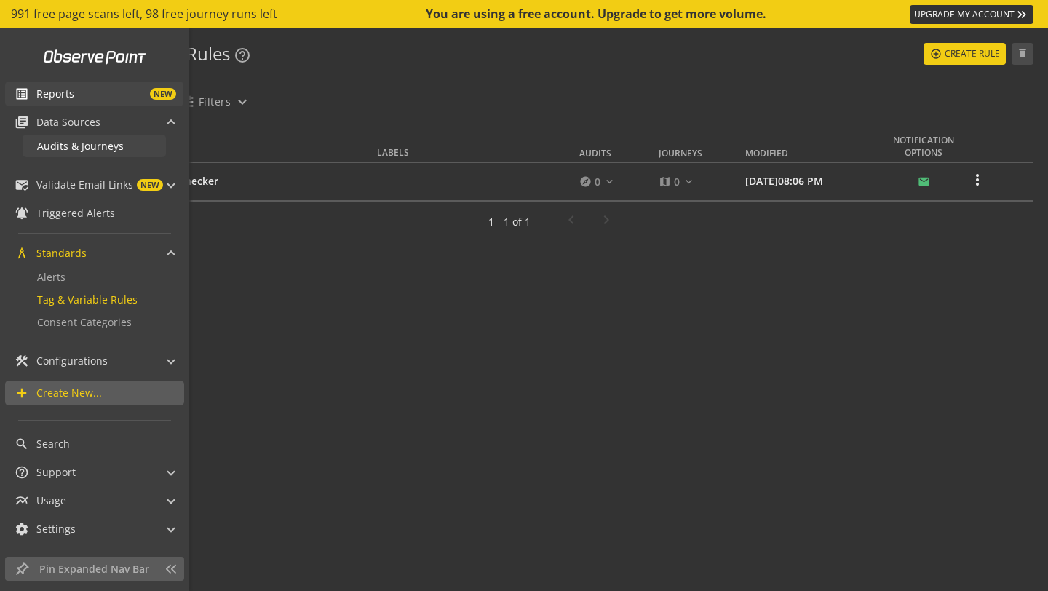
click at [44, 149] on span "Audits & Journeys" at bounding box center [80, 146] width 87 height 14
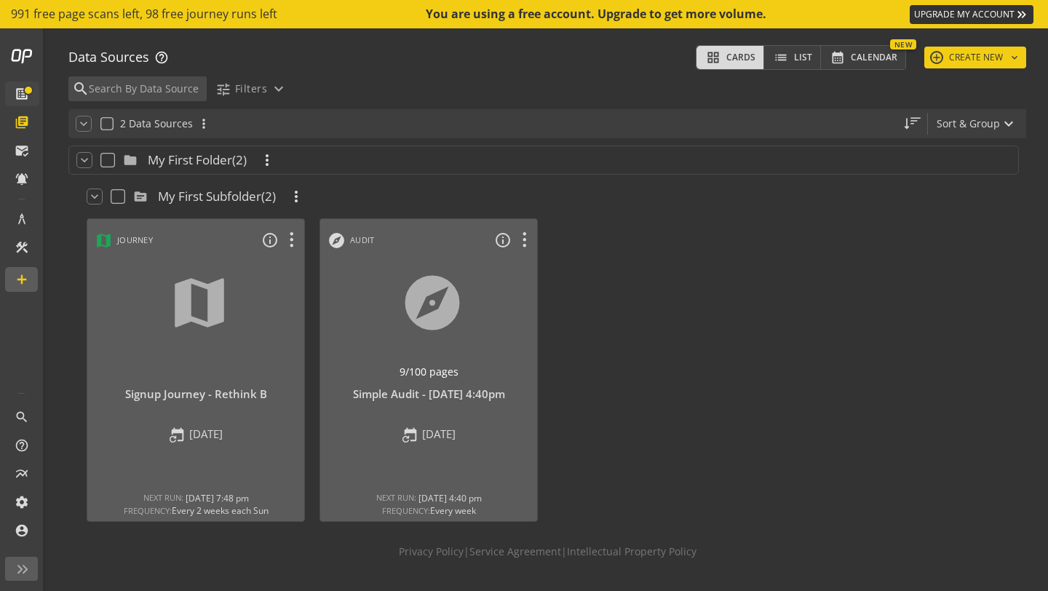
click at [962, 73] on div "grid_view Cards list List calendar_month Calendar New add CREATE NEW keyboard_a…" at bounding box center [861, 57] width 330 height 36
click at [975, 60] on button "add CREATE NEW keyboard_arrow_down" at bounding box center [975, 58] width 102 height 22
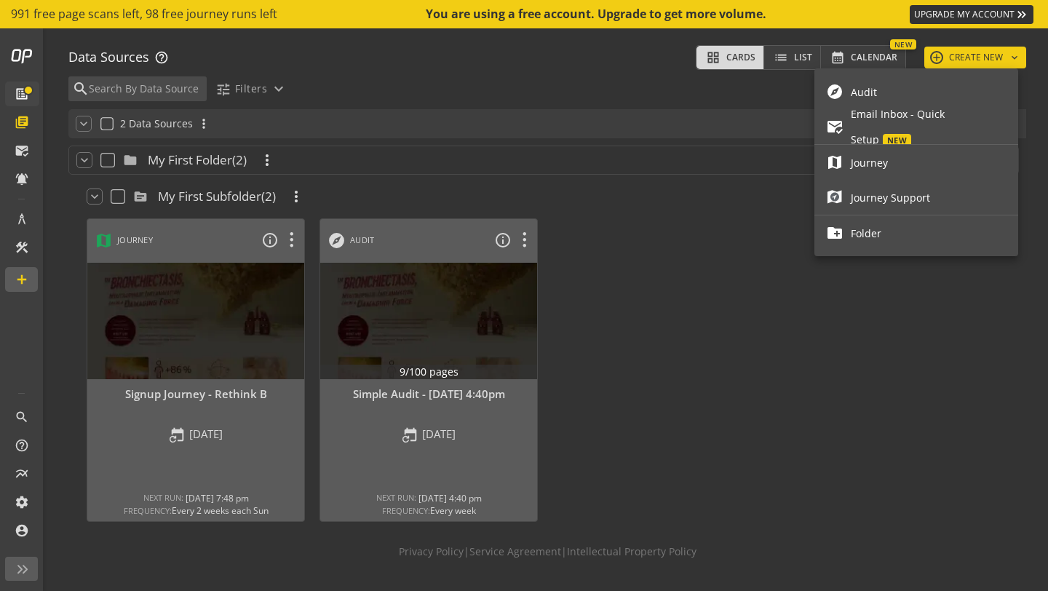
click at [934, 192] on span "Journey Support" at bounding box center [929, 197] width 156 height 25
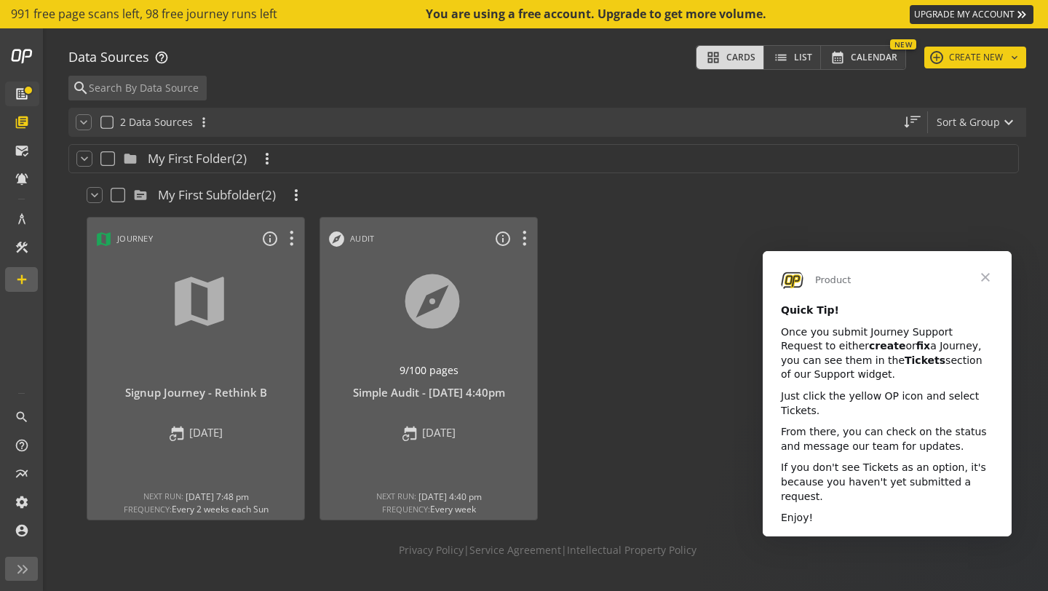
click at [989, 272] on span "Close" at bounding box center [985, 277] width 52 height 52
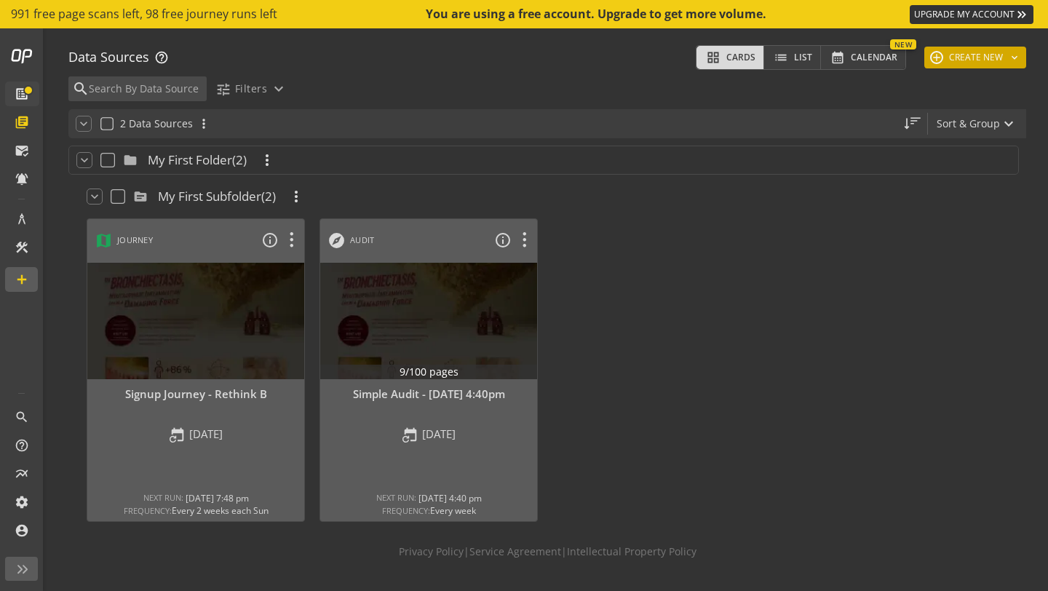
click at [938, 63] on button "add CREATE NEW keyboard_arrow_down" at bounding box center [975, 58] width 102 height 22
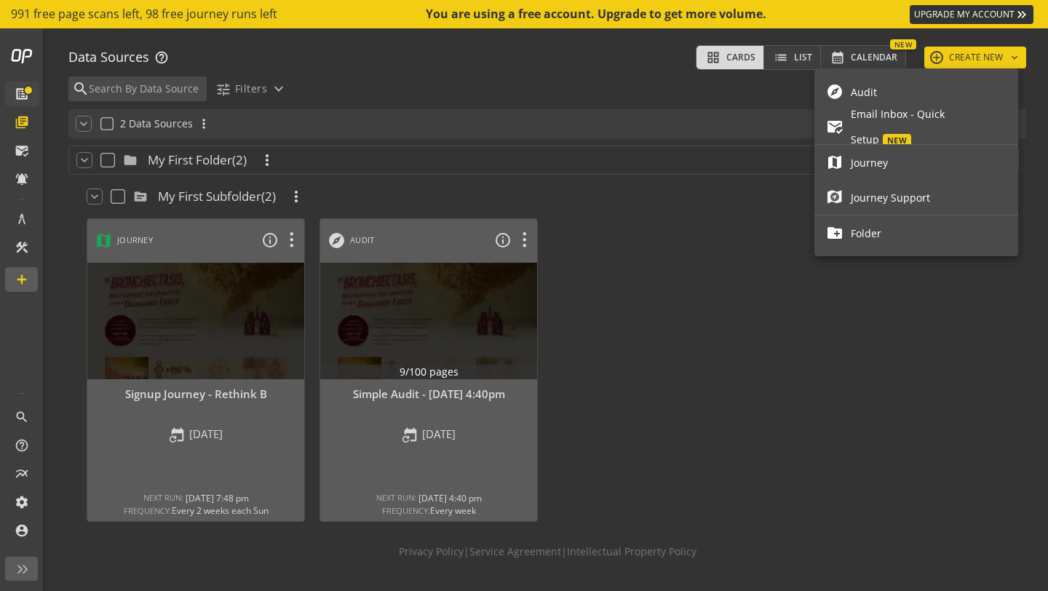
click at [20, 125] on div at bounding box center [524, 295] width 1048 height 591
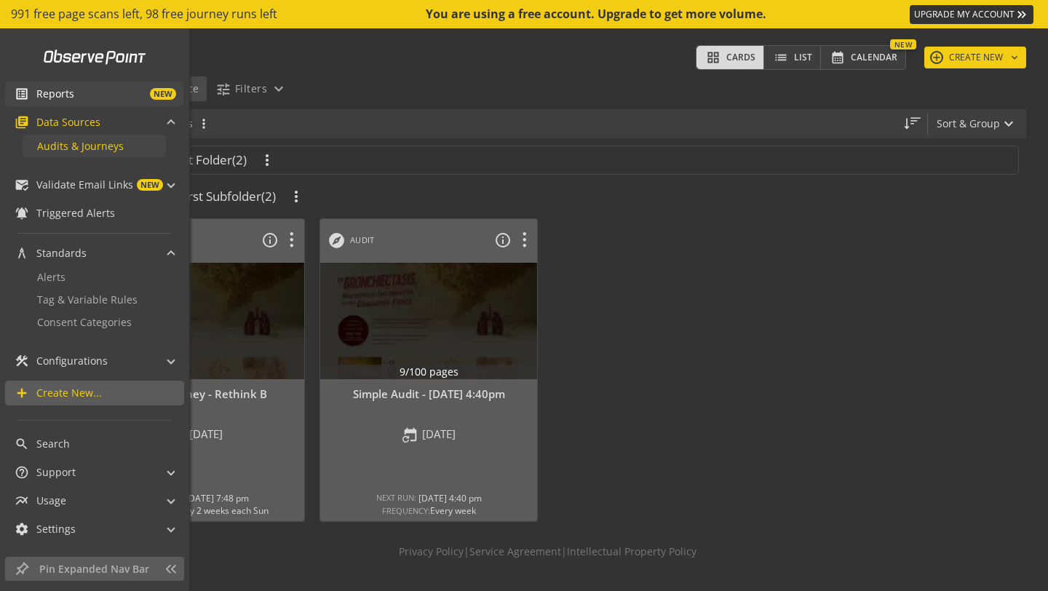
click at [52, 146] on span "Audits & Journeys" at bounding box center [80, 146] width 87 height 14
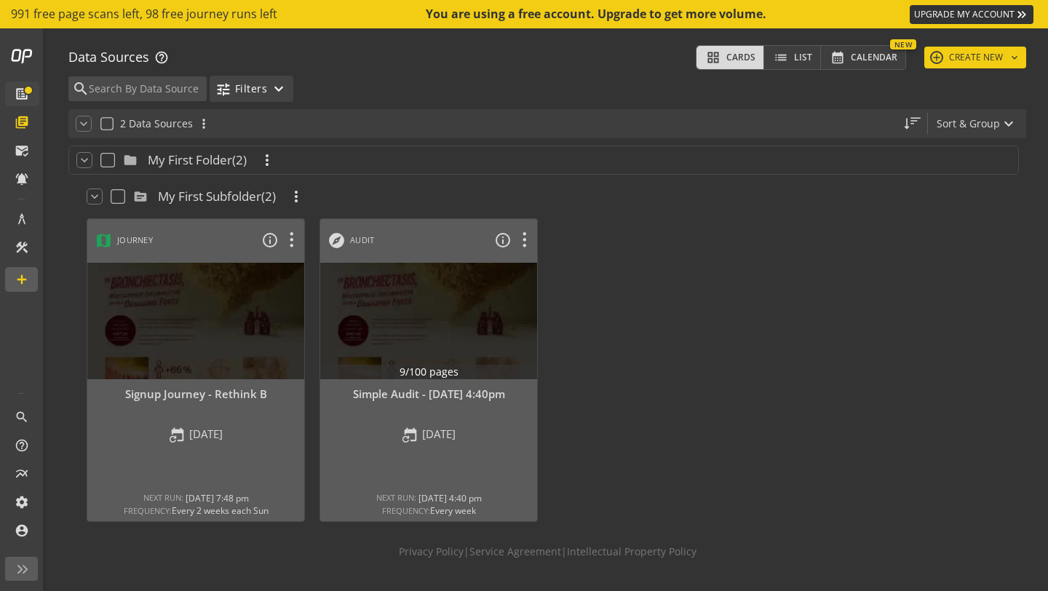
click at [255, 90] on span "Filters" at bounding box center [251, 89] width 32 height 26
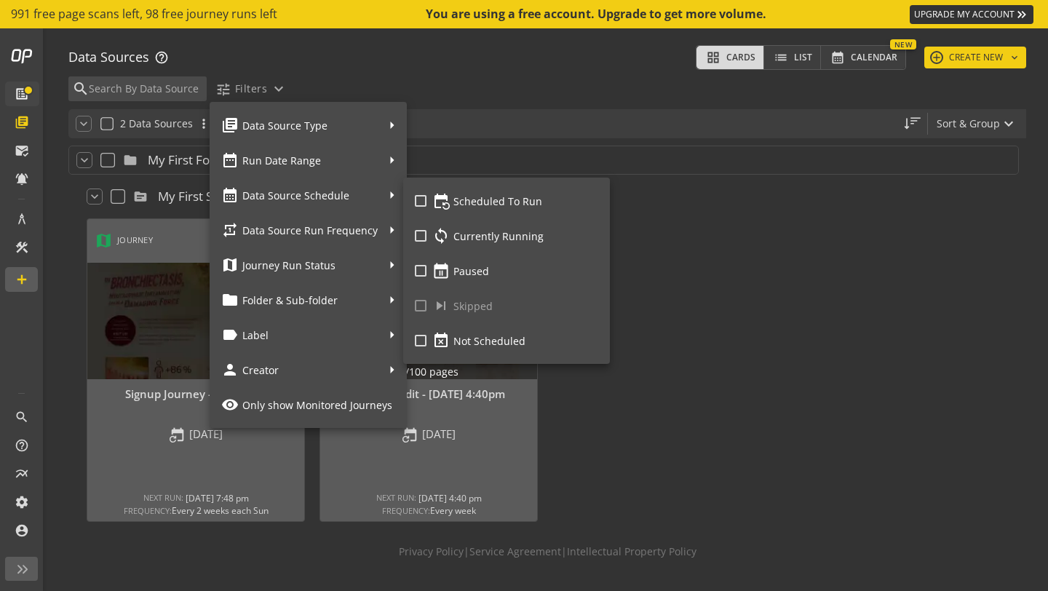
click at [33, 213] on div at bounding box center [524, 295] width 1048 height 591
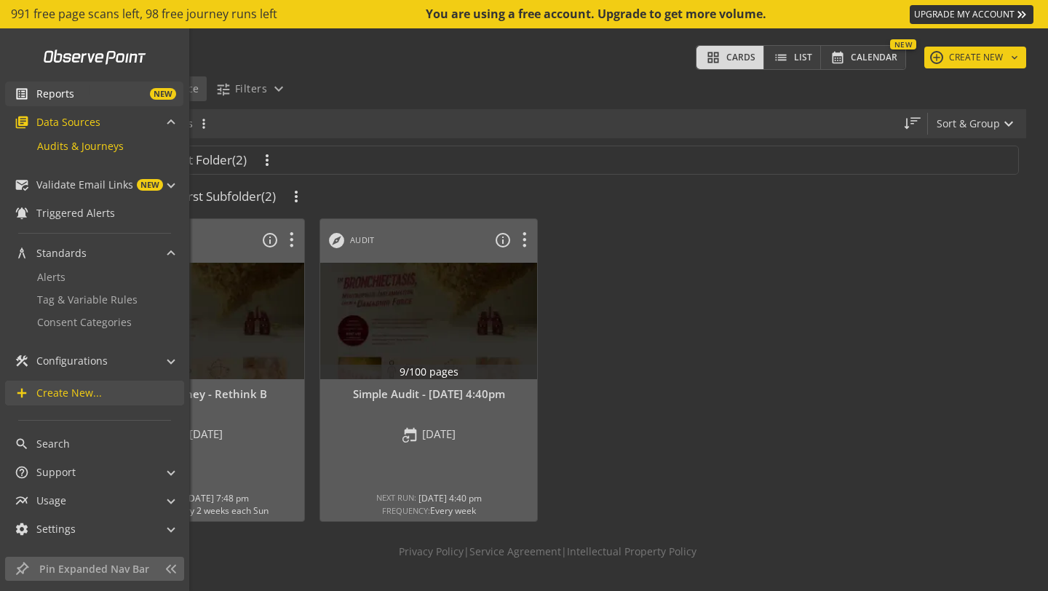
click at [96, 397] on span "Create New..." at bounding box center [69, 393] width 66 height 15
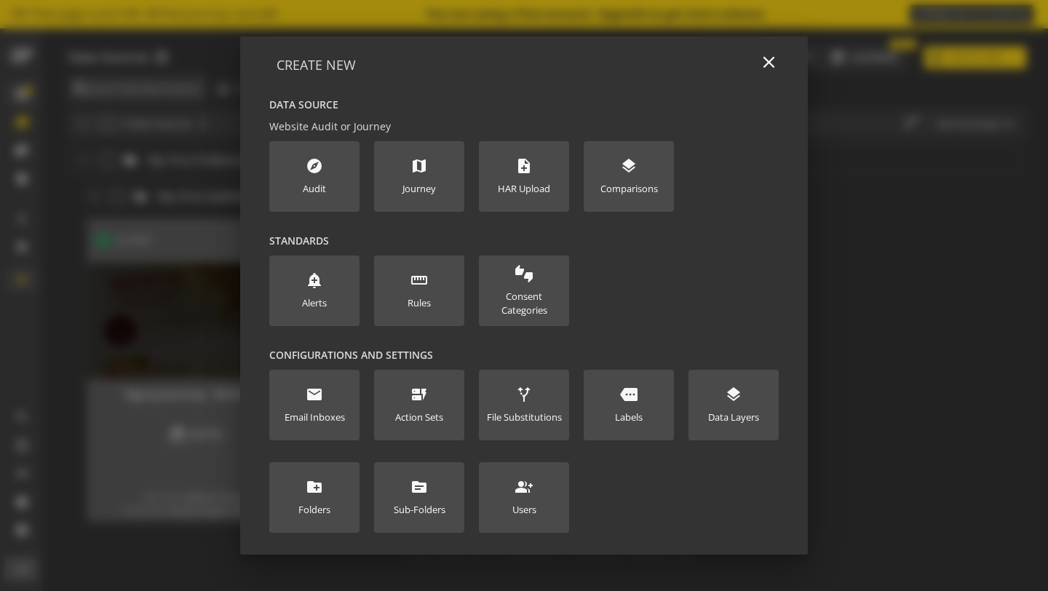
click at [135, 284] on div at bounding box center [524, 295] width 1048 height 591
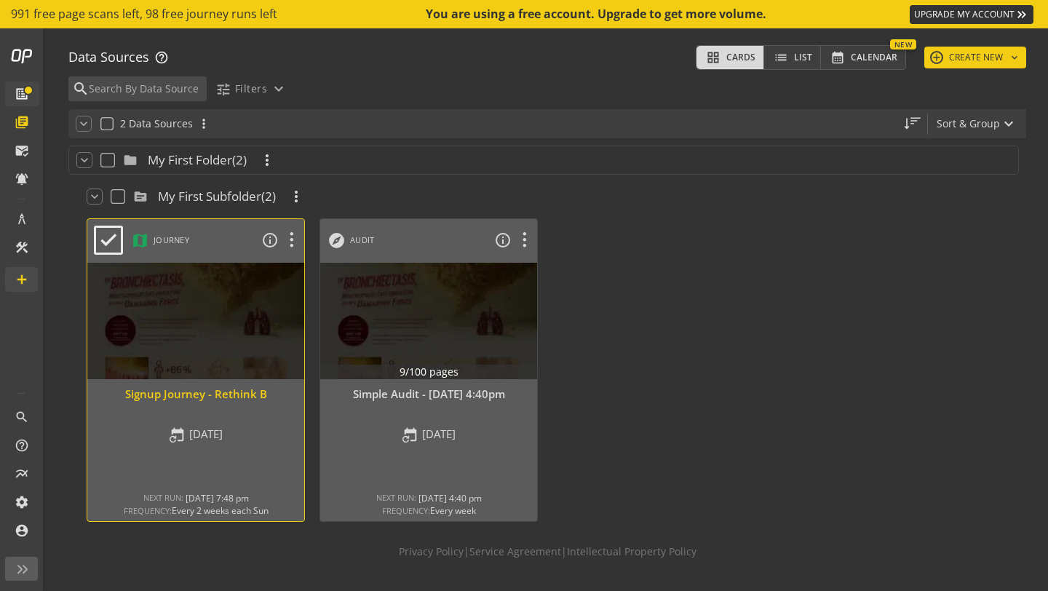
click at [220, 395] on div "Signup Journey - Rethink B" at bounding box center [196, 394] width 202 height 15
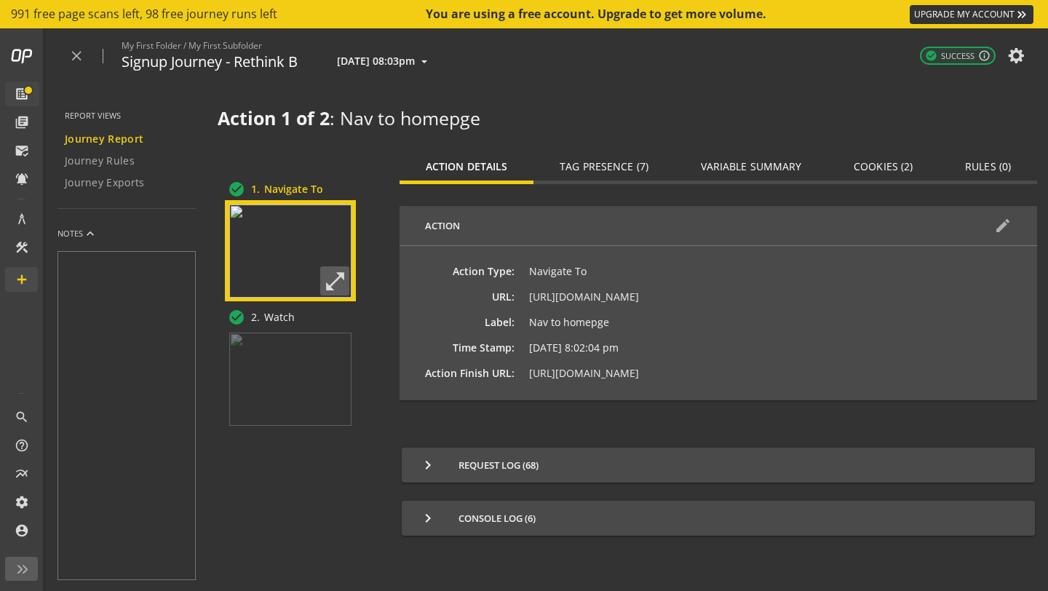
click at [601, 165] on span "Tag Presence (7)" at bounding box center [604, 167] width 89 height 10
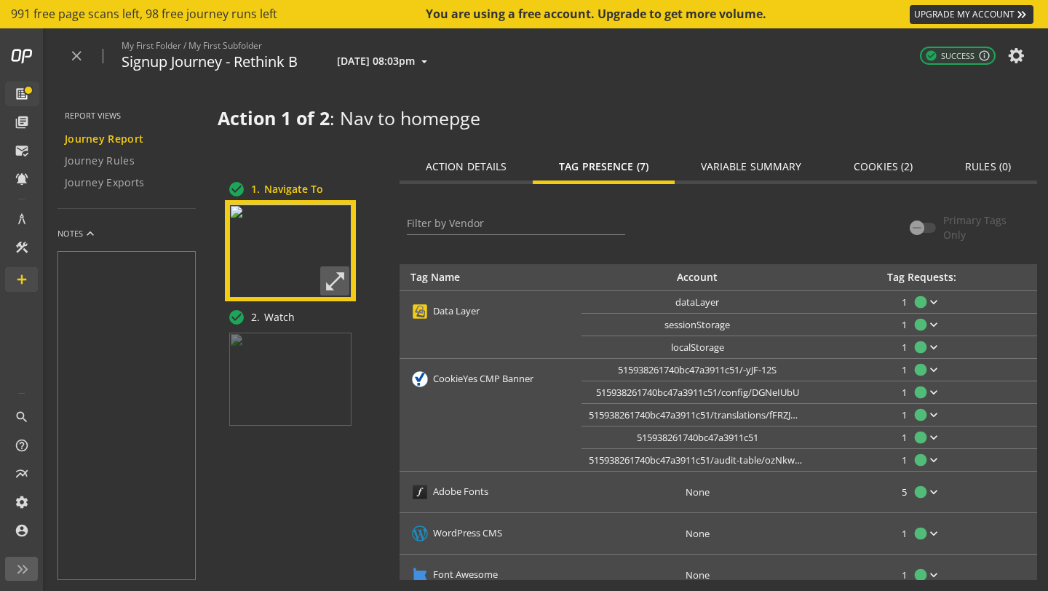
click at [483, 180] on span "Action Details" at bounding box center [466, 166] width 81 height 35
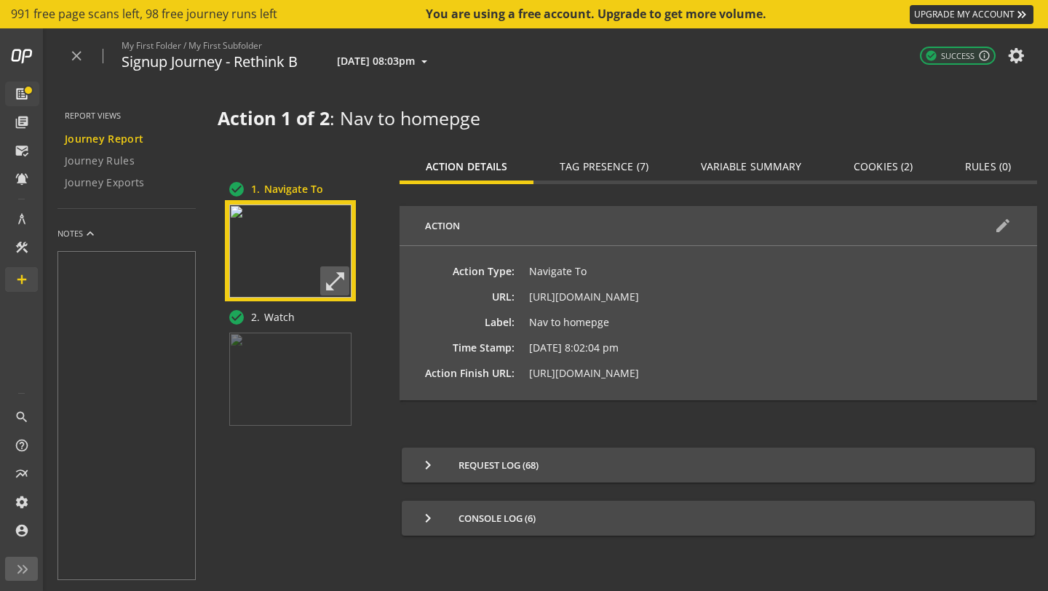
click at [259, 62] on span "Signup Journey - Rethink B" at bounding box center [210, 62] width 176 height 21
click at [277, 60] on span "Signup Journey - Rethink B" at bounding box center [210, 62] width 176 height 21
click at [1013, 60] on icon at bounding box center [1017, 56] width 20 height 10
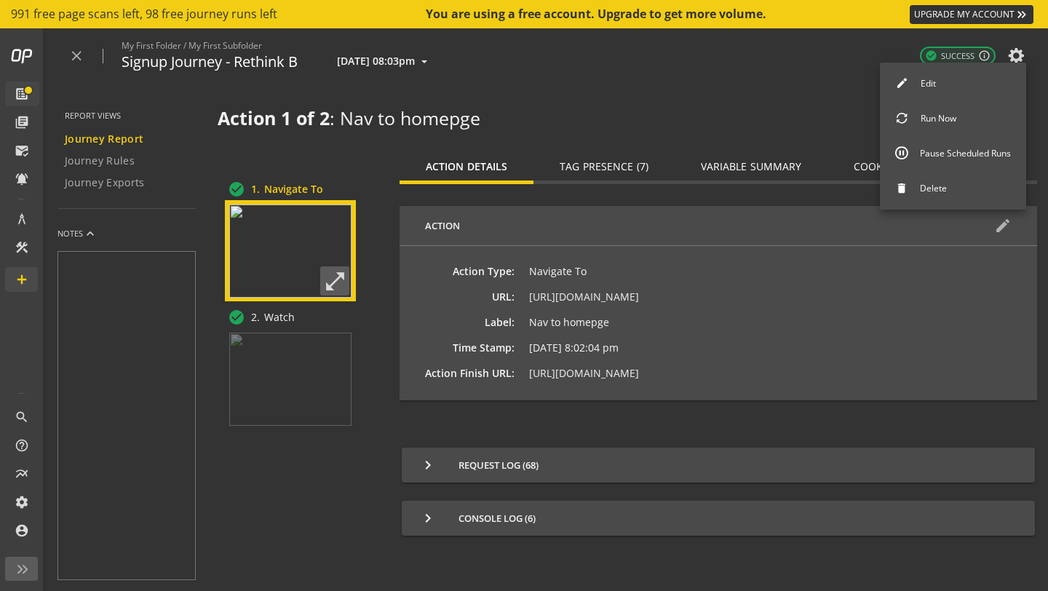
click at [967, 88] on button "Edit" at bounding box center [953, 83] width 146 height 31
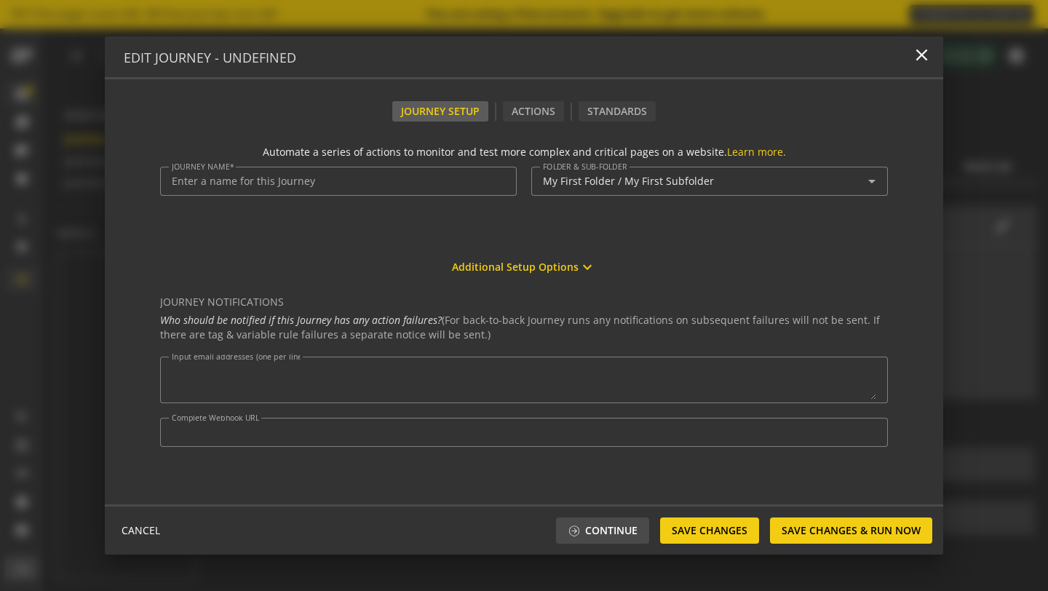
type input "Signup Journey - Rethink B"
type textarea "[EMAIL_ADDRESS][DOMAIN_NAME]"
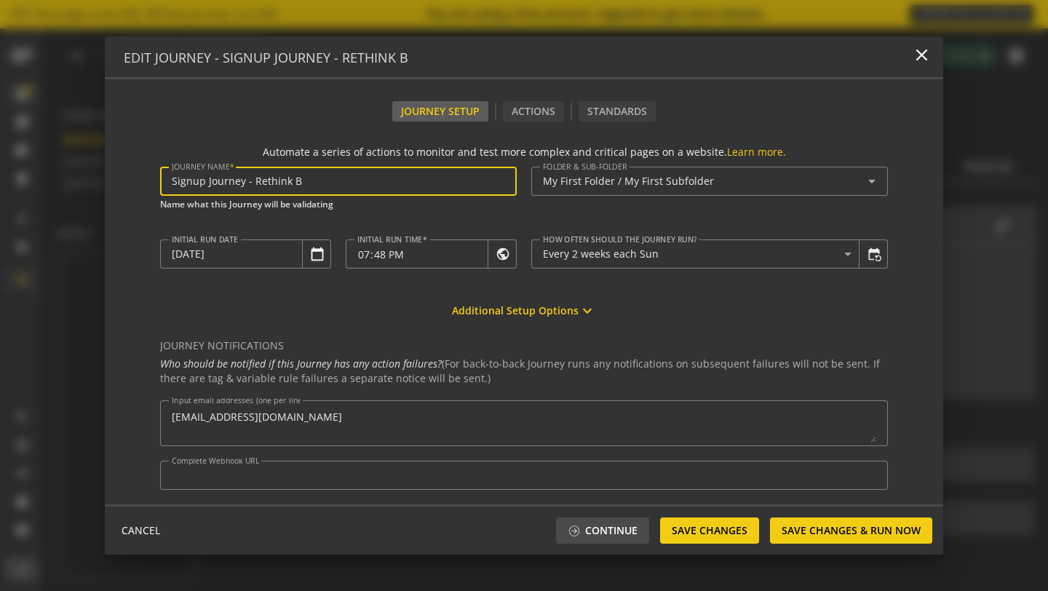
drag, startPoint x: 200, startPoint y: 183, endPoint x: 134, endPoint y: 183, distance: 66.2
click at [134, 183] on form "Automate a series of actions to monitor and test more complex and critical page…" at bounding box center [524, 313] width 839 height 383
type input "Video View Journey - Rethink B"
click at [709, 536] on span "Save Changes" at bounding box center [710, 531] width 76 height 26
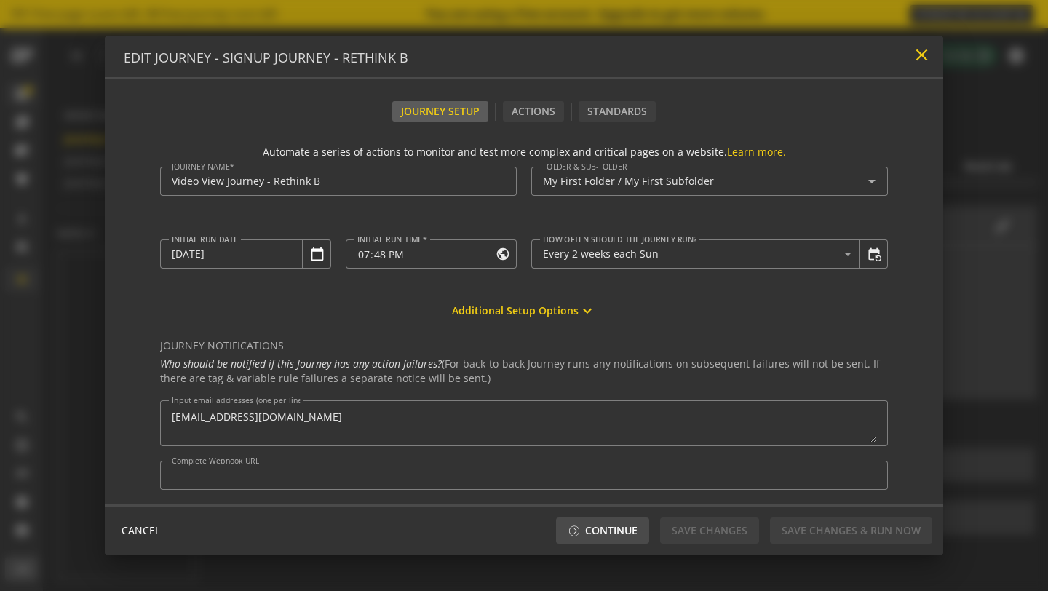
click at [920, 60] on mat-icon "close" at bounding box center [922, 55] width 20 height 20
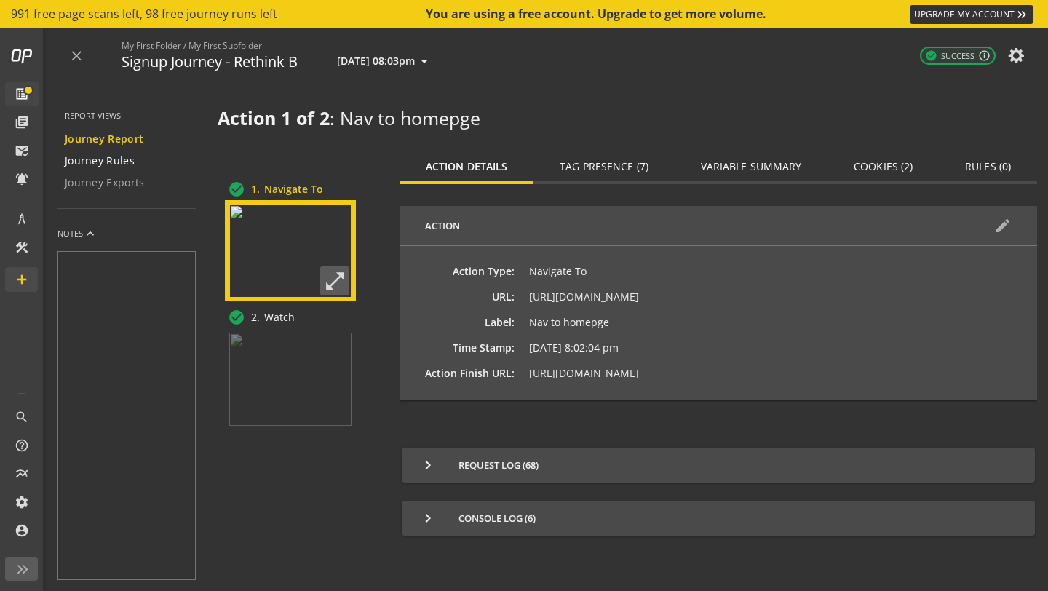
click at [132, 165] on div "Journey Rules" at bounding box center [136, 161] width 142 height 15
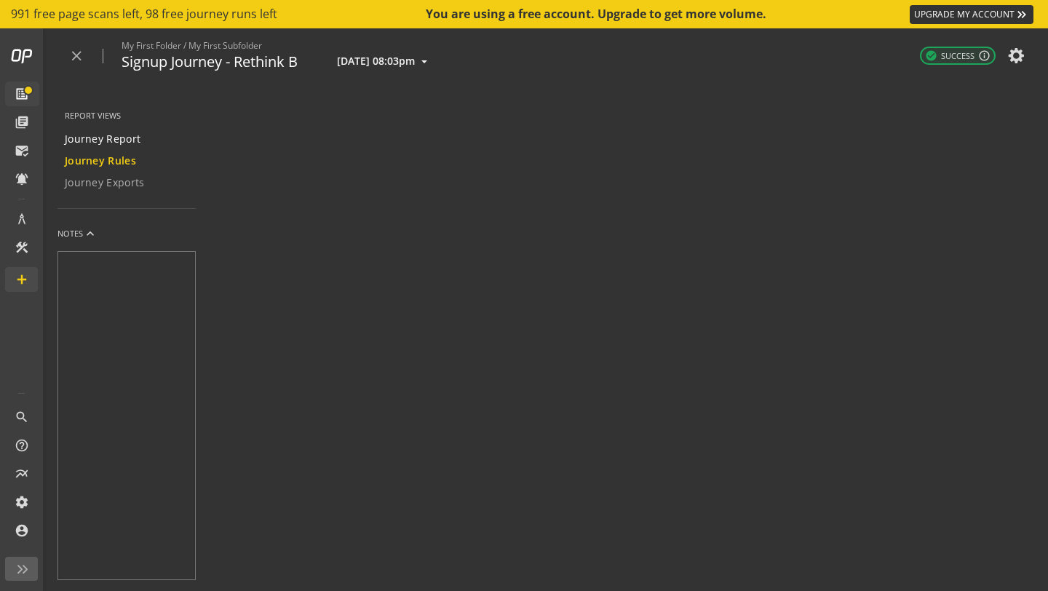
click at [123, 143] on span "Journey Report" at bounding box center [103, 139] width 76 height 15
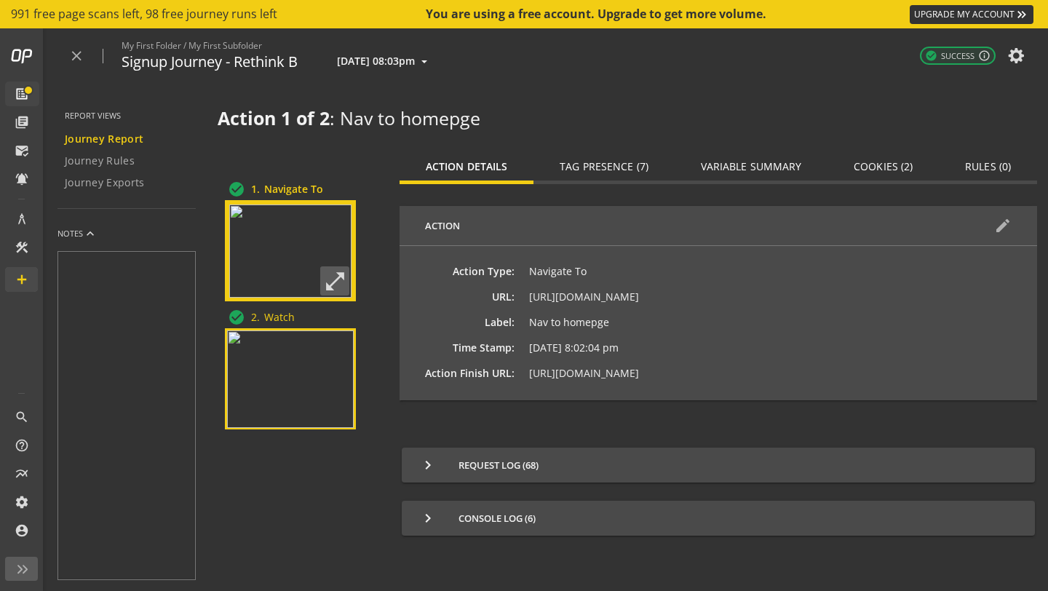
click at [329, 354] on img at bounding box center [290, 379] width 127 height 98
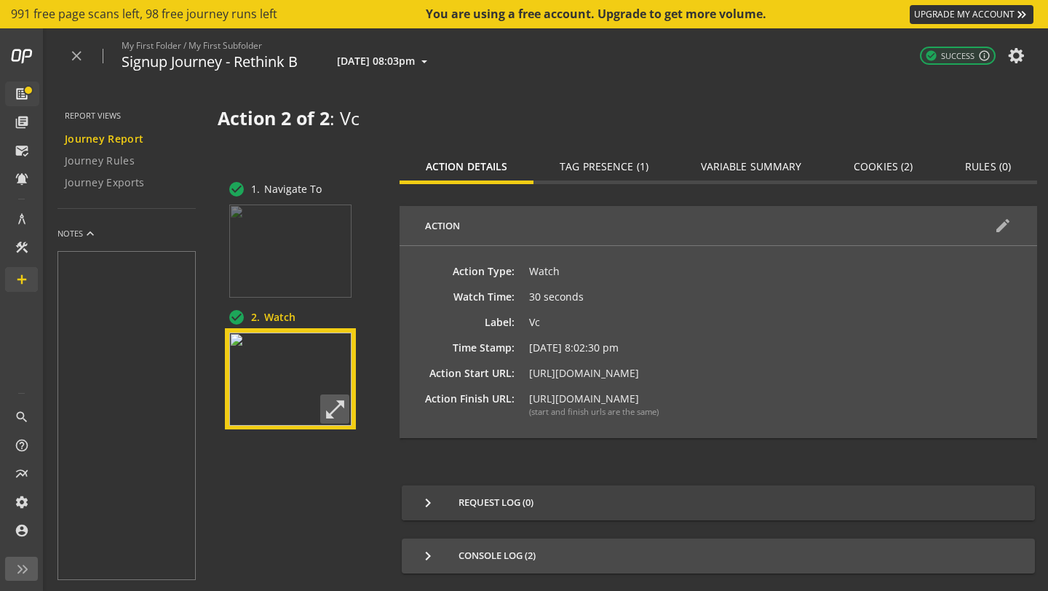
click at [437, 499] on mat-icon "keyboard_arrow_right" at bounding box center [427, 502] width 17 height 17
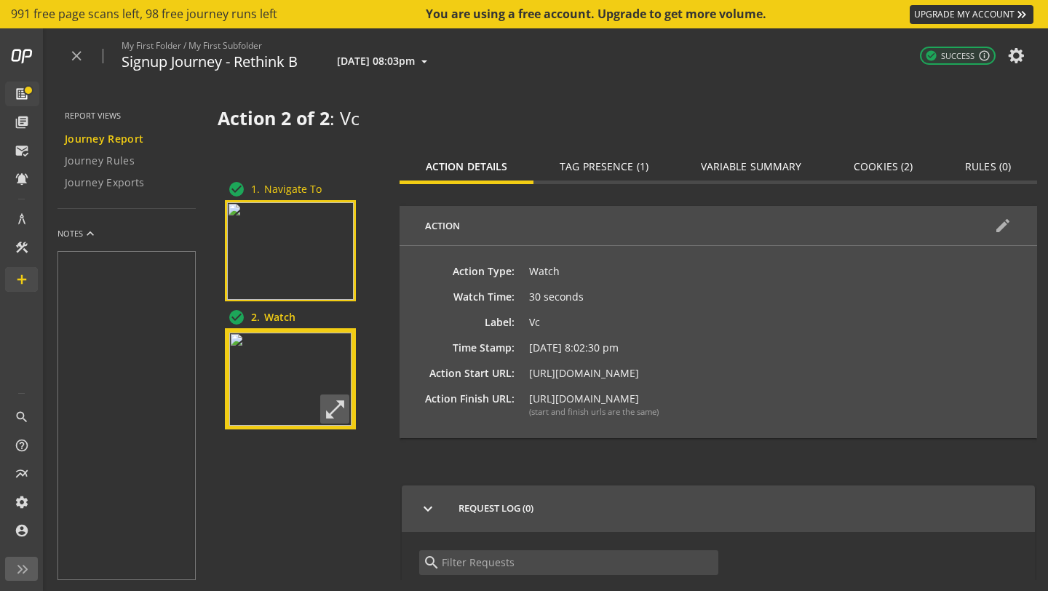
click at [331, 272] on img at bounding box center [290, 251] width 127 height 98
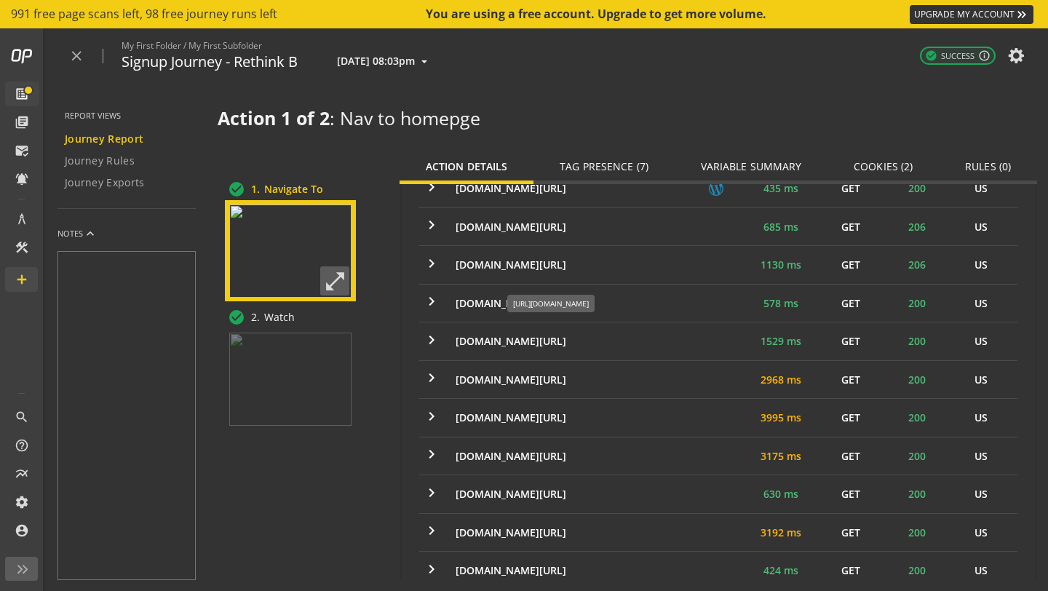
scroll to position [2684, 0]
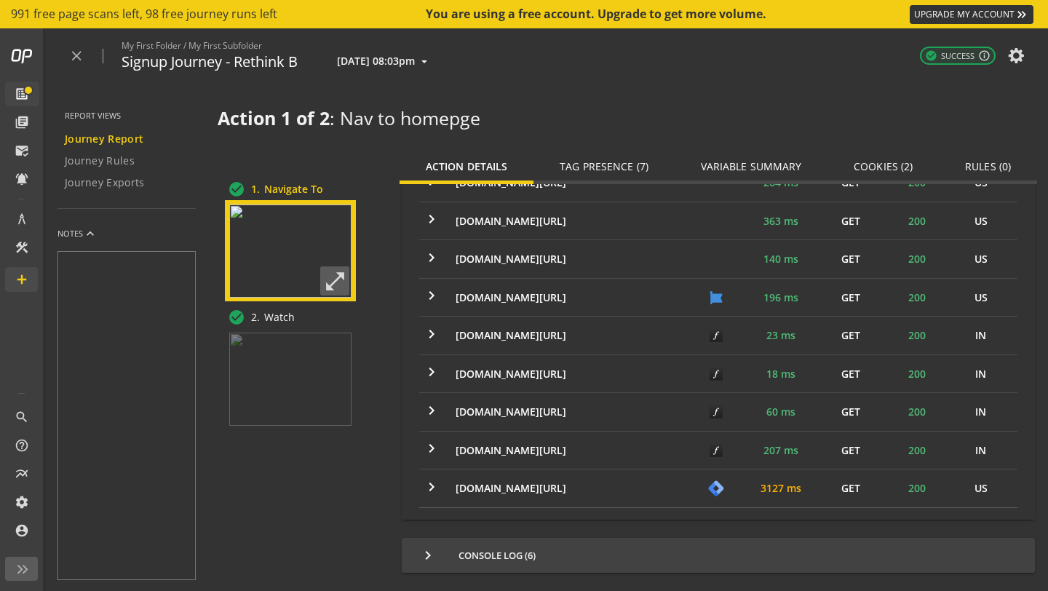
click at [595, 553] on span "keyboard_arrow_right Console Log (6)" at bounding box center [715, 555] width 593 height 17
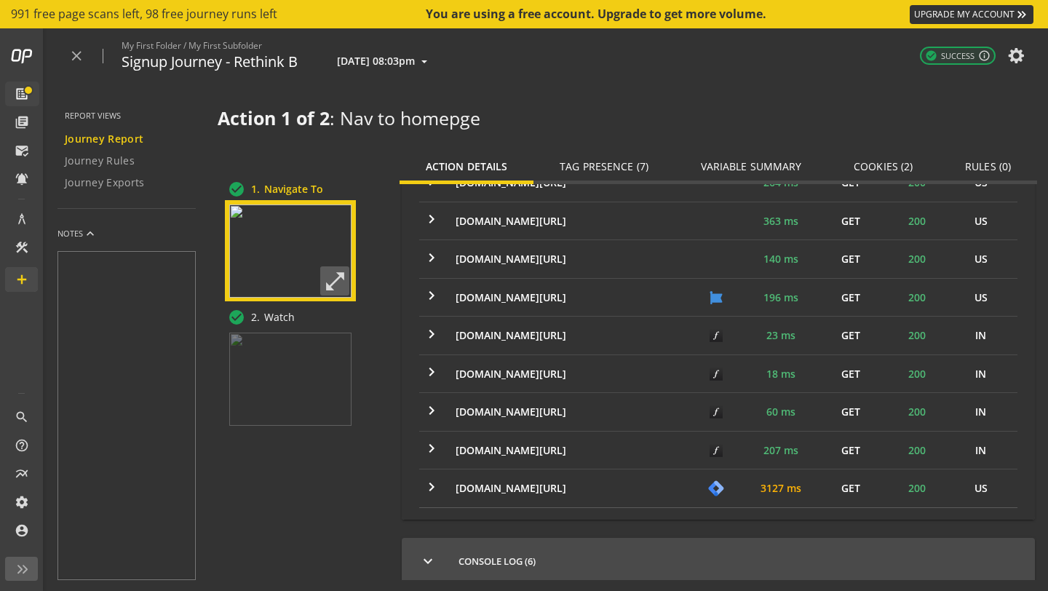
click at [633, 169] on span "Tag Presence (7)" at bounding box center [604, 167] width 89 height 10
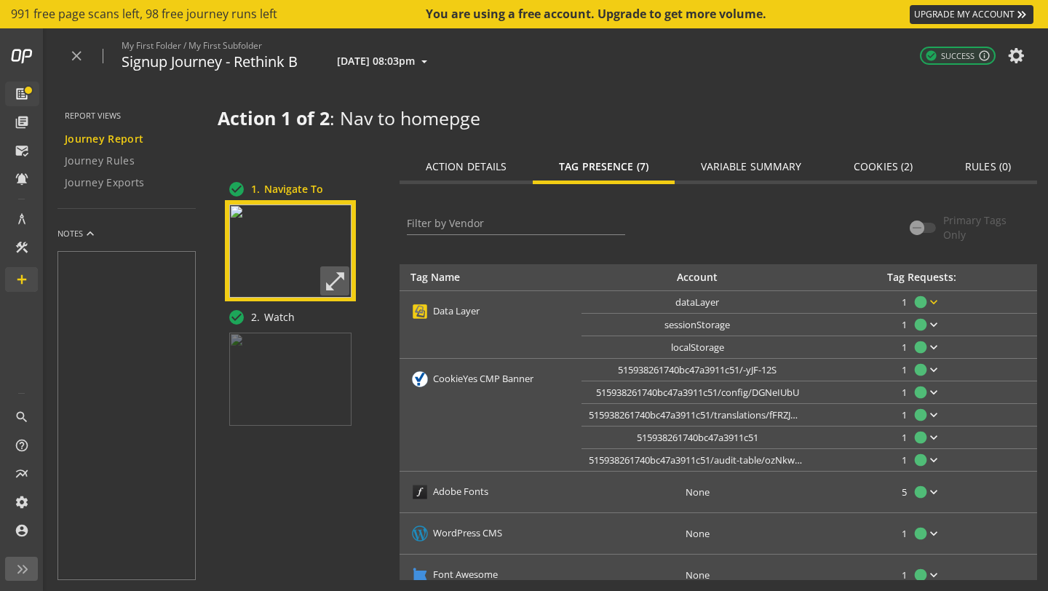
click at [928, 304] on mat-icon "keyboard_arrow_down" at bounding box center [934, 302] width 15 height 15
click at [930, 301] on div at bounding box center [524, 295] width 1048 height 591
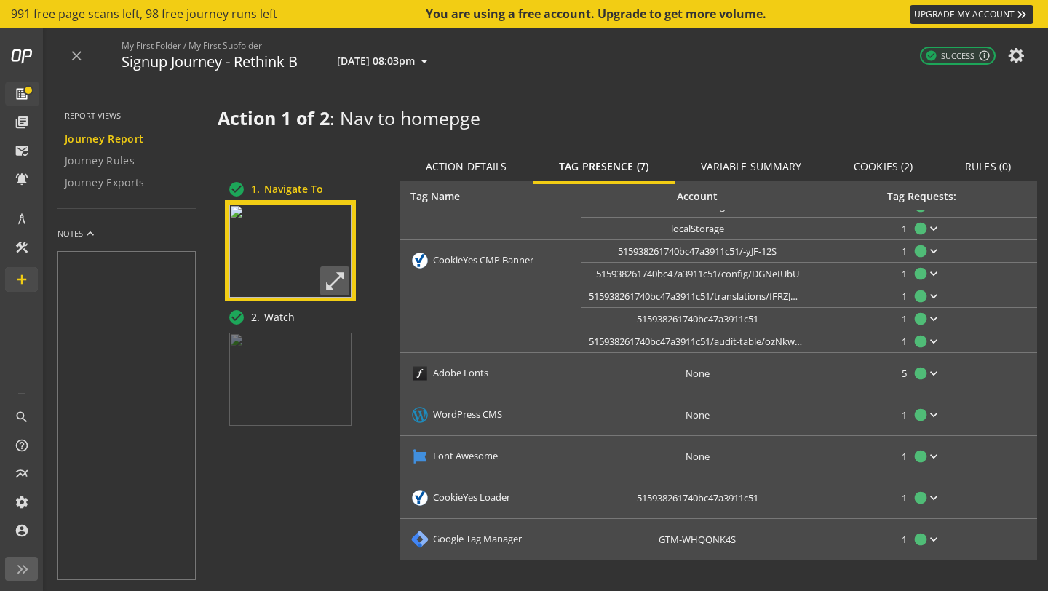
scroll to position [120, 0]
click at [930, 377] on mat-icon "keyboard_arrow_down" at bounding box center [934, 372] width 15 height 15
click at [930, 377] on div at bounding box center [524, 295] width 1048 height 591
click at [915, 375] on mat-icon "circle" at bounding box center [921, 372] width 15 height 15
click at [915, 375] on div at bounding box center [524, 295] width 1048 height 591
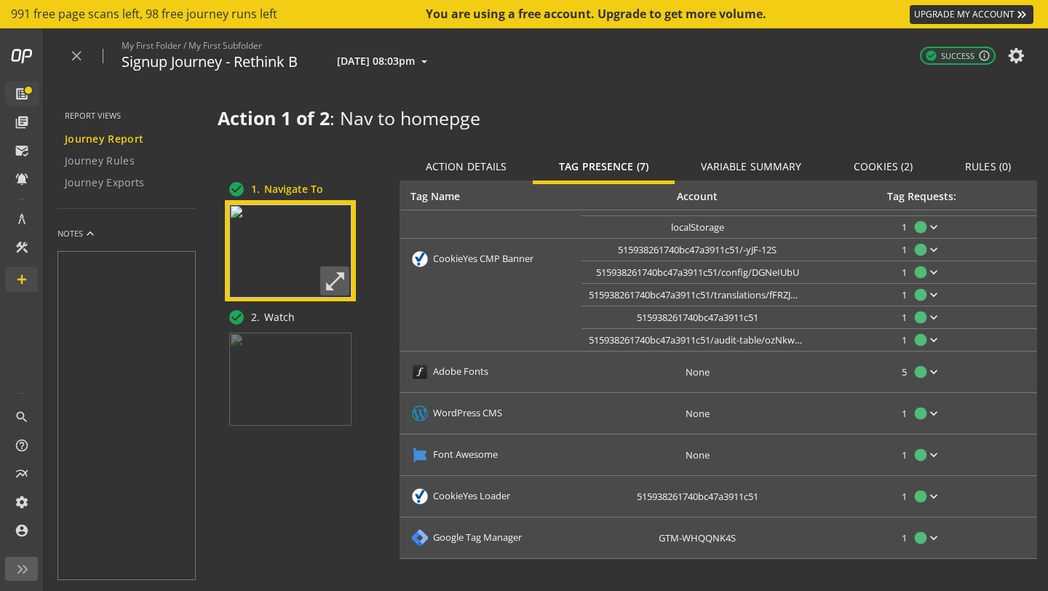
click at [743, 169] on span "Variable Summary" at bounding box center [751, 167] width 101 height 10
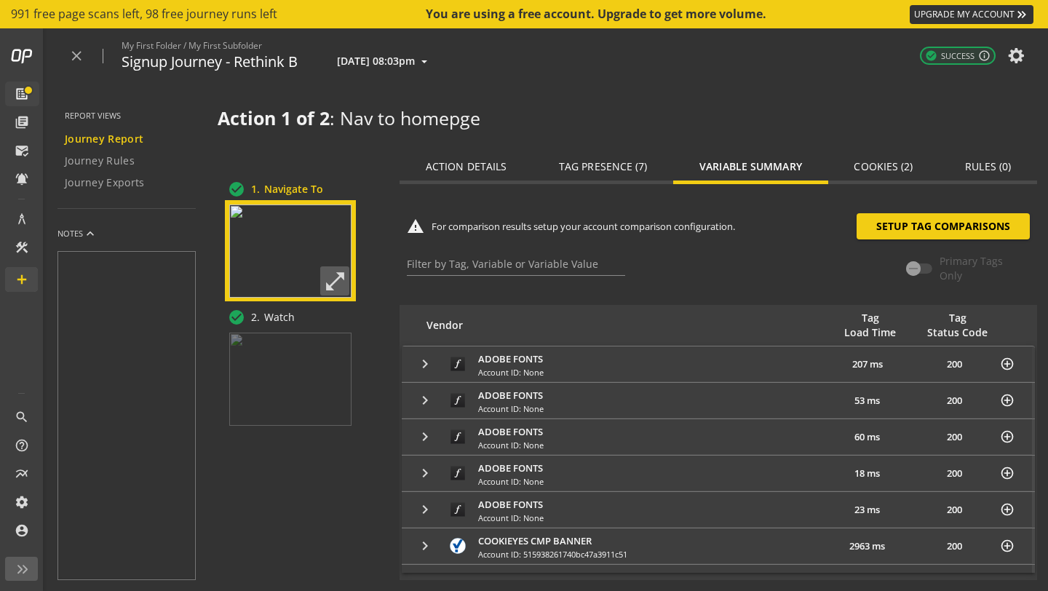
click at [434, 362] on mat-icon "keyboard_arrow_right" at bounding box center [424, 363] width 17 height 17
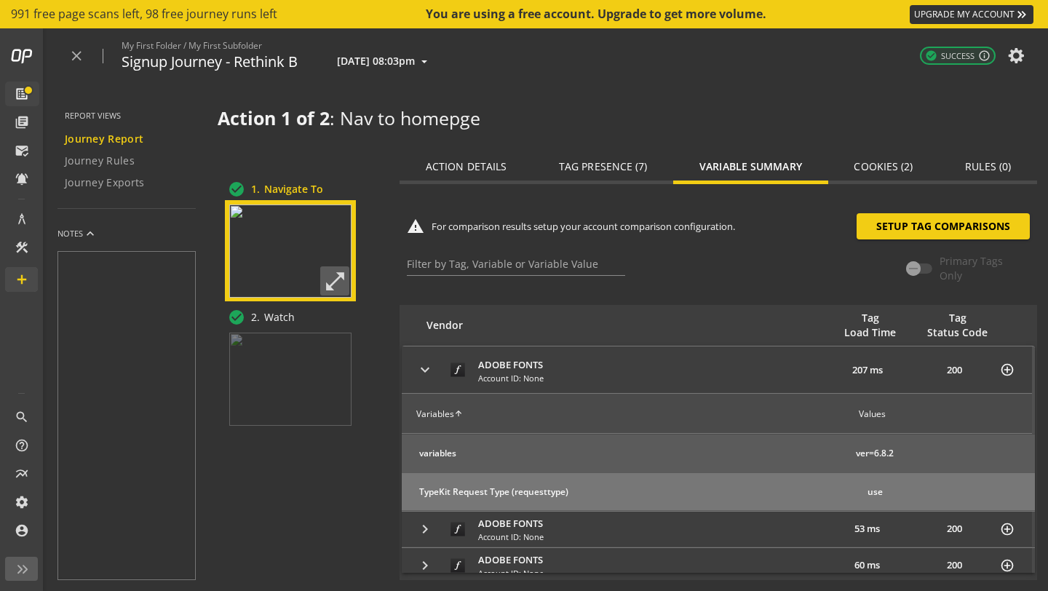
click at [434, 362] on mat-icon "keyboard_arrow_right" at bounding box center [424, 369] width 17 height 17
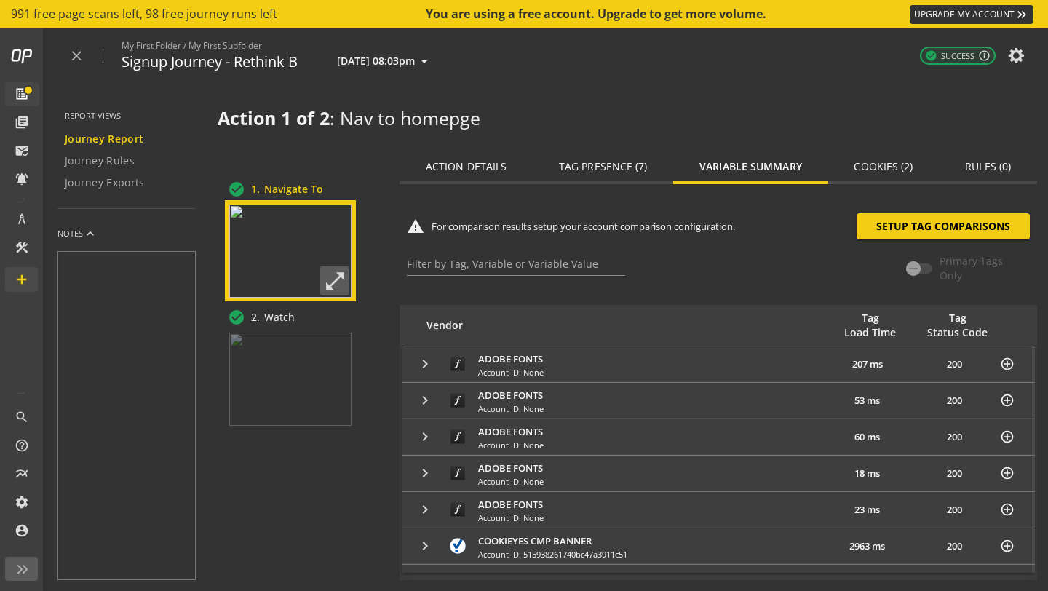
click at [893, 168] on span "Cookies (2)" at bounding box center [883, 167] width 59 height 10
